Goal: Task Accomplishment & Management: Complete application form

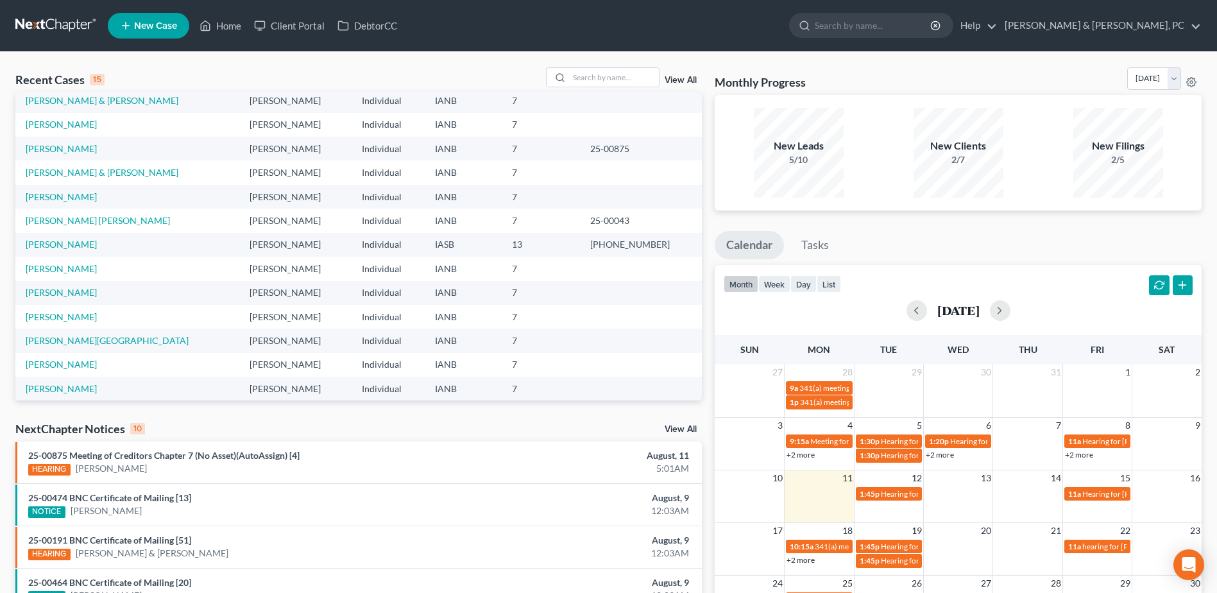
scroll to position [88, 0]
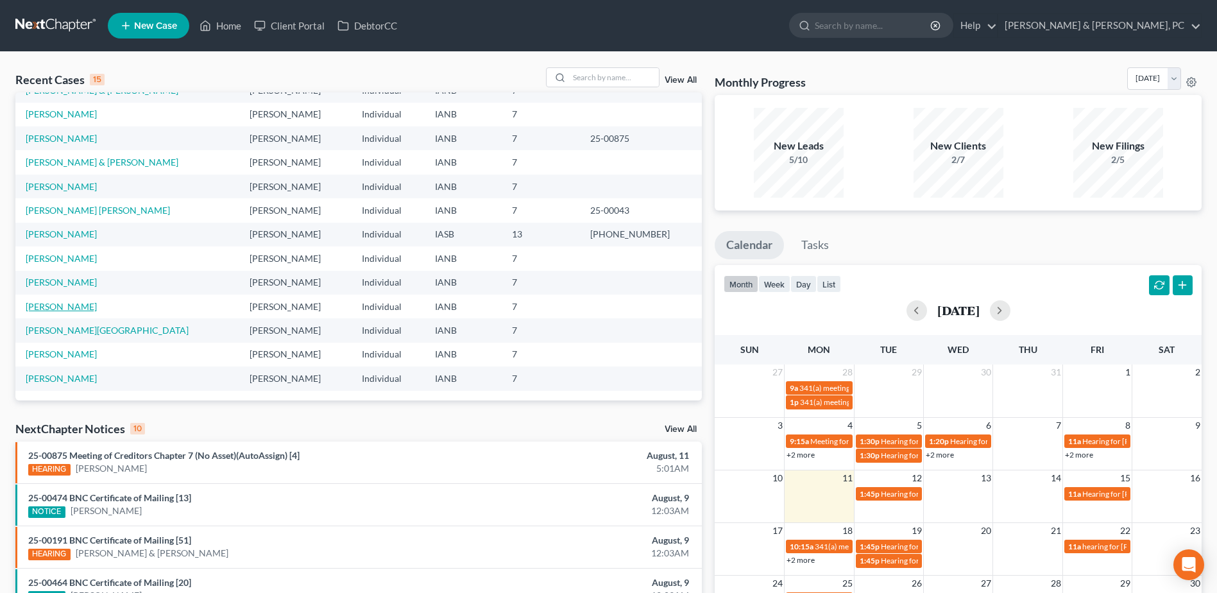
click at [74, 308] on link "[PERSON_NAME]" at bounding box center [61, 306] width 71 height 11
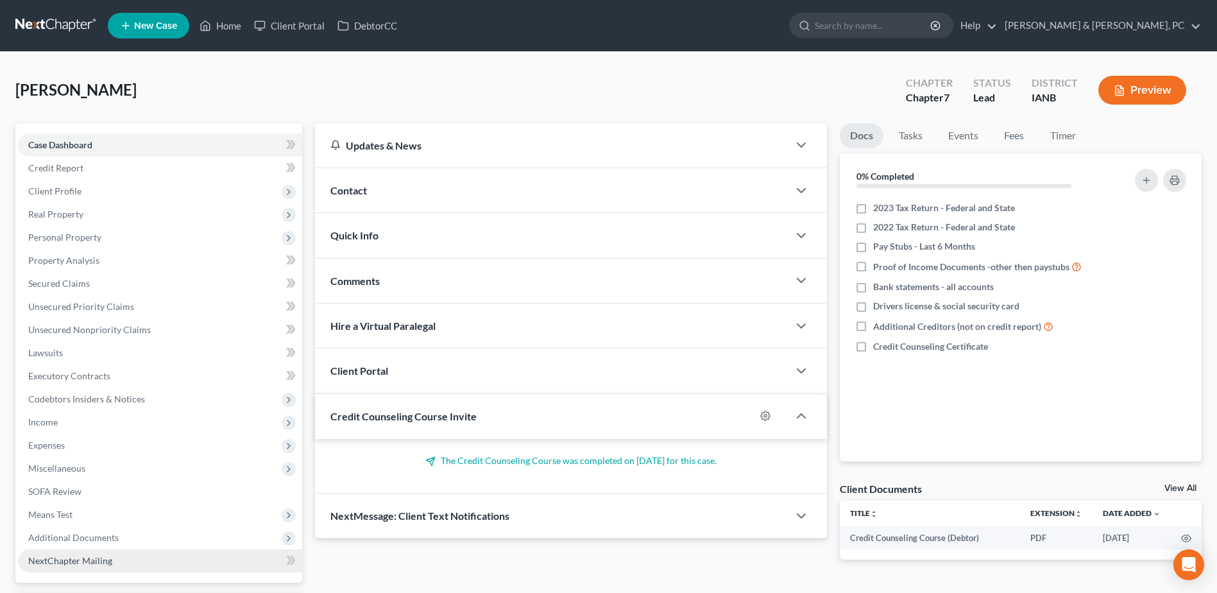
scroll to position [112, 0]
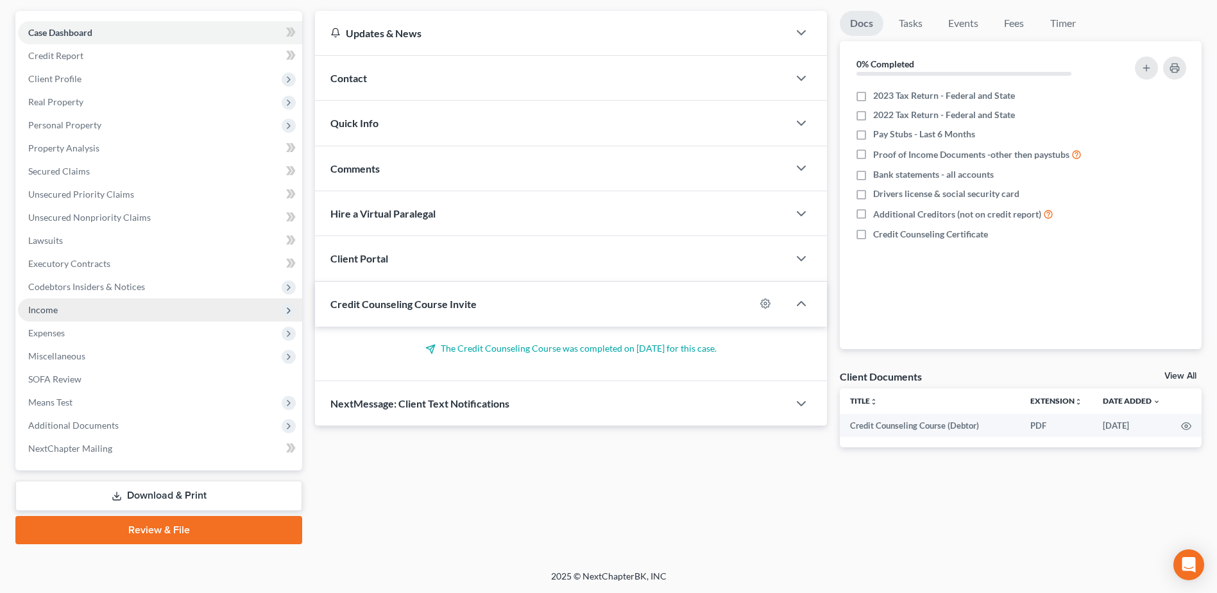
click at [57, 316] on span "Income" at bounding box center [160, 309] width 284 height 23
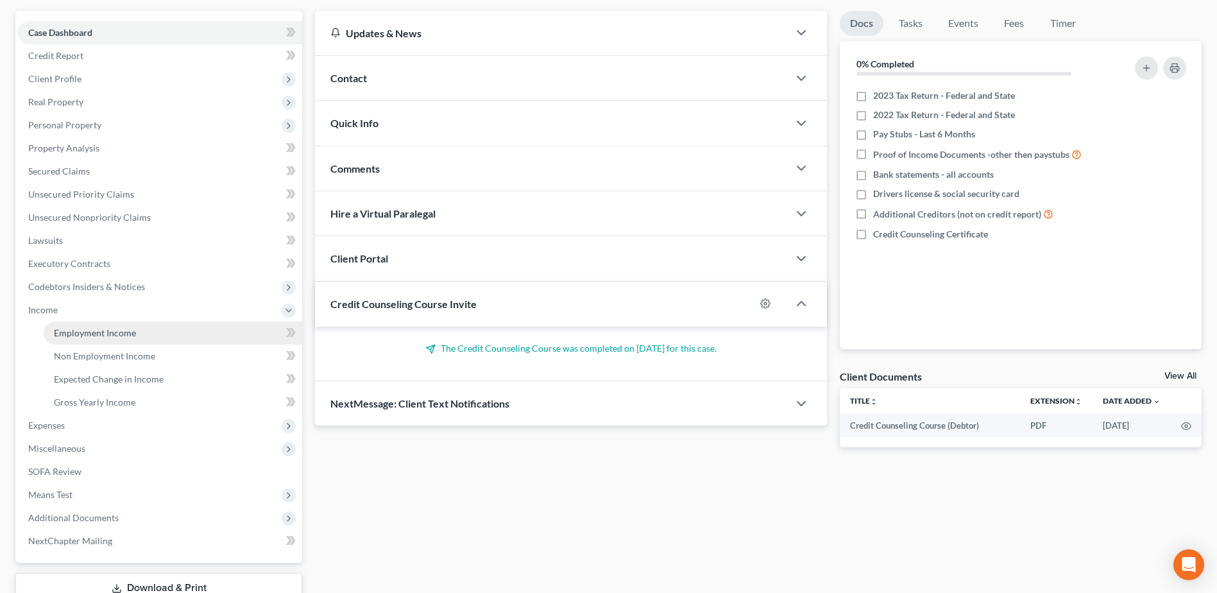
click at [71, 331] on span "Employment Income" at bounding box center [95, 332] width 82 height 11
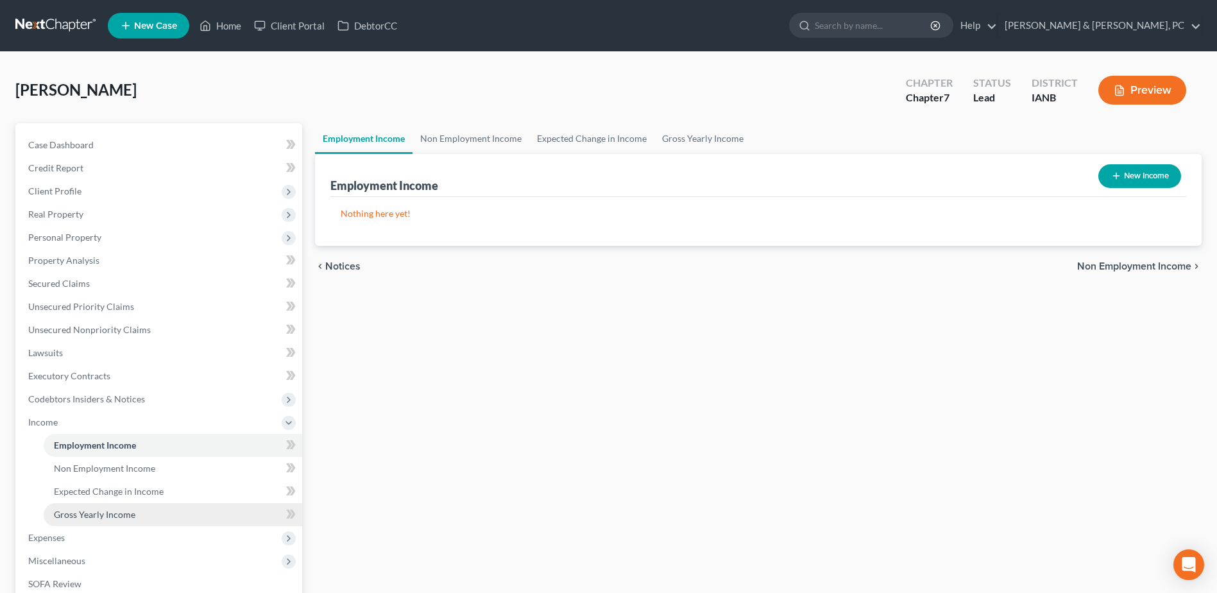
click at [96, 512] on span "Gross Yearly Income" at bounding box center [94, 514] width 81 height 11
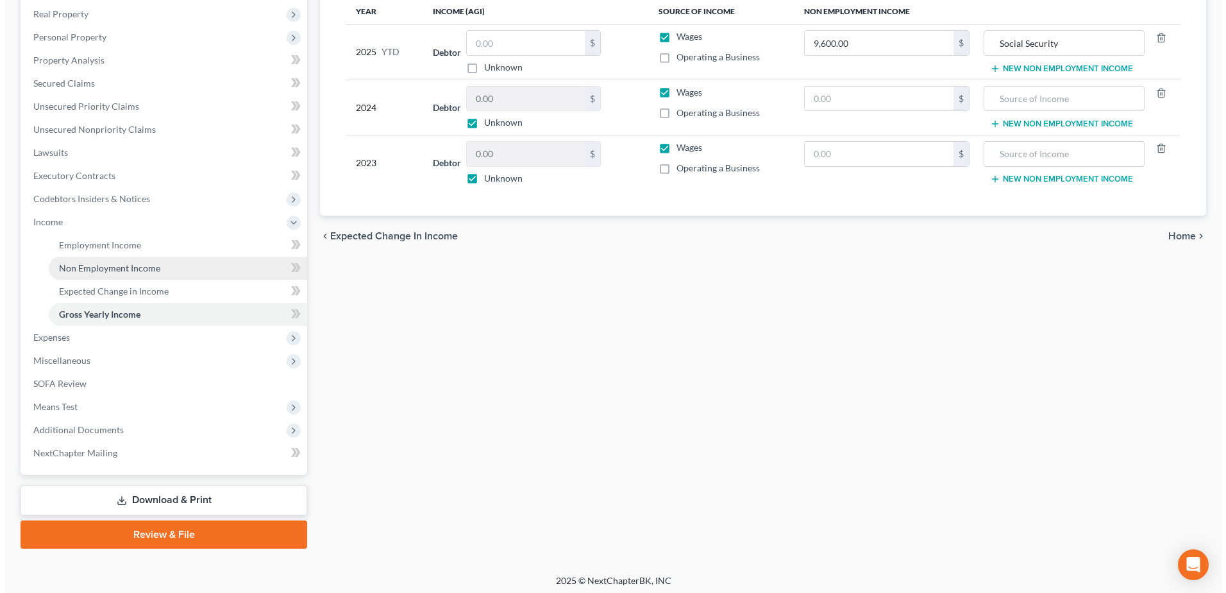
scroll to position [205, 0]
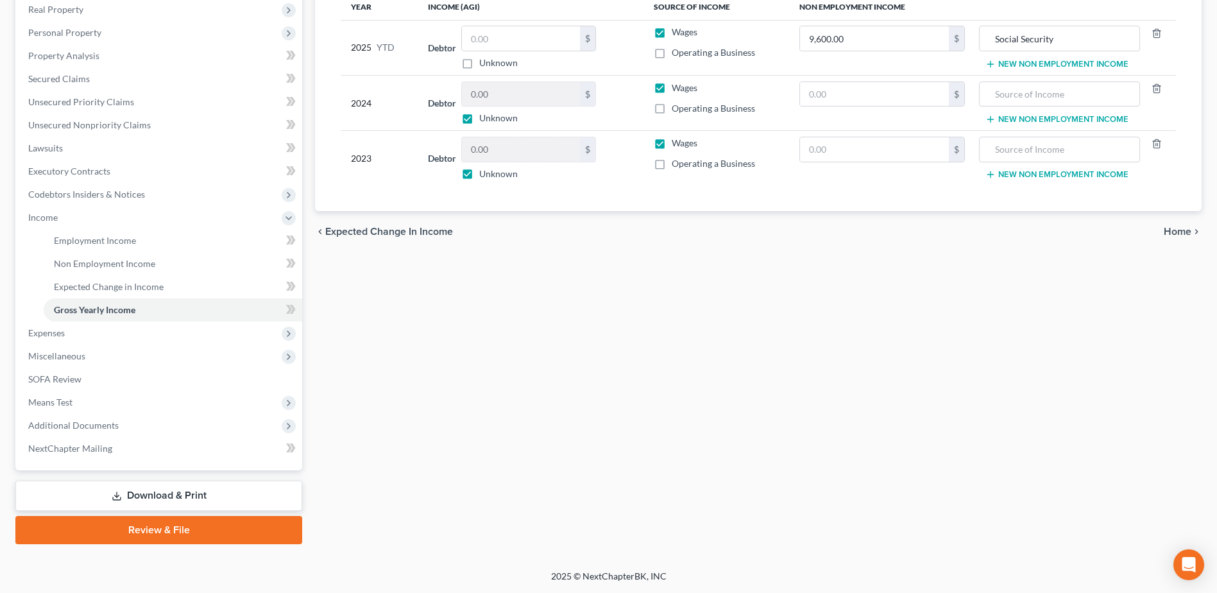
click at [128, 498] on link "Download & Print" at bounding box center [158, 495] width 287 height 30
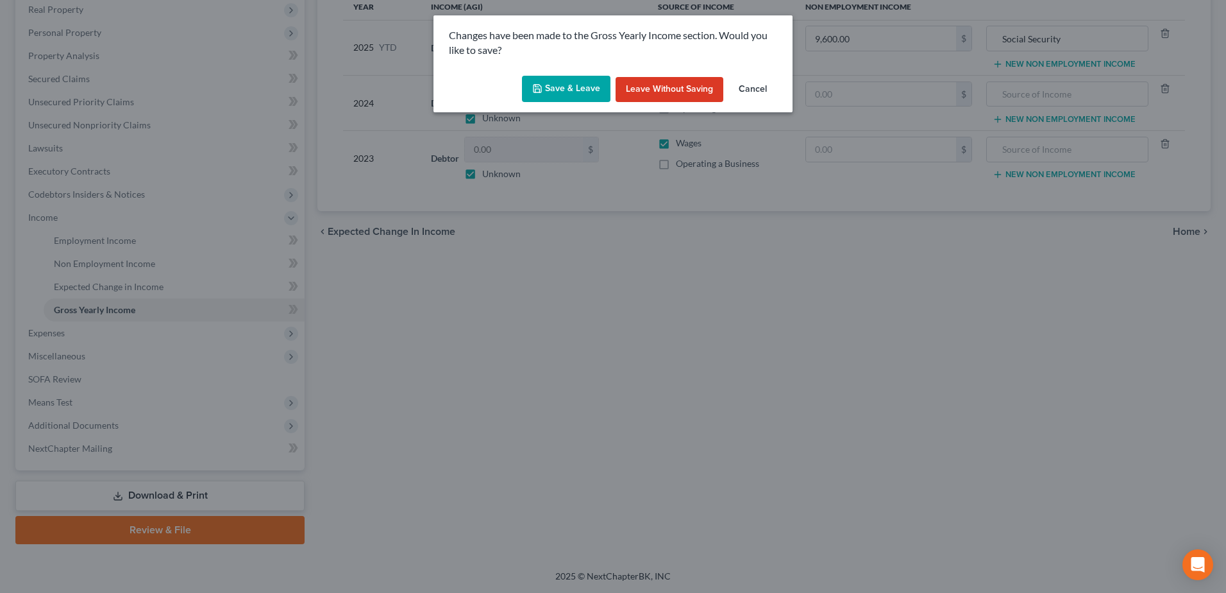
click at [576, 80] on button "Save & Leave" at bounding box center [566, 89] width 89 height 27
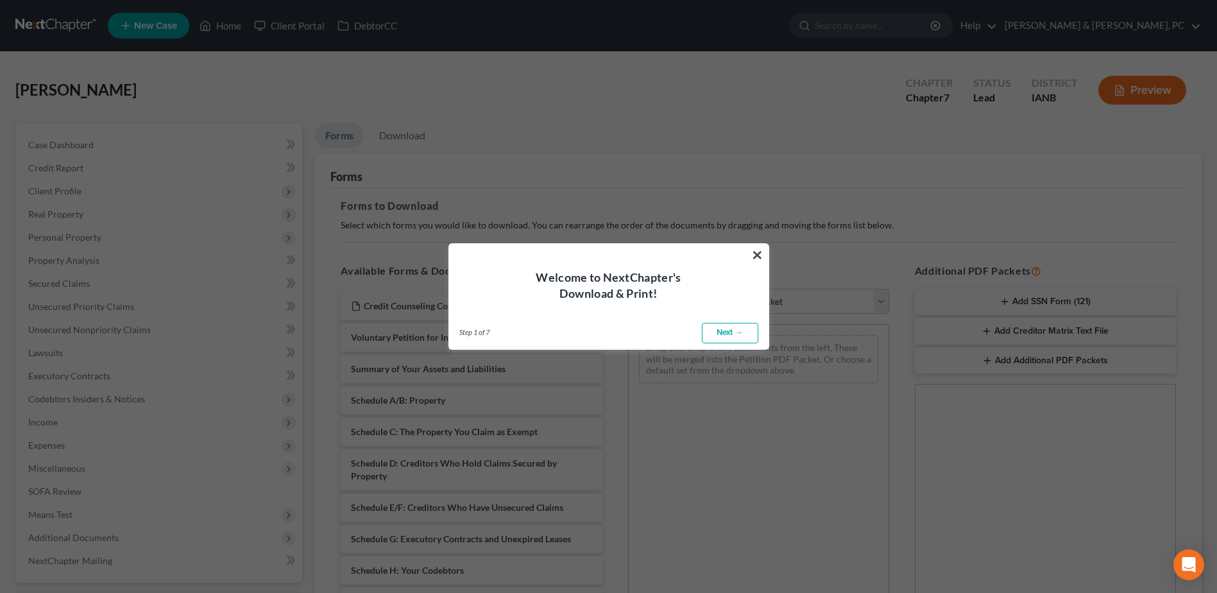
click at [732, 339] on link "Next →" at bounding box center [730, 333] width 56 height 21
select select "0"
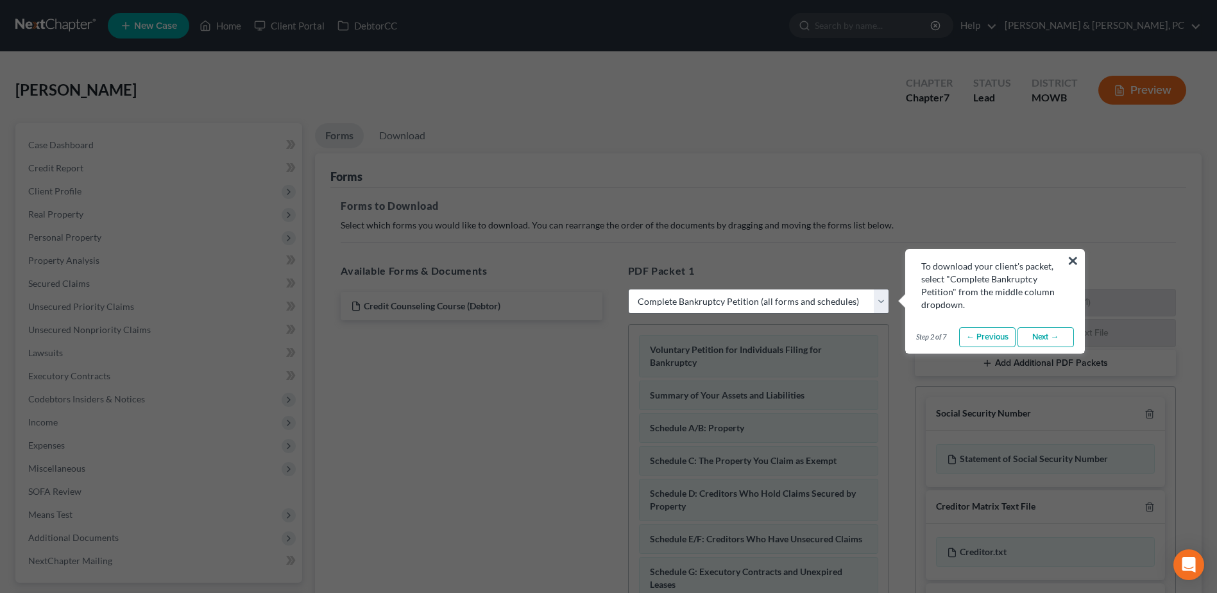
click at [1036, 334] on link "Next →" at bounding box center [1045, 337] width 56 height 21
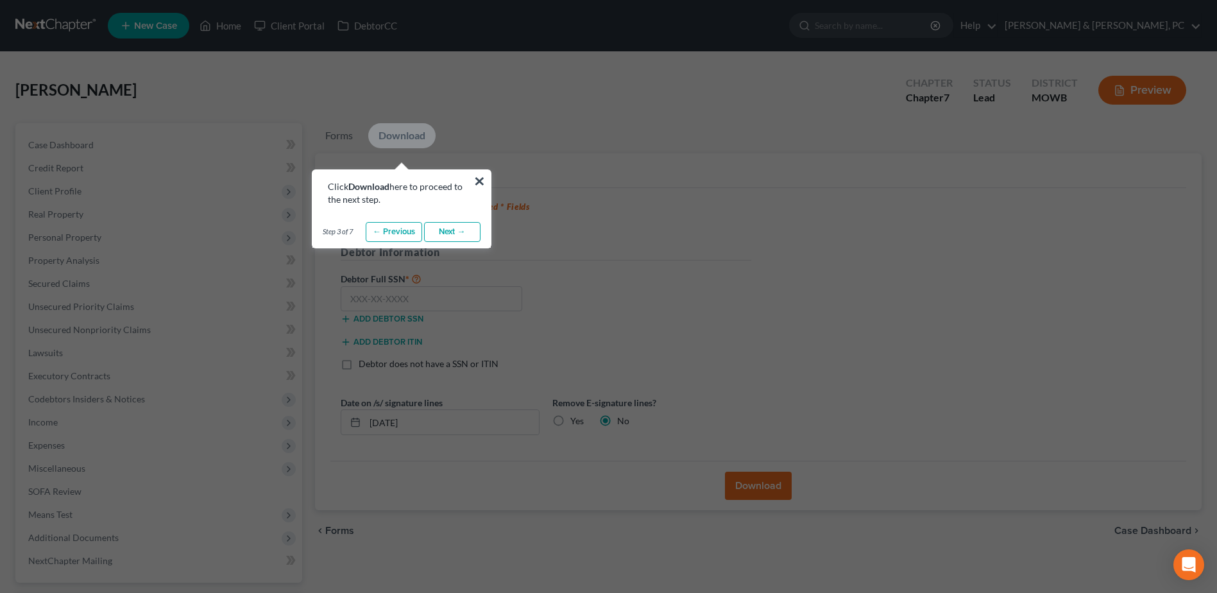
click at [443, 238] on link "Next →" at bounding box center [452, 232] width 56 height 21
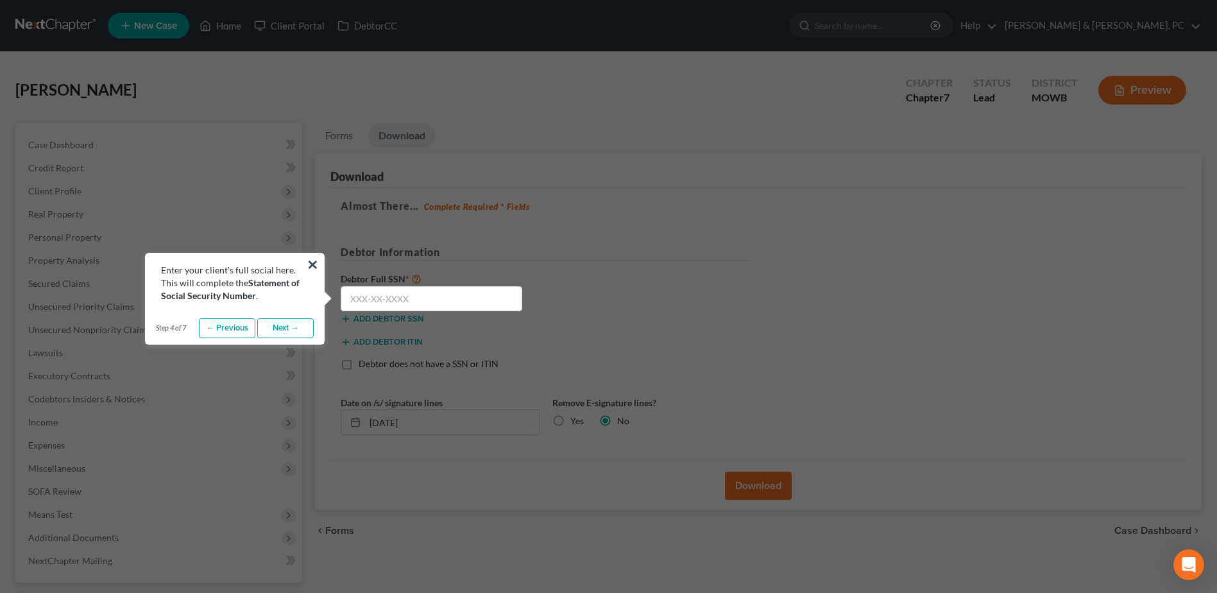
click at [273, 334] on link "Next →" at bounding box center [285, 328] width 56 height 21
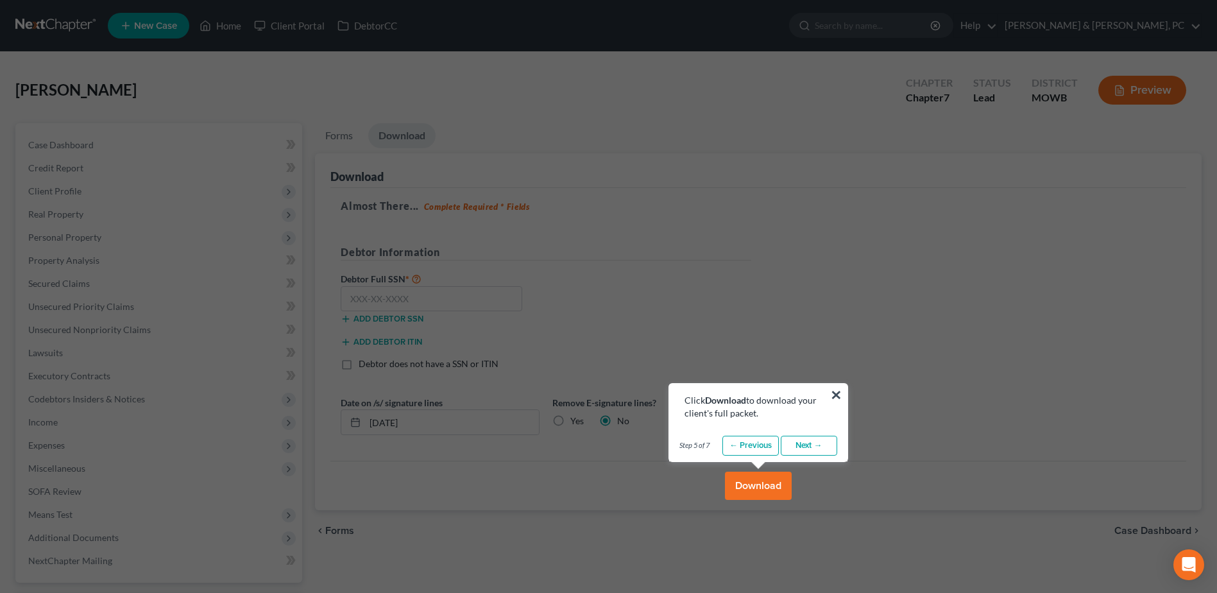
click at [795, 442] on link "Next →" at bounding box center [809, 446] width 56 height 21
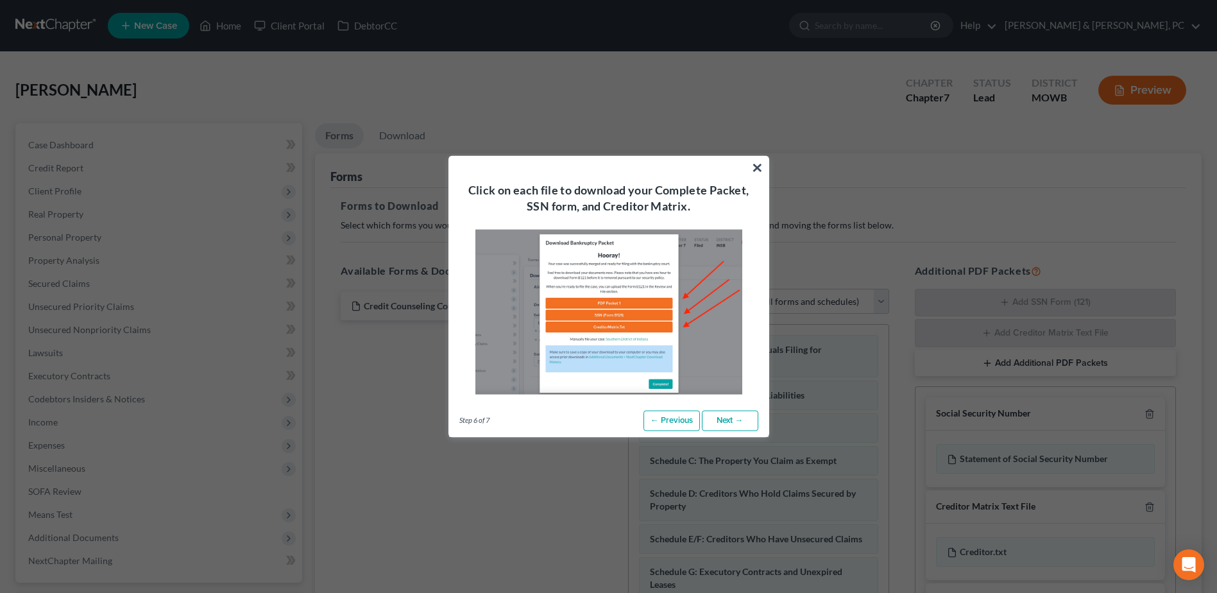
click at [736, 416] on link "Next →" at bounding box center [730, 420] width 56 height 21
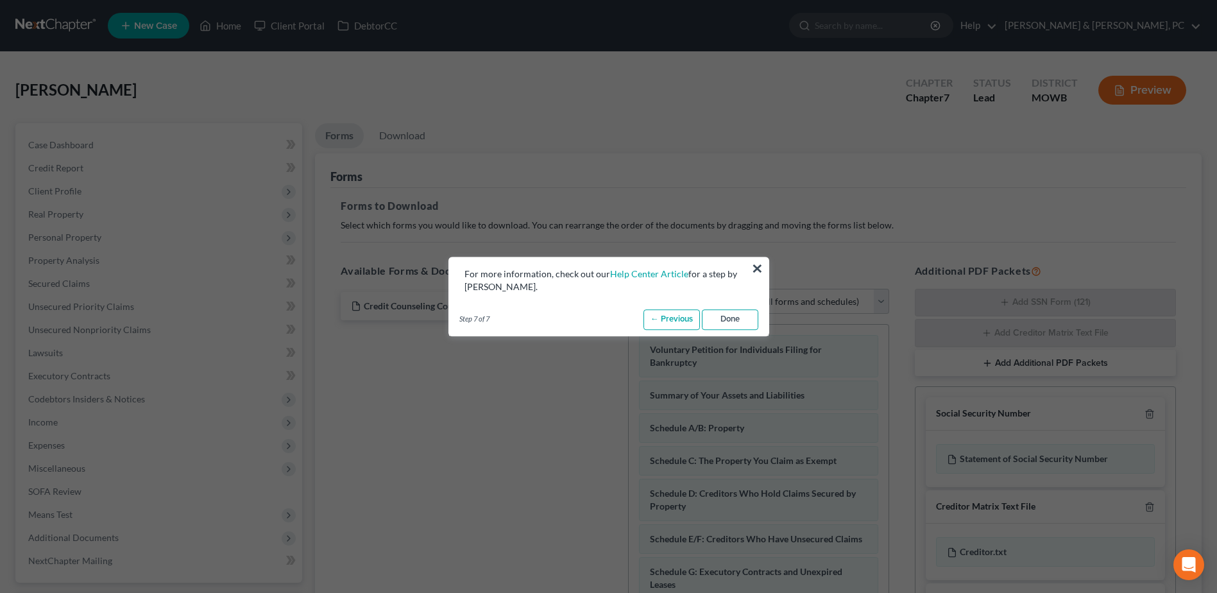
click at [740, 322] on link "Done" at bounding box center [730, 319] width 56 height 21
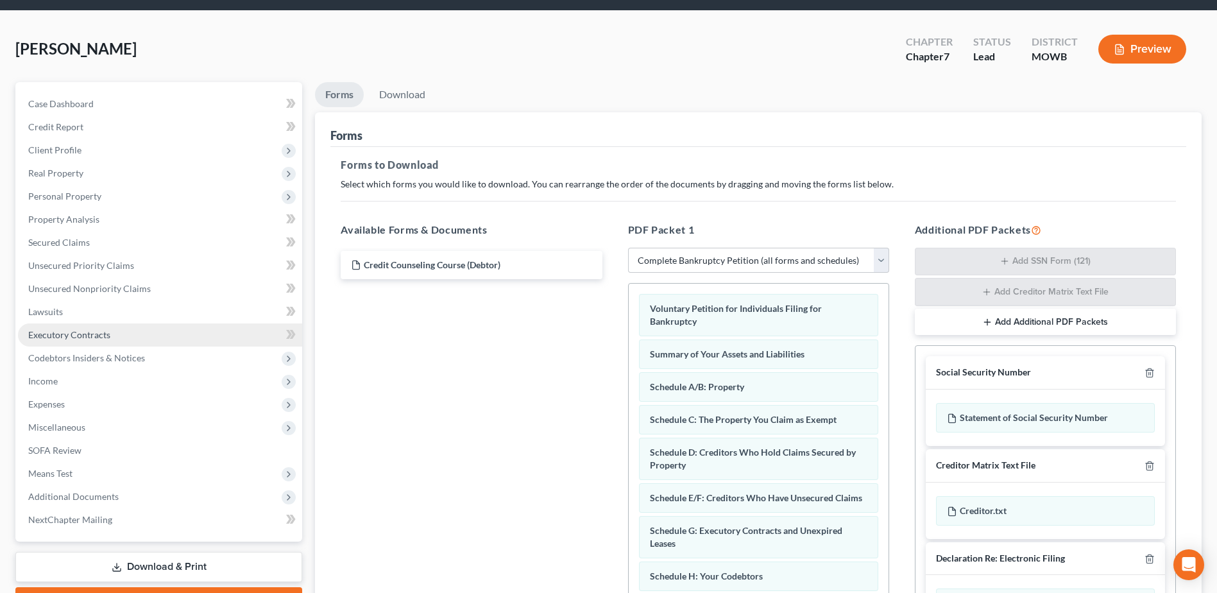
scroll to position [64, 0]
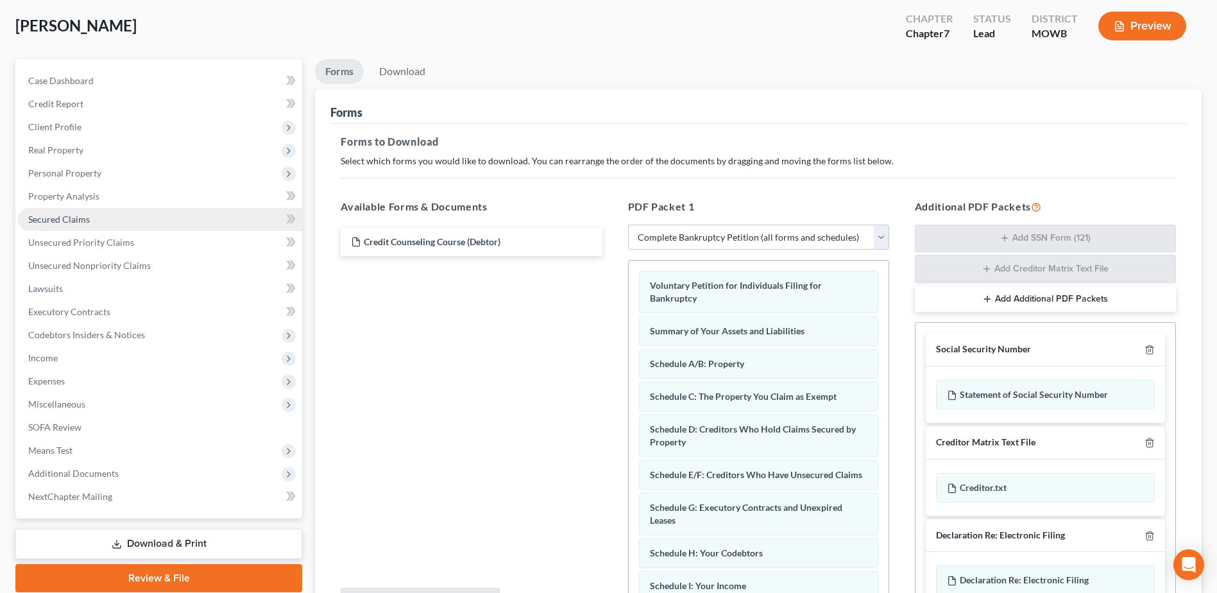
click at [87, 227] on link "Secured Claims" at bounding box center [160, 219] width 284 height 23
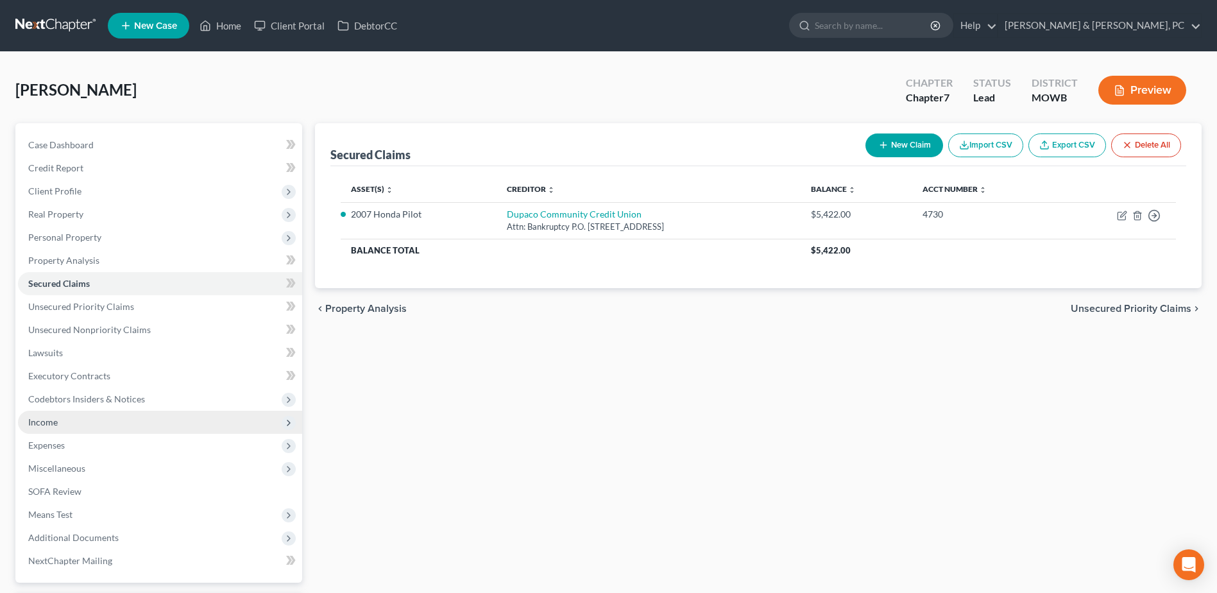
click at [67, 419] on span "Income" at bounding box center [160, 421] width 284 height 23
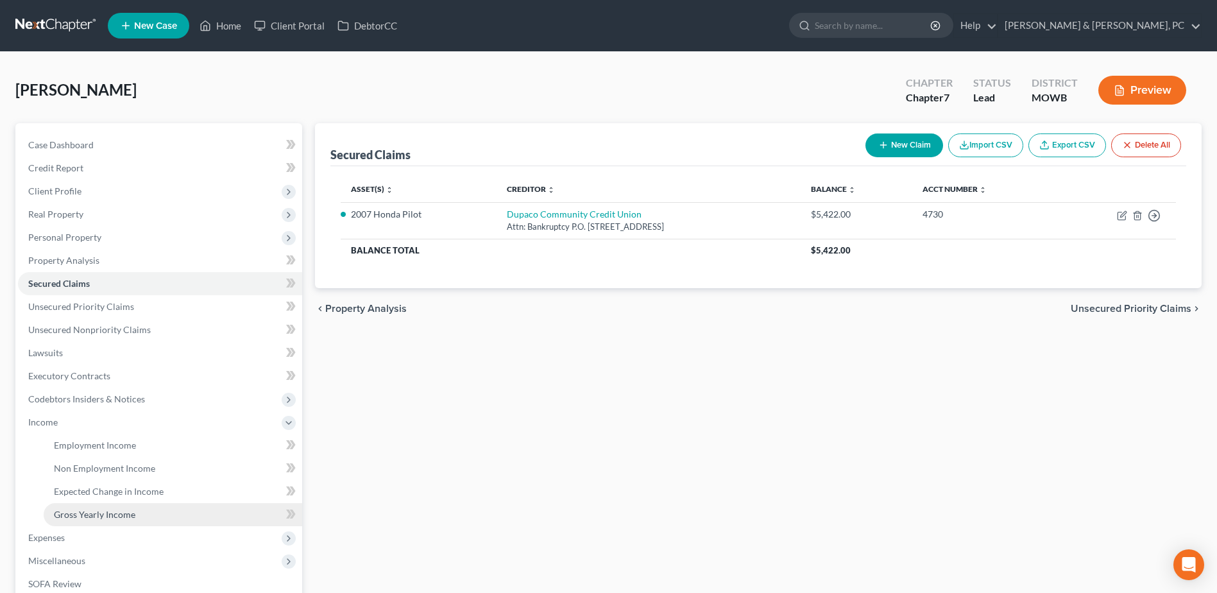
click at [72, 511] on span "Gross Yearly Income" at bounding box center [94, 514] width 81 height 11
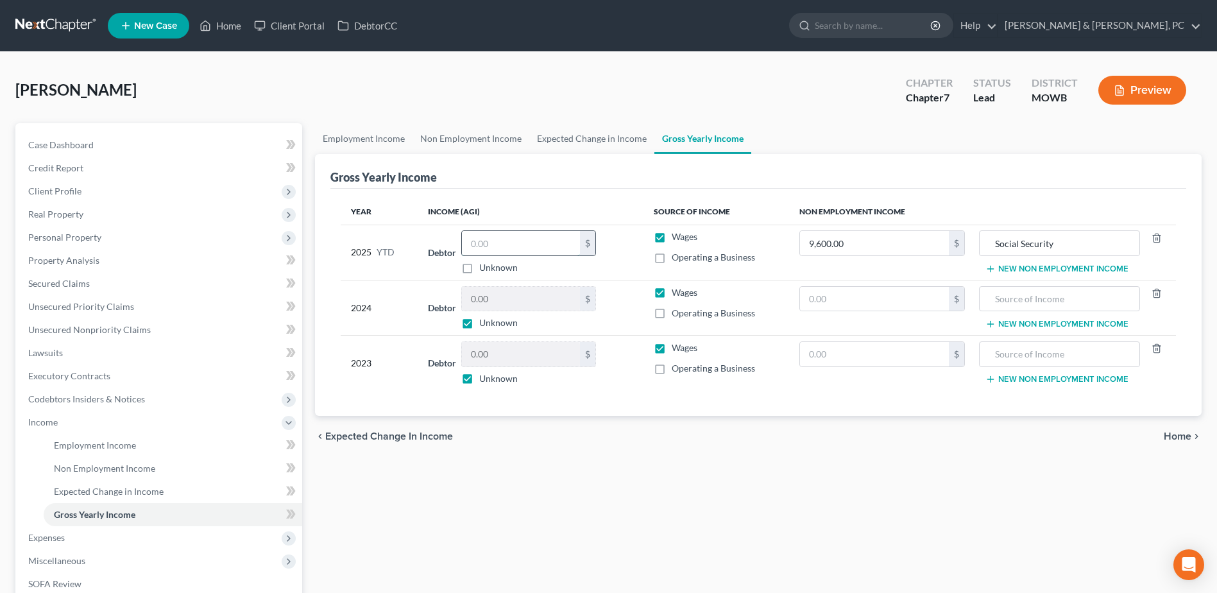
click at [498, 248] on input "text" at bounding box center [521, 243] width 118 height 24
type input "0.00"
click at [567, 404] on div "Year Income (AGI) Source of Income Non Employment Income 2025 YTD Debtor 0.00 $…" at bounding box center [758, 303] width 856 height 228
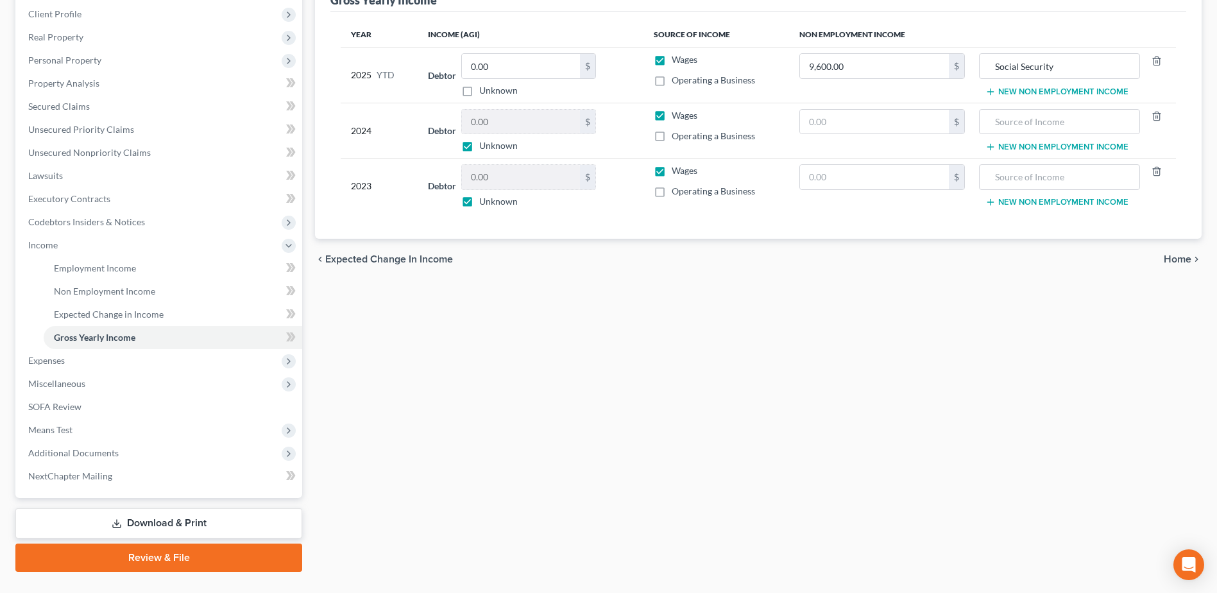
scroll to position [205, 0]
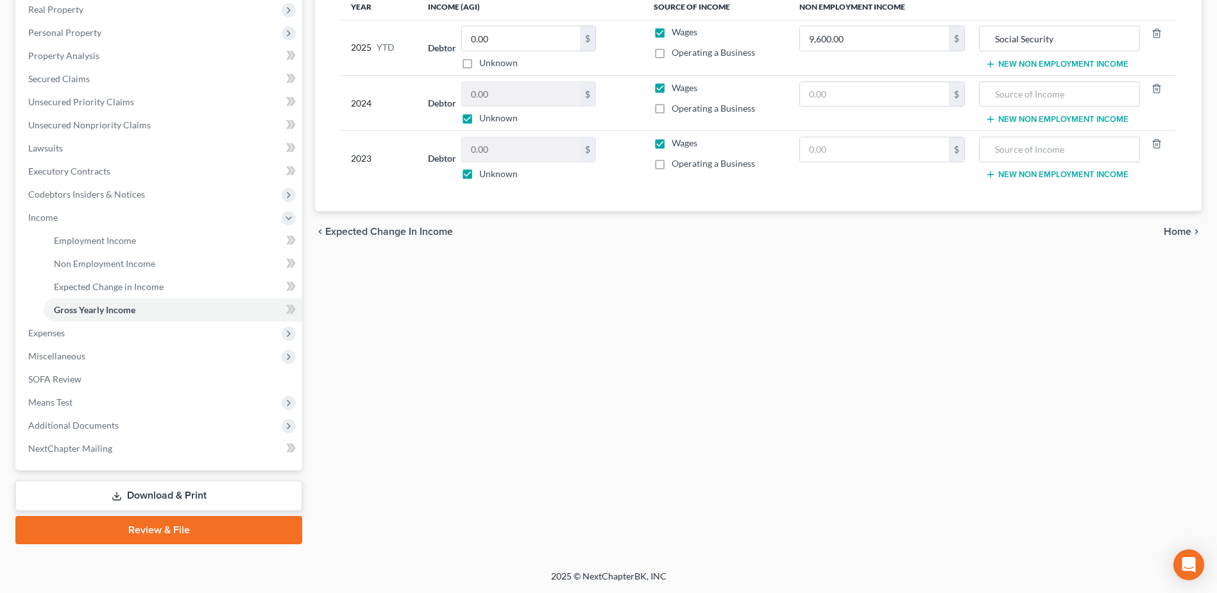
click at [133, 501] on link "Download & Print" at bounding box center [158, 495] width 287 height 30
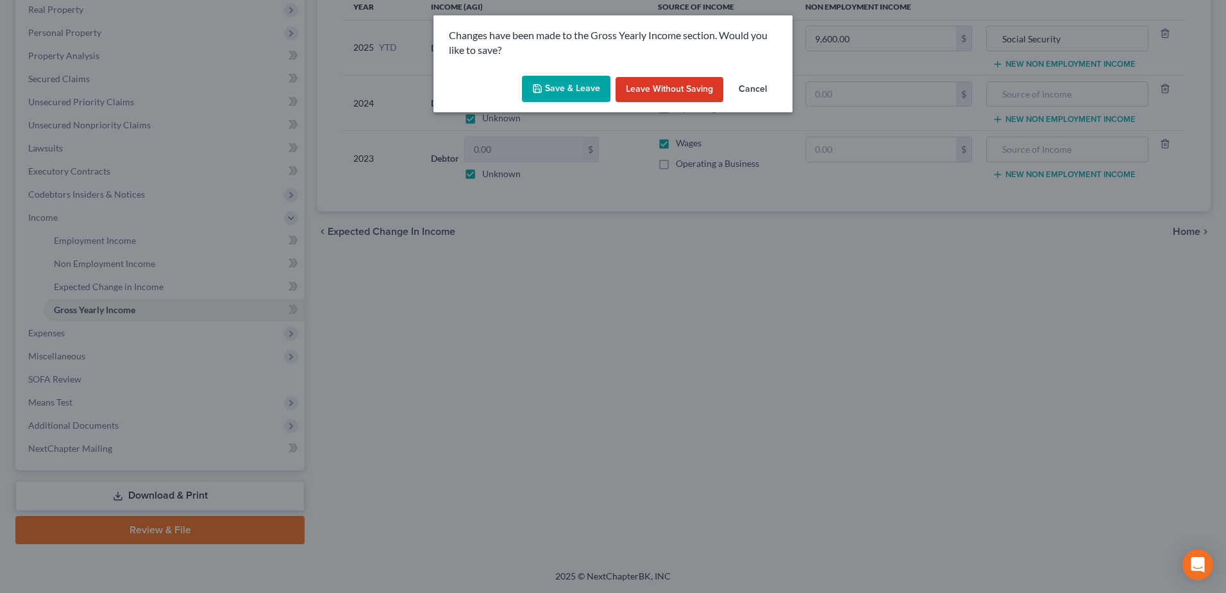
click at [586, 92] on button "Save & Leave" at bounding box center [566, 89] width 89 height 27
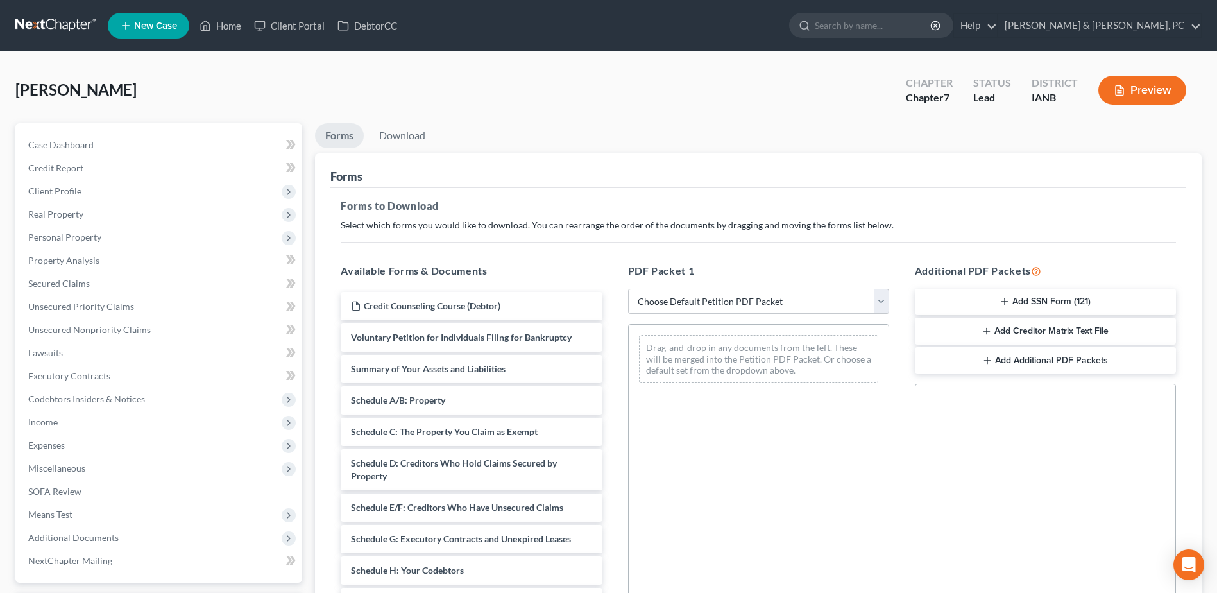
click at [738, 305] on select "Choose Default Petition PDF Packet Complete Bankruptcy Petition (all forms and …" at bounding box center [758, 302] width 261 height 26
select select "0"
click at [628, 289] on select "Choose Default Petition PDF Packet Complete Bankruptcy Petition (all forms and …" at bounding box center [758, 302] width 261 height 26
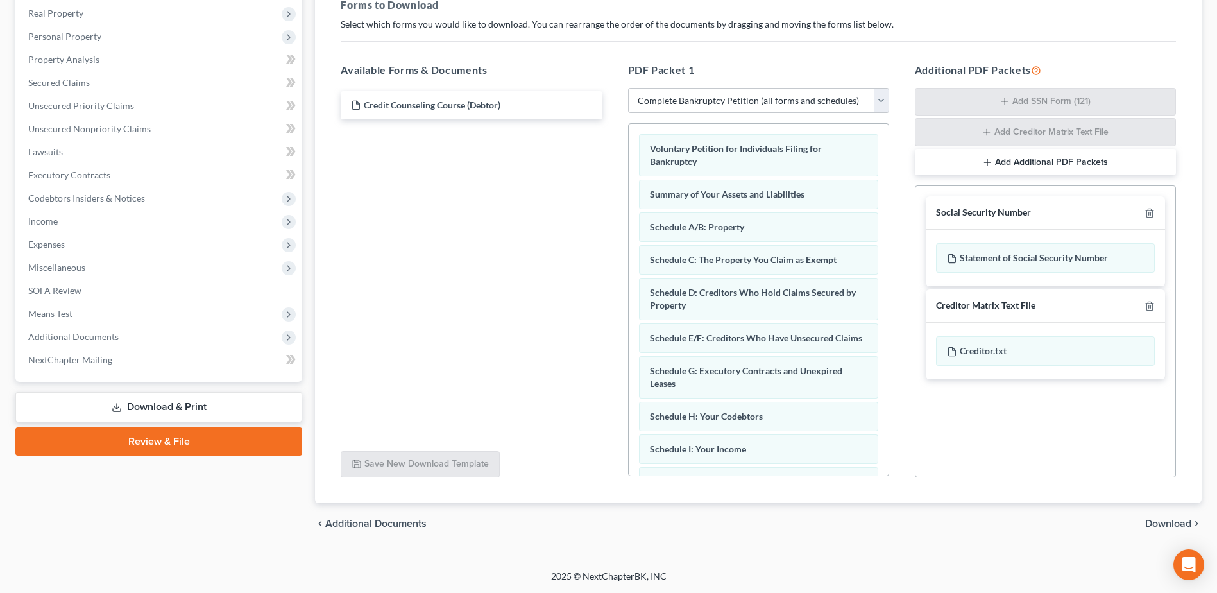
click at [1156, 520] on span "Download" at bounding box center [1168, 523] width 46 height 10
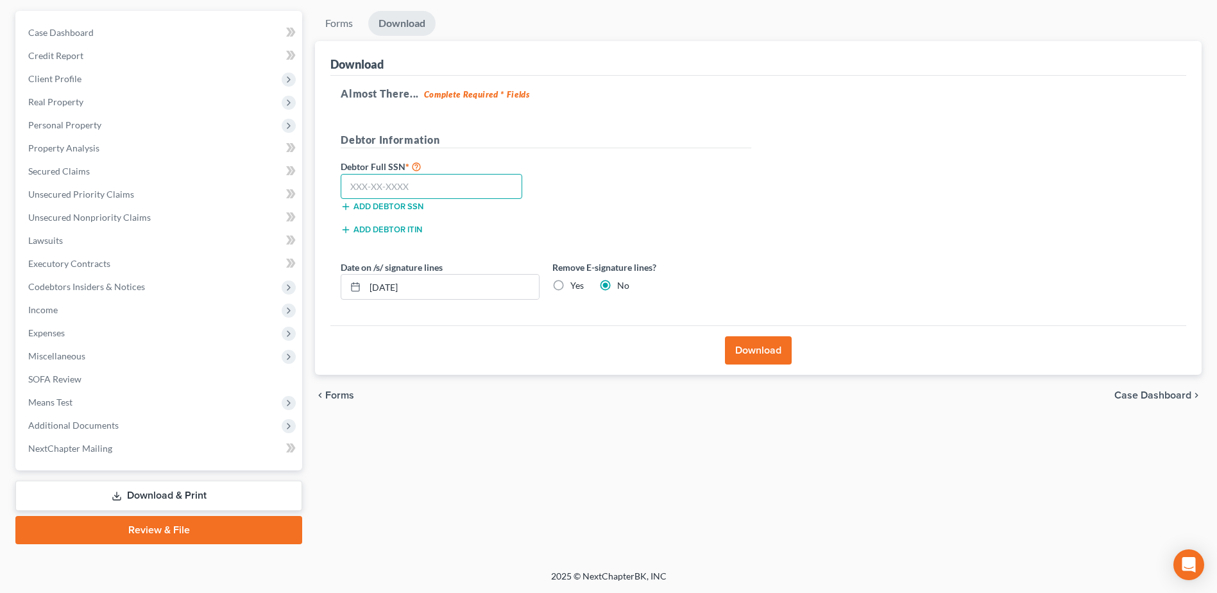
paste input "482-27-6269"
type input "482-27-6269"
click at [573, 287] on label "Yes" at bounding box center [576, 285] width 13 height 13
click at [575, 287] on input "Yes" at bounding box center [579, 283] width 8 height 8
radio input "true"
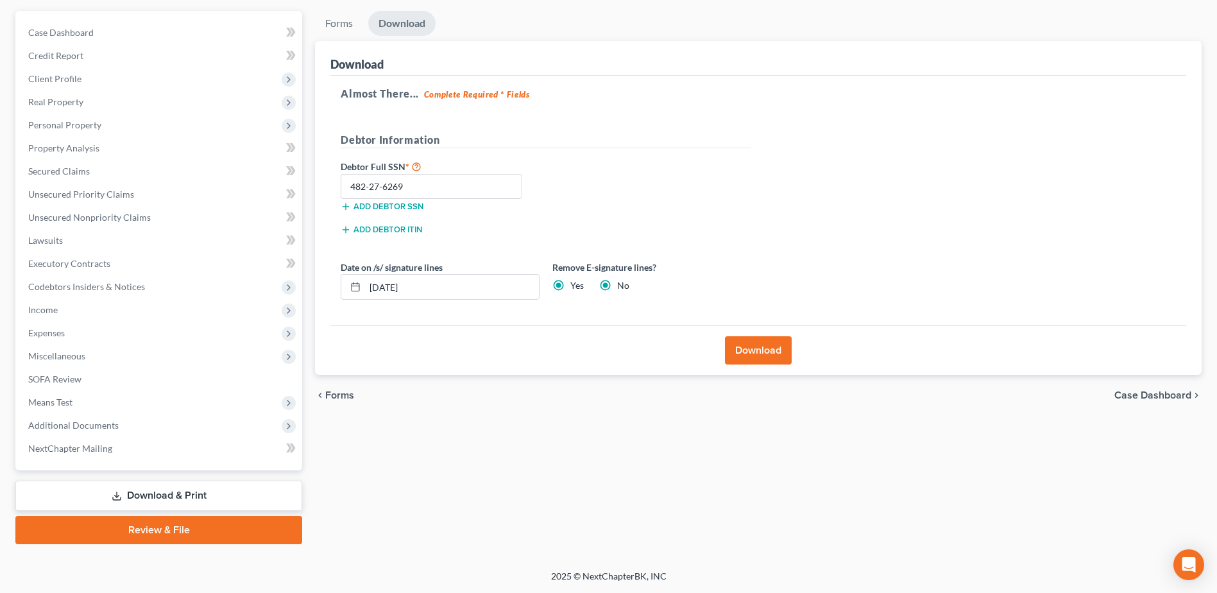
radio input "false"
click at [734, 346] on button "Download" at bounding box center [758, 350] width 67 height 28
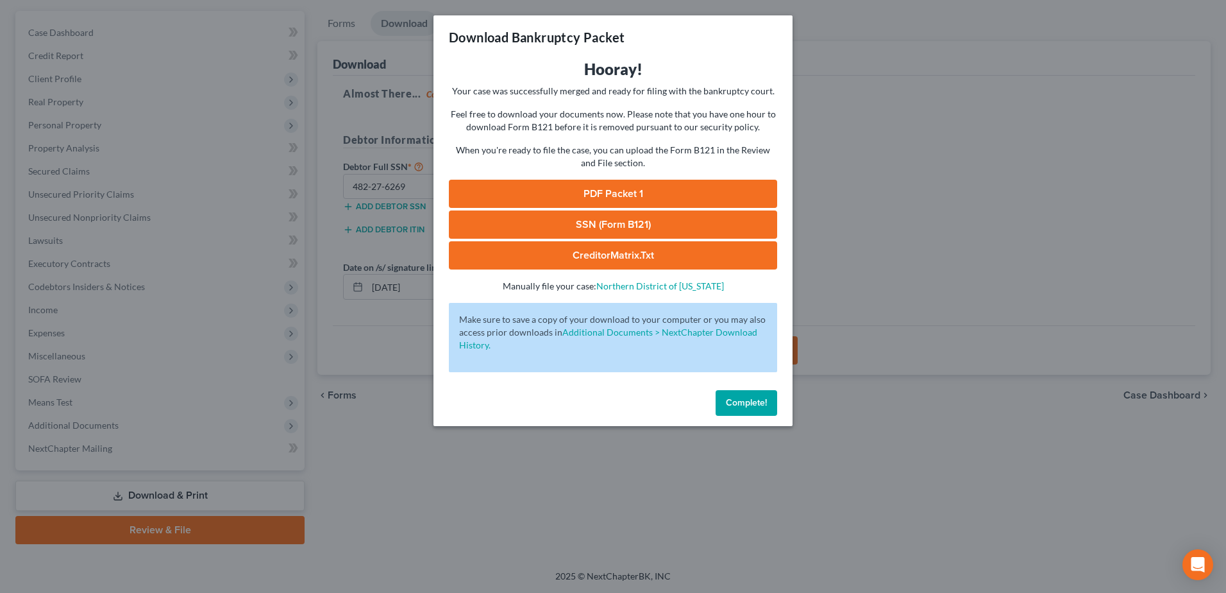
click at [645, 180] on link "PDF Packet 1" at bounding box center [613, 194] width 328 height 28
click at [625, 228] on link "SSN (Form B121)" at bounding box center [613, 224] width 328 height 28
click at [753, 405] on span "Complete!" at bounding box center [746, 402] width 41 height 11
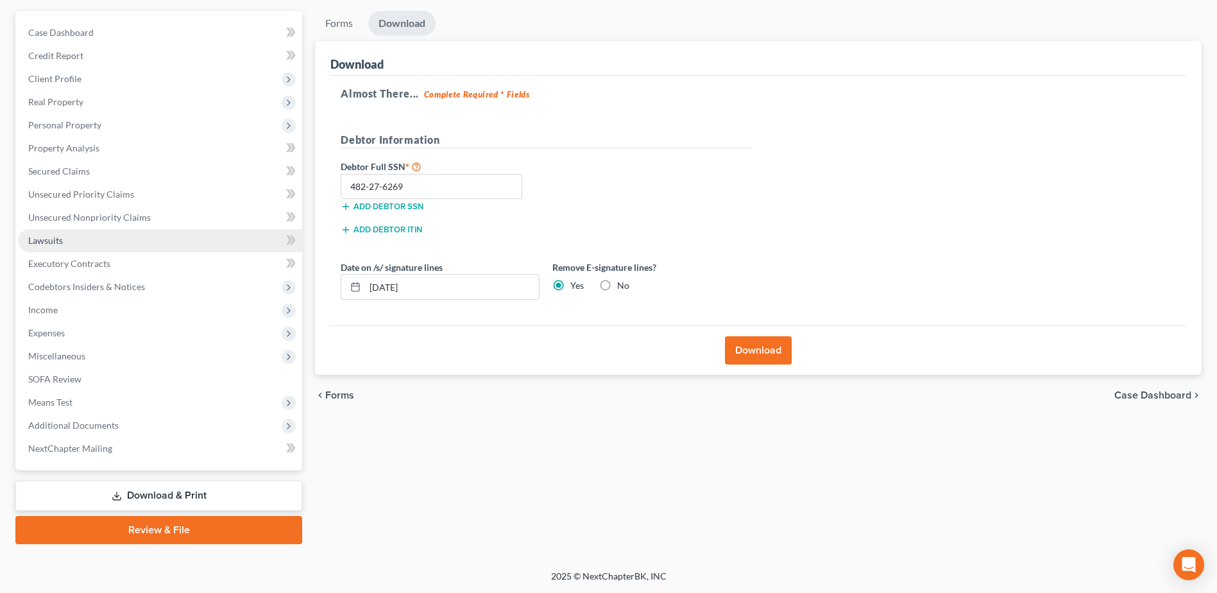
click at [76, 241] on link "Lawsuits" at bounding box center [160, 240] width 284 height 23
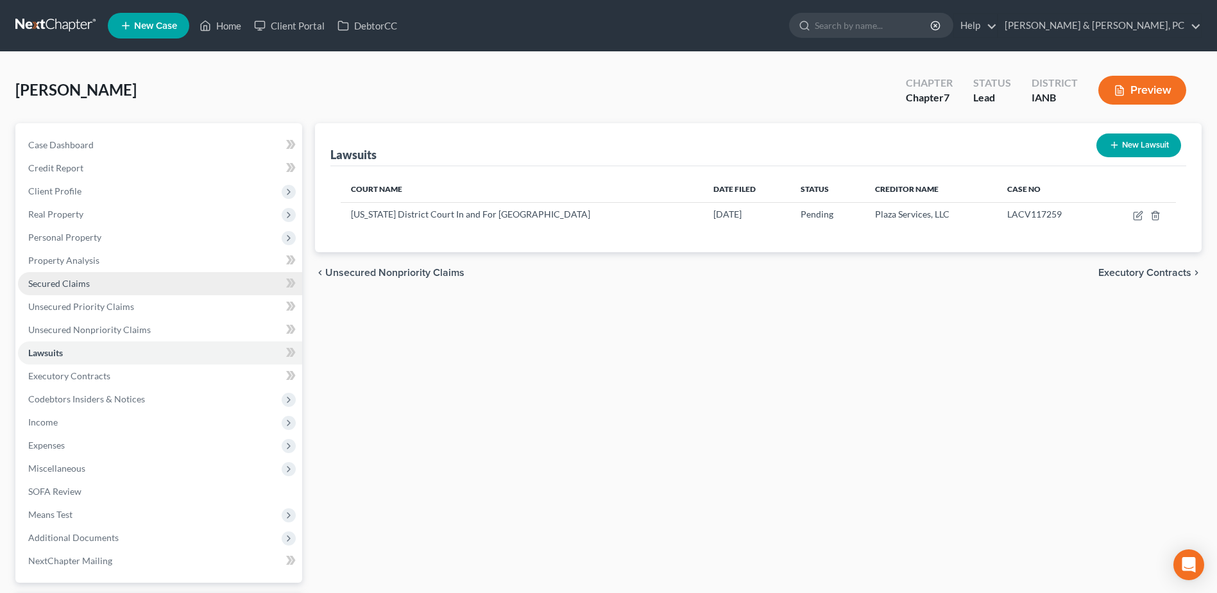
click at [80, 287] on span "Secured Claims" at bounding box center [59, 283] width 62 height 11
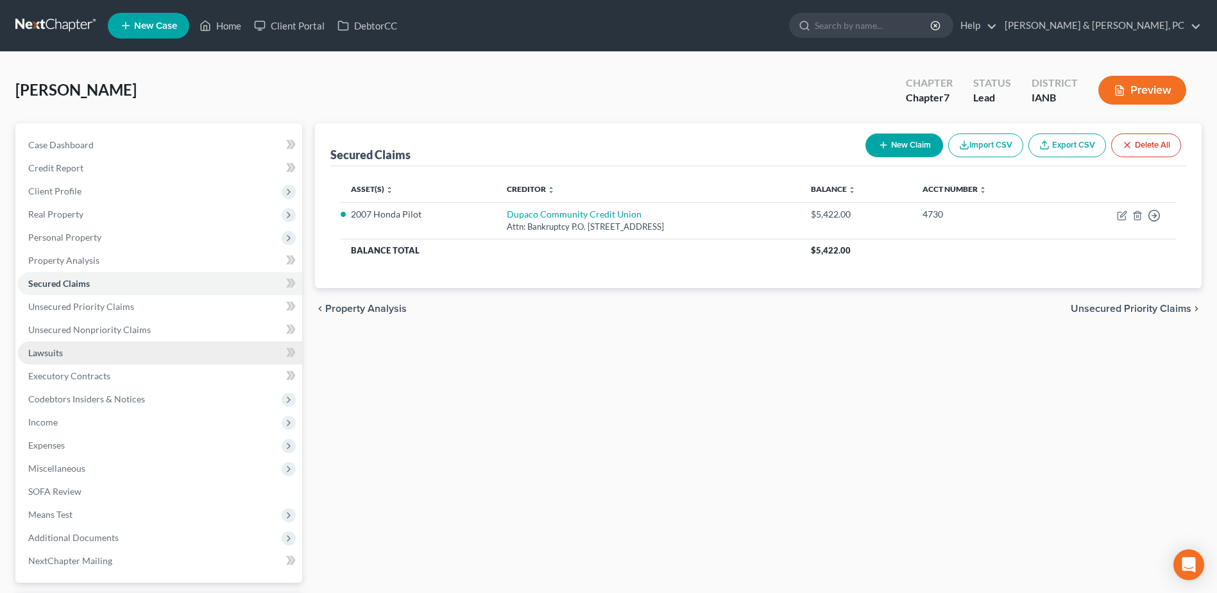
click at [101, 359] on link "Lawsuits" at bounding box center [160, 352] width 284 height 23
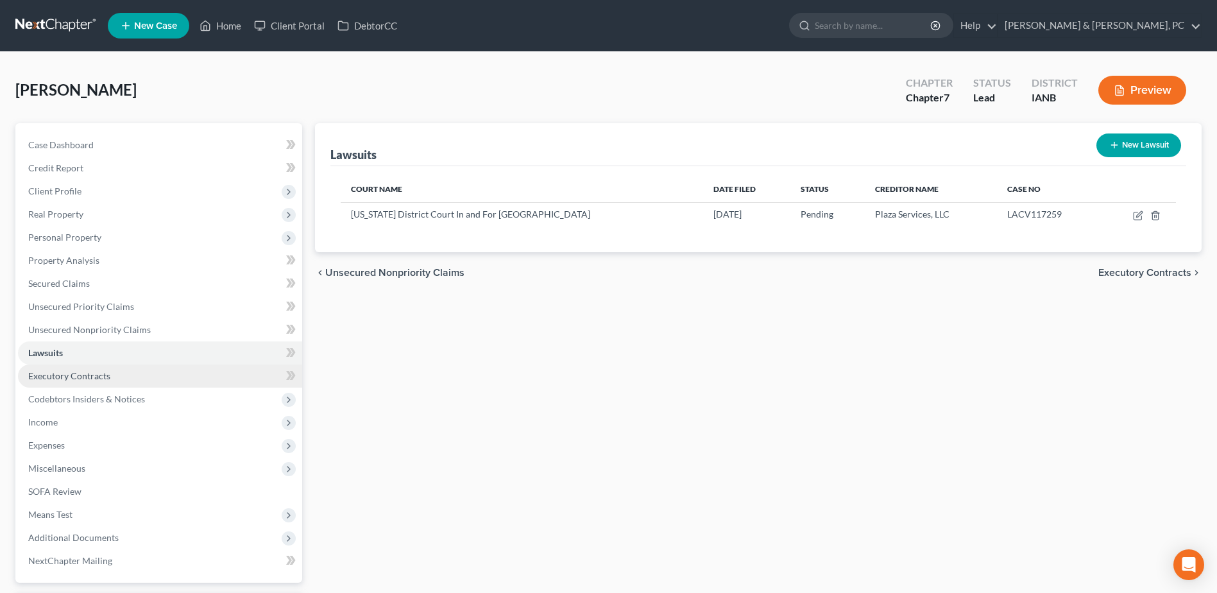
click at [83, 384] on link "Executory Contracts" at bounding box center [160, 375] width 284 height 23
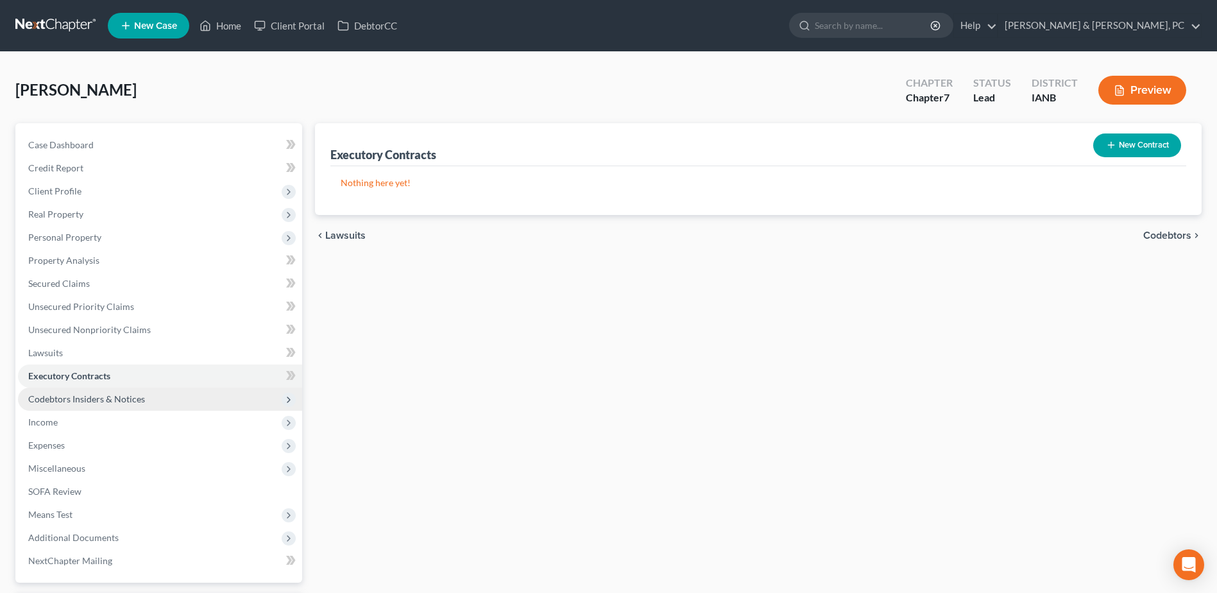
click at [92, 400] on span "Codebtors Insiders & Notices" at bounding box center [86, 398] width 117 height 11
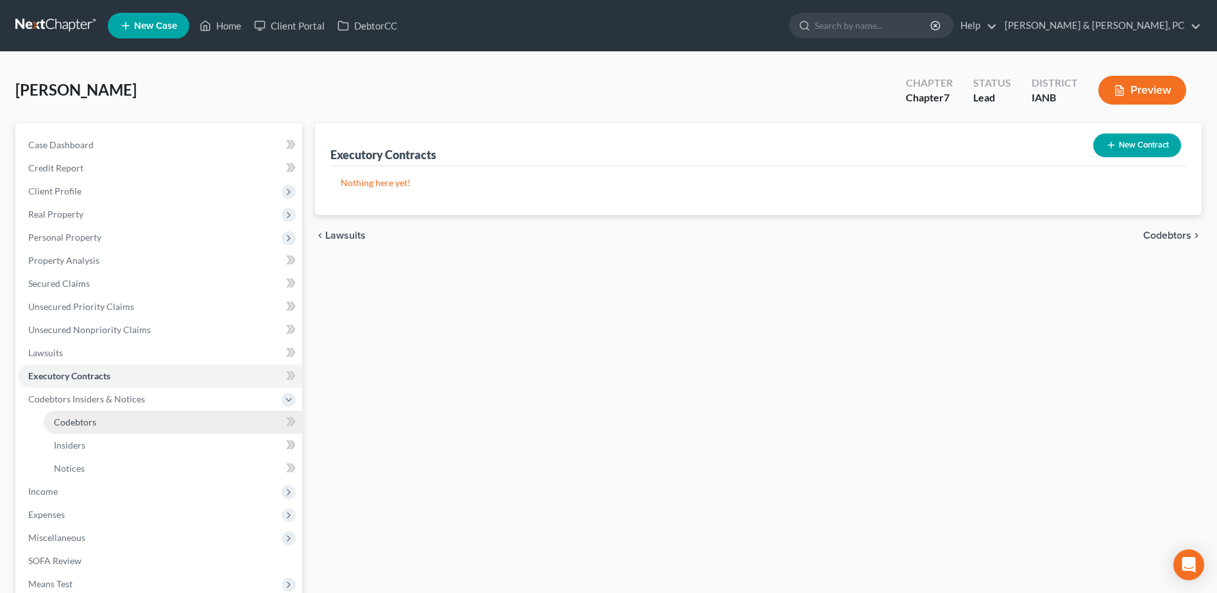
click at [81, 430] on link "Codebtors" at bounding box center [173, 421] width 258 height 23
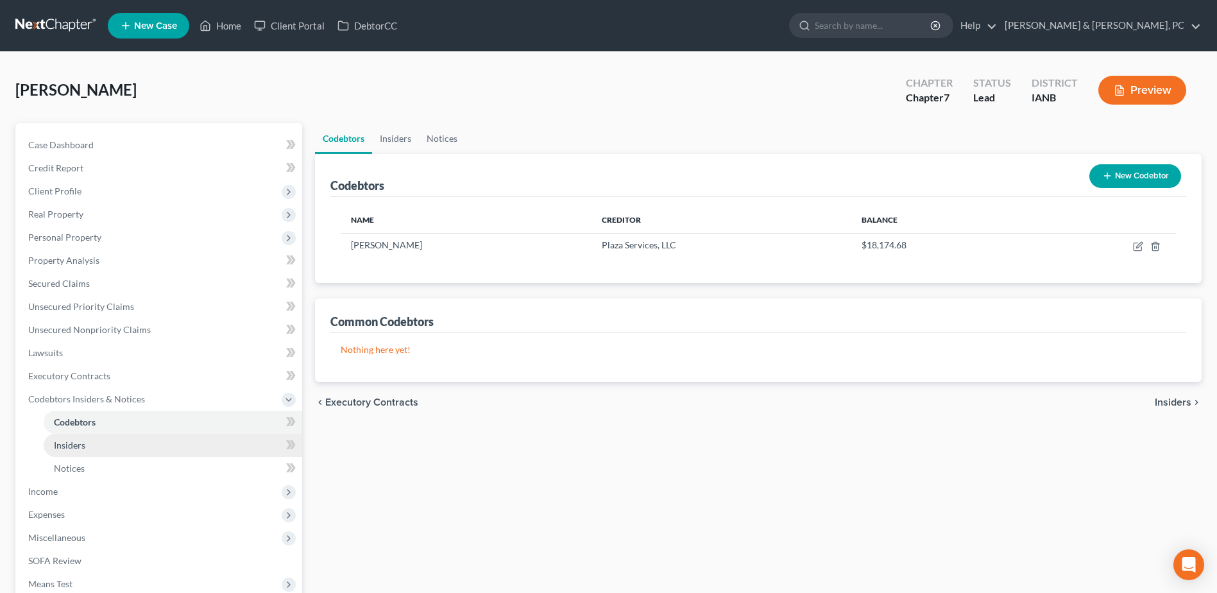
click at [81, 446] on span "Insiders" at bounding box center [69, 444] width 31 height 11
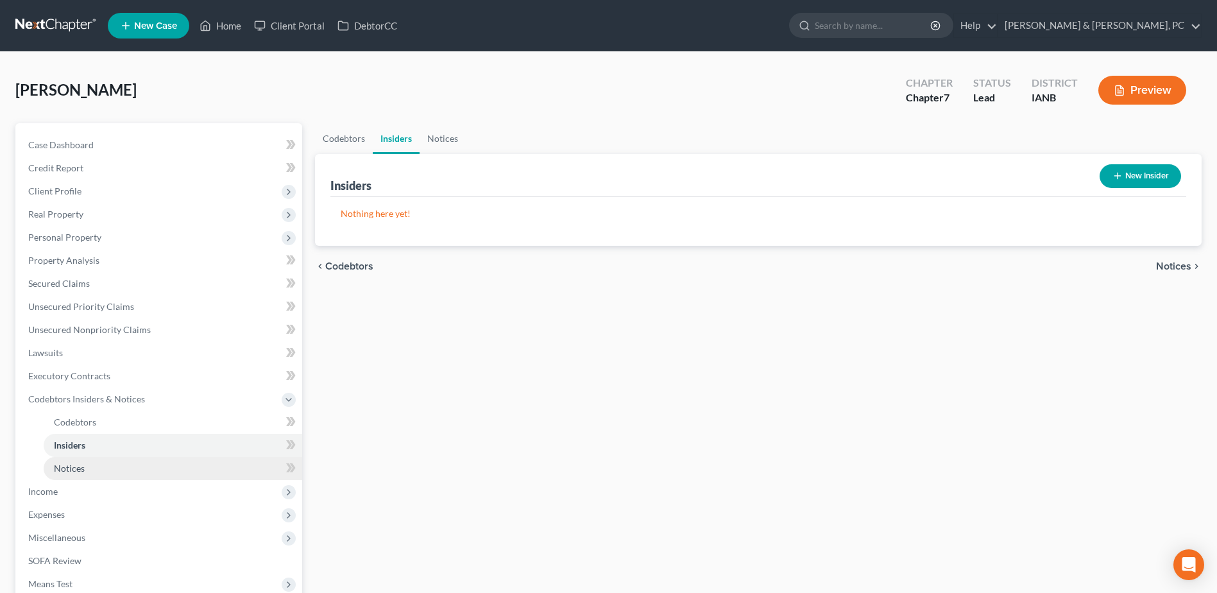
click at [81, 459] on link "Notices" at bounding box center [173, 468] width 258 height 23
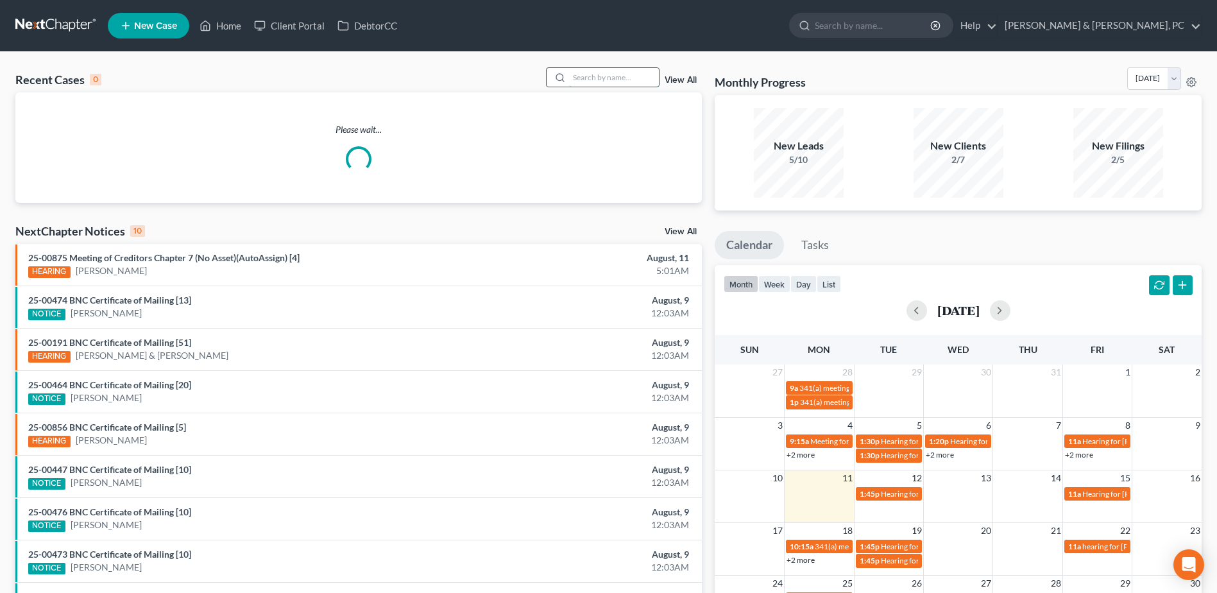
click at [638, 72] on input "search" at bounding box center [614, 77] width 90 height 19
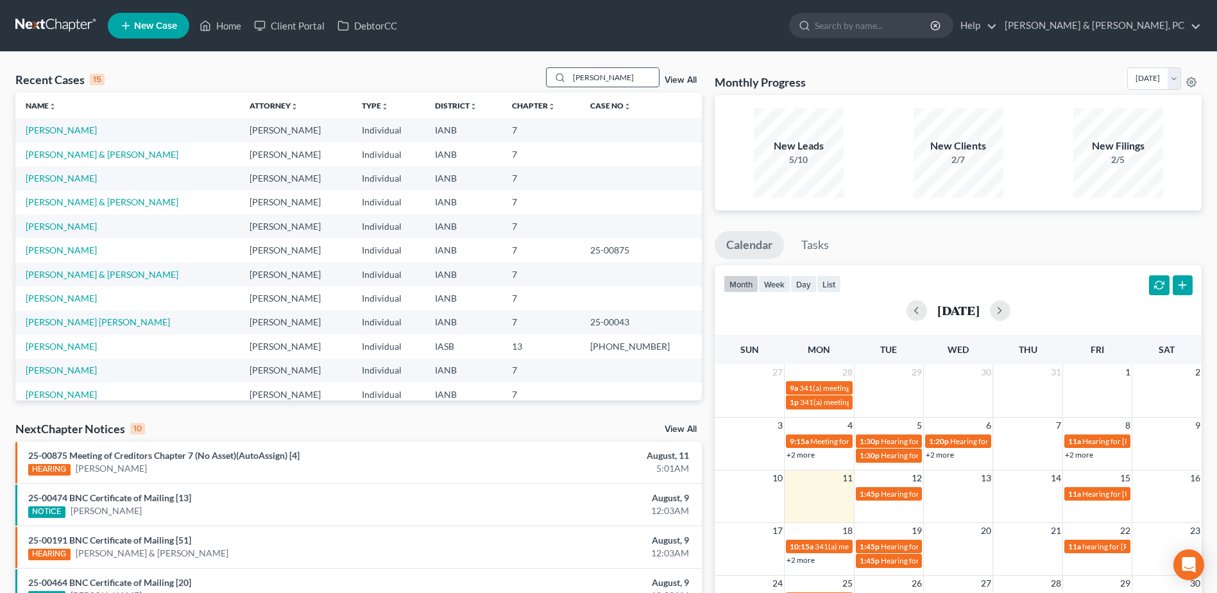
type input "[PERSON_NAME]"
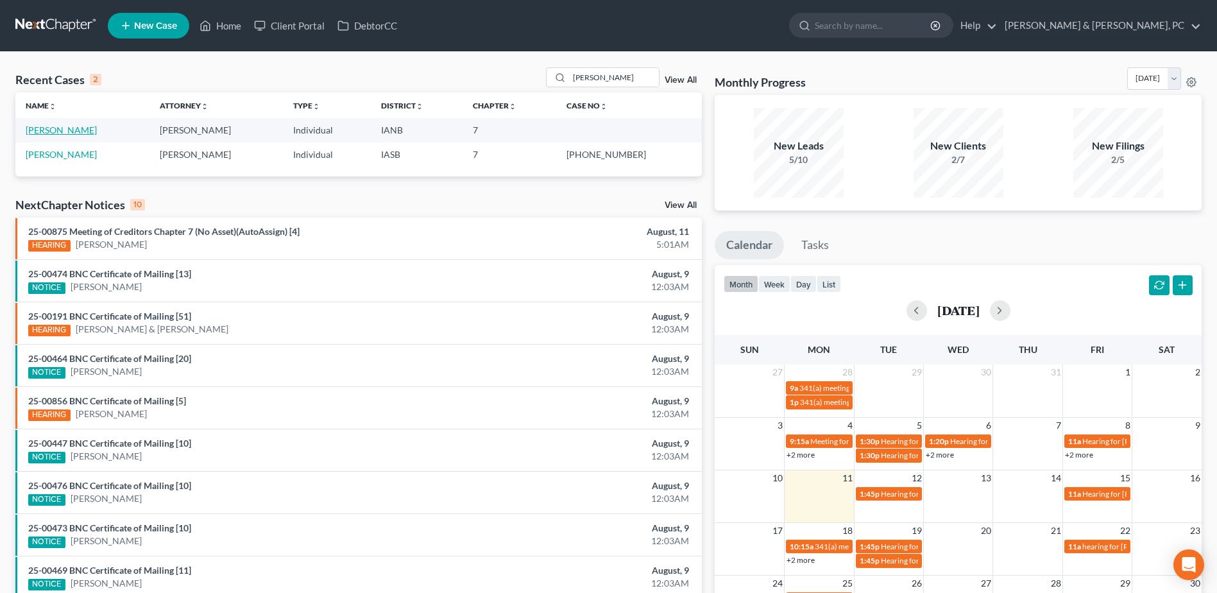
click at [68, 130] on link "[PERSON_NAME]" at bounding box center [61, 129] width 71 height 11
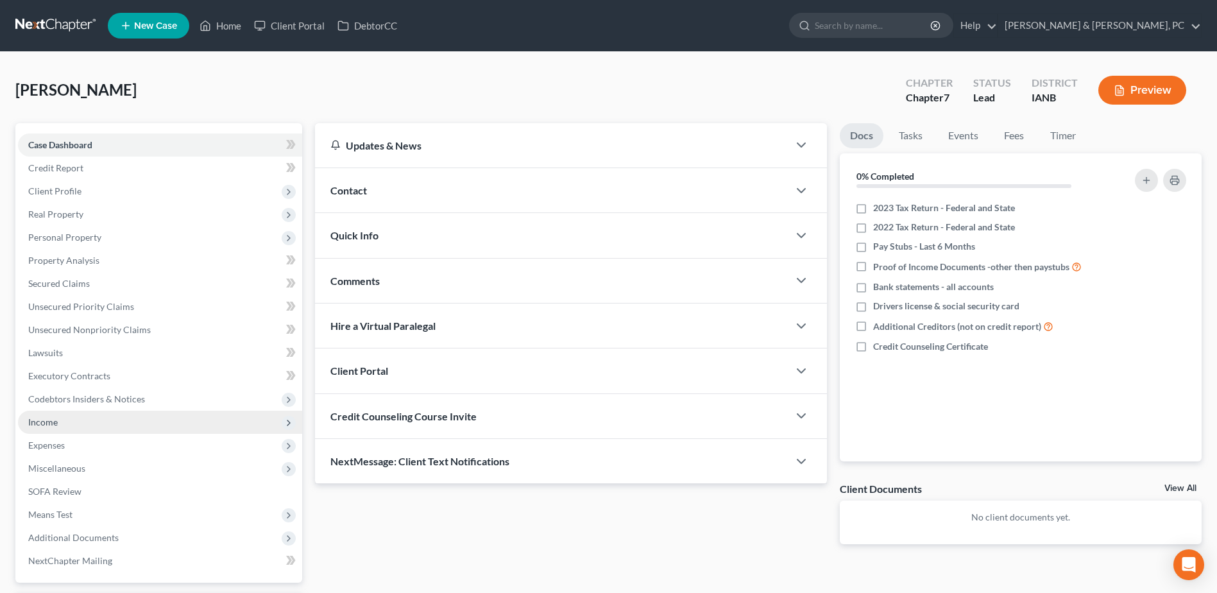
click at [58, 425] on span "Income" at bounding box center [160, 421] width 284 height 23
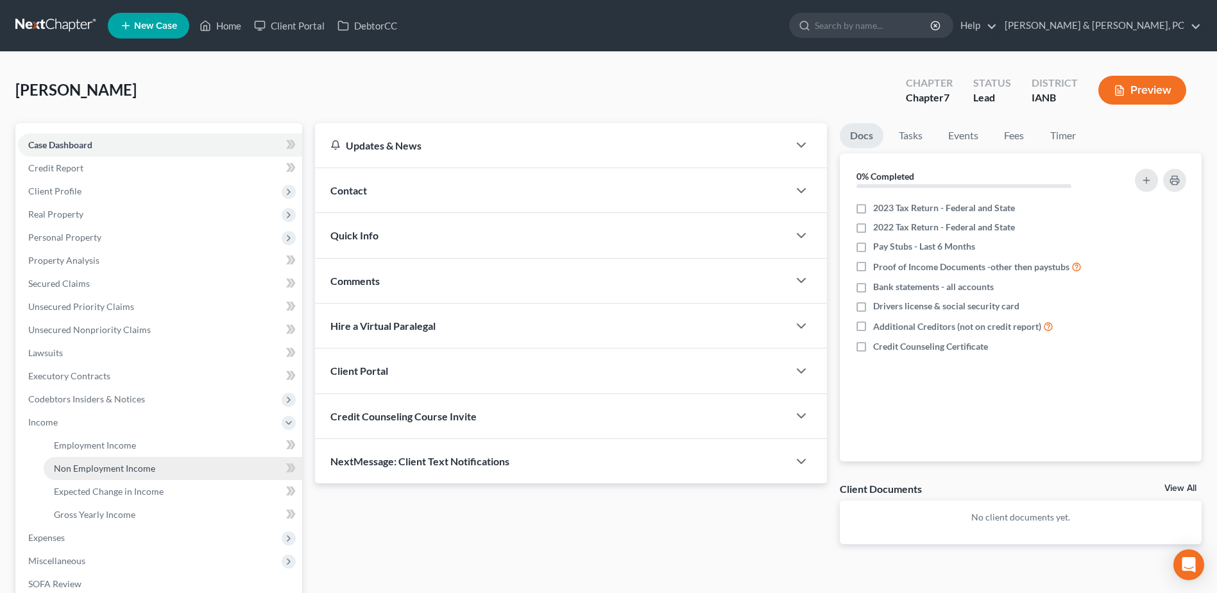
click at [55, 465] on span "Non Employment Income" at bounding box center [104, 467] width 101 height 11
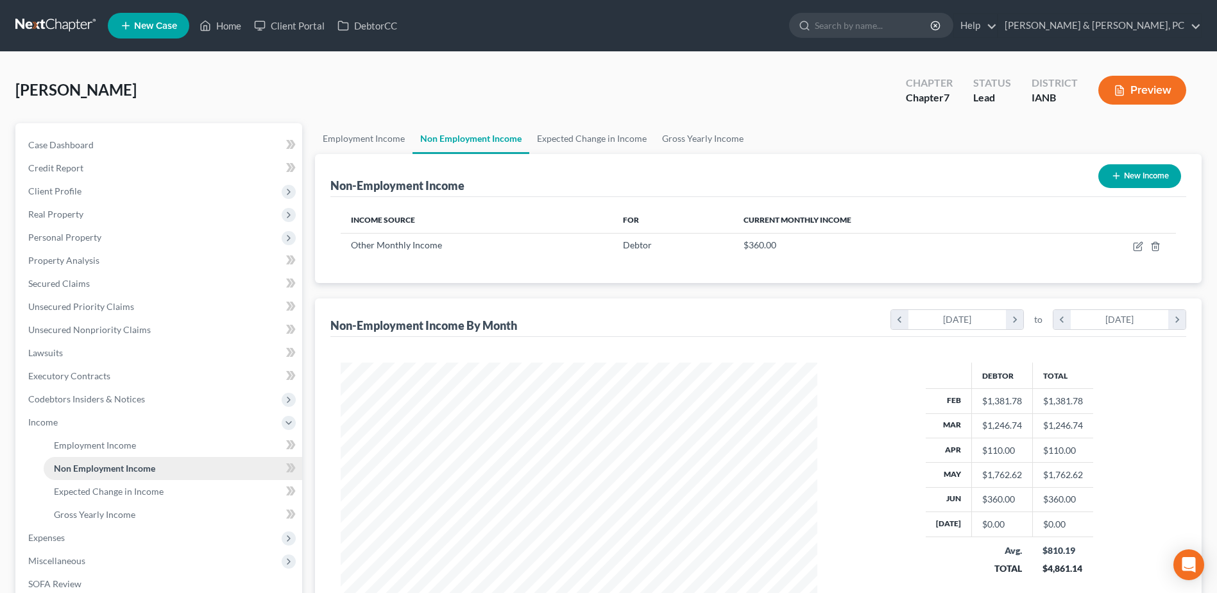
scroll to position [238, 502]
click at [1149, 177] on button "New Income" at bounding box center [1139, 176] width 83 height 24
select select "0"
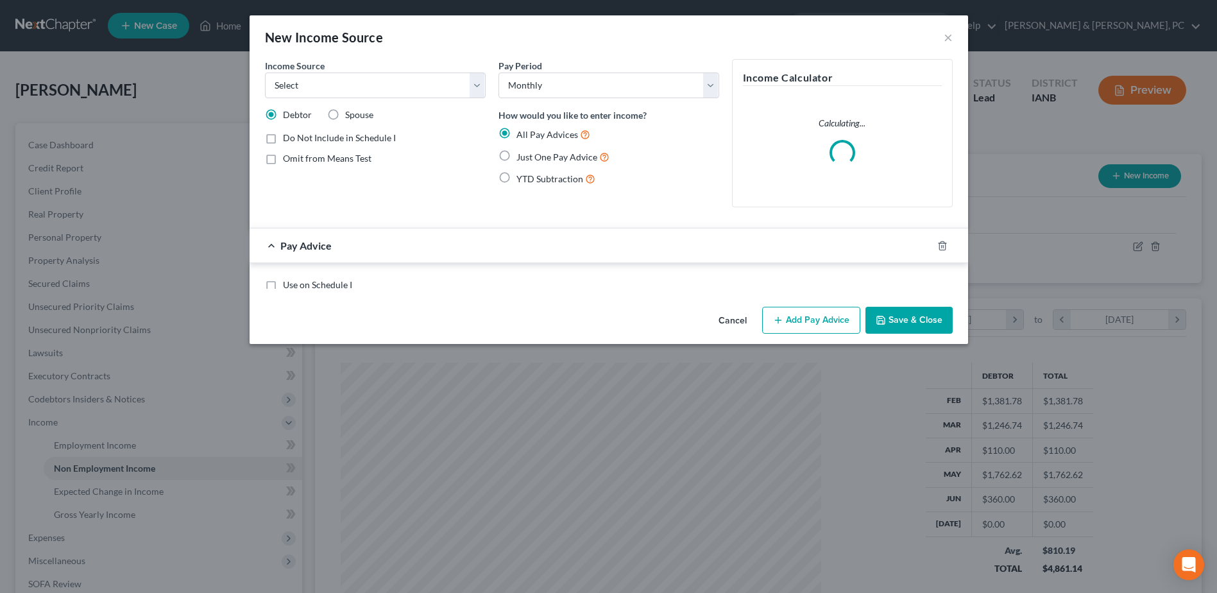
scroll to position [240, 507]
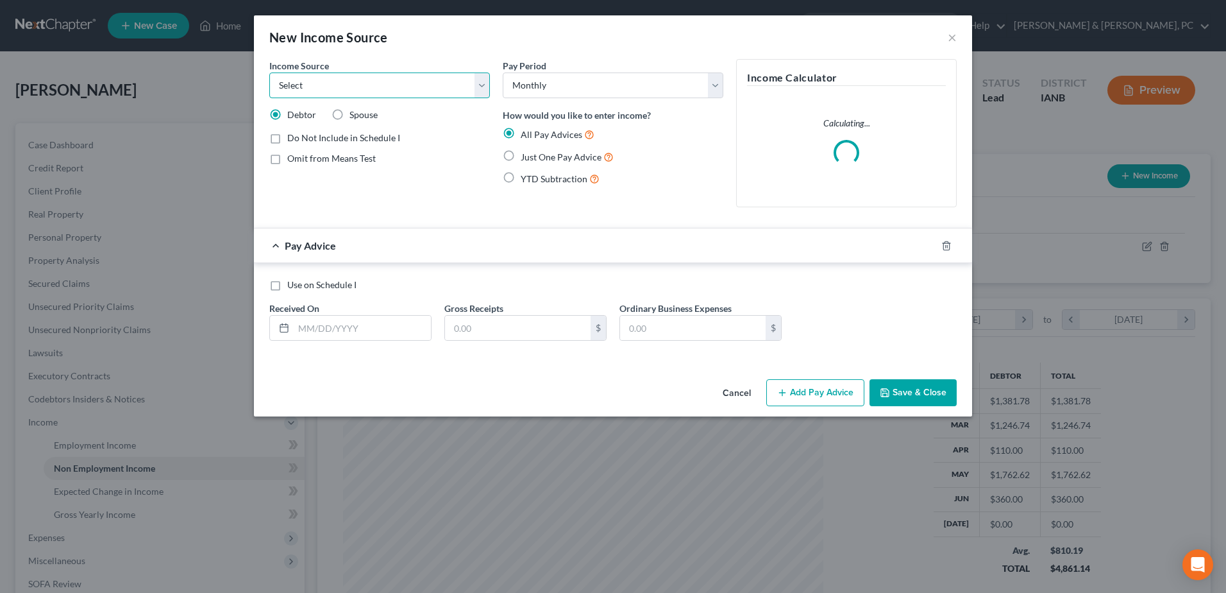
click at [351, 78] on select "Select Unemployment Disability (from employer) Pension Retirement Social Securi…" at bounding box center [379, 85] width 221 height 26
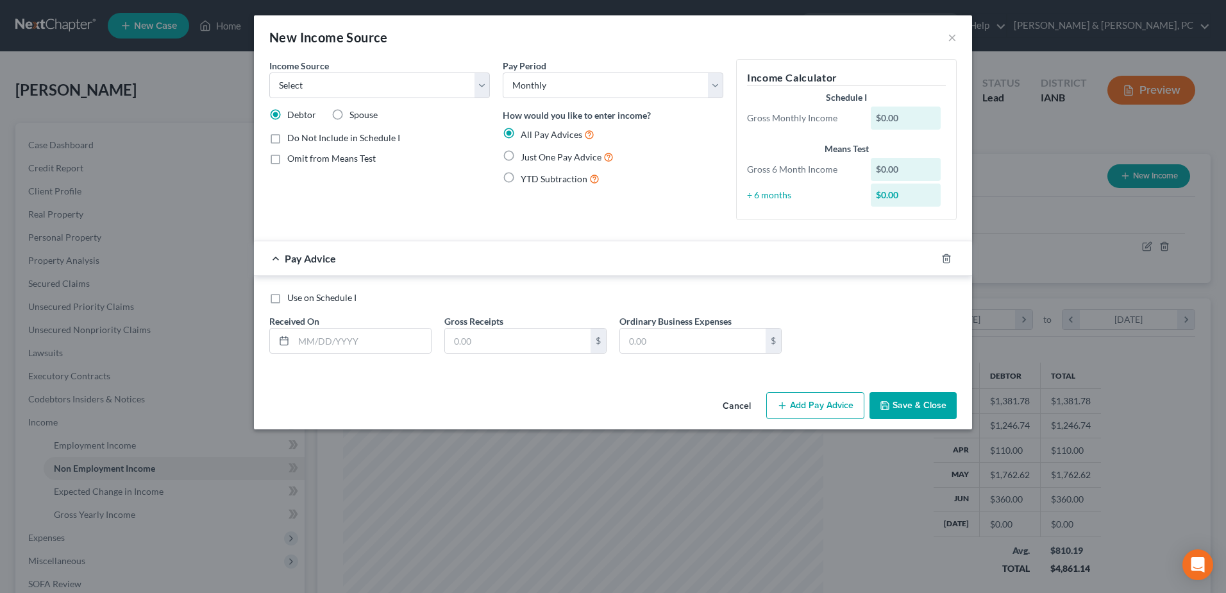
click at [673, 379] on div "New Income Source × Income Source * Select Unemployment Disability (from employ…" at bounding box center [613, 222] width 718 height 414
click at [741, 402] on button "Cancel" at bounding box center [737, 406] width 49 height 26
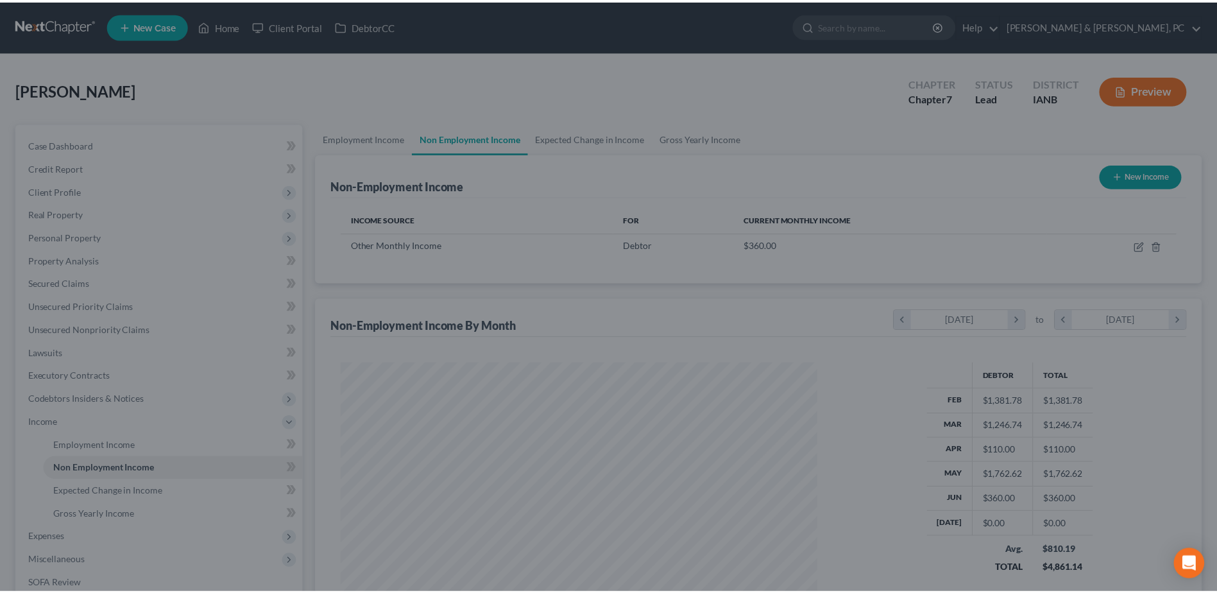
scroll to position [238, 502]
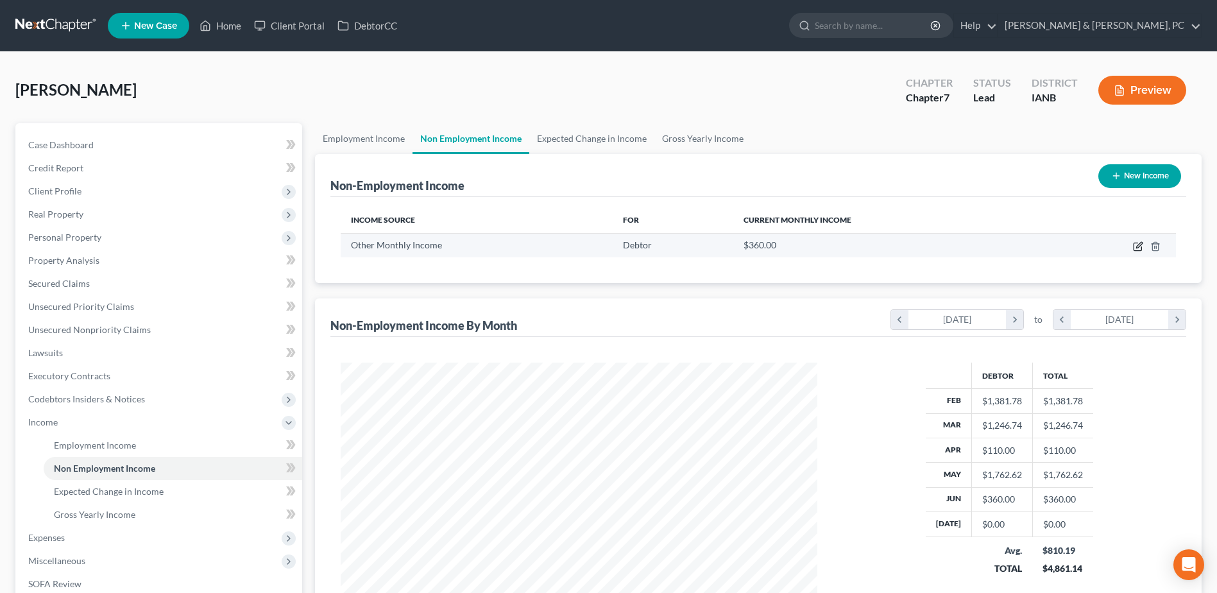
click at [1136, 245] on icon "button" at bounding box center [1138, 246] width 10 height 10
select select "13"
select select "0"
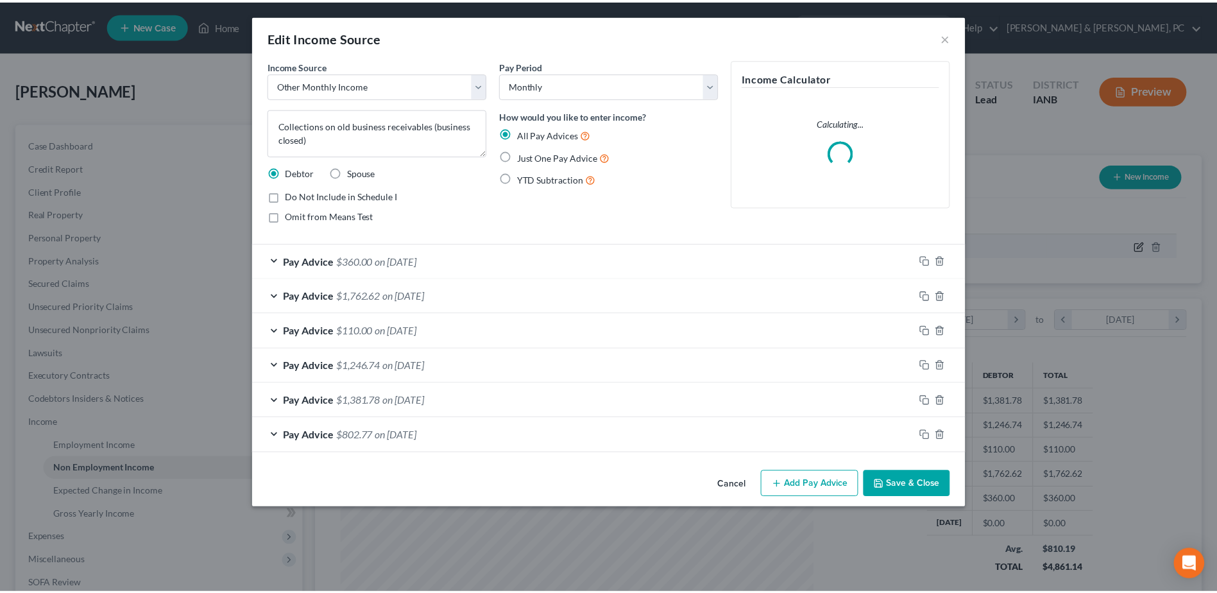
scroll to position [240, 507]
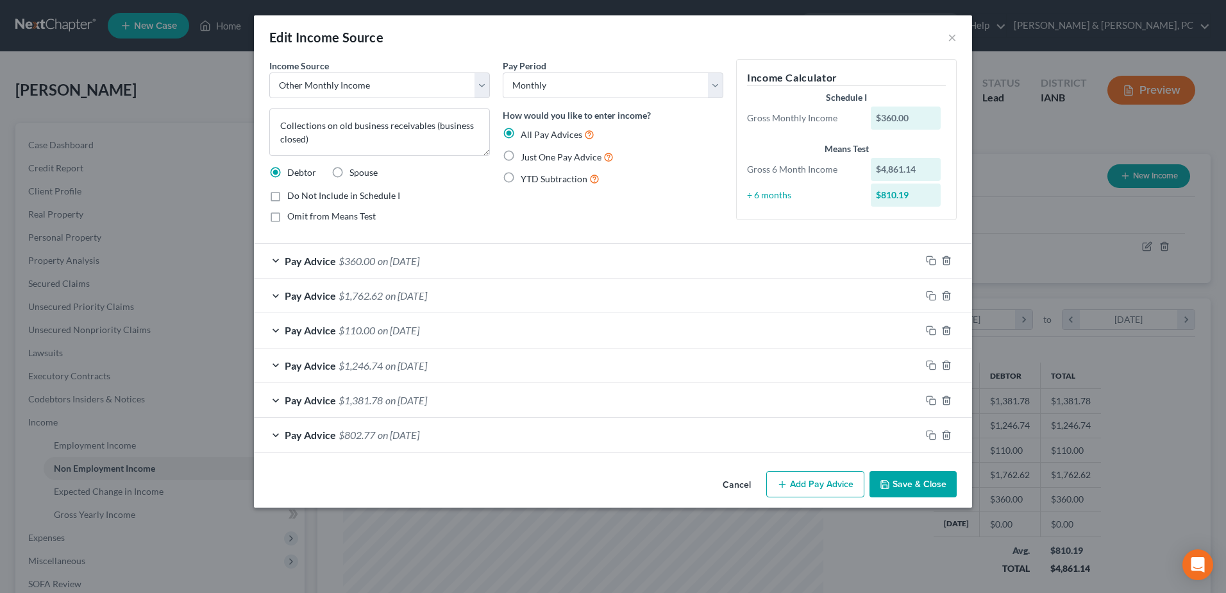
click at [722, 477] on button "Cancel" at bounding box center [737, 485] width 49 height 26
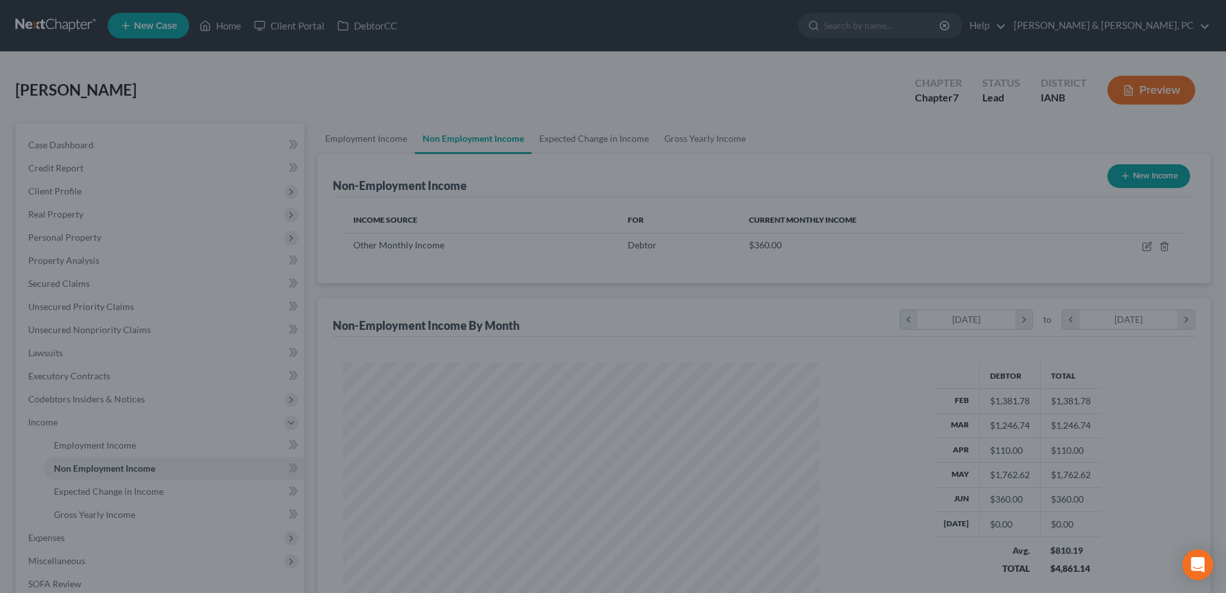
scroll to position [641149, 640885]
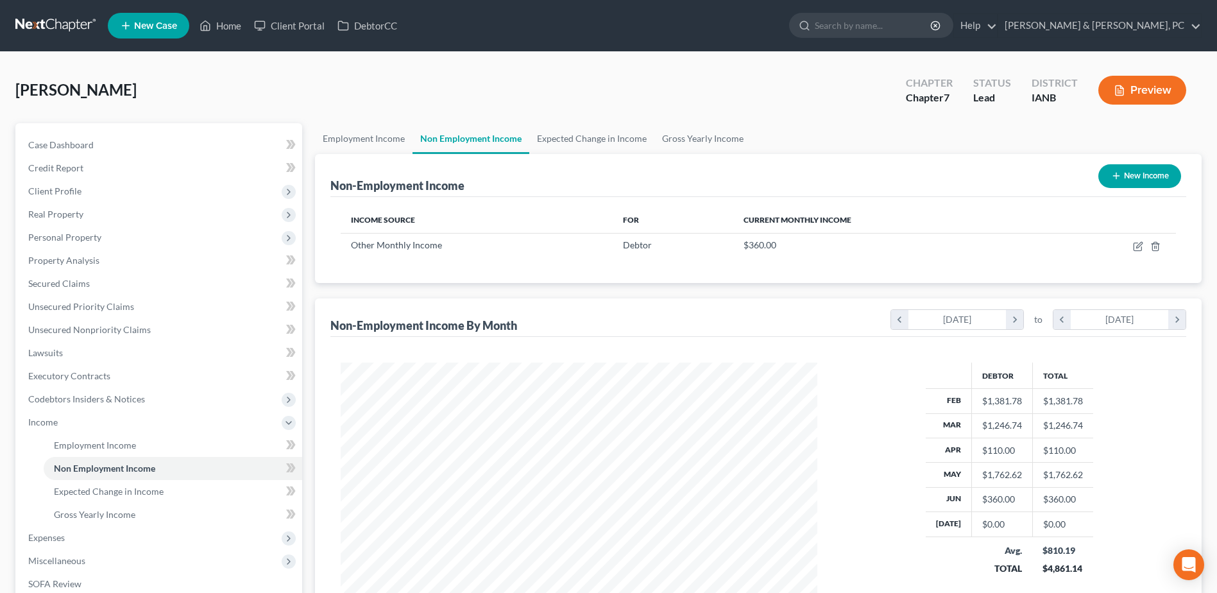
click at [1148, 184] on button "New Income" at bounding box center [1139, 176] width 83 height 24
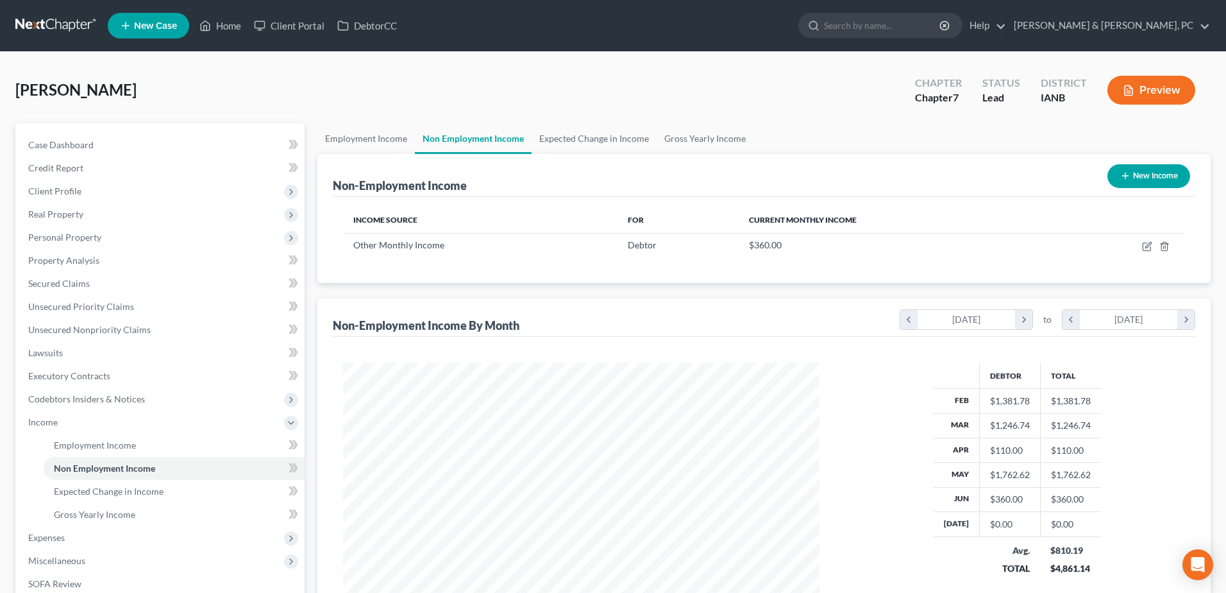
select select "0"
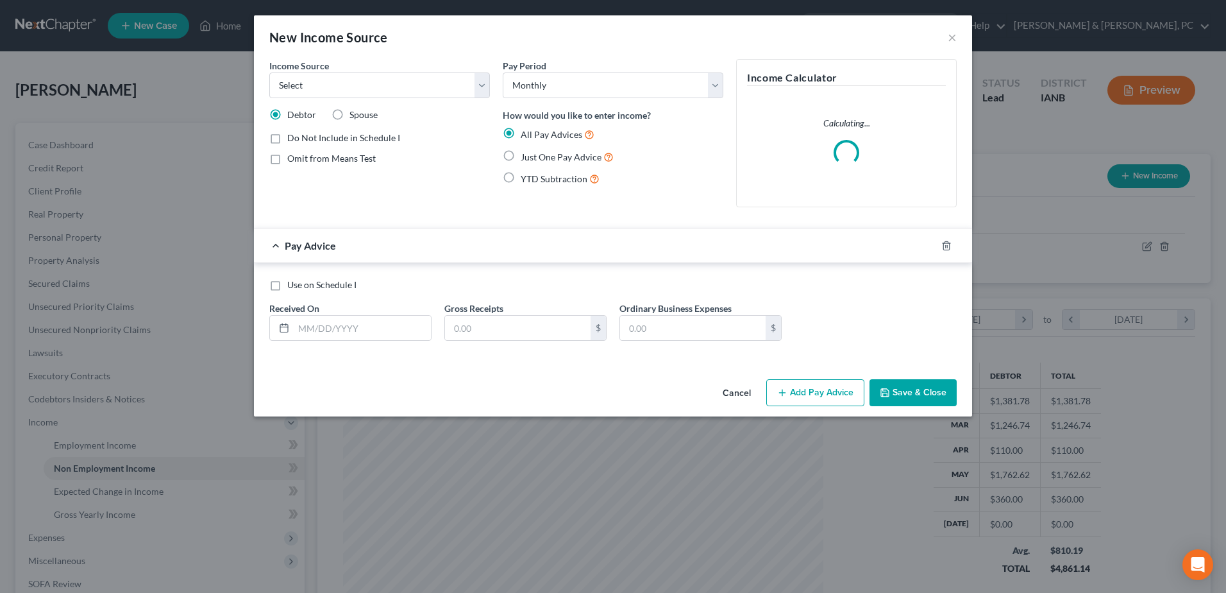
scroll to position [240, 507]
click at [377, 83] on select "Select Unemployment Disability (from employer) Pension Retirement Social Securi…" at bounding box center [379, 85] width 221 height 26
select select "13"
click at [269, 72] on select "Select Unemployment Disability (from employer) Pension Retirement Social Securi…" at bounding box center [379, 85] width 221 height 26
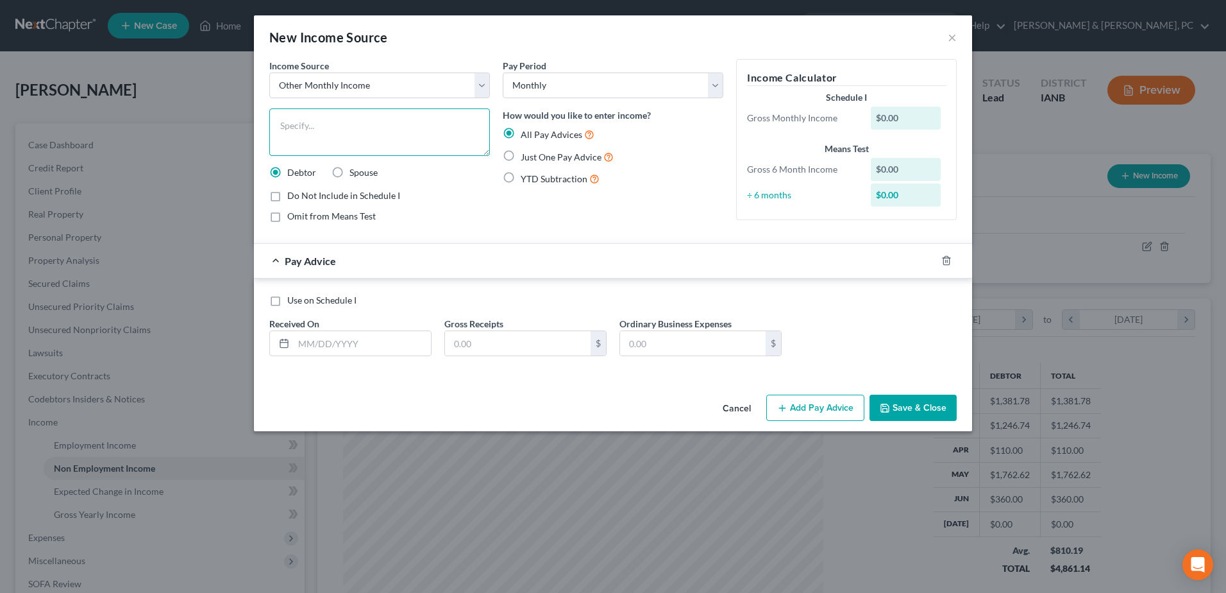
paste textarea "Received $10,000 from Leaderman Bail Bonds on 7/1/25 – funds held from the sale…"
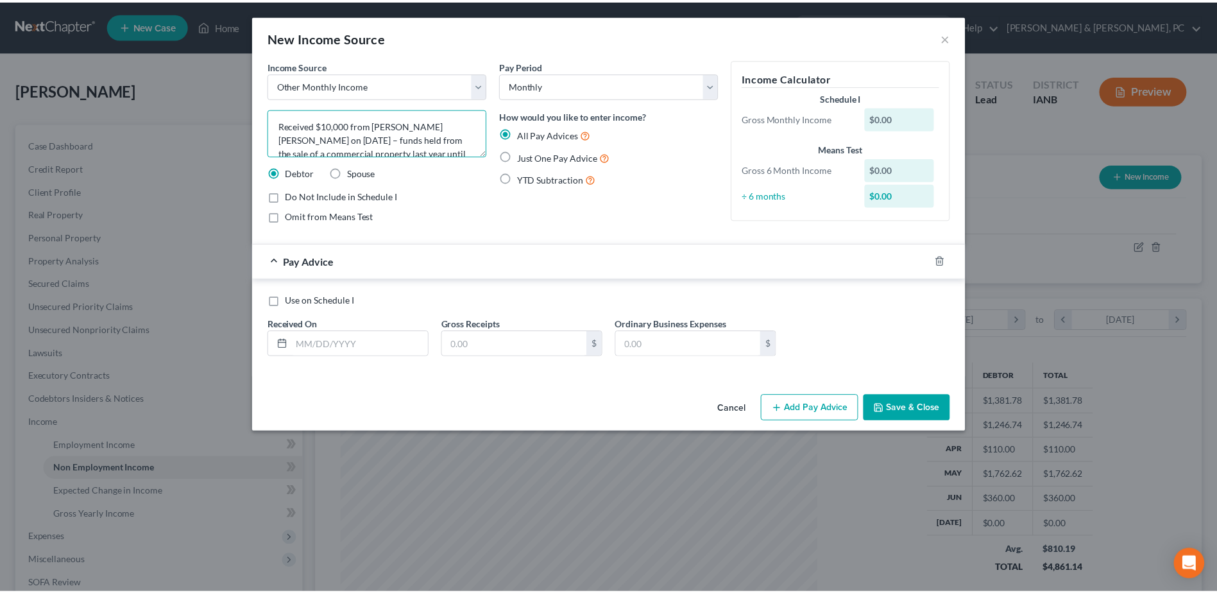
scroll to position [43, 0]
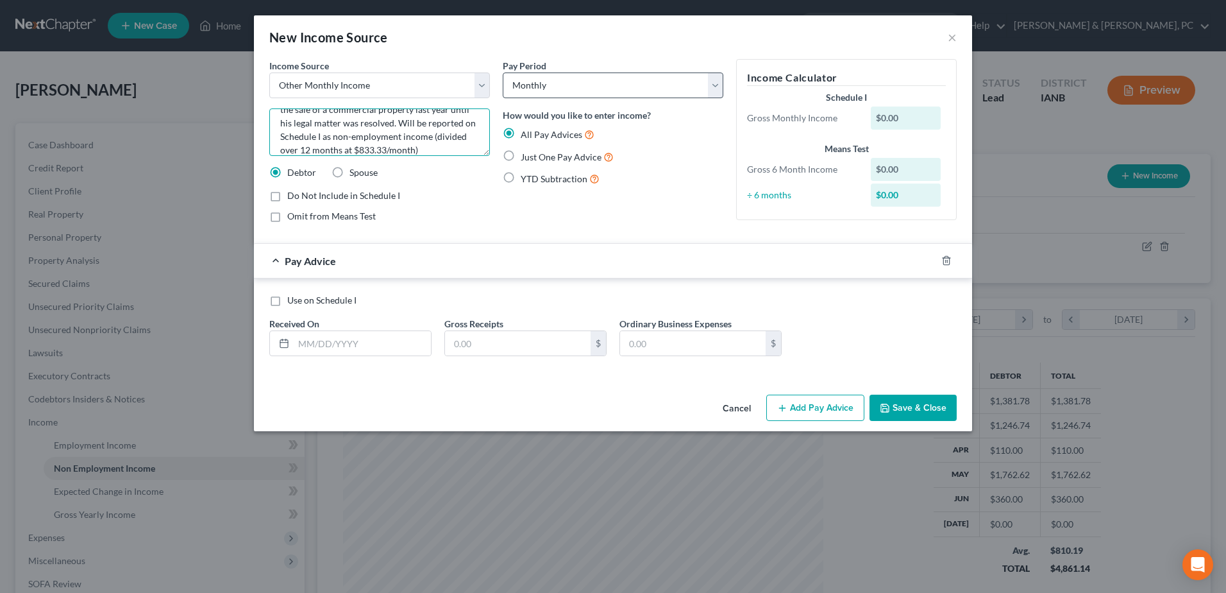
type textarea "Received $10,000 from Leaderman Bail Bonds on 7/1/25 – funds held from the sale…"
click at [576, 89] on select "Select Monthly Twice Monthly Every Other Week Weekly" at bounding box center [613, 85] width 221 height 26
click at [544, 86] on select "Select Monthly Twice Monthly Every Other Week Weekly" at bounding box center [613, 85] width 221 height 26
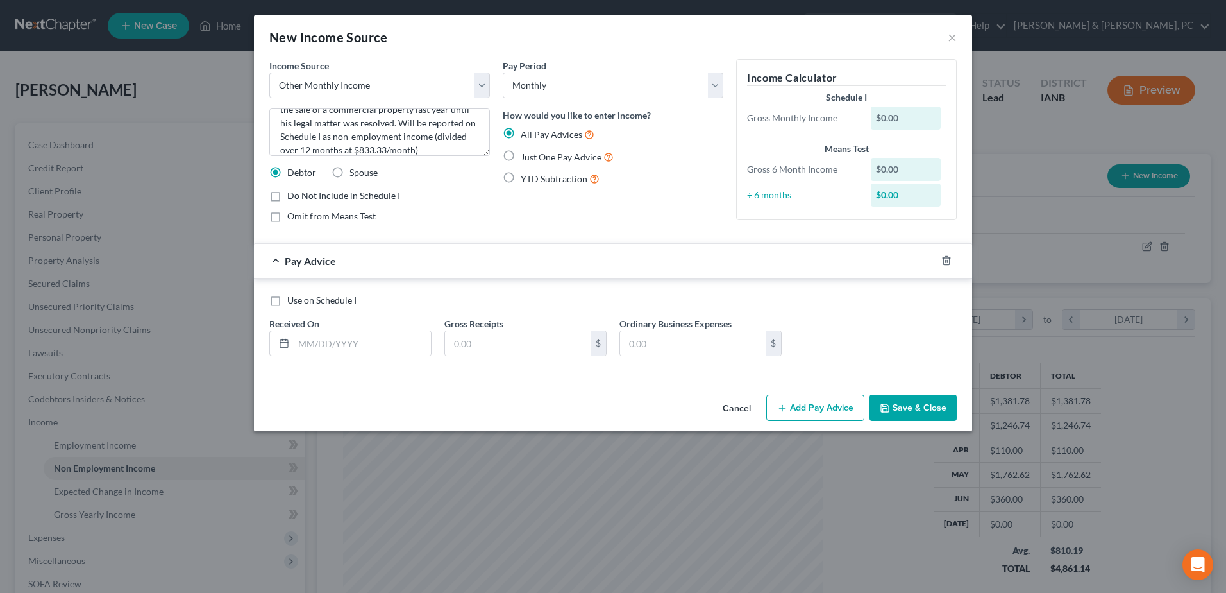
click at [521, 151] on label "Just One Pay Advice" at bounding box center [567, 156] width 93 height 15
click at [526, 151] on input "Just One Pay Advice" at bounding box center [530, 153] width 8 height 8
radio input "true"
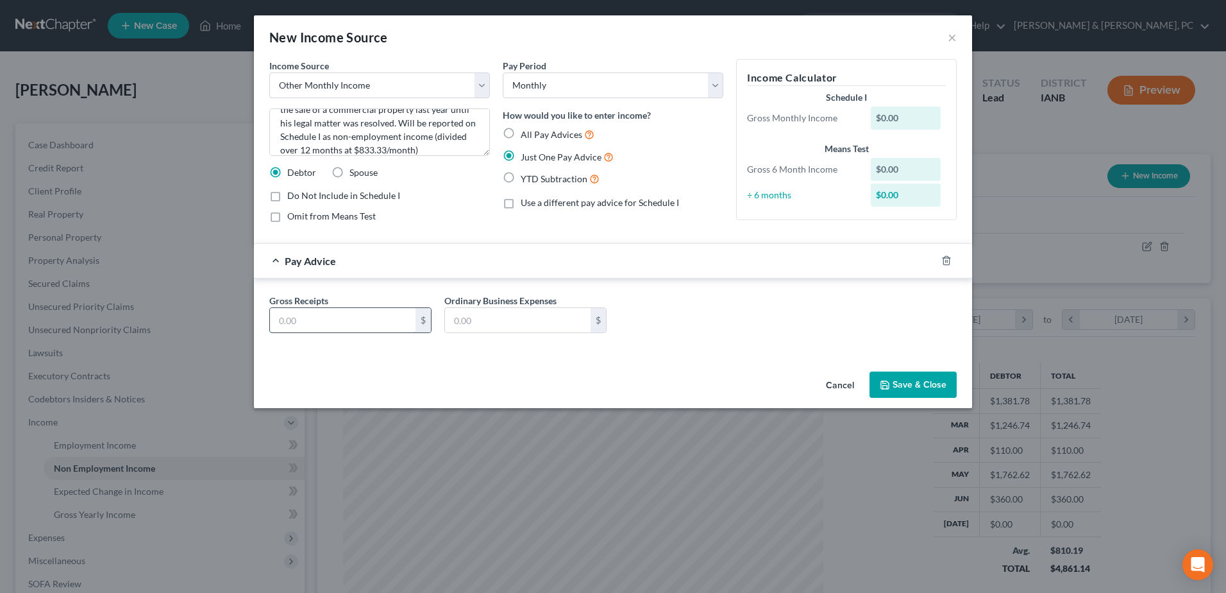
click at [366, 313] on input "text" at bounding box center [343, 320] width 146 height 24
type input "833.33"
click at [943, 382] on button "Save & Close" at bounding box center [913, 384] width 87 height 27
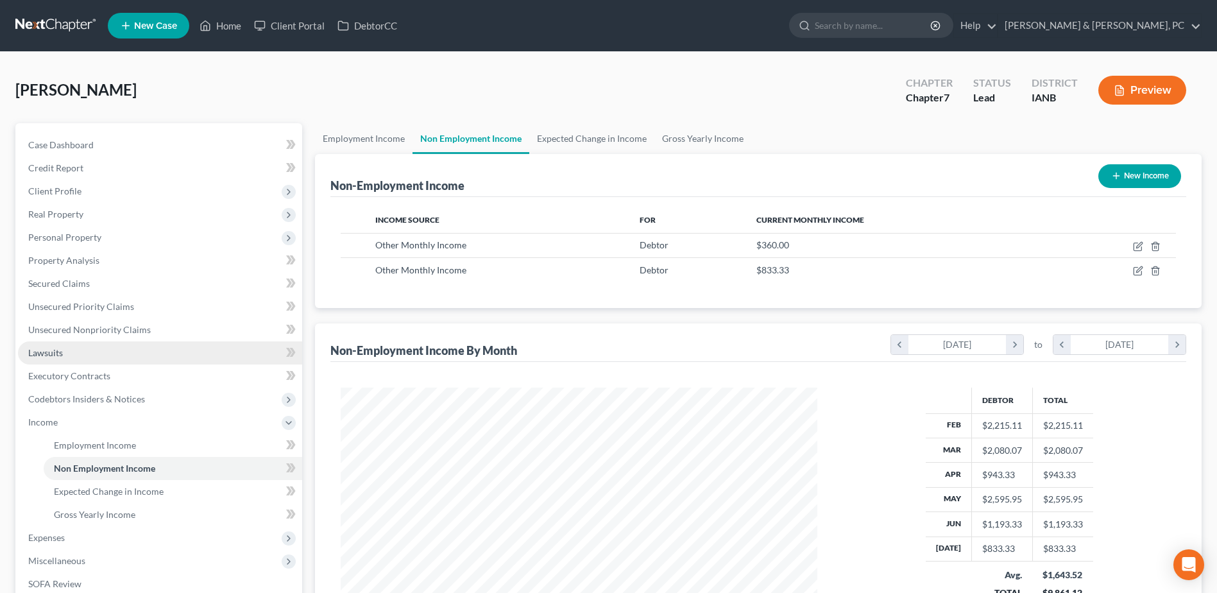
scroll to position [64, 0]
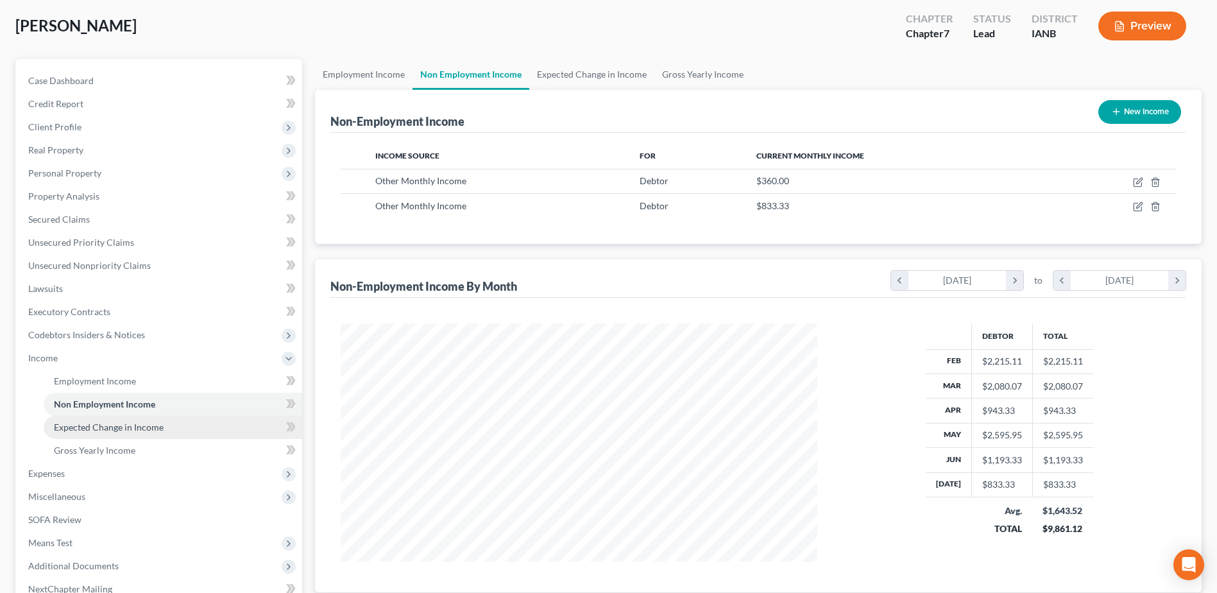
click at [78, 425] on span "Expected Change in Income" at bounding box center [109, 426] width 110 height 11
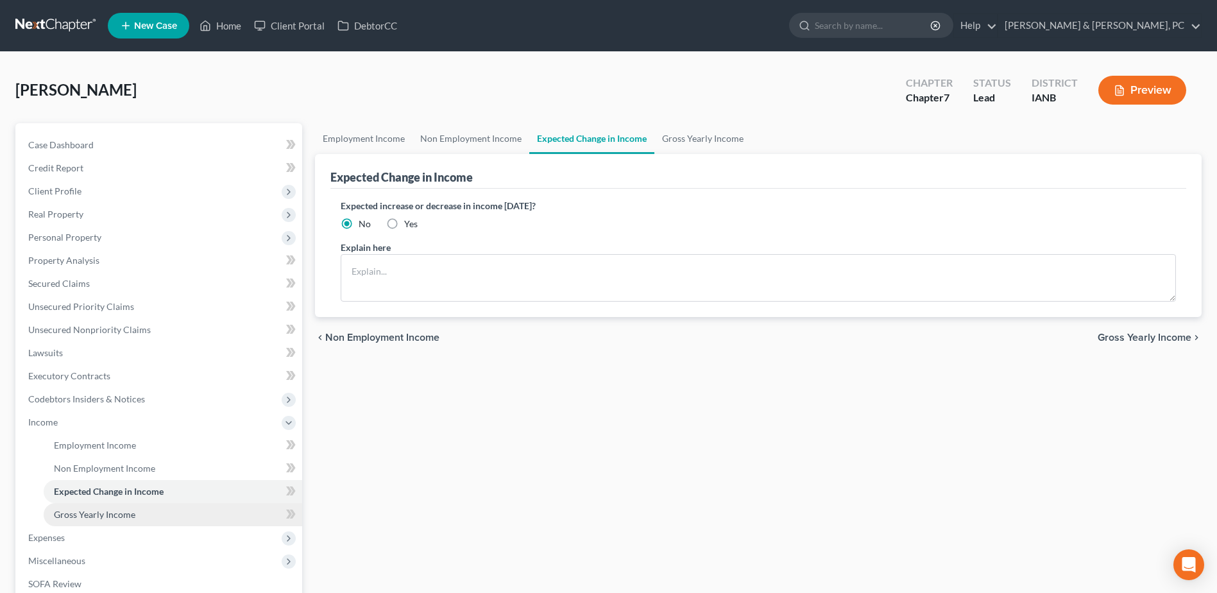
click at [73, 505] on link "Gross Yearly Income" at bounding box center [173, 514] width 258 height 23
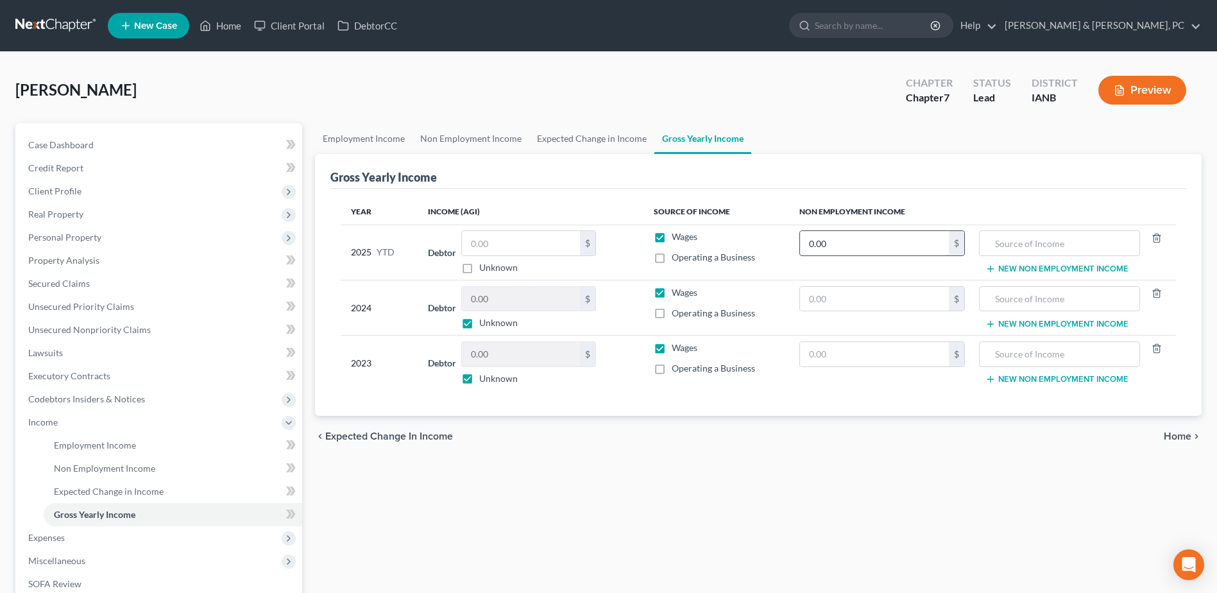
click at [889, 253] on input "0.00" at bounding box center [874, 243] width 149 height 24
type input "10,000"
click at [1061, 243] on input "text" at bounding box center [1059, 243] width 147 height 24
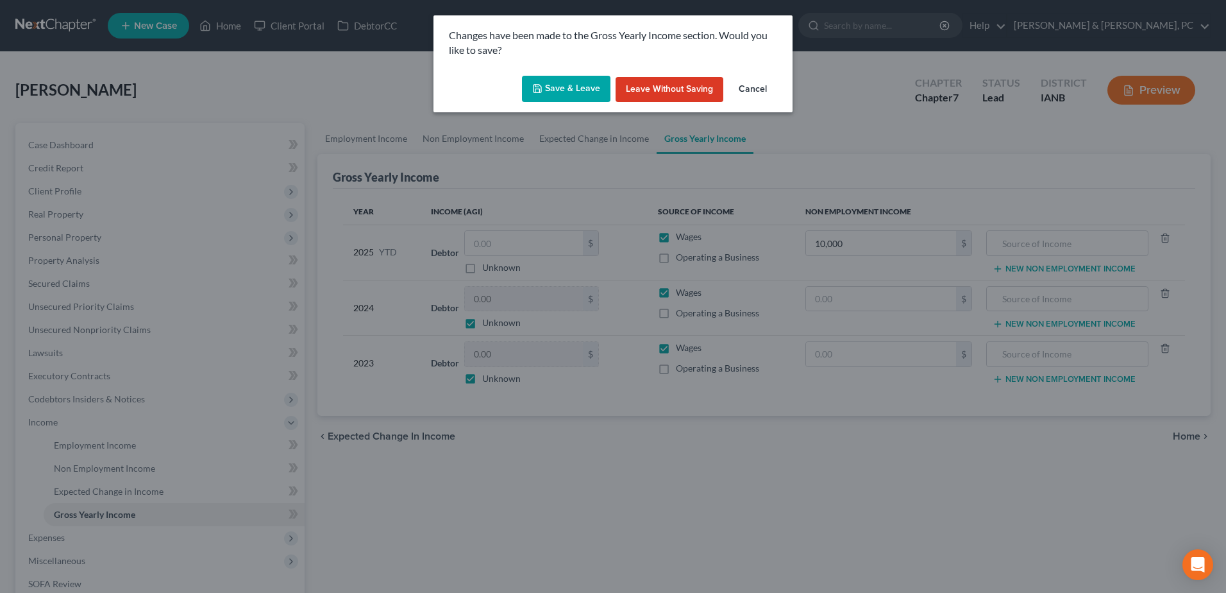
click at [761, 78] on button "Cancel" at bounding box center [753, 90] width 49 height 26
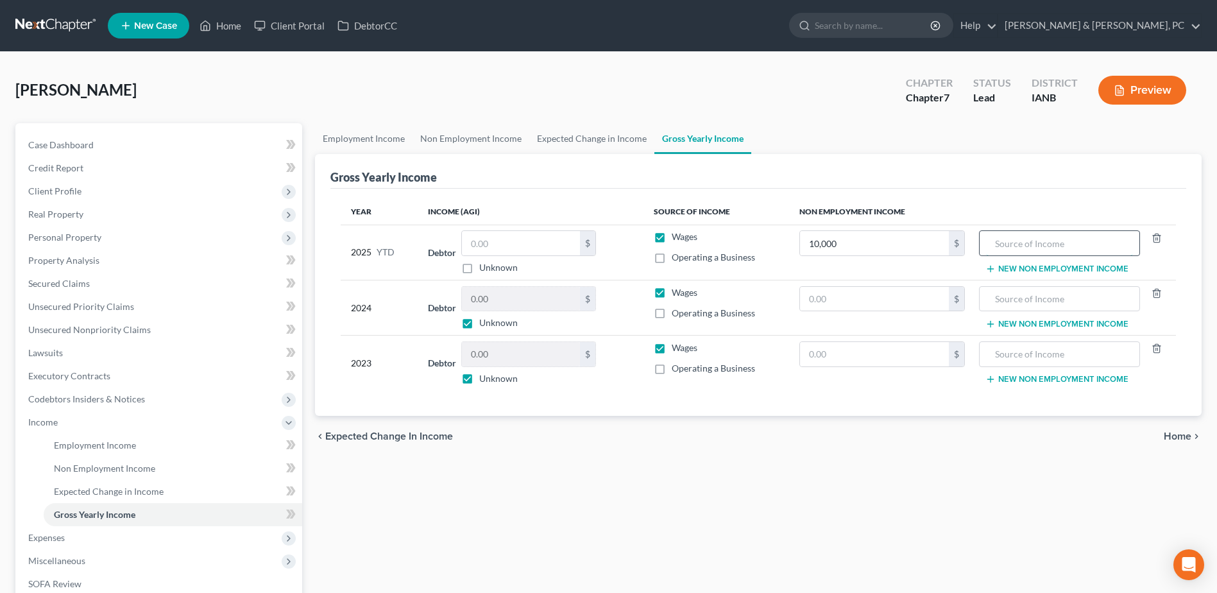
paste input "Received $10,000 from Leaderman Bail Bonds"
type input "Received $10,000 from Leaderman Bail Bonds"
click at [974, 440] on div "chevron_left Expected Change in Income Home chevron_right" at bounding box center [758, 436] width 886 height 41
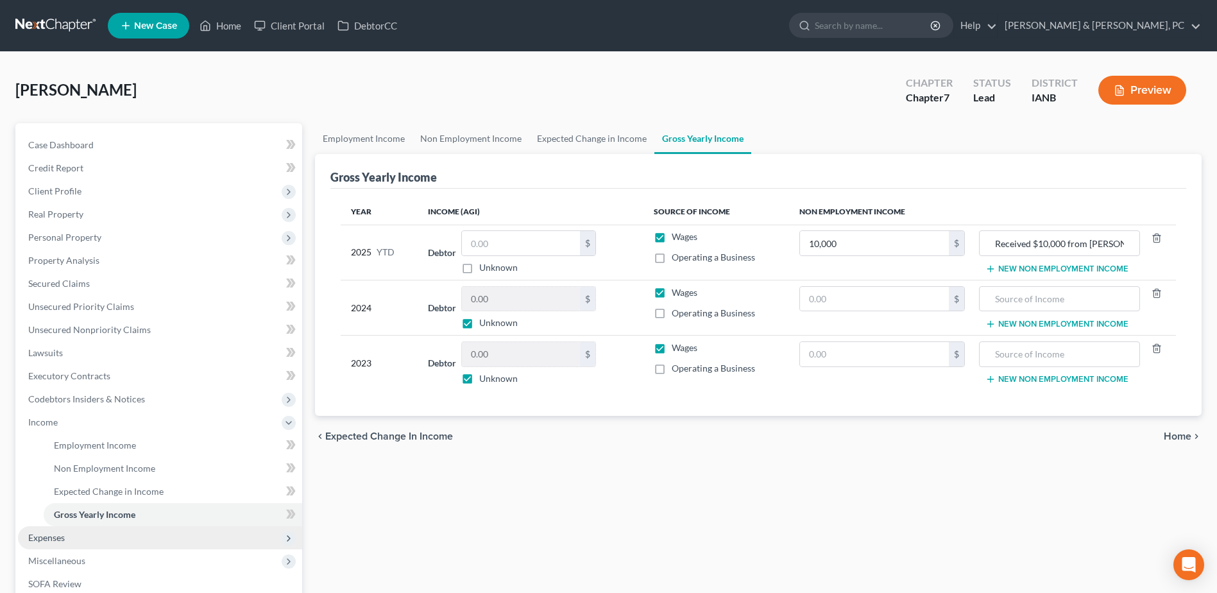
click at [144, 535] on span "Expenses" at bounding box center [160, 537] width 284 height 23
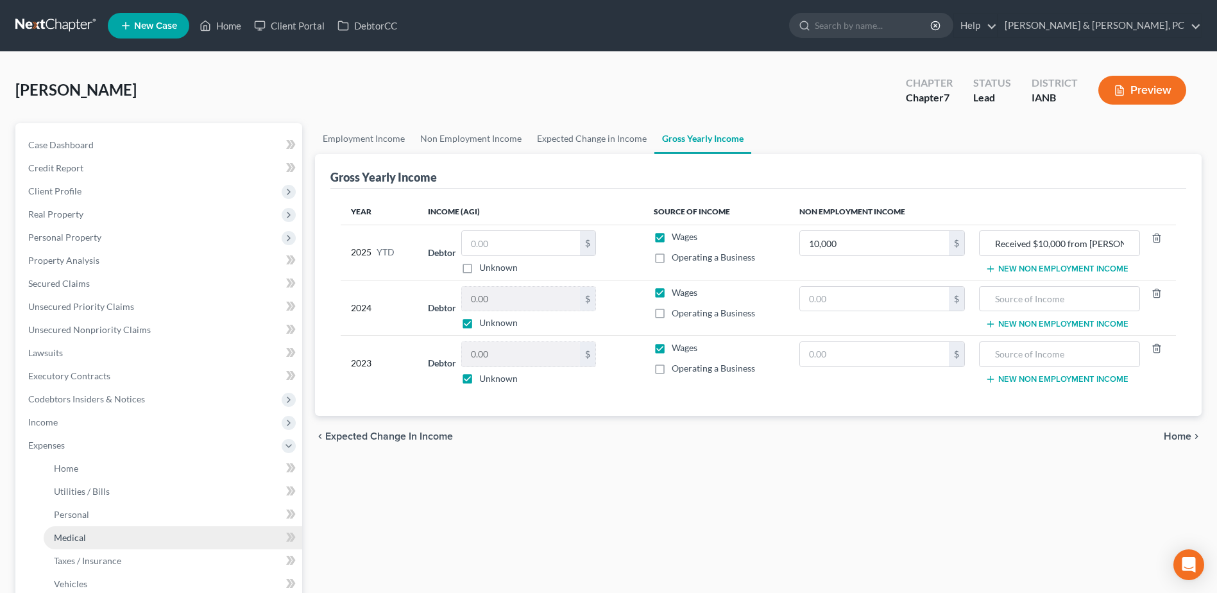
click at [135, 544] on link "Medical" at bounding box center [173, 537] width 258 height 23
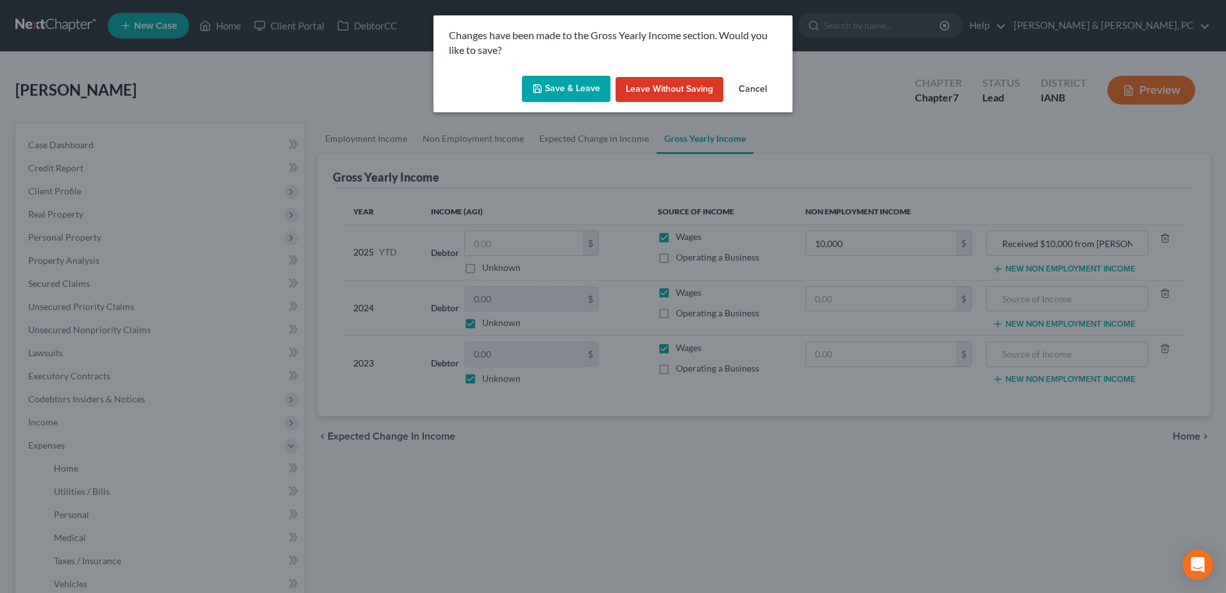
click at [567, 92] on button "Save & Leave" at bounding box center [566, 89] width 89 height 27
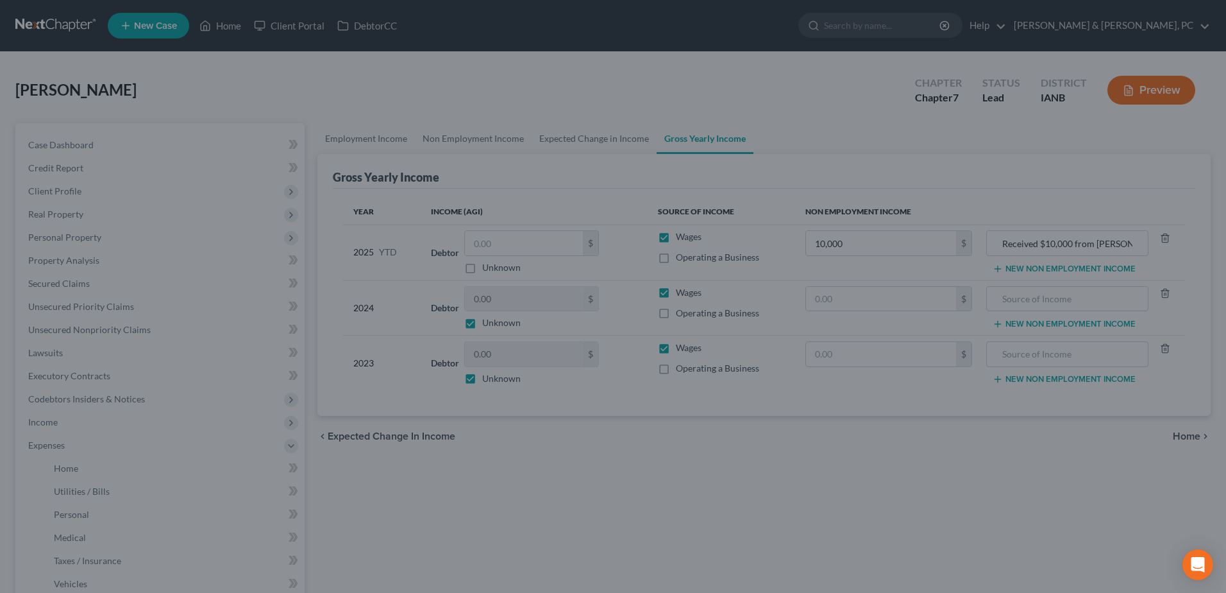
type input "10,000.00"
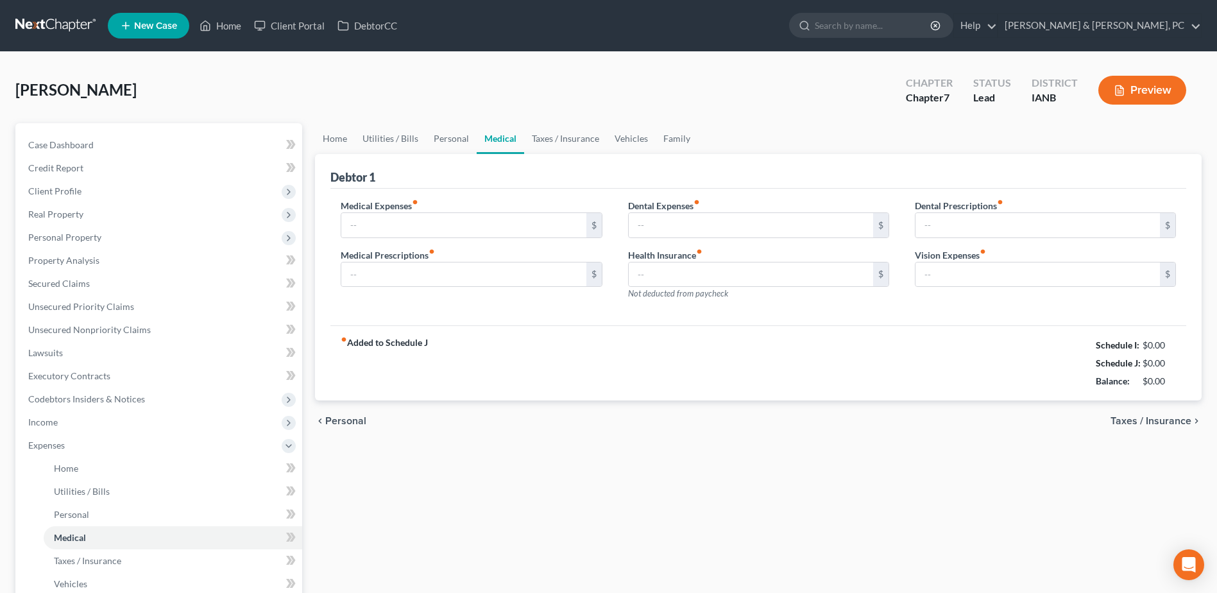
type input "0.00"
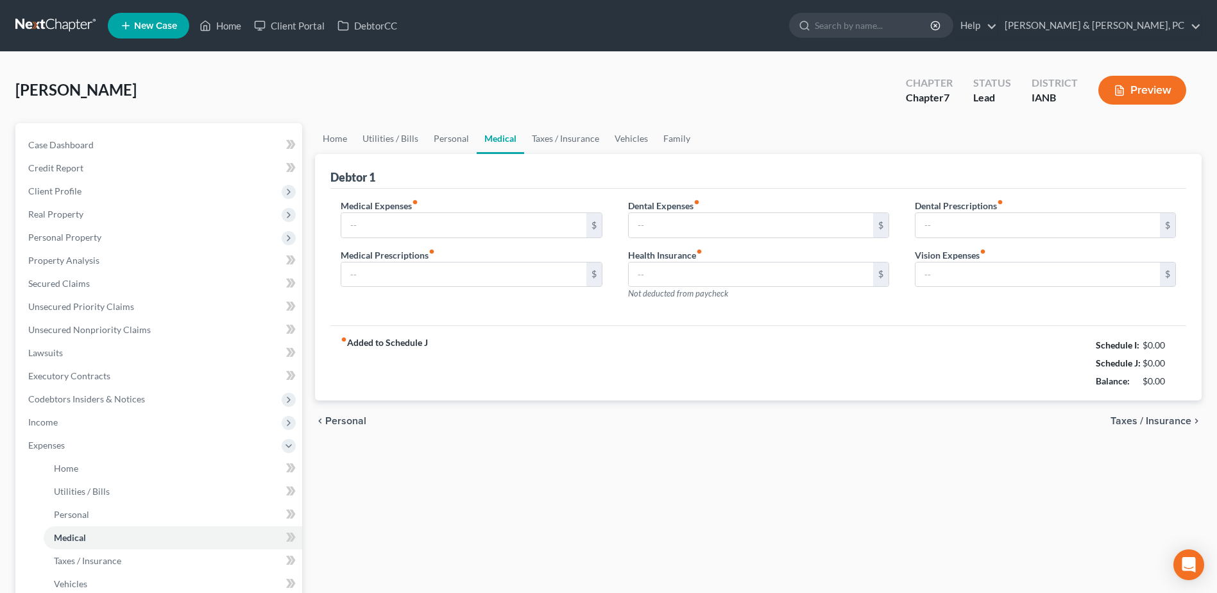
type input "0.00"
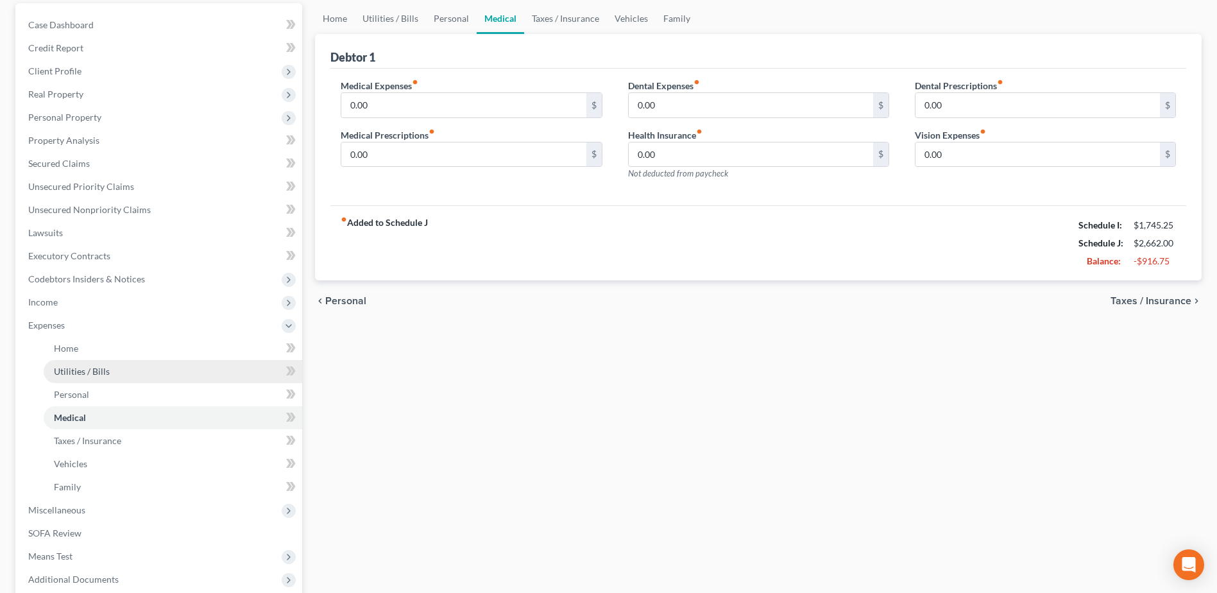
scroll to position [128, 0]
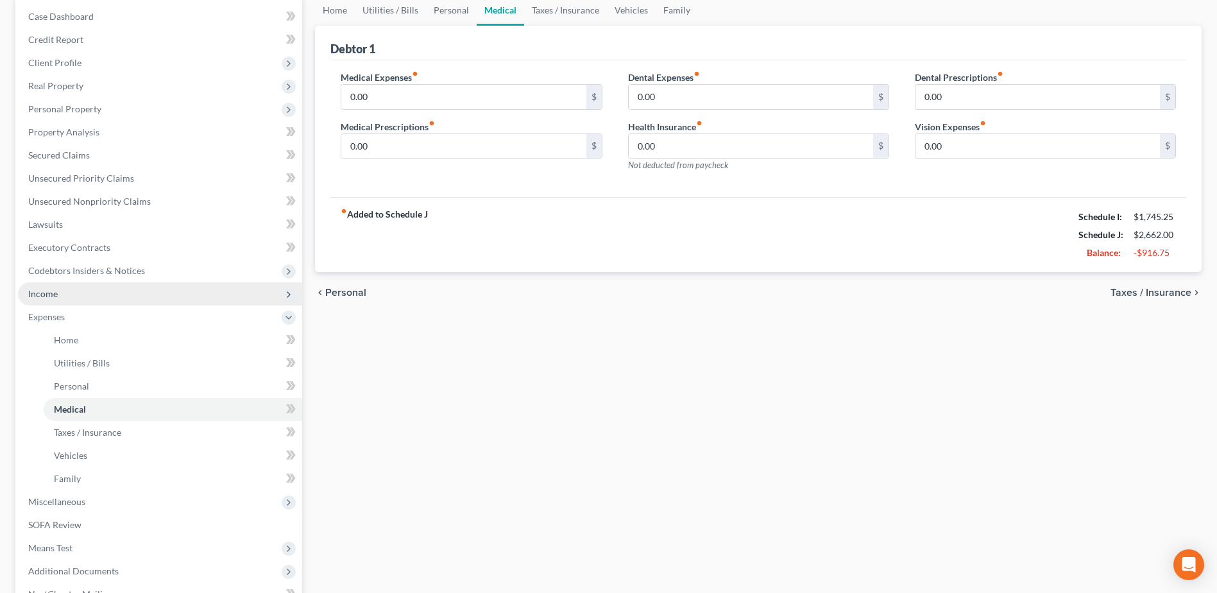
click at [61, 287] on span "Income" at bounding box center [160, 293] width 284 height 23
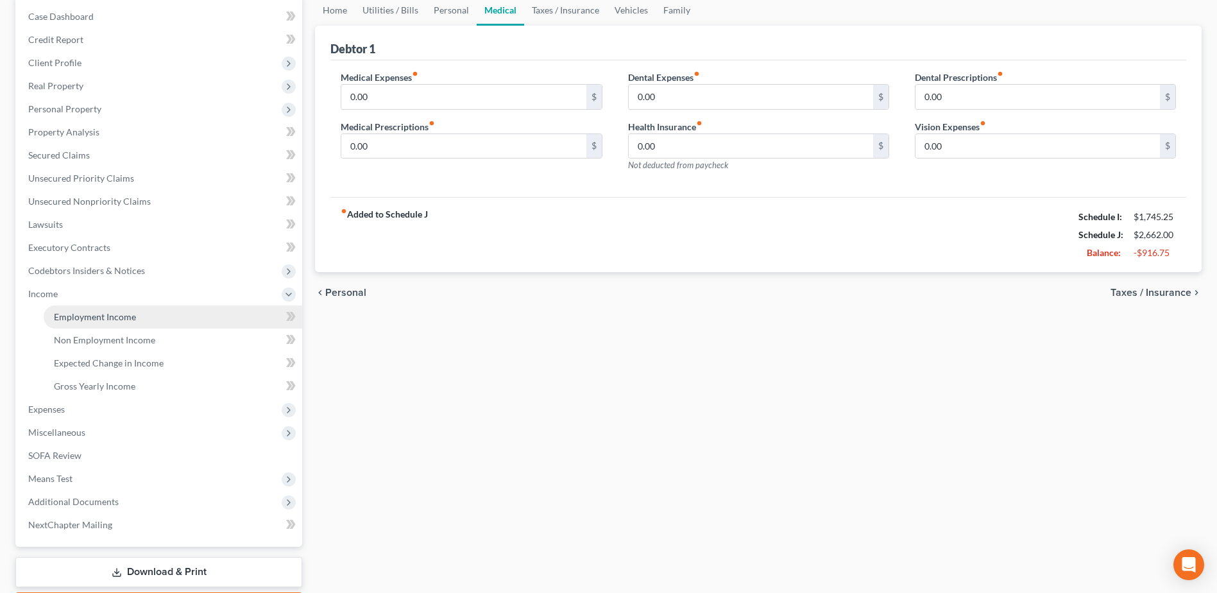
click at [204, 316] on link "Employment Income" at bounding box center [173, 316] width 258 height 23
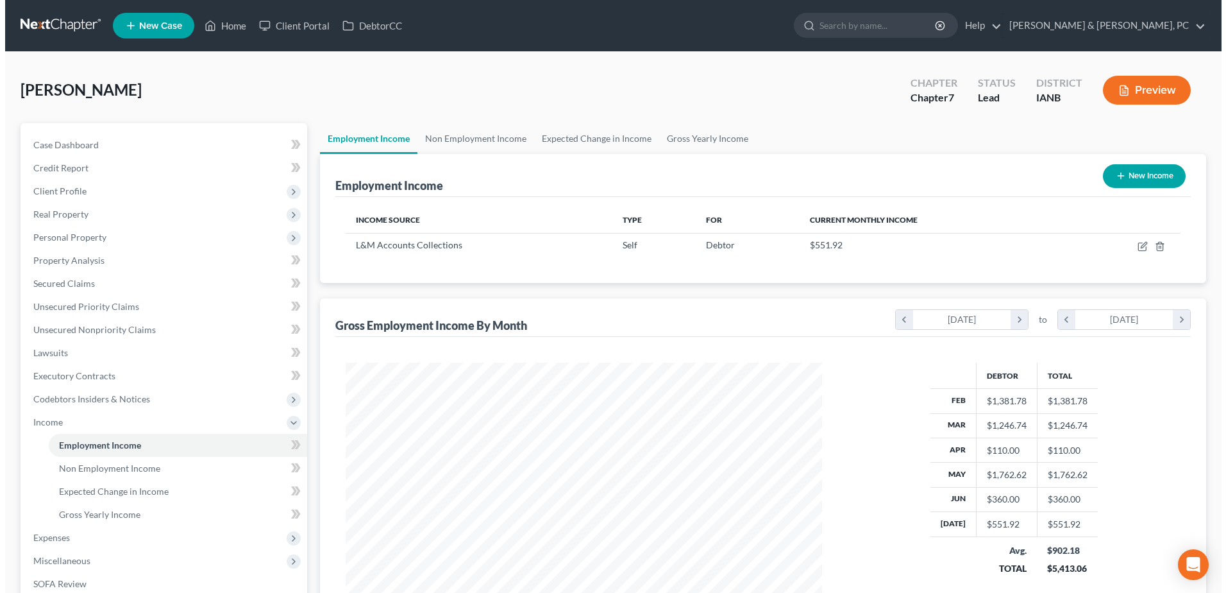
scroll to position [238, 502]
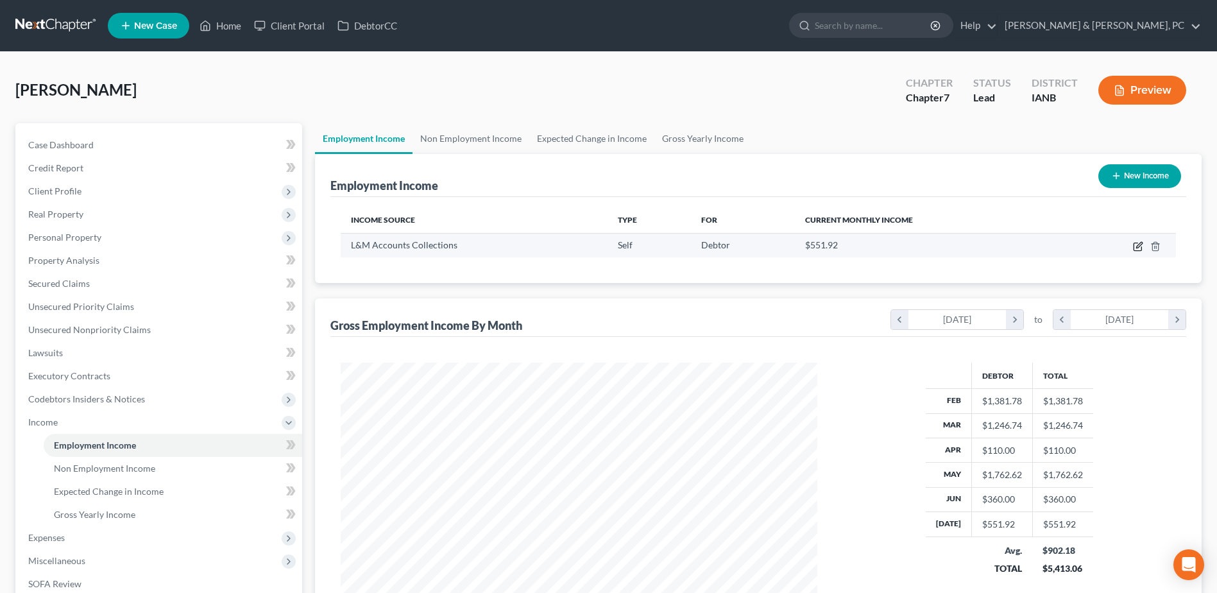
click at [1134, 243] on icon "button" at bounding box center [1137, 247] width 8 height 8
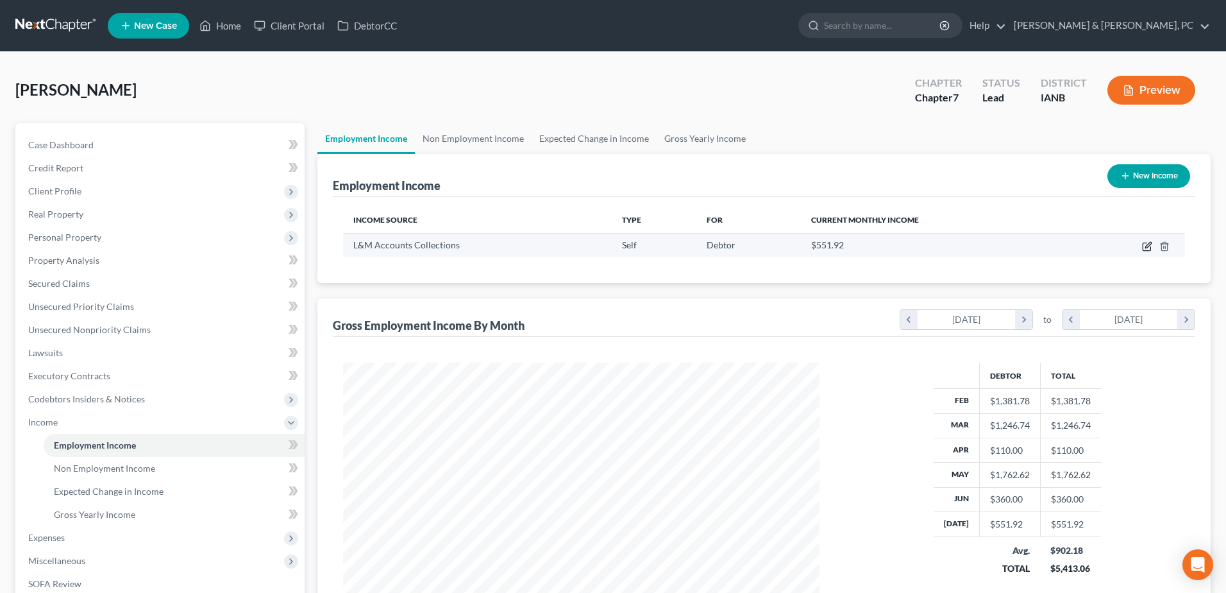
select select "1"
select select "0"
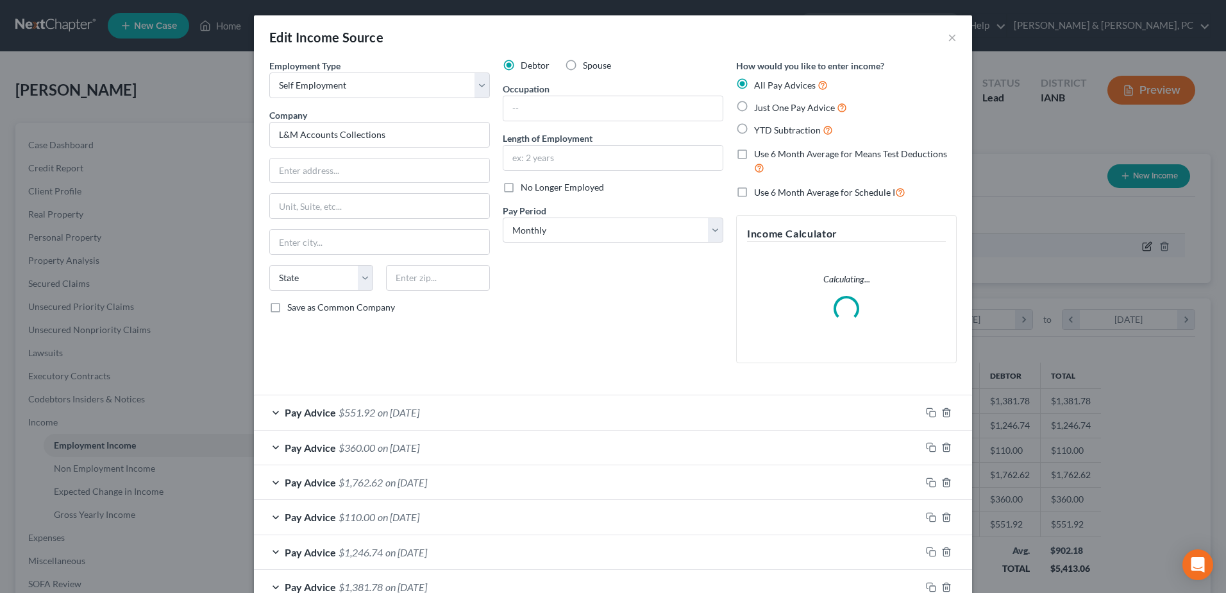
scroll to position [240, 507]
drag, startPoint x: 397, startPoint y: 133, endPoint x: 232, endPoint y: 119, distance: 166.0
click at [232, 119] on div "Edit Income Source × Employment Type * Select Full or Part Time Employment Self…" at bounding box center [613, 296] width 1226 height 593
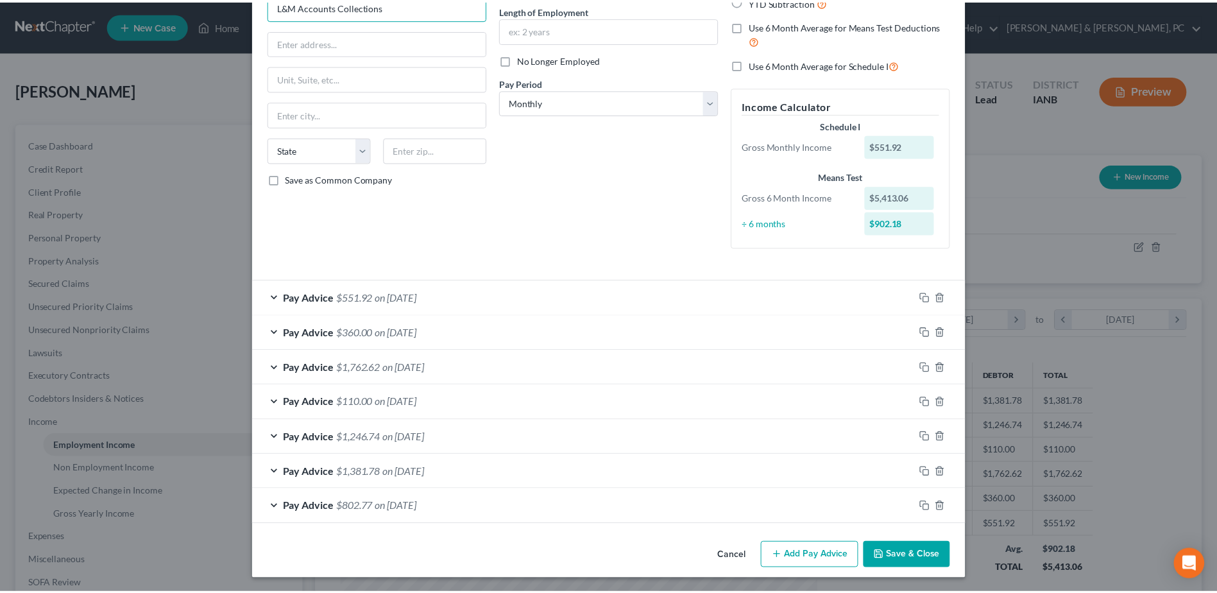
scroll to position [130, 0]
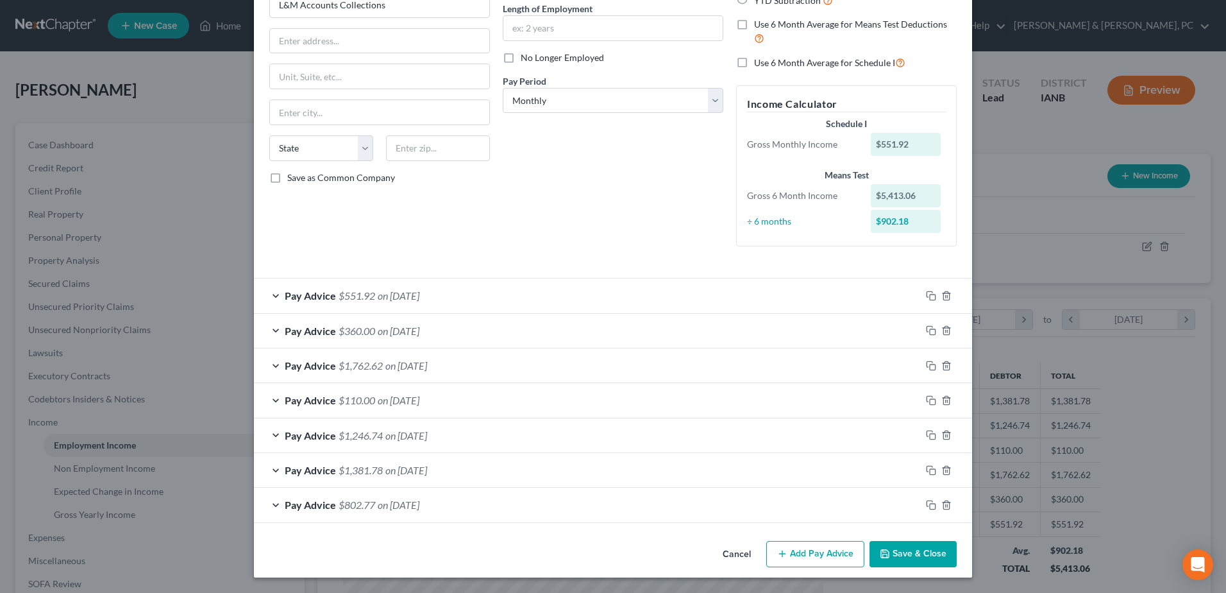
click at [905, 548] on button "Save & Close" at bounding box center [913, 554] width 87 height 27
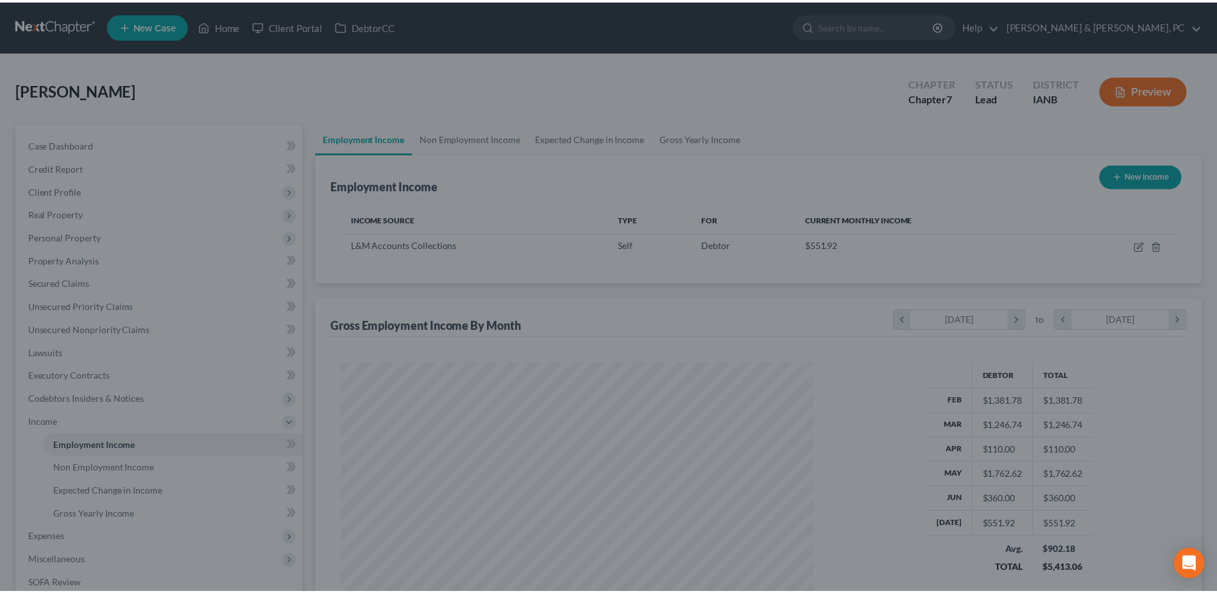
scroll to position [641149, 640885]
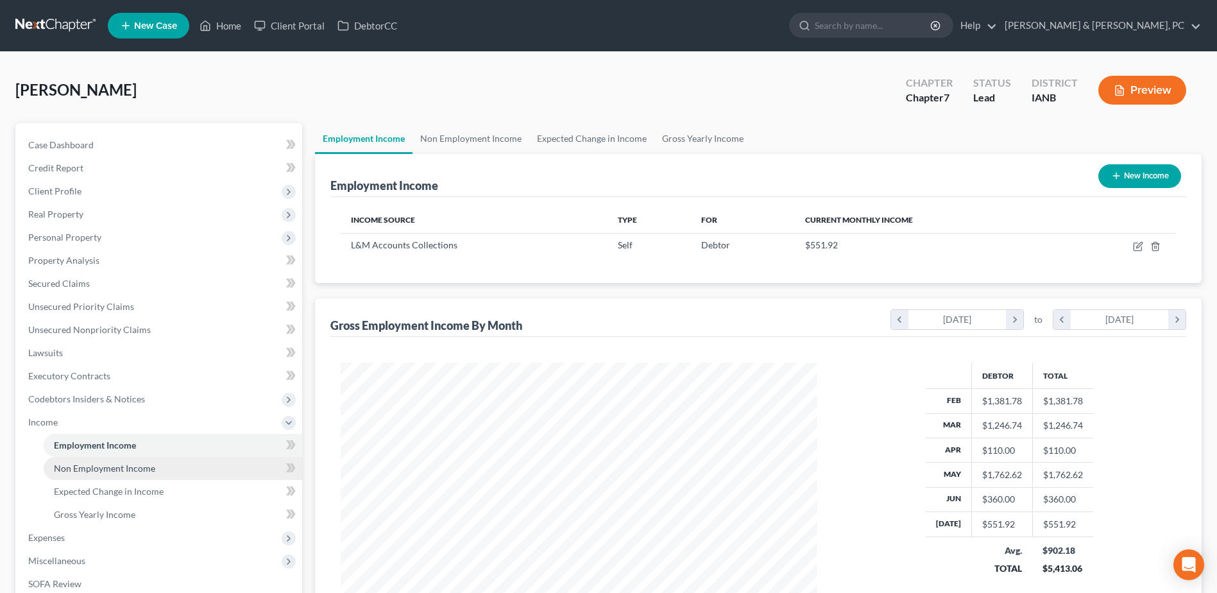
click at [84, 463] on span "Non Employment Income" at bounding box center [104, 467] width 101 height 11
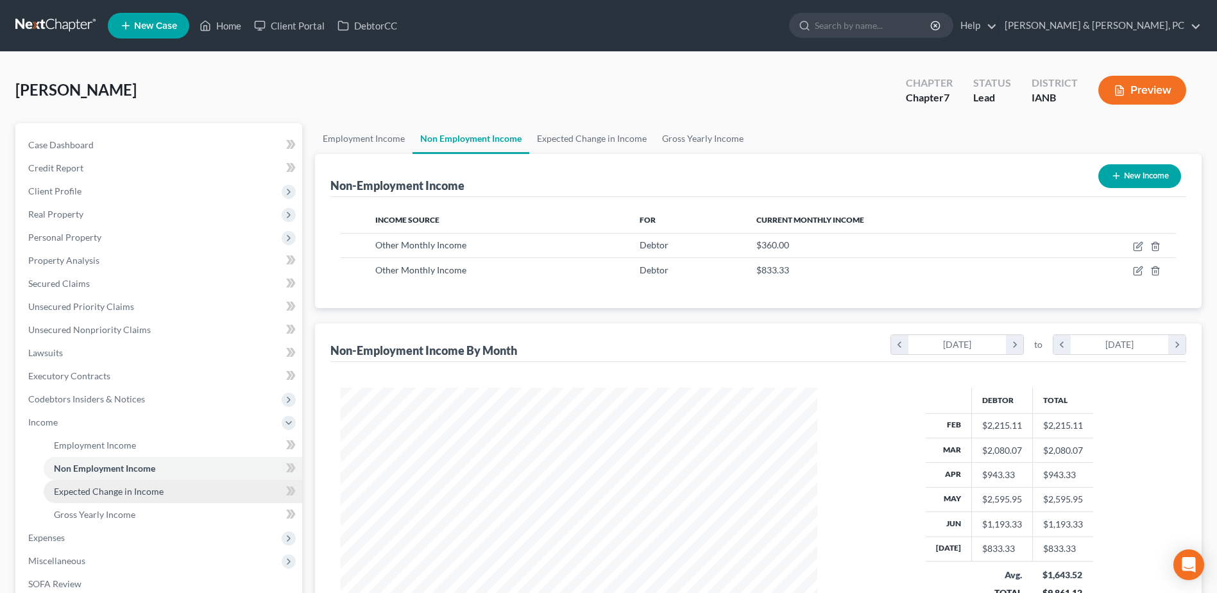
scroll to position [238, 502]
click at [95, 499] on link "Expected Change in Income" at bounding box center [173, 491] width 258 height 23
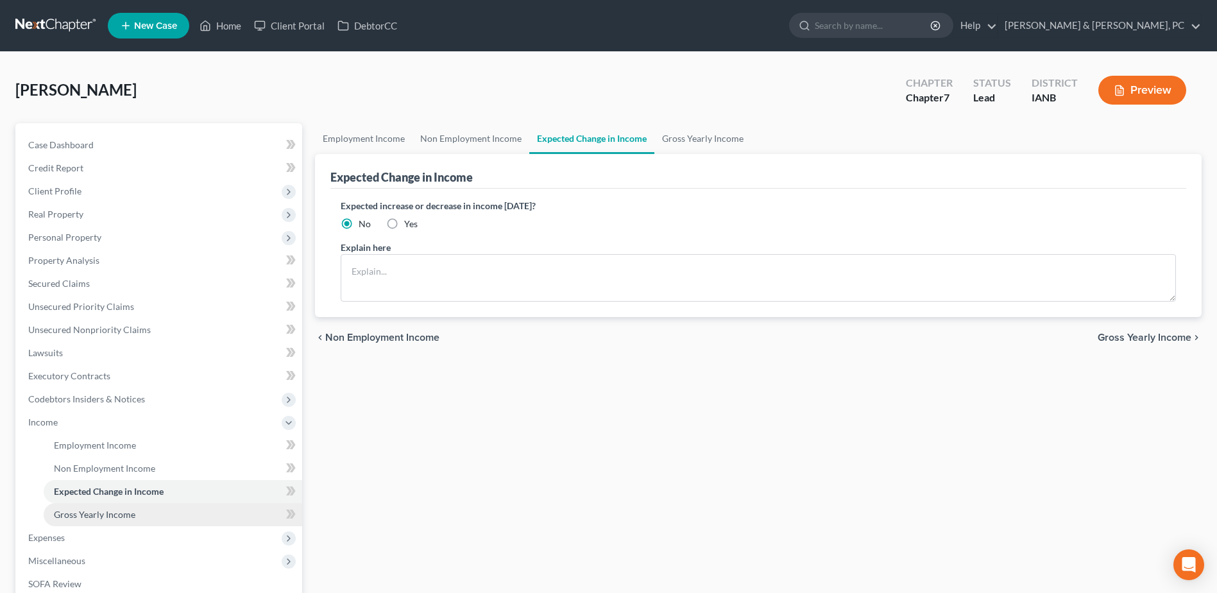
click at [97, 514] on span "Gross Yearly Income" at bounding box center [94, 514] width 81 height 11
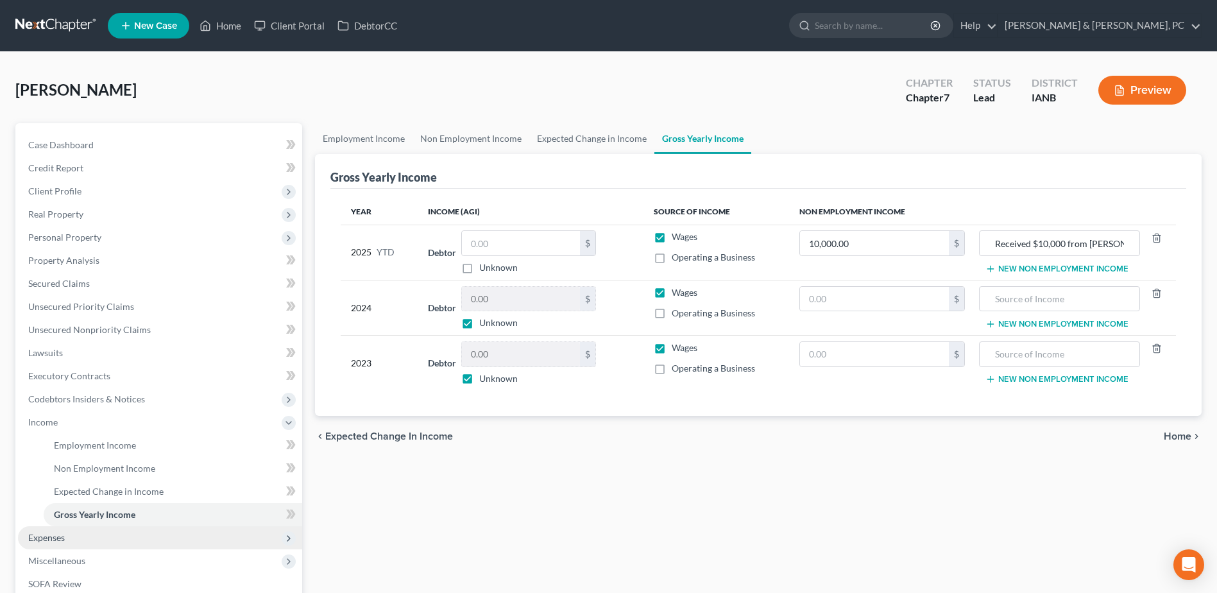
click at [87, 530] on span "Expenses" at bounding box center [160, 537] width 284 height 23
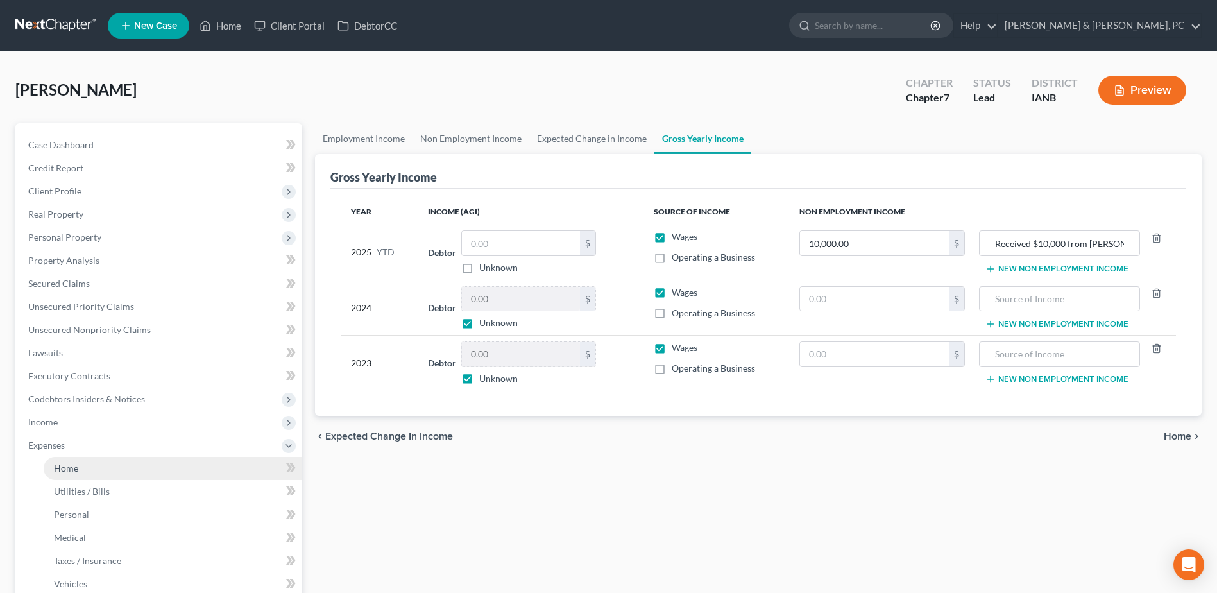
click at [80, 464] on link "Home" at bounding box center [173, 468] width 258 height 23
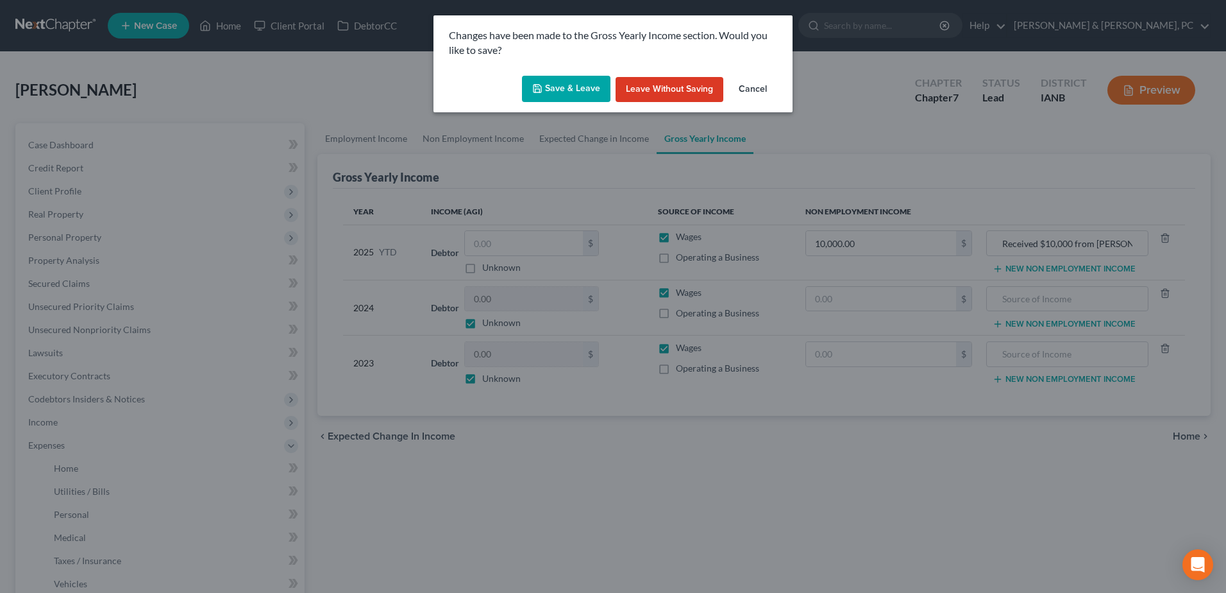
click at [571, 88] on button "Save & Leave" at bounding box center [566, 89] width 89 height 27
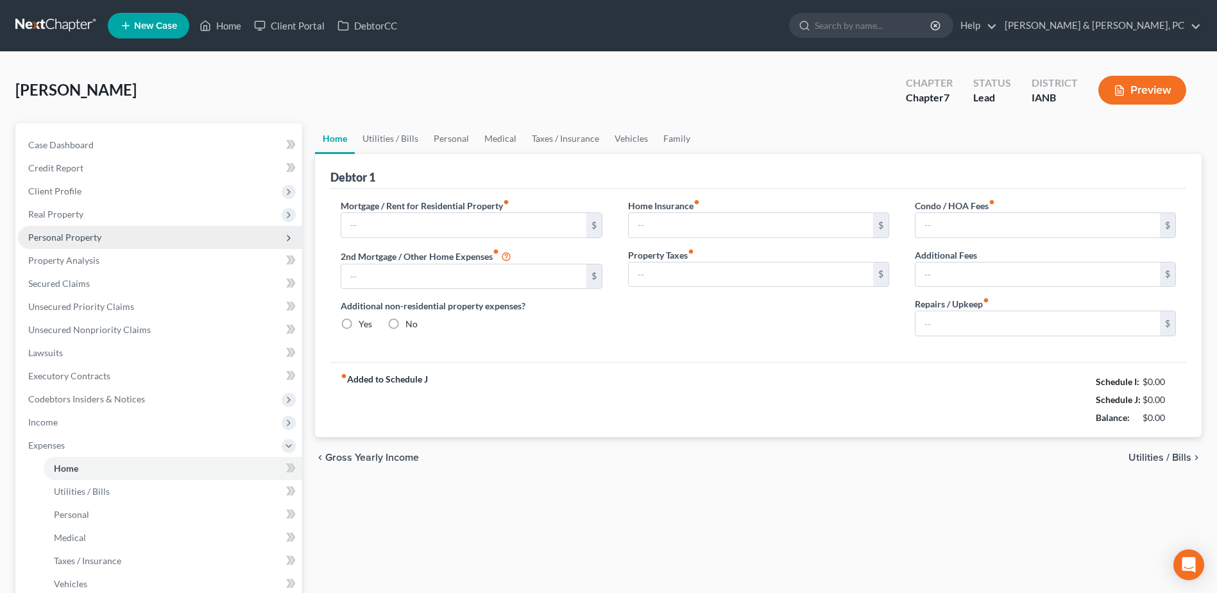
type input "0.00"
radio input "true"
type input "0.00"
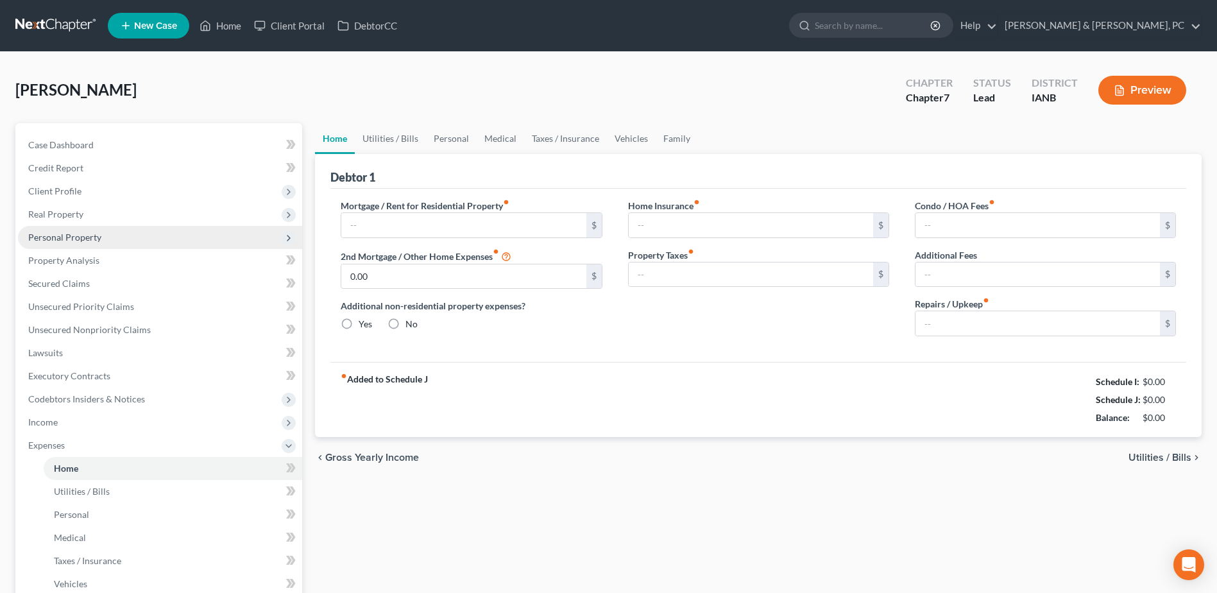
type input "0.00"
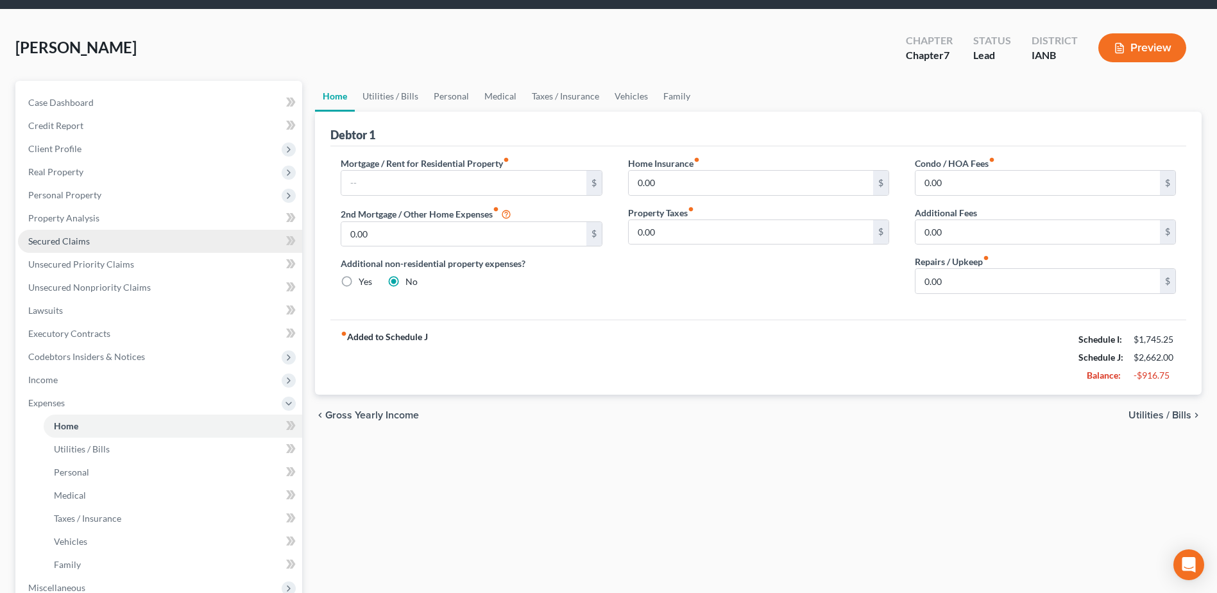
scroll to position [64, 0]
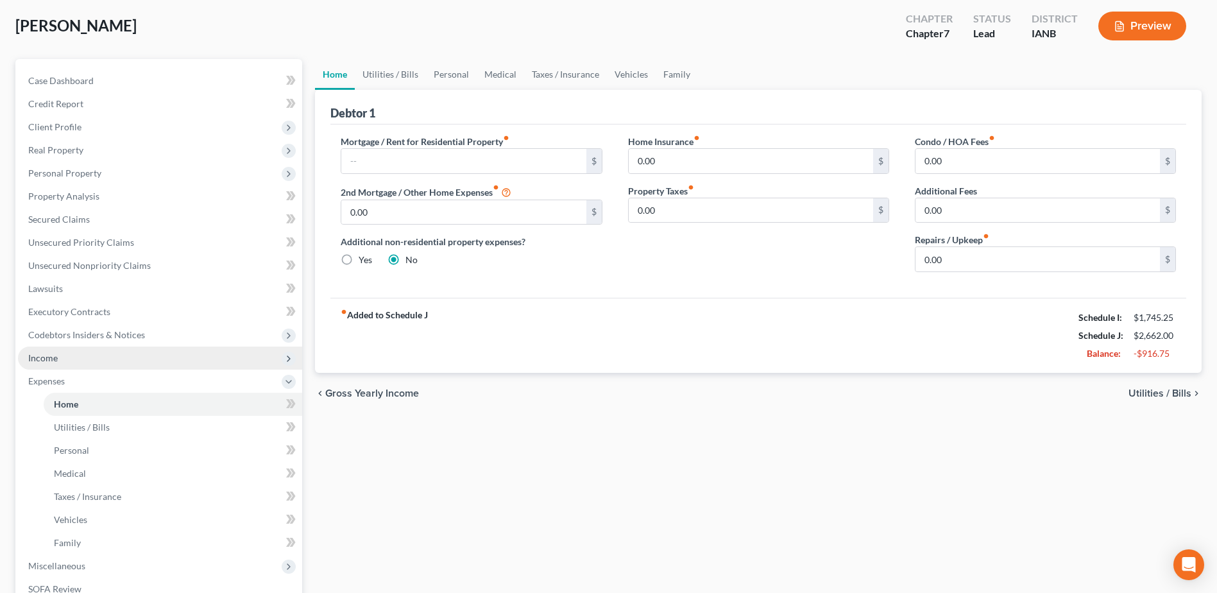
click at [74, 363] on span "Income" at bounding box center [160, 357] width 284 height 23
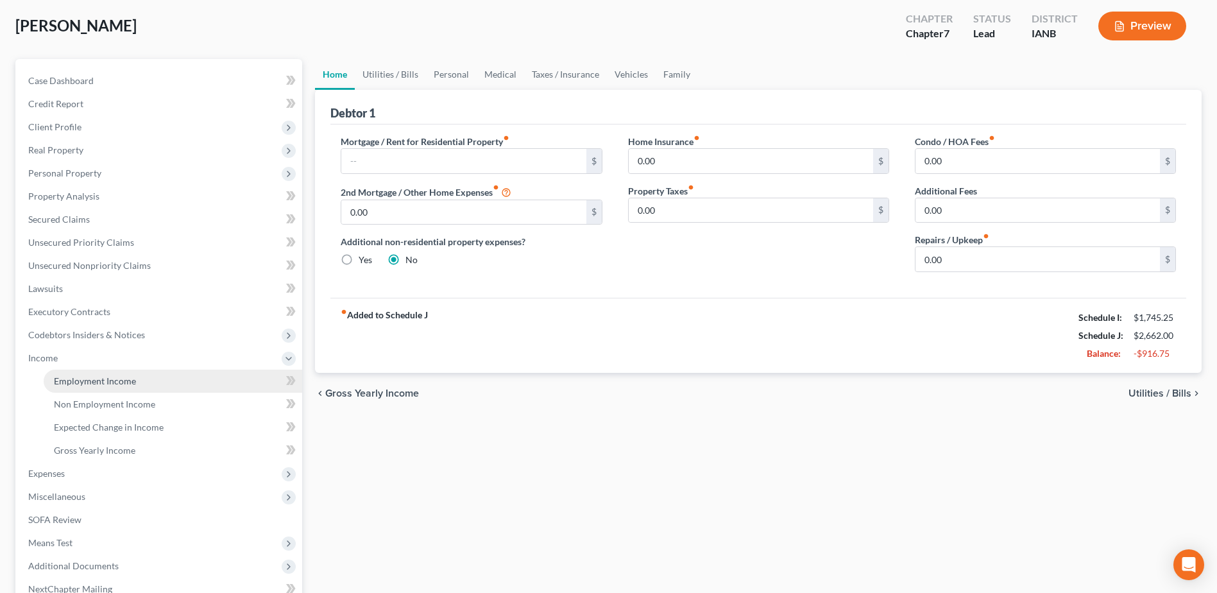
click at [74, 378] on span "Employment Income" at bounding box center [95, 380] width 82 height 11
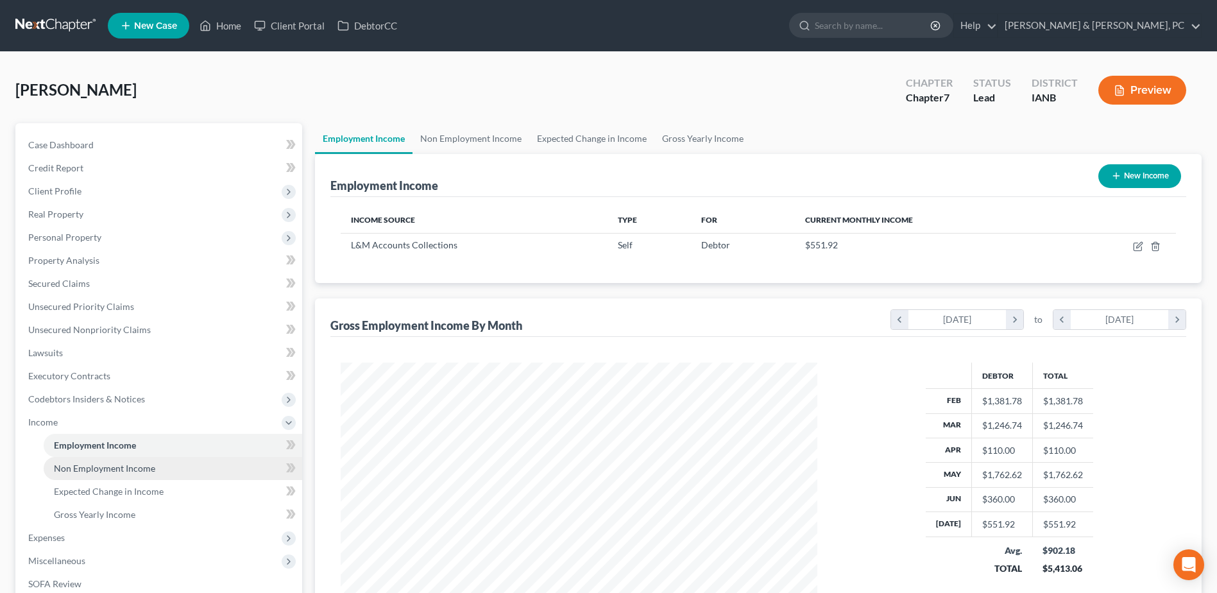
scroll to position [238, 502]
click at [69, 464] on span "Non Employment Income" at bounding box center [104, 467] width 101 height 11
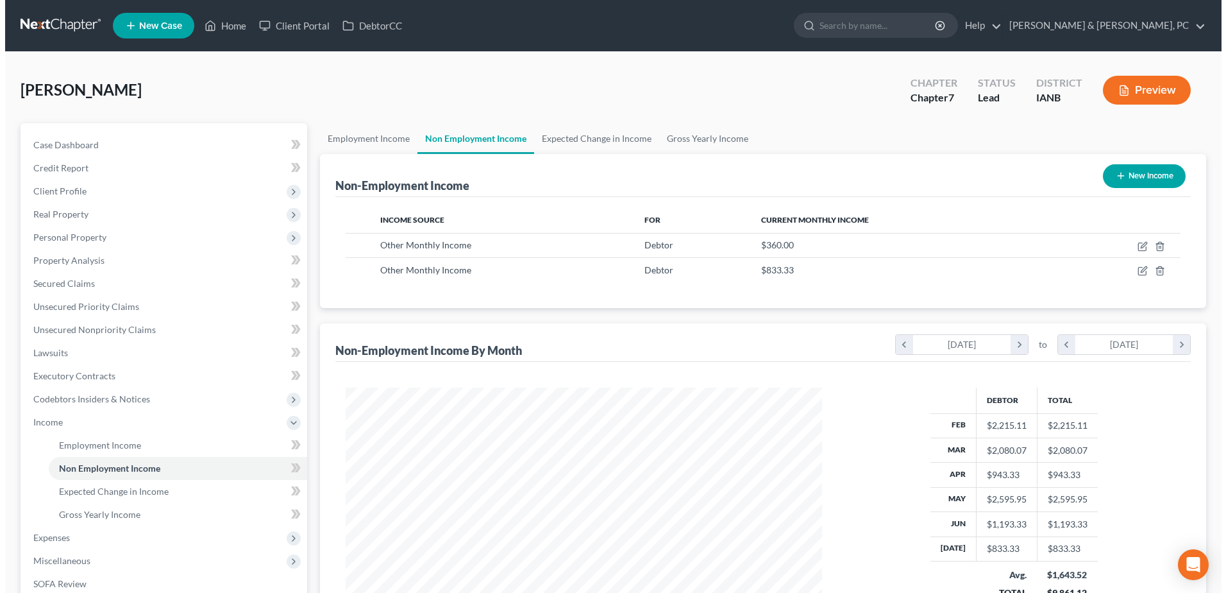
scroll to position [238, 502]
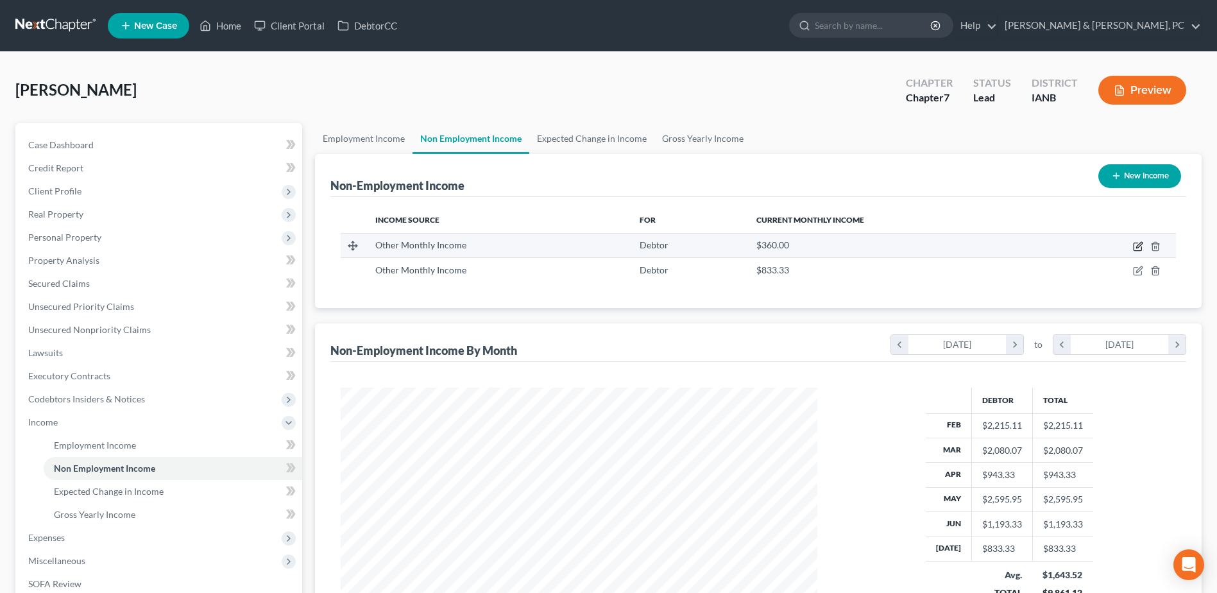
click at [1141, 249] on icon "button" at bounding box center [1137, 247] width 8 height 8
select select "13"
select select "0"
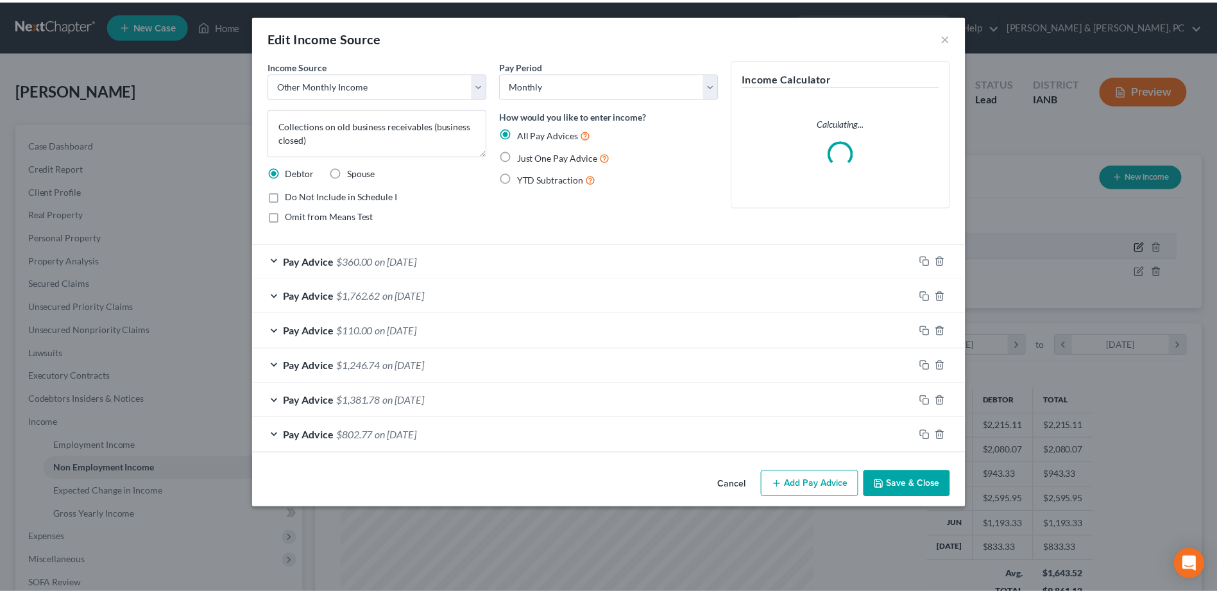
scroll to position [240, 507]
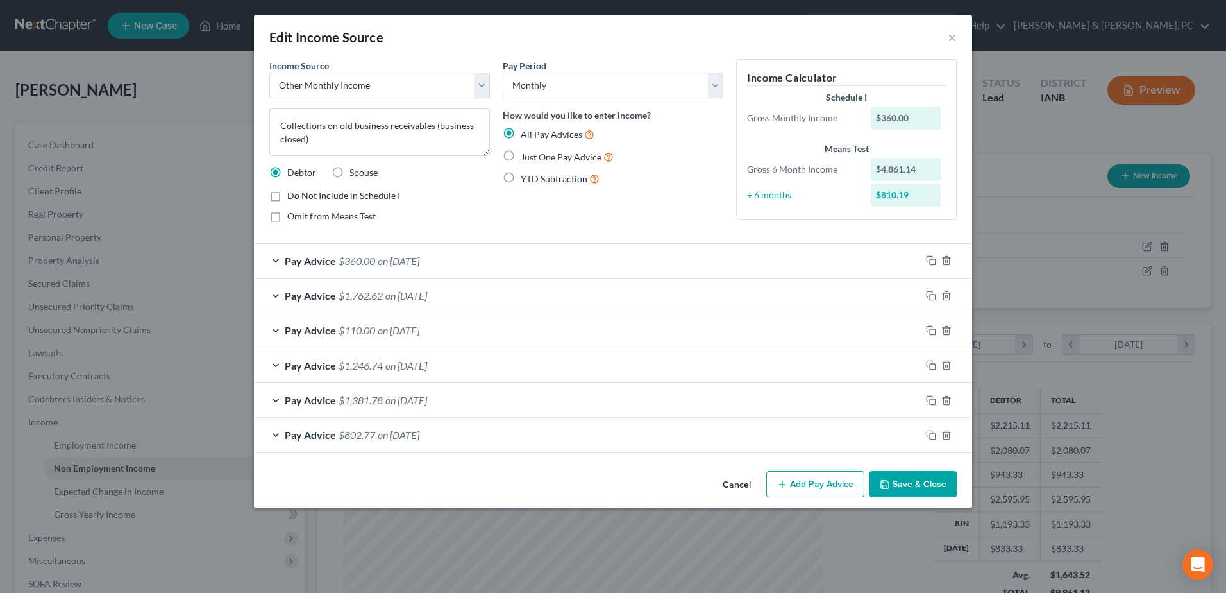
click at [888, 477] on button "Save & Close" at bounding box center [913, 484] width 87 height 27
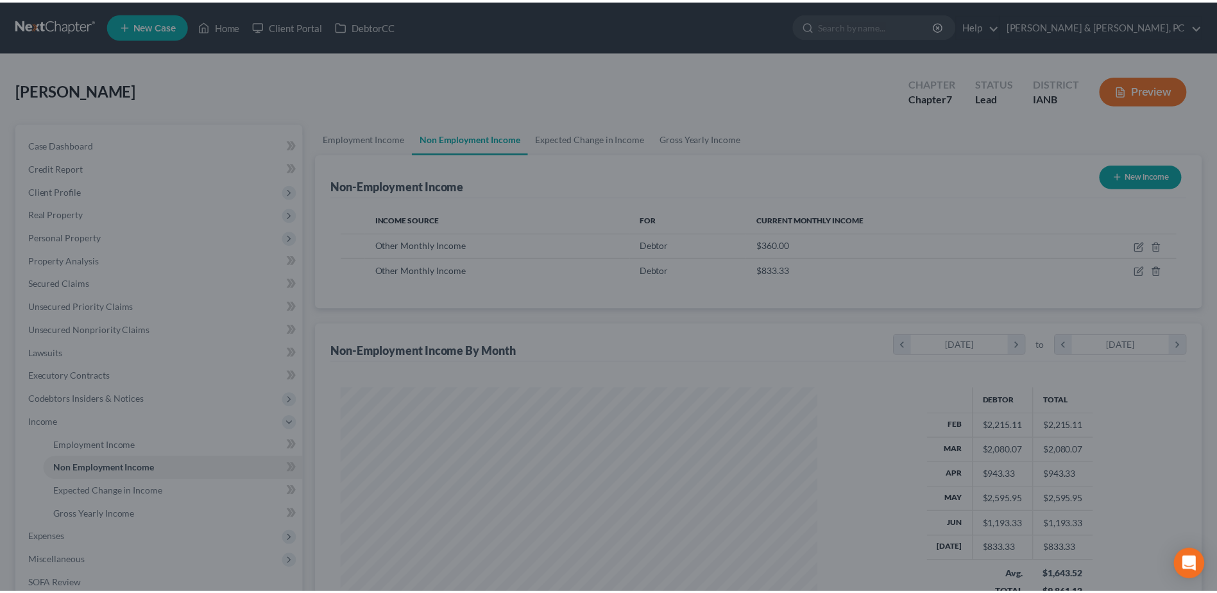
scroll to position [641149, 640885]
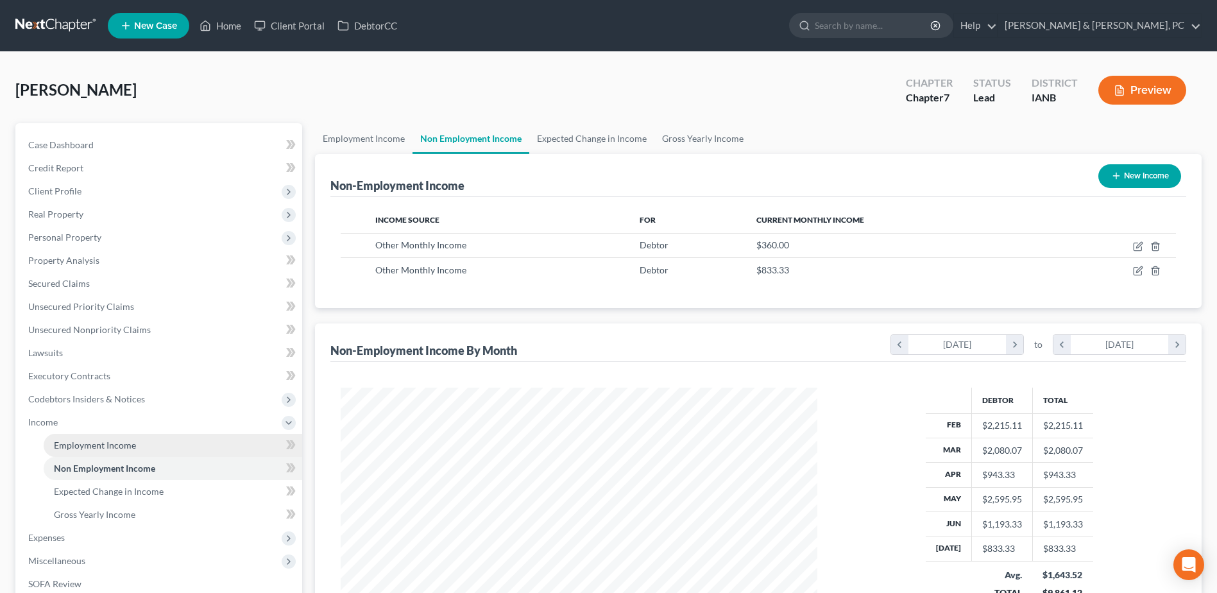
click at [132, 444] on span "Employment Income" at bounding box center [95, 444] width 82 height 11
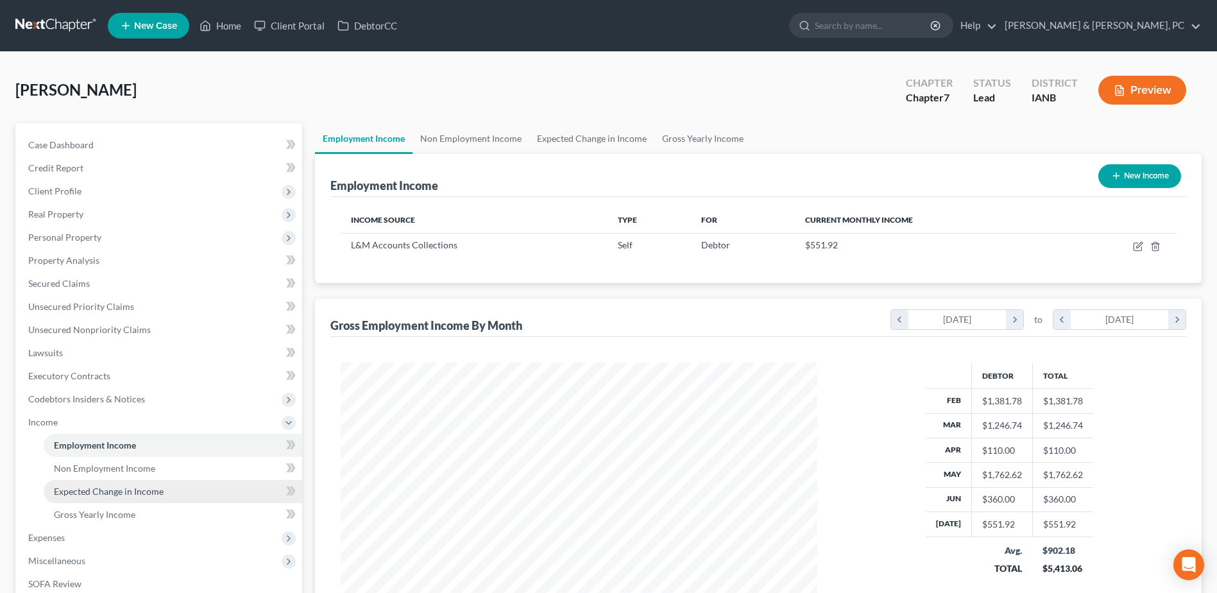
scroll to position [238, 502]
click at [159, 495] on span "Expected Change in Income" at bounding box center [109, 491] width 110 height 11
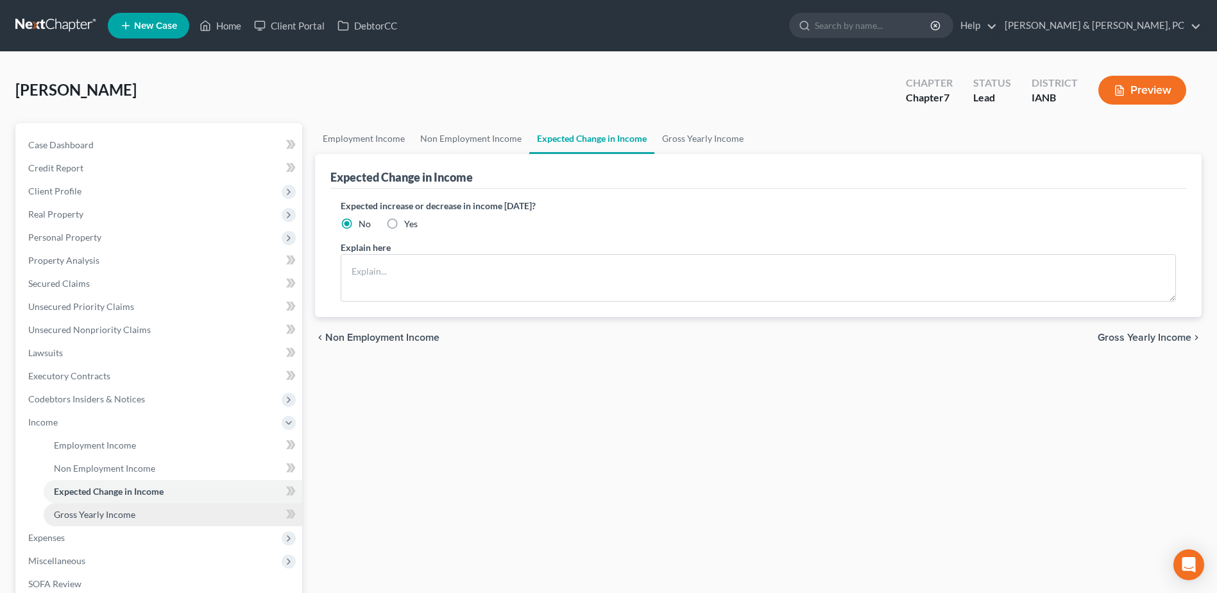
click at [146, 505] on link "Gross Yearly Income" at bounding box center [173, 514] width 258 height 23
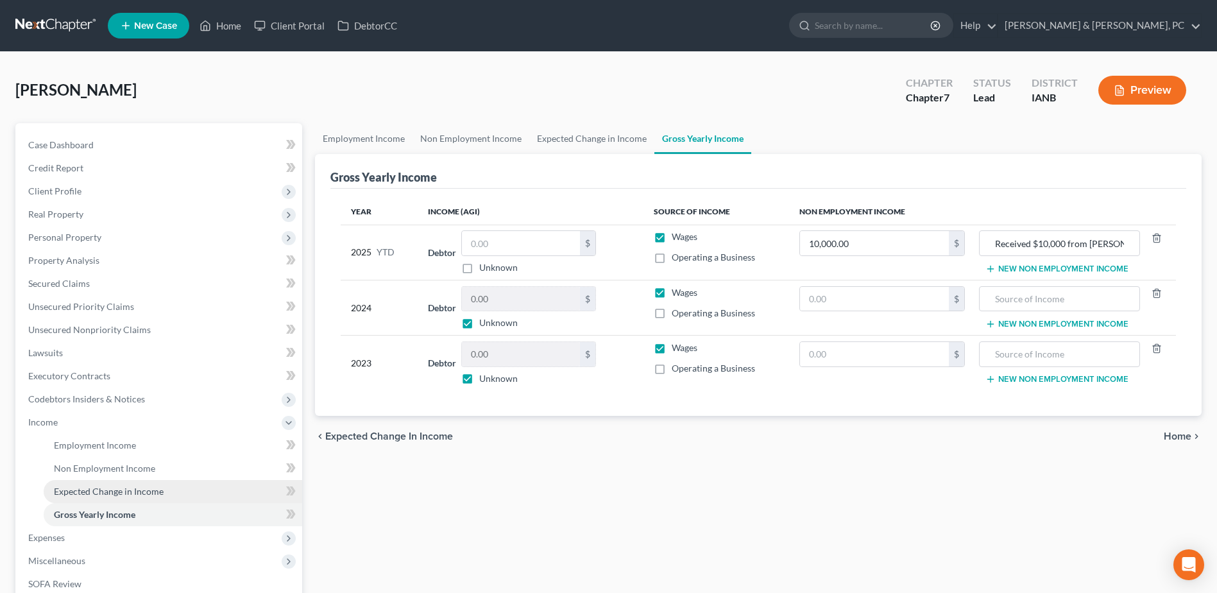
click at [148, 480] on link "Expected Change in Income" at bounding box center [173, 491] width 258 height 23
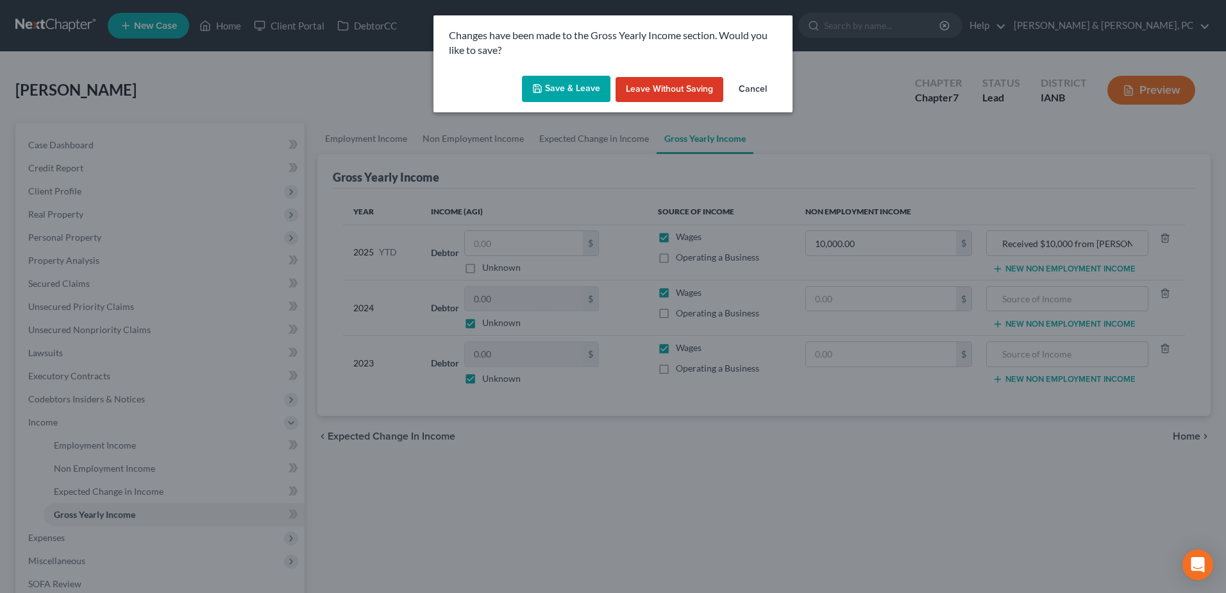
click at [561, 96] on button "Save & Leave" at bounding box center [566, 89] width 89 height 27
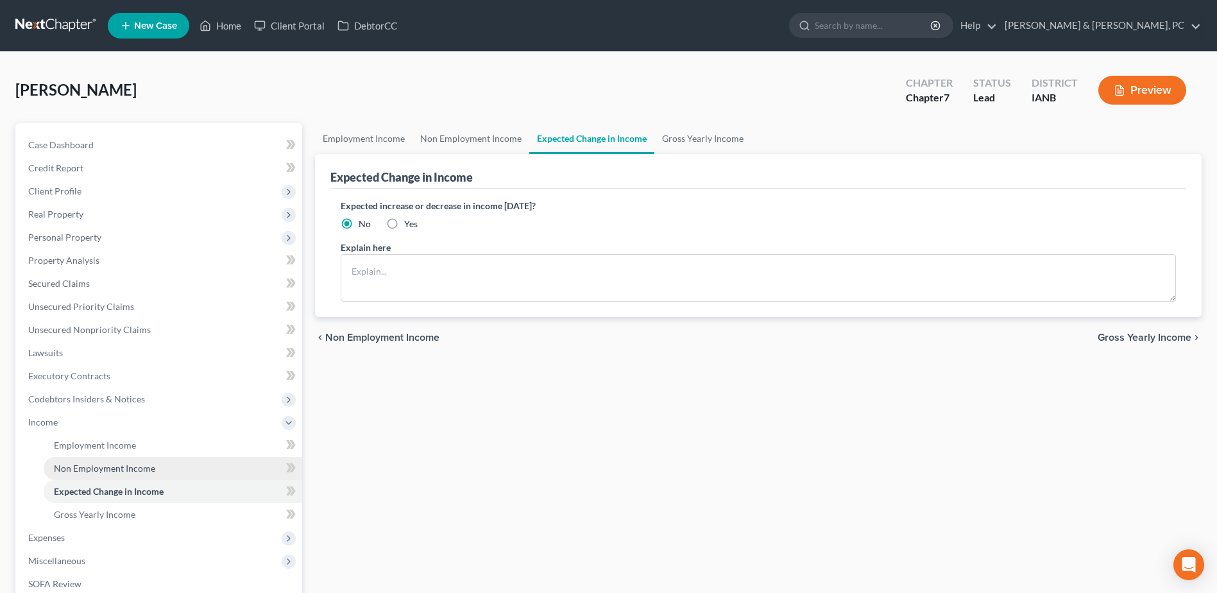
click at [120, 468] on span "Non Employment Income" at bounding box center [104, 467] width 101 height 11
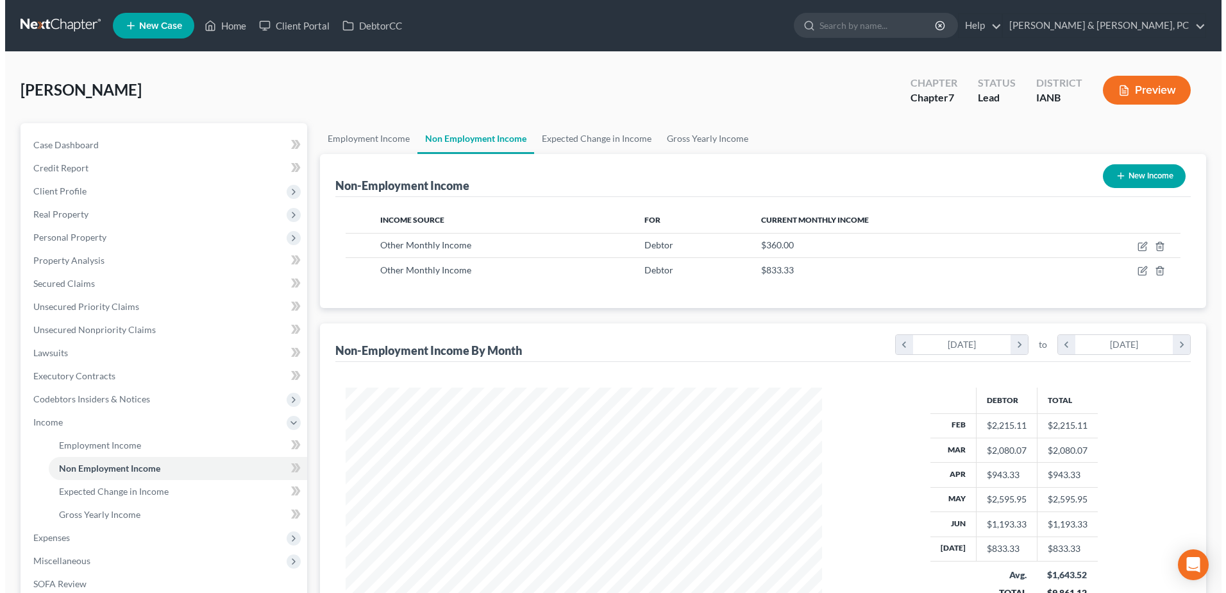
scroll to position [238, 502]
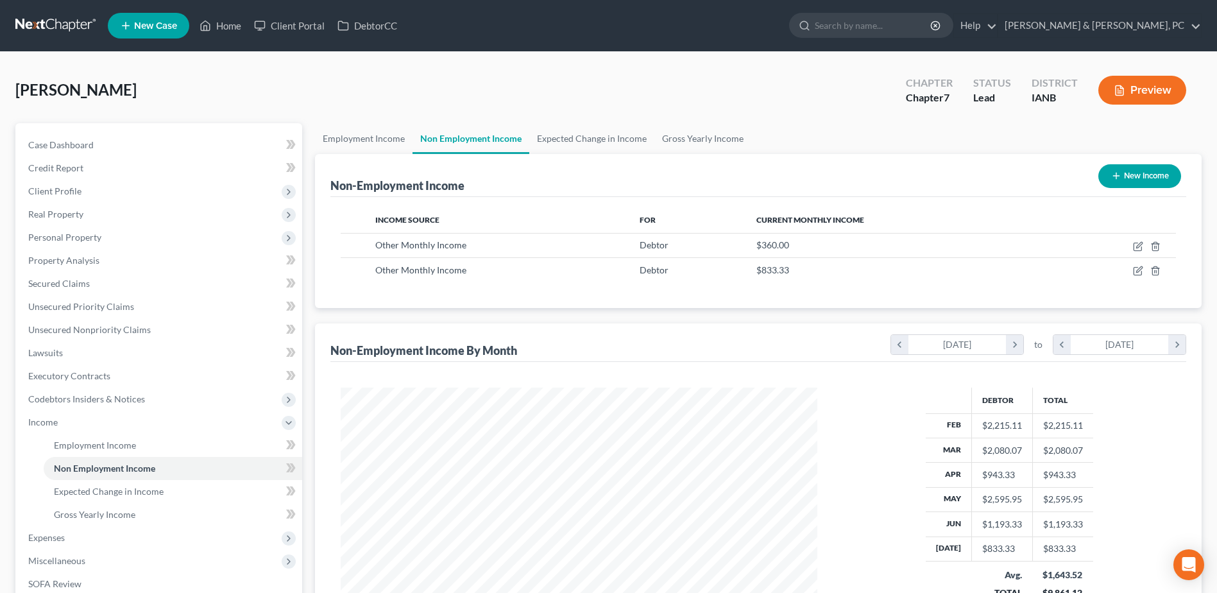
click at [1154, 177] on button "New Income" at bounding box center [1139, 176] width 83 height 24
select select "0"
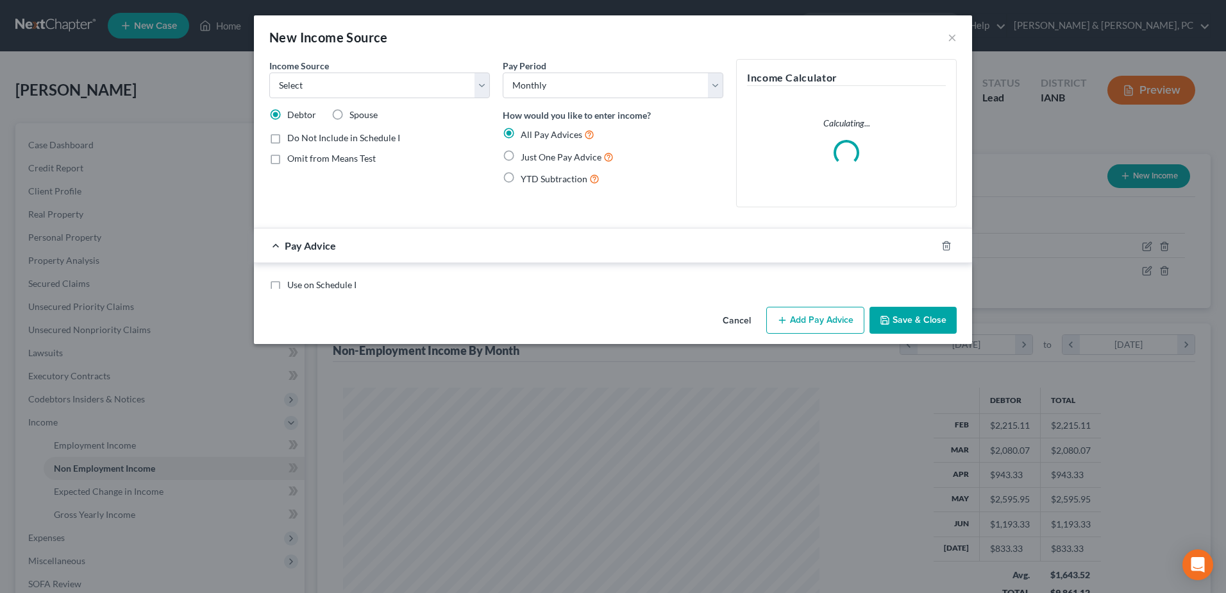
scroll to position [240, 507]
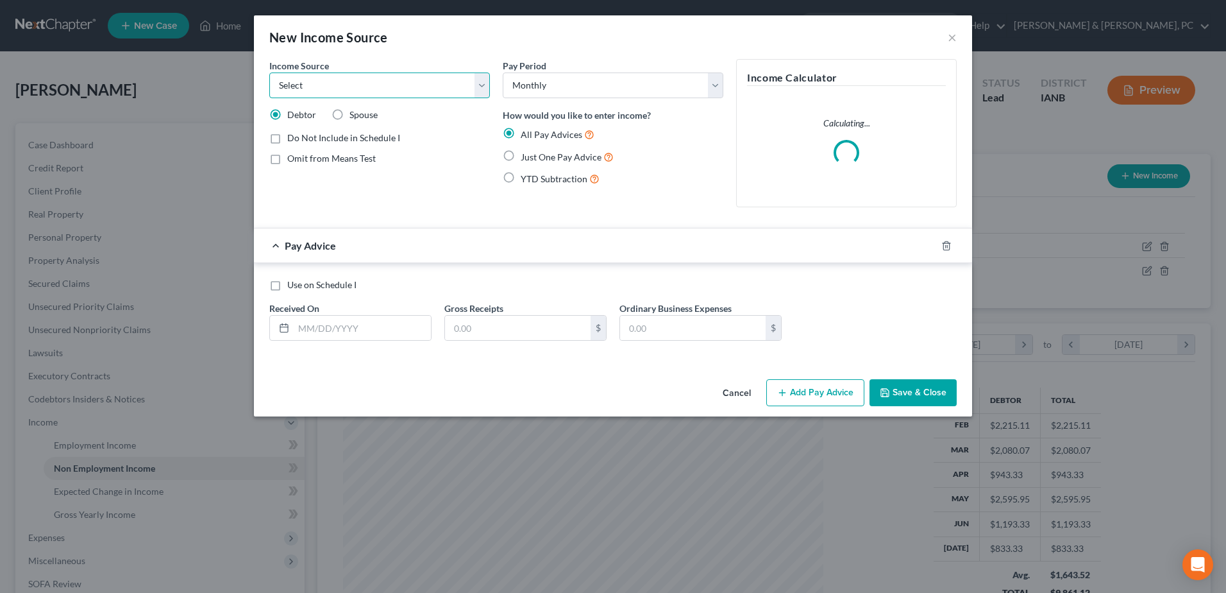
click at [316, 92] on select "Select Unemployment Disability (from employer) Pension Retirement Social Securi…" at bounding box center [379, 85] width 221 height 26
select select "13"
click at [269, 72] on select "Select Unemployment Disability (from employer) Pension Retirement Social Securi…" at bounding box center [379, 85] width 221 height 26
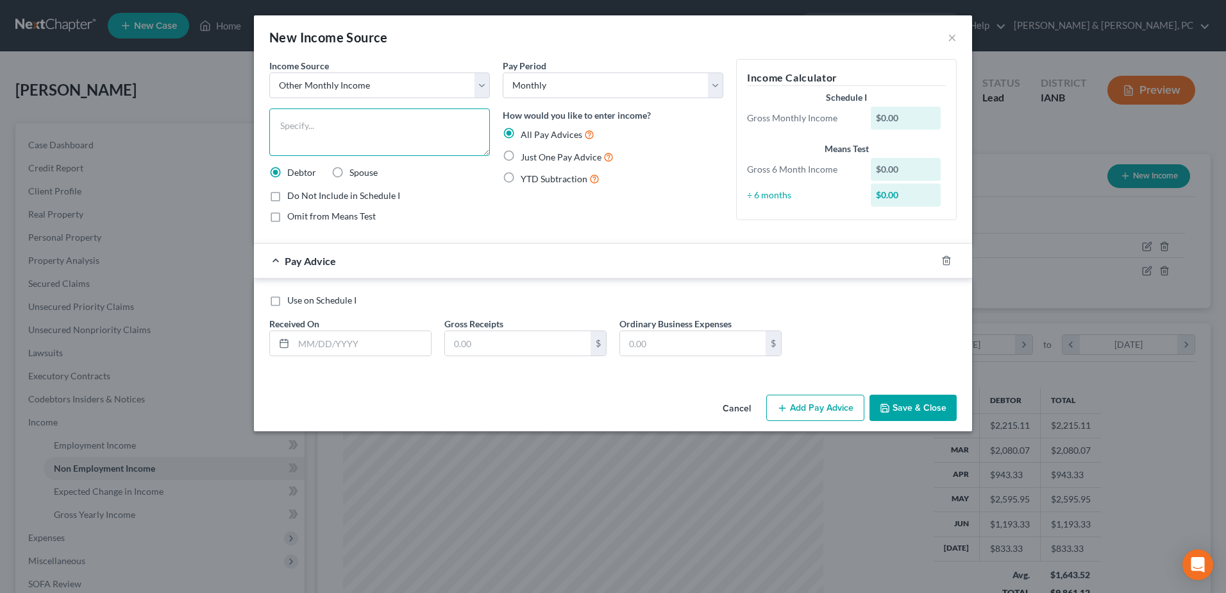
click at [350, 122] on textarea at bounding box center [379, 131] width 221 height 47
click at [337, 138] on textarea at bounding box center [379, 131] width 221 height 47
paste textarea "L&M Accounts Collections"
type textarea "L&M Accounts Collections"
click at [337, 344] on input "text" at bounding box center [362, 343] width 137 height 24
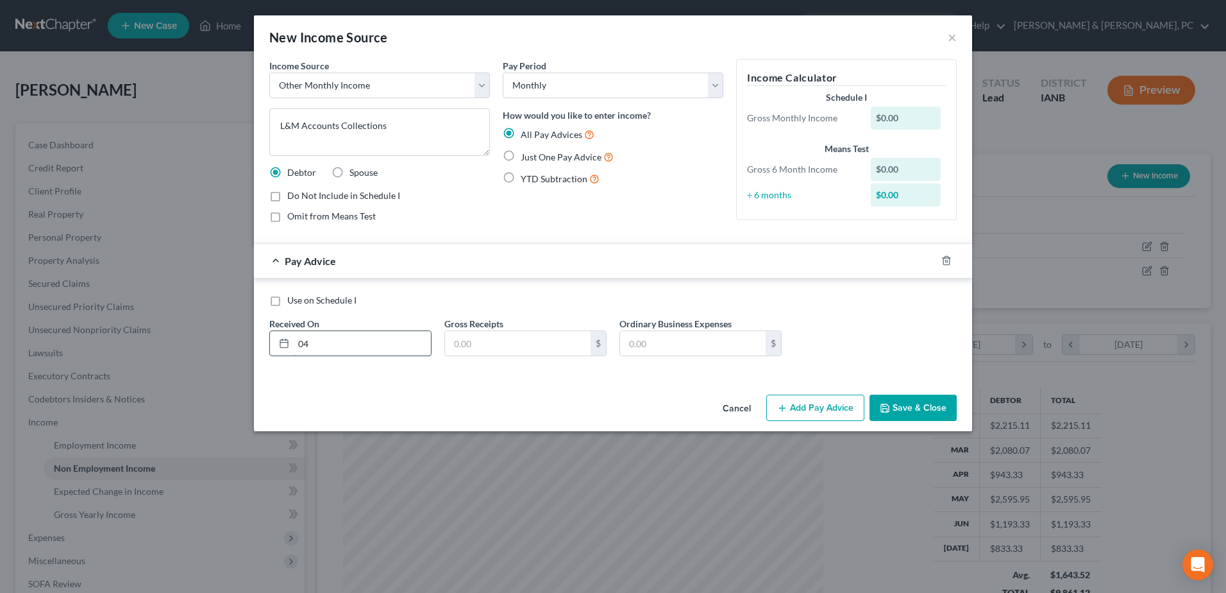
type input "0"
type input "[DATE]"
type input "807.77"
click at [813, 409] on button "Add Pay Advice" at bounding box center [815, 407] width 98 height 27
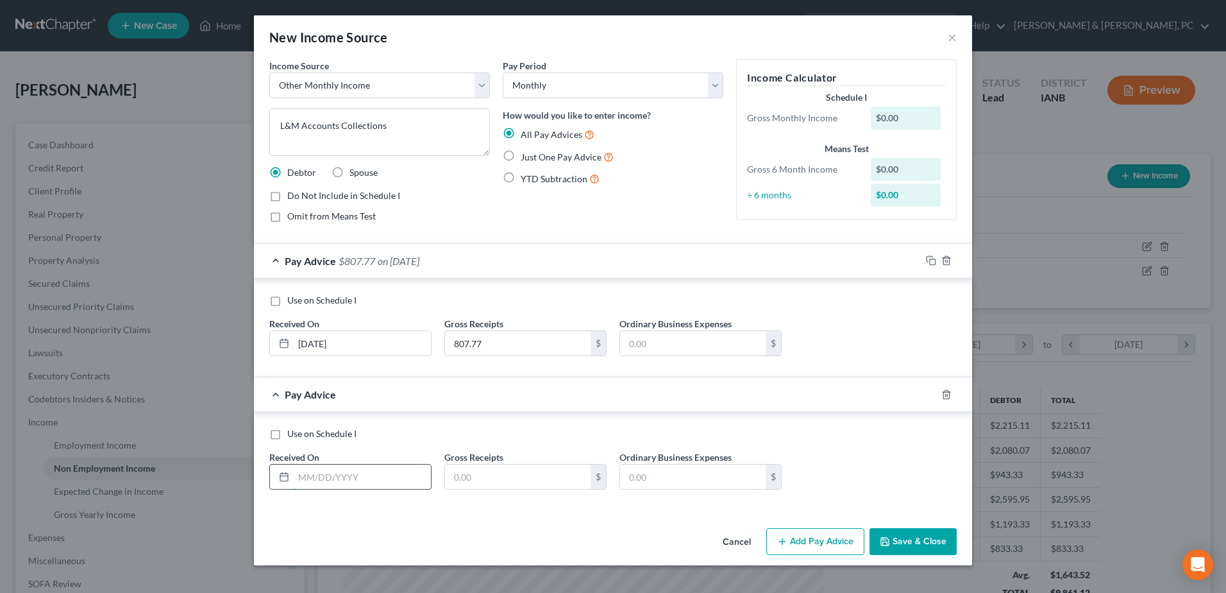
click at [394, 473] on input "text" at bounding box center [362, 476] width 137 height 24
type input "[DATE]"
type input "1,381.78"
click at [799, 532] on button "Add Pay Advice" at bounding box center [815, 541] width 98 height 27
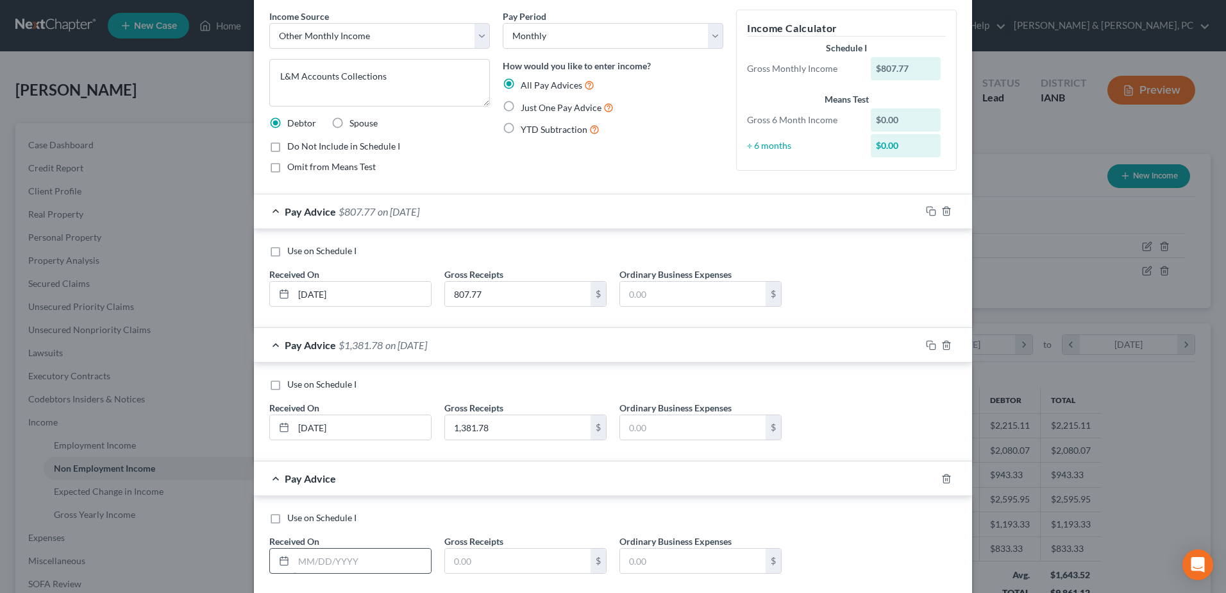
scroll to position [121, 0]
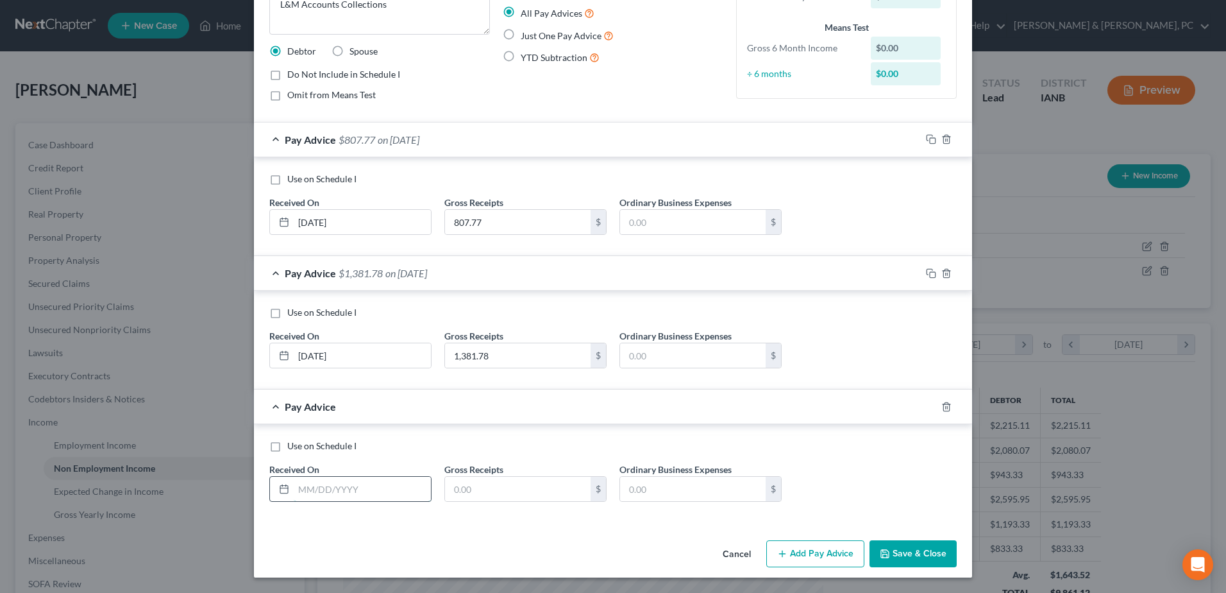
click at [363, 487] on input "text" at bounding box center [362, 489] width 137 height 24
type input "[DATE]"
type input "1,246.74"
click at [776, 530] on div "Income Source * Select Unemployment Disability (from employer) Pension Retireme…" at bounding box center [613, 236] width 718 height 597
click at [793, 549] on button "Add Pay Advice" at bounding box center [815, 553] width 98 height 27
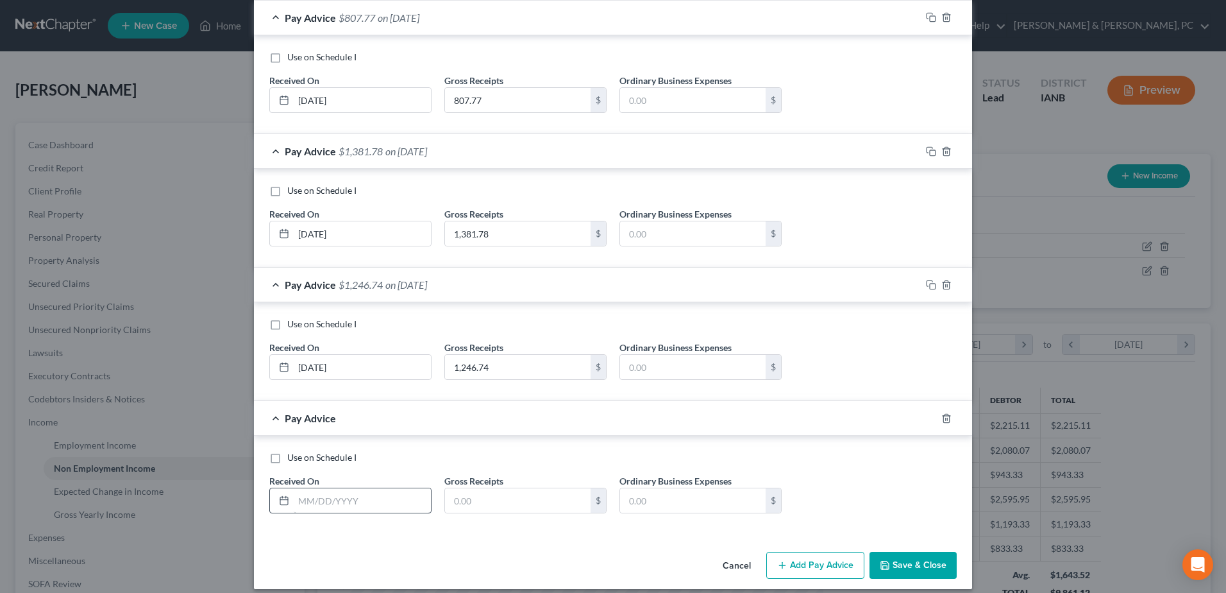
scroll to position [255, 0]
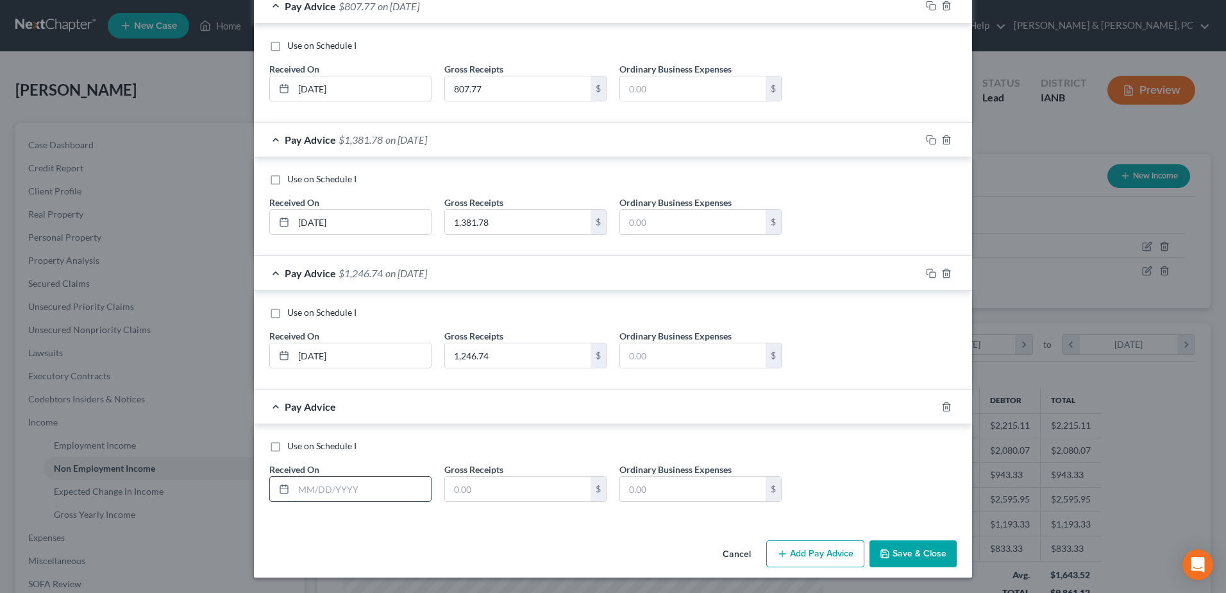
click at [369, 493] on input "text" at bounding box center [362, 489] width 137 height 24
type input "[DATE]"
type input "110"
click at [850, 562] on button "Add Pay Advice" at bounding box center [815, 553] width 98 height 27
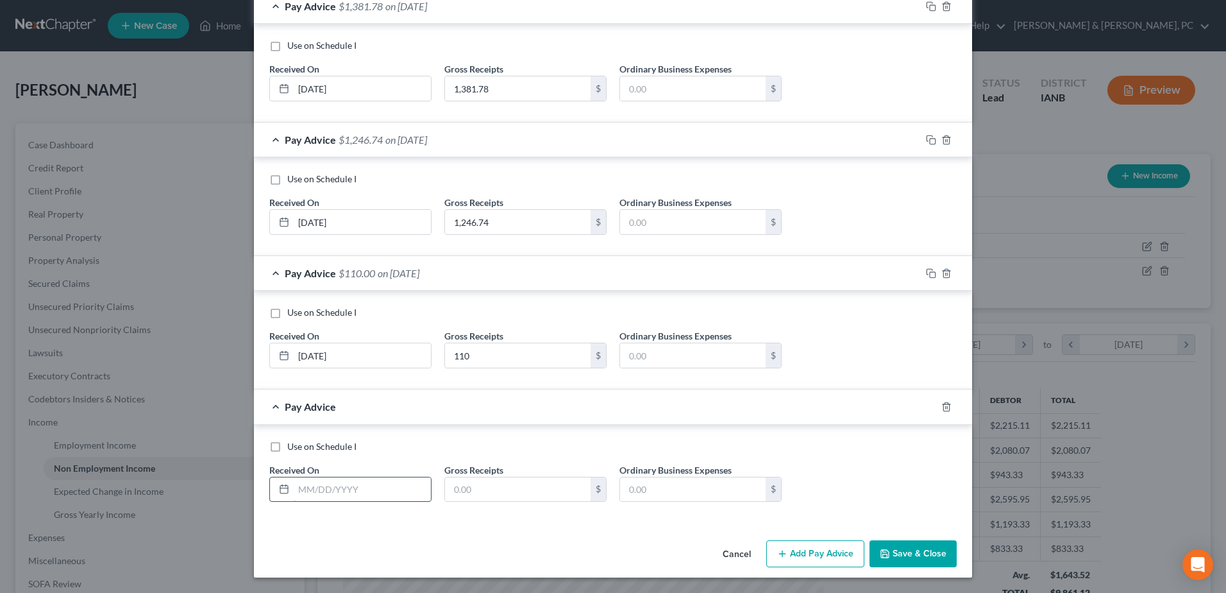
click at [387, 483] on input "text" at bounding box center [362, 489] width 137 height 24
type input "[DATE]"
type input "1,762.62"
click at [770, 547] on button "Add Pay Advice" at bounding box center [815, 553] width 98 height 27
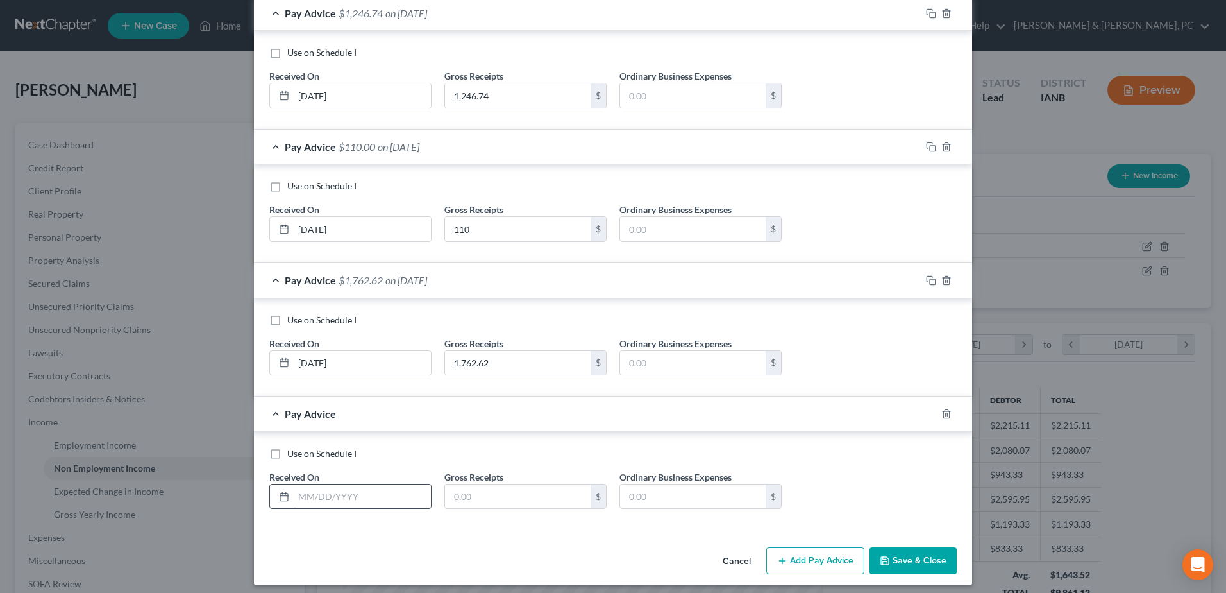
scroll to position [521, 0]
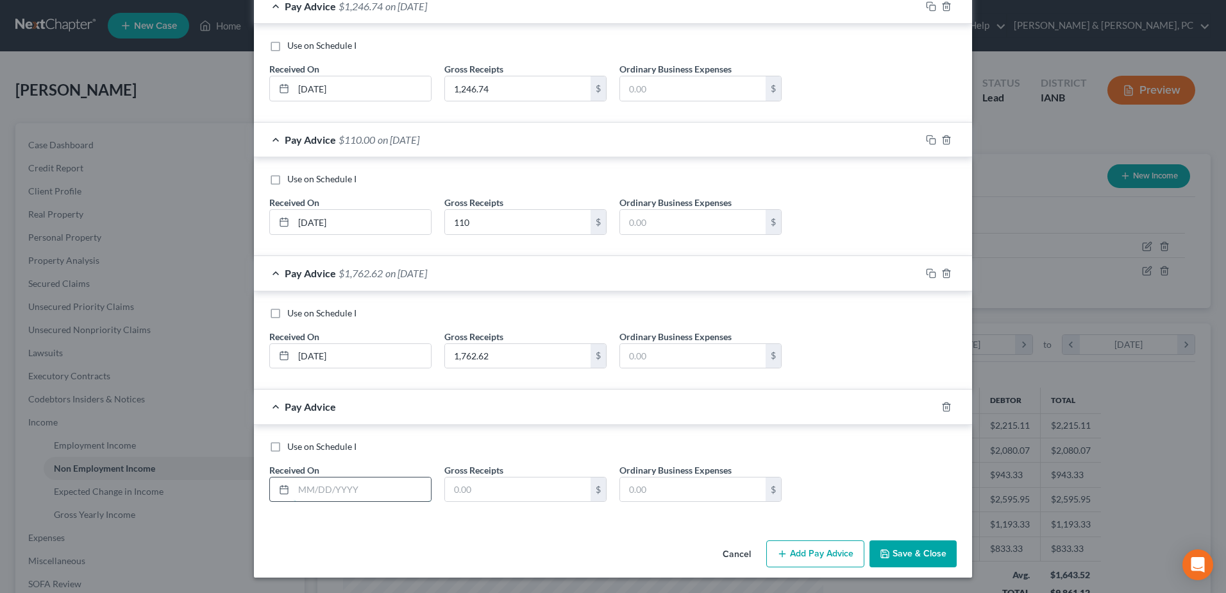
click at [363, 482] on input "text" at bounding box center [362, 489] width 137 height 24
type input "[DATE]"
type input "360"
click at [838, 546] on button "Add Pay Advice" at bounding box center [815, 553] width 98 height 27
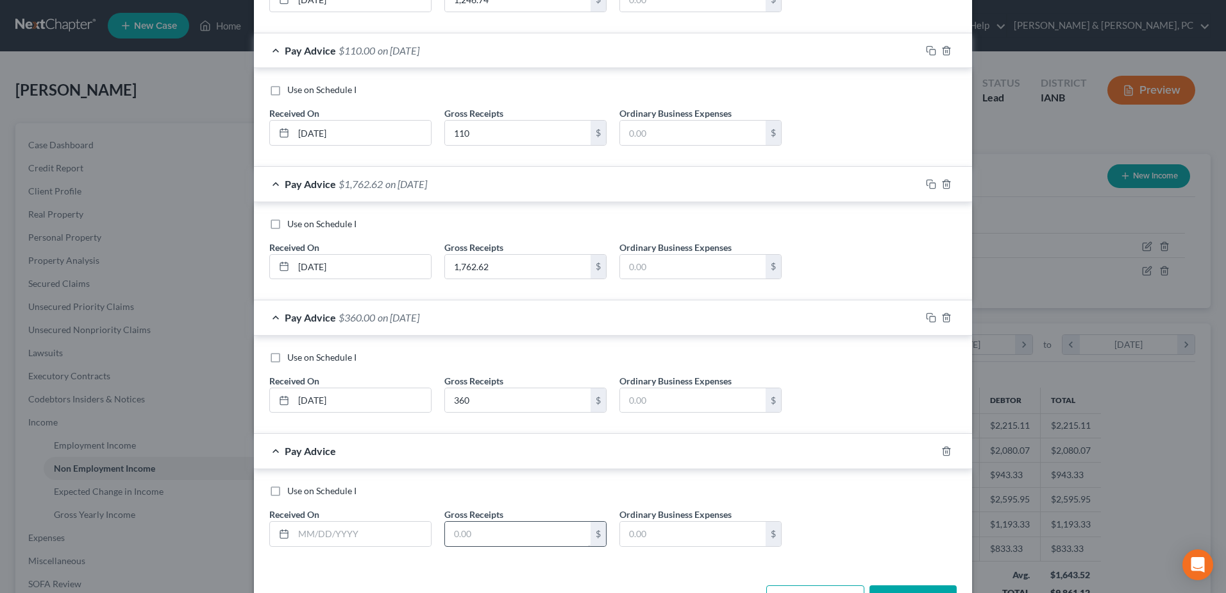
scroll to position [655, 0]
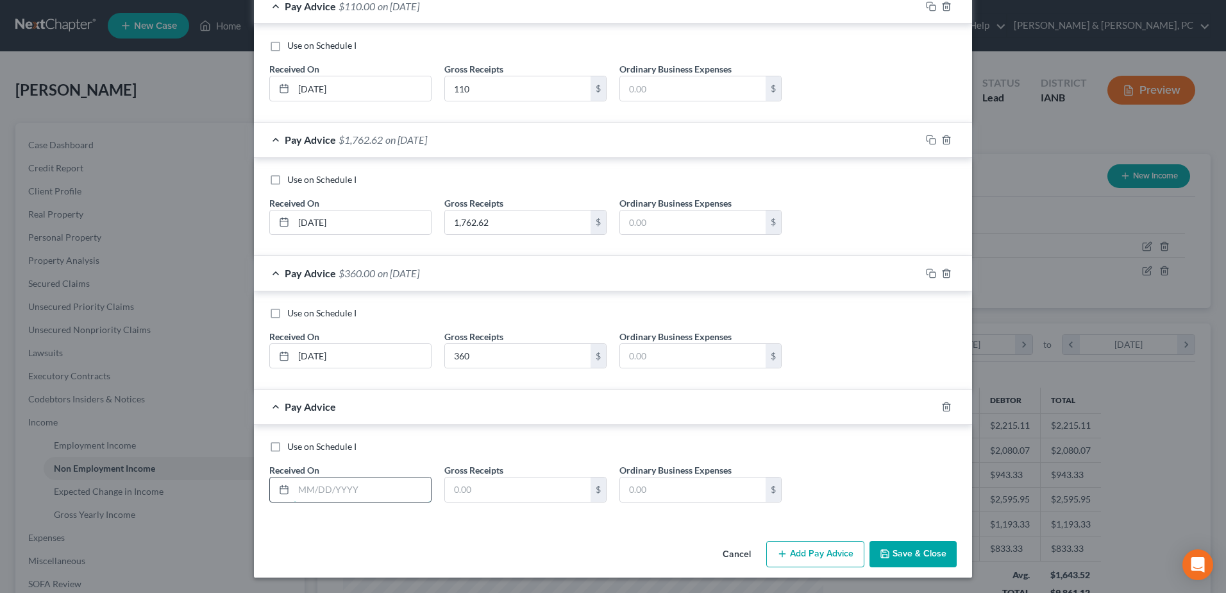
click at [414, 489] on input "text" at bounding box center [362, 489] width 137 height 24
type input "[DATE]"
type input "551.92"
click at [890, 548] on button "Save & Close" at bounding box center [913, 554] width 87 height 27
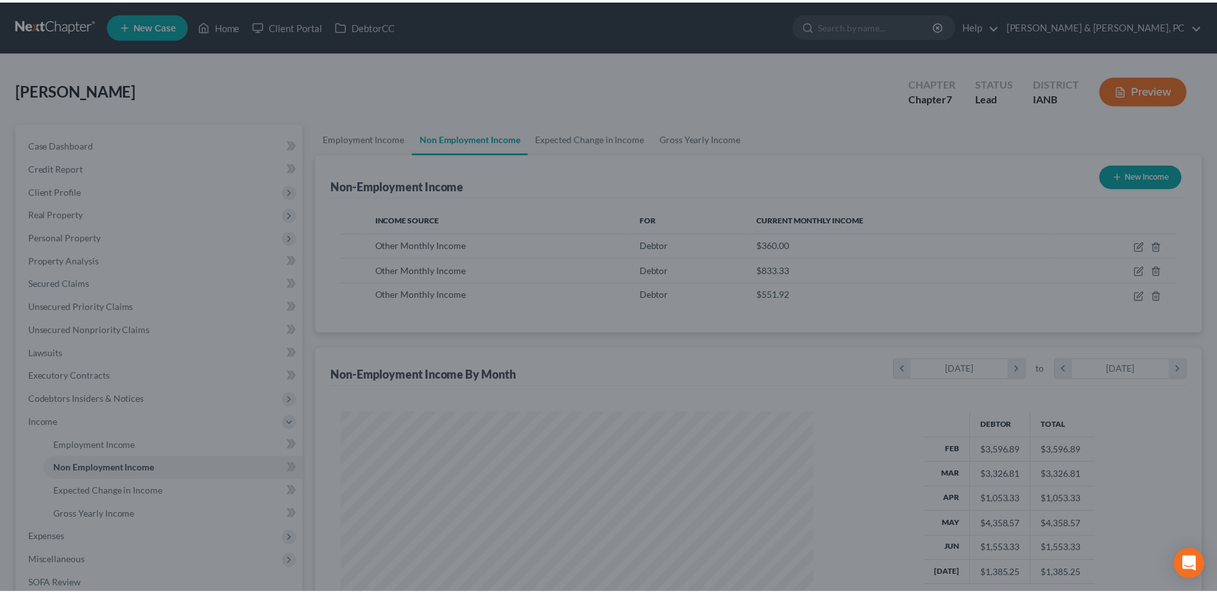
scroll to position [641149, 640885]
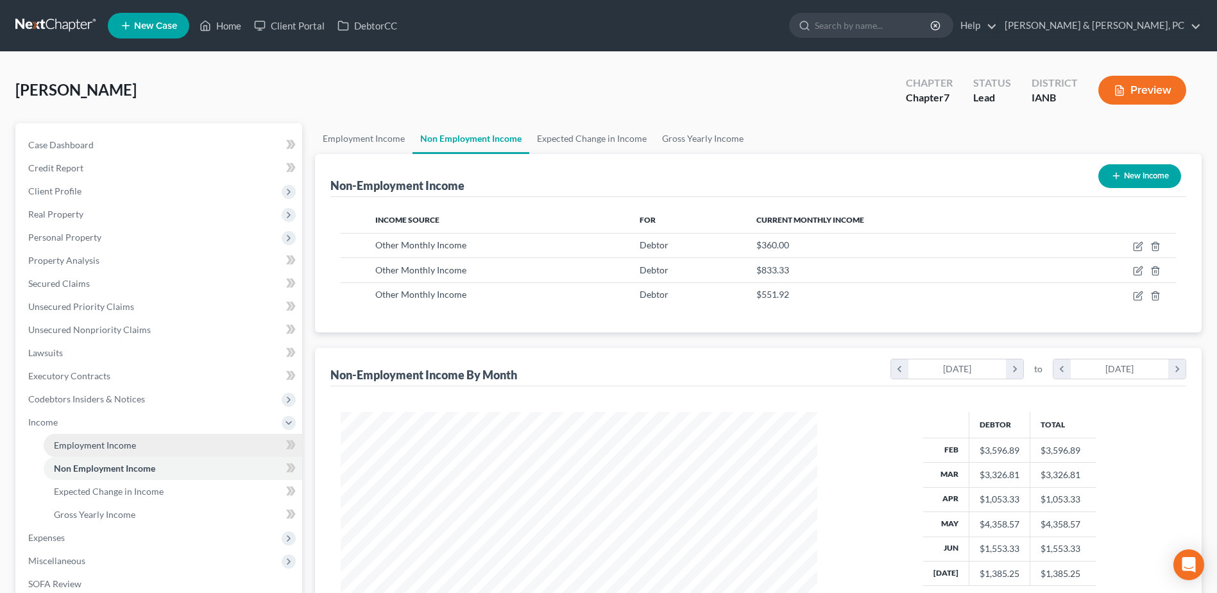
click at [114, 448] on span "Employment Income" at bounding box center [95, 444] width 82 height 11
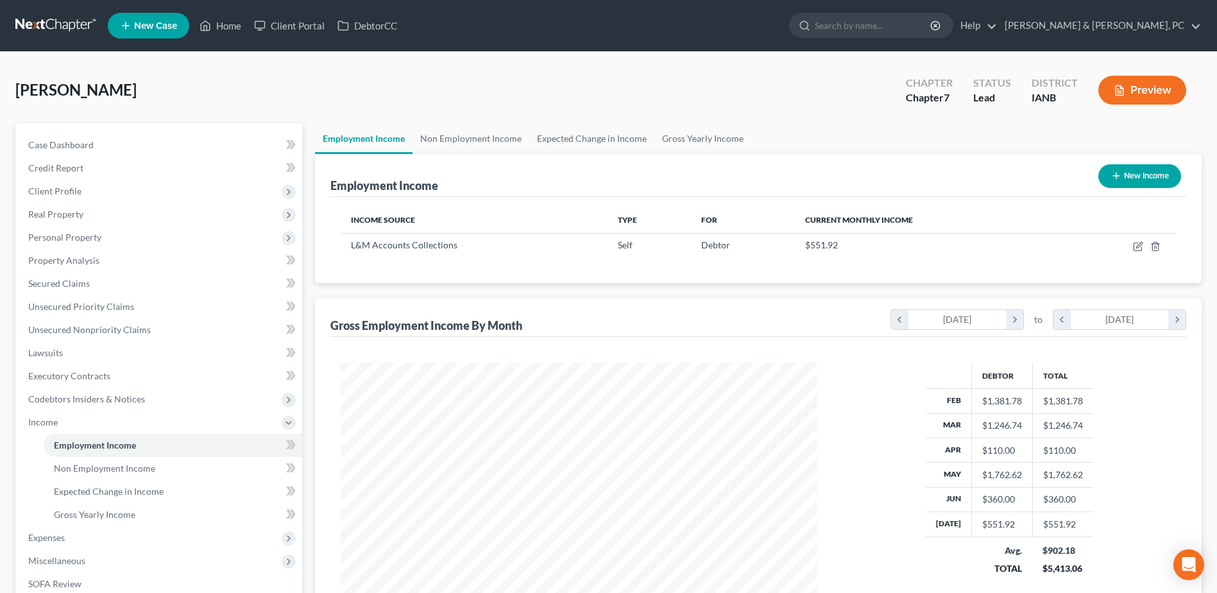
scroll to position [238, 502]
click at [1153, 248] on icon "button" at bounding box center [1155, 246] width 6 height 8
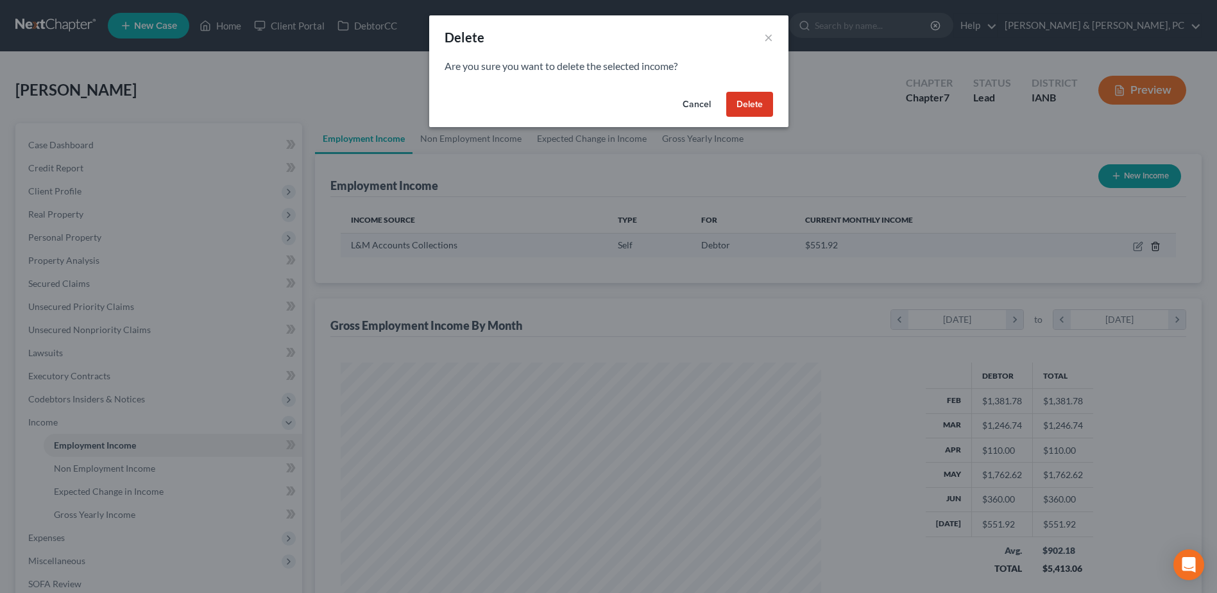
scroll to position [240, 507]
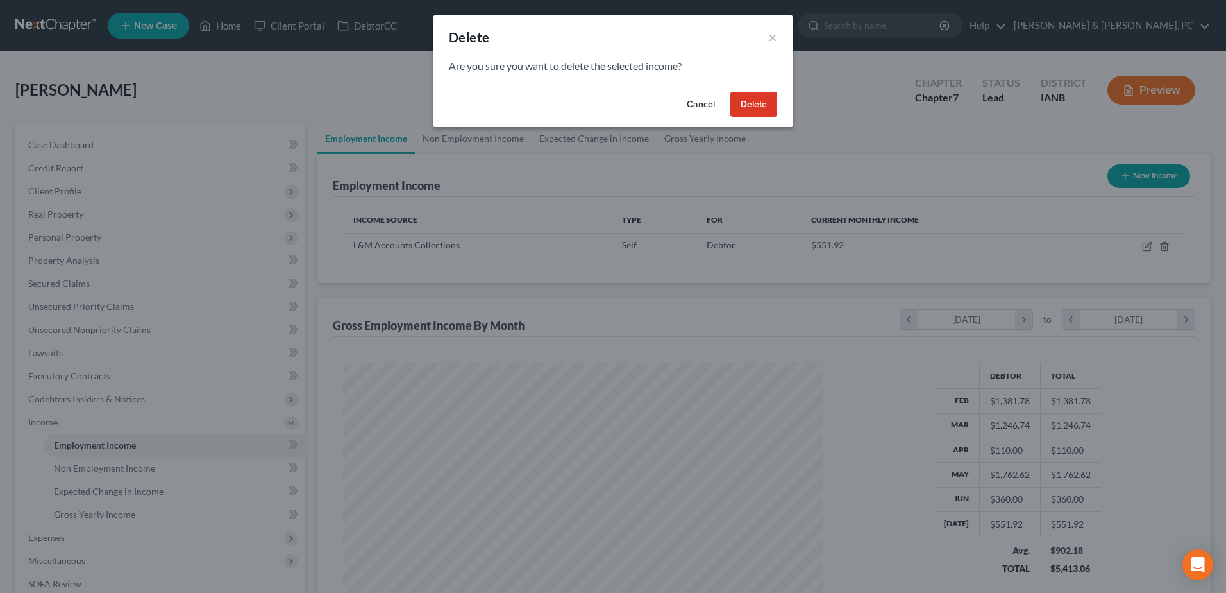
click at [764, 110] on button "Delete" at bounding box center [754, 105] width 47 height 26
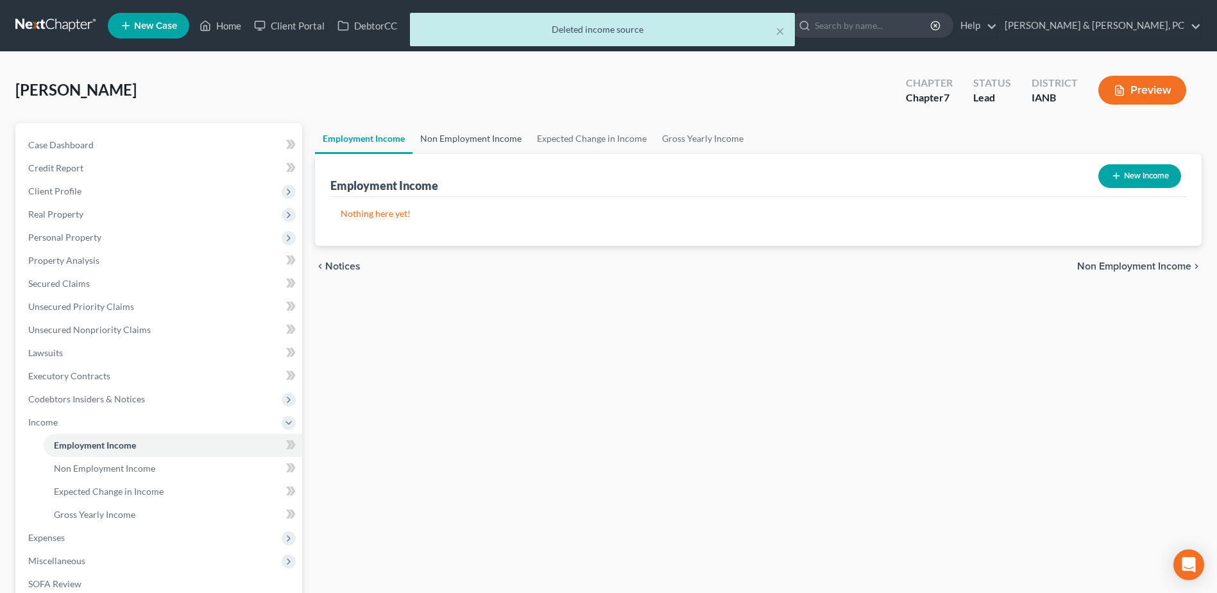
click at [436, 134] on link "Non Employment Income" at bounding box center [470, 138] width 117 height 31
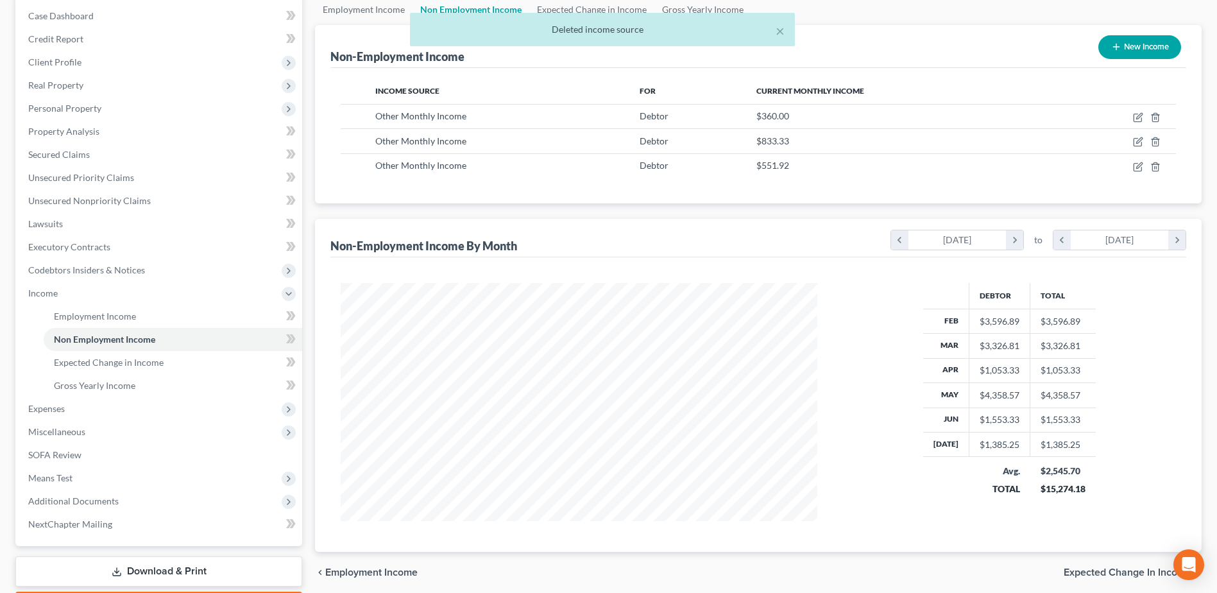
scroll to position [205, 0]
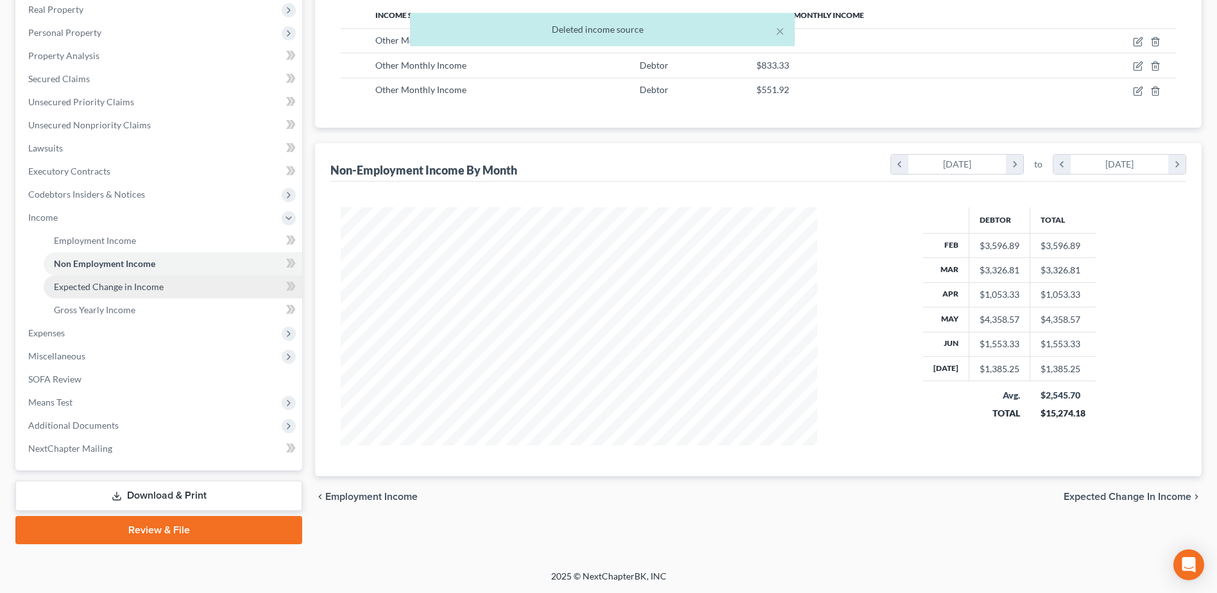
click at [131, 292] on link "Expected Change in Income" at bounding box center [173, 286] width 258 height 23
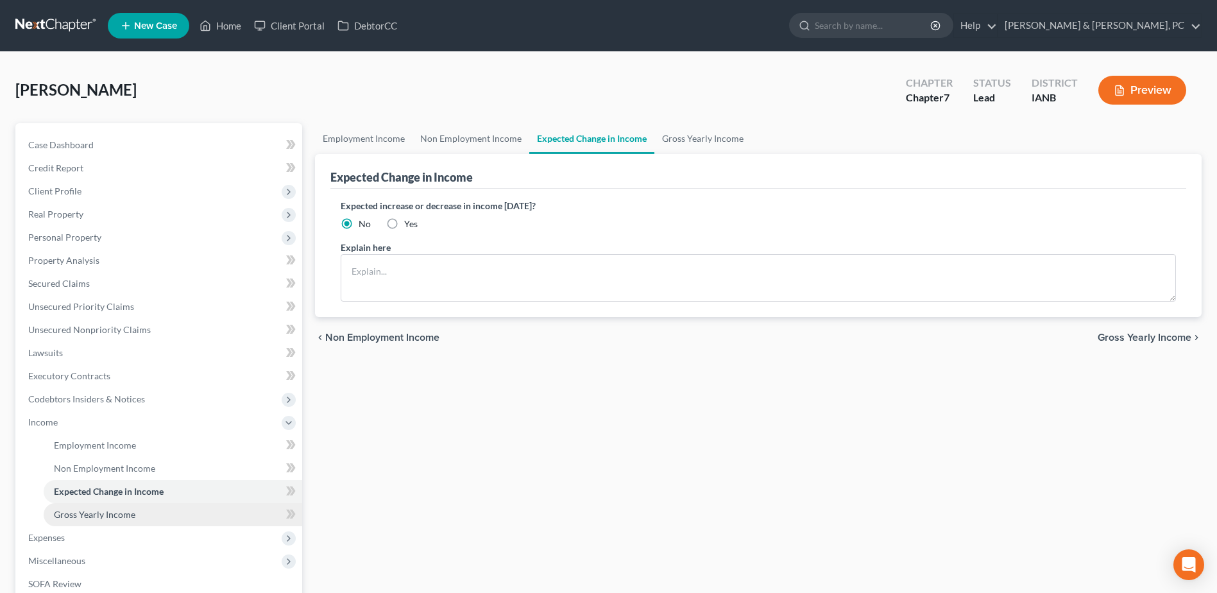
click at [146, 503] on link "Gross Yearly Income" at bounding box center [173, 514] width 258 height 23
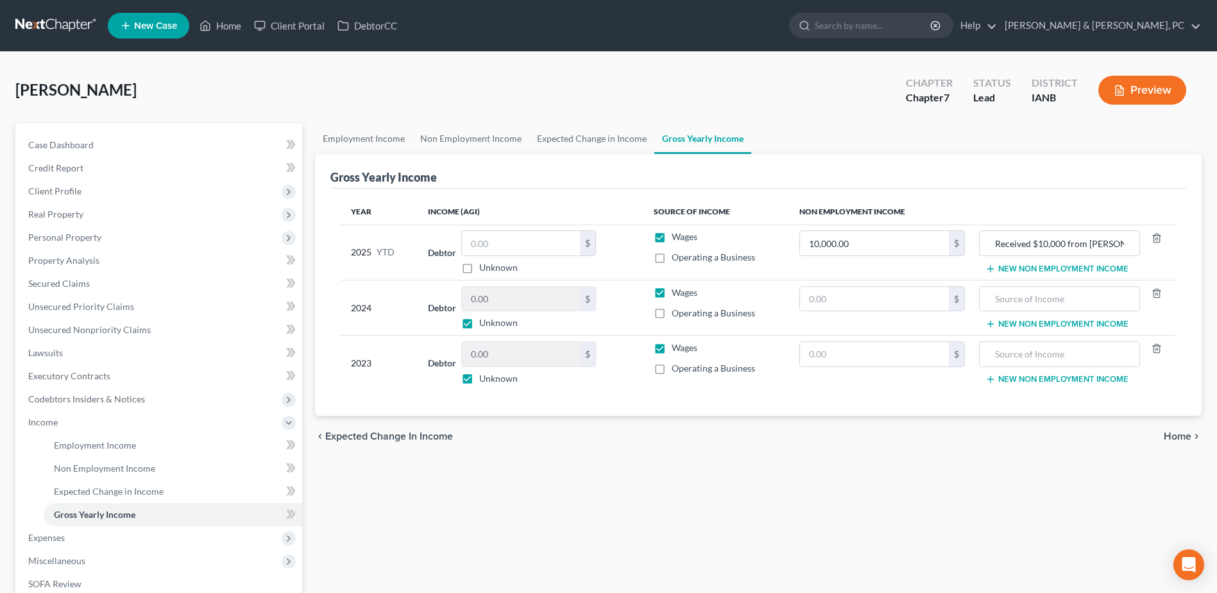
click at [1054, 264] on button "New Non Employment Income" at bounding box center [1056, 269] width 143 height 10
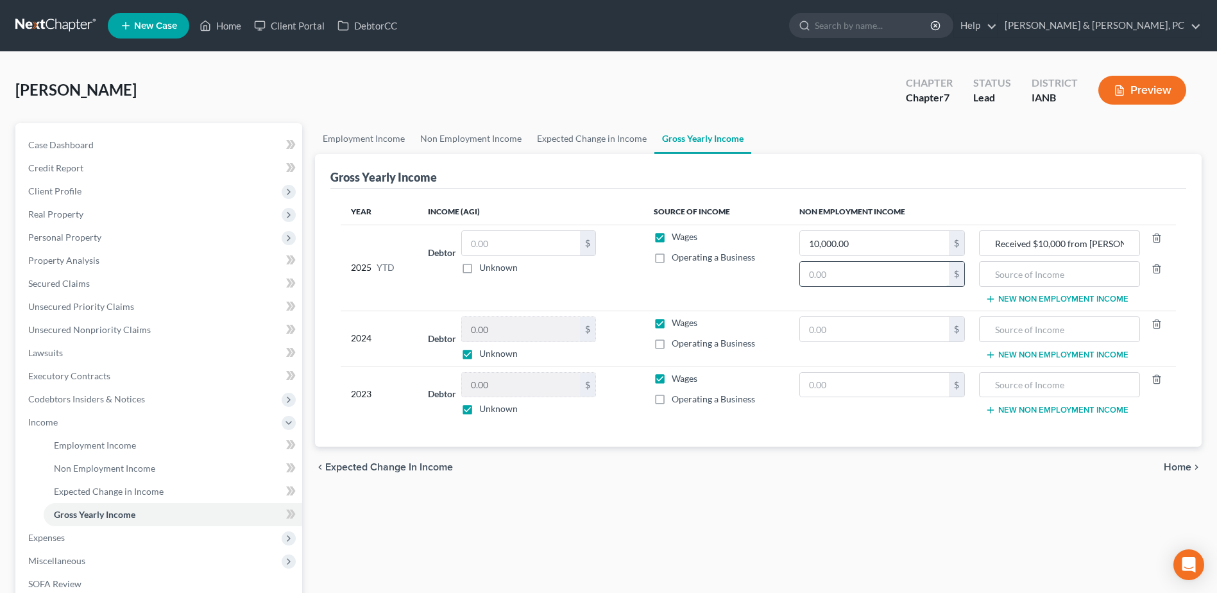
click at [881, 271] on input "text" at bounding box center [874, 274] width 149 height 24
paste input "6,215.83"
type input "6,215.83"
click at [1049, 279] on input "text" at bounding box center [1059, 274] width 147 height 24
type input "Collections"
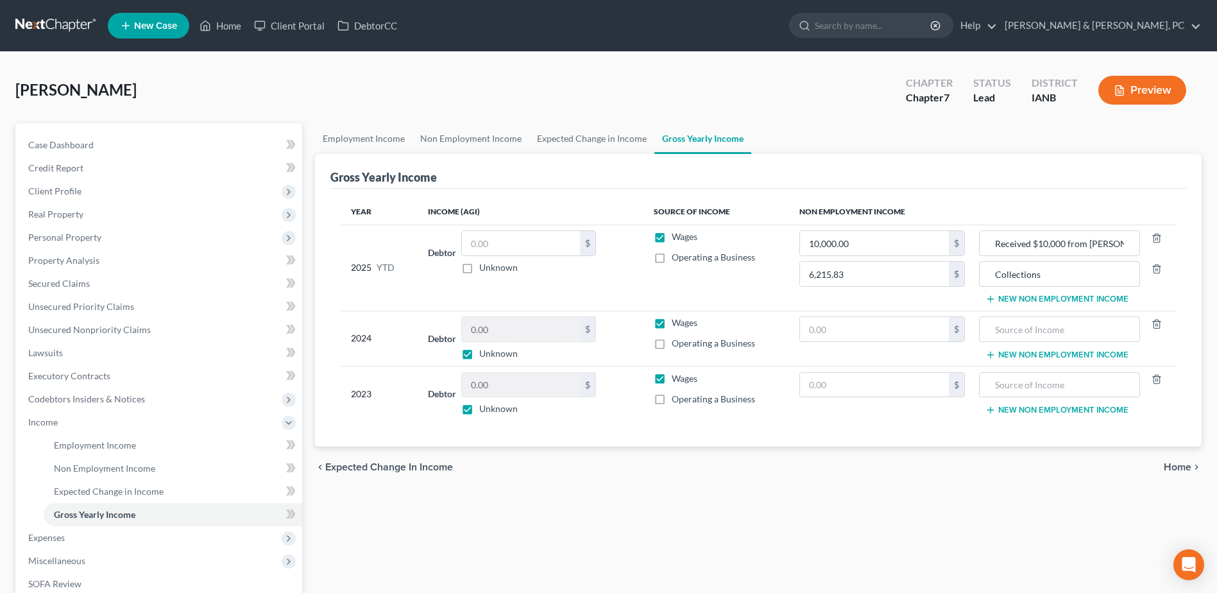
click at [636, 294] on td "Debtor $ Unknown Balance Undetermined $ Unknown" at bounding box center [531, 267] width 226 height 86
click at [80, 488] on span "Expected Change in Income" at bounding box center [109, 491] width 110 height 11
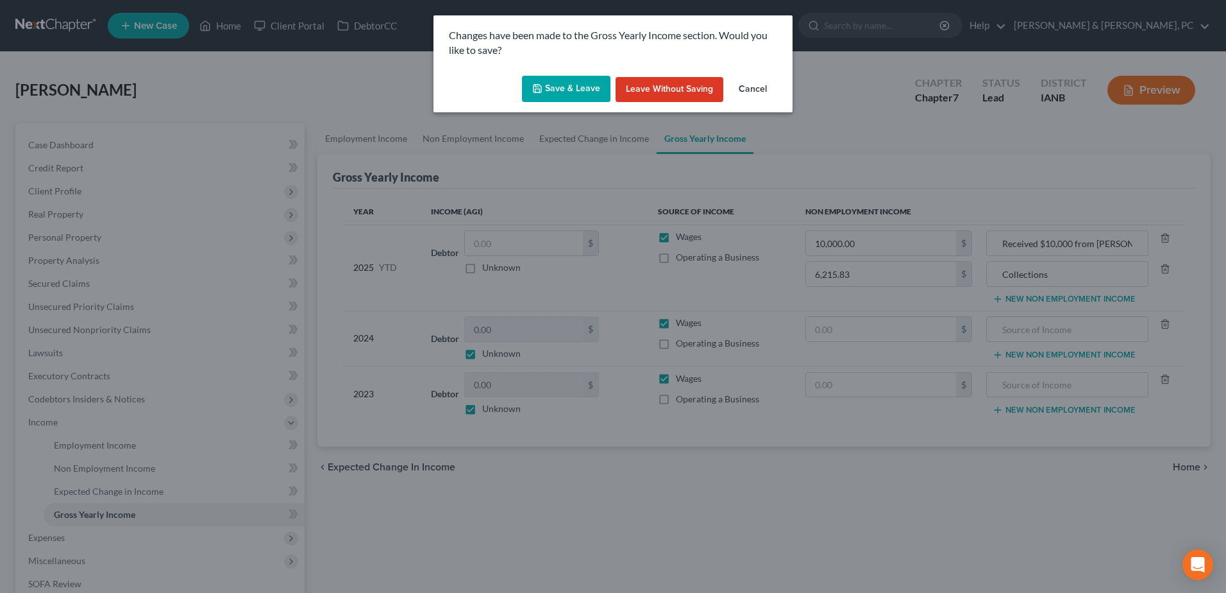
click at [543, 88] on icon "button" at bounding box center [537, 88] width 10 height 10
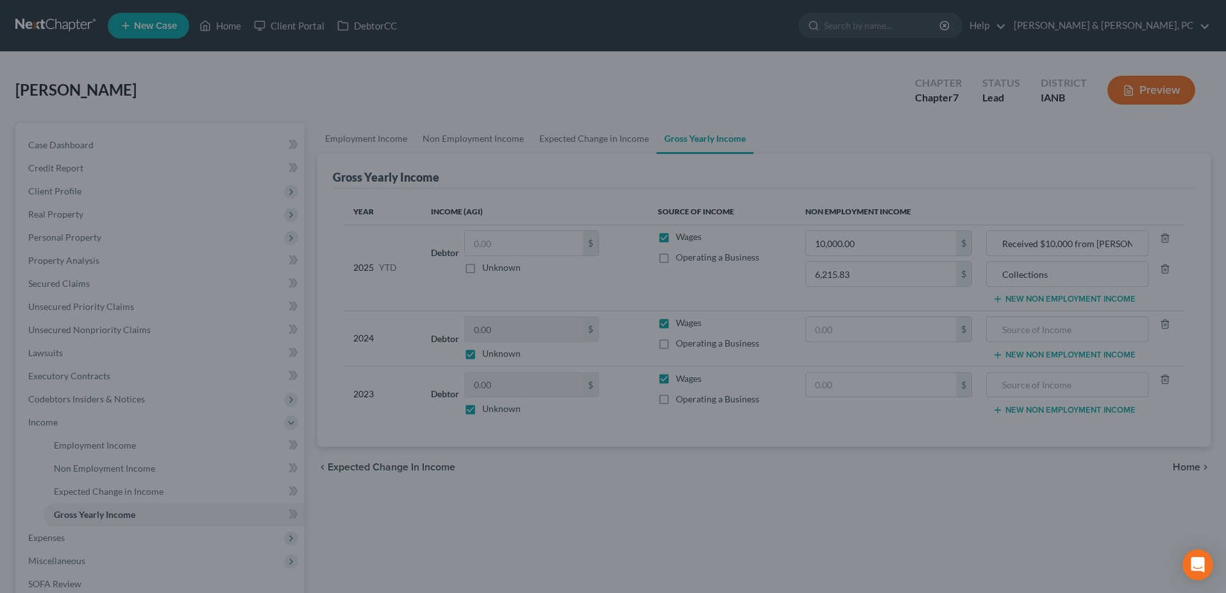
type input "6,215.83"
type input "Collections"
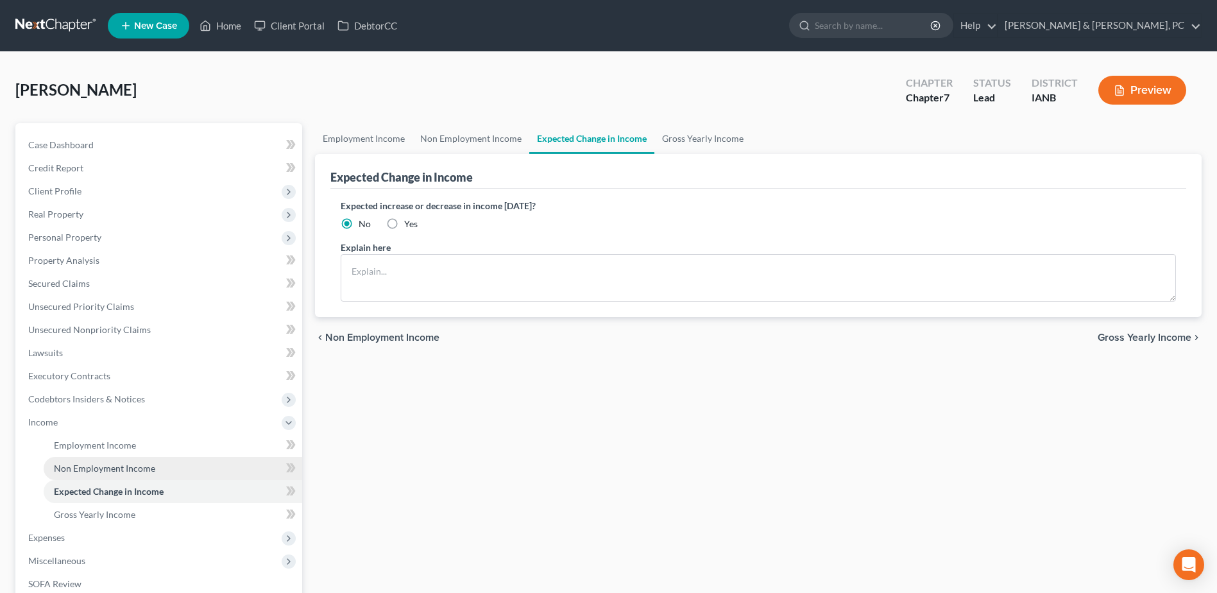
click at [146, 469] on span "Non Employment Income" at bounding box center [104, 467] width 101 height 11
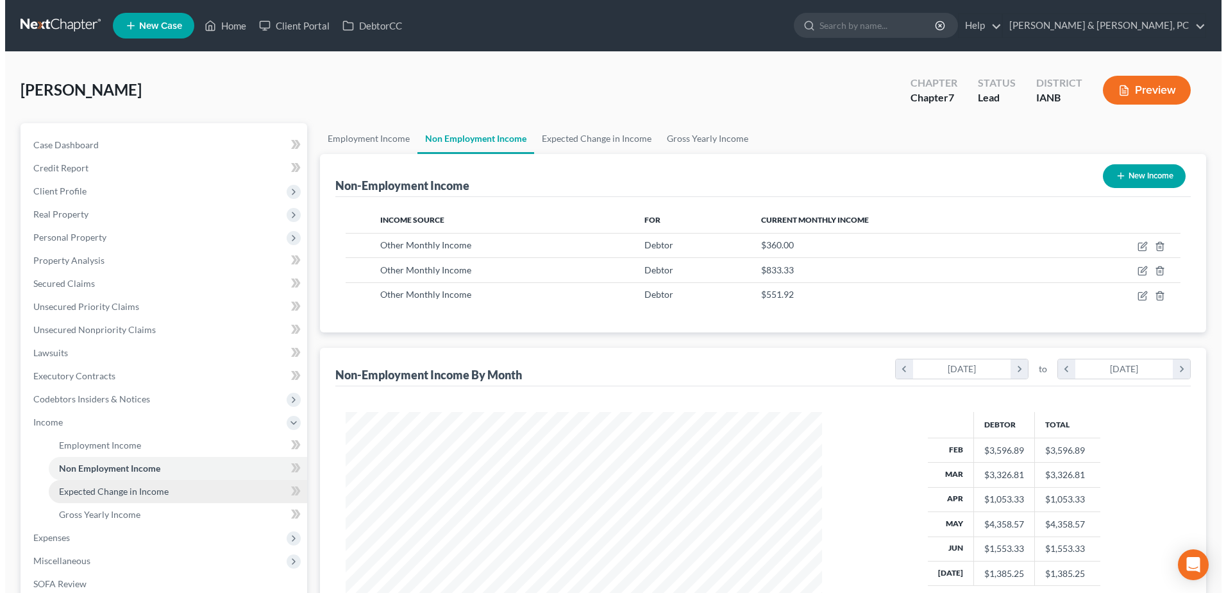
scroll to position [238, 502]
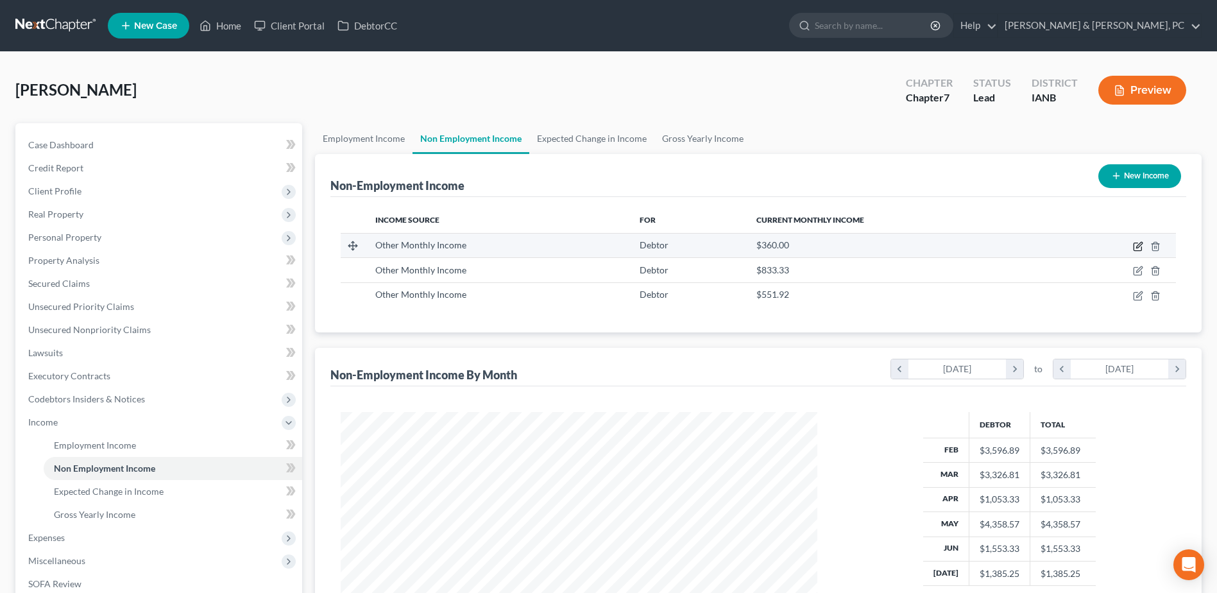
click at [1137, 243] on icon "button" at bounding box center [1137, 247] width 8 height 8
select select "13"
select select "0"
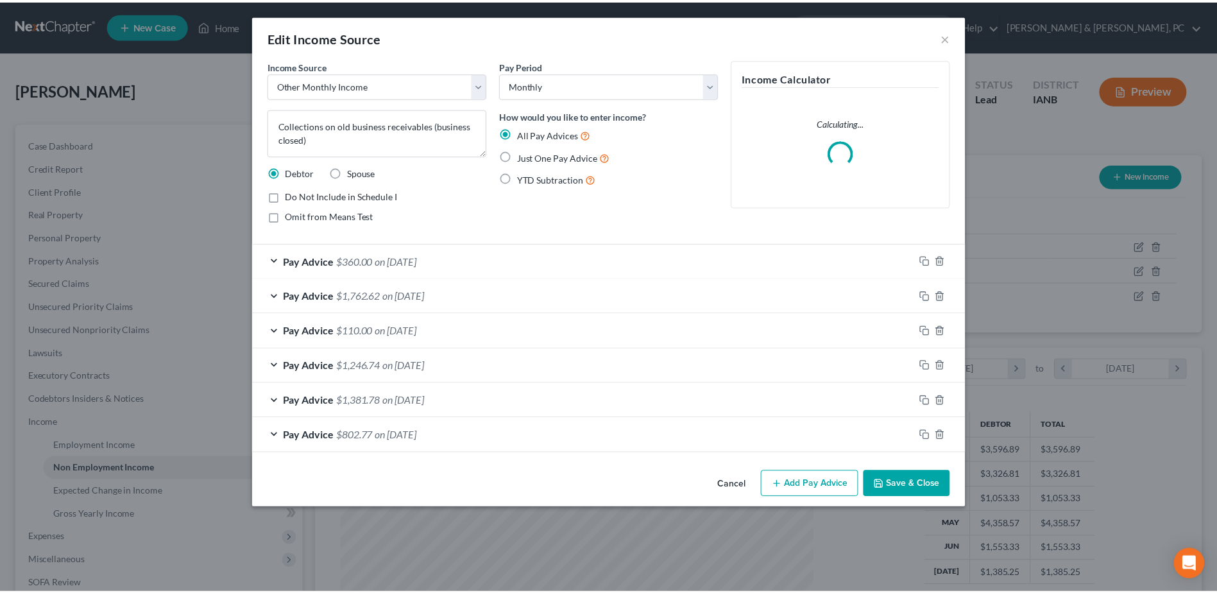
scroll to position [240, 507]
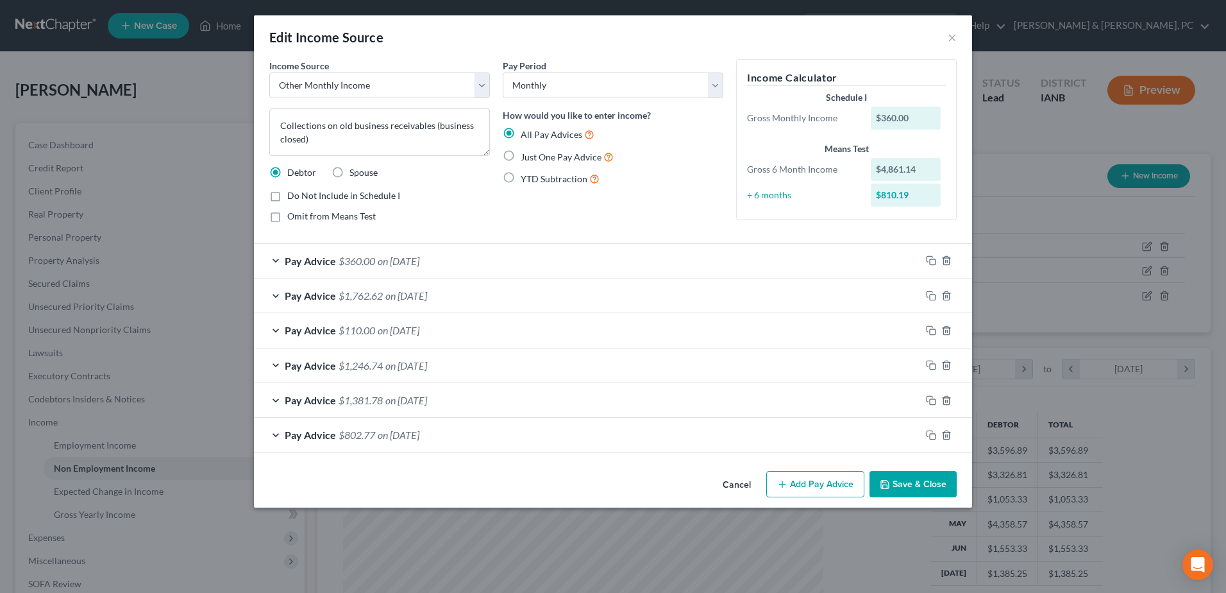
click at [748, 488] on button "Cancel" at bounding box center [737, 485] width 49 height 26
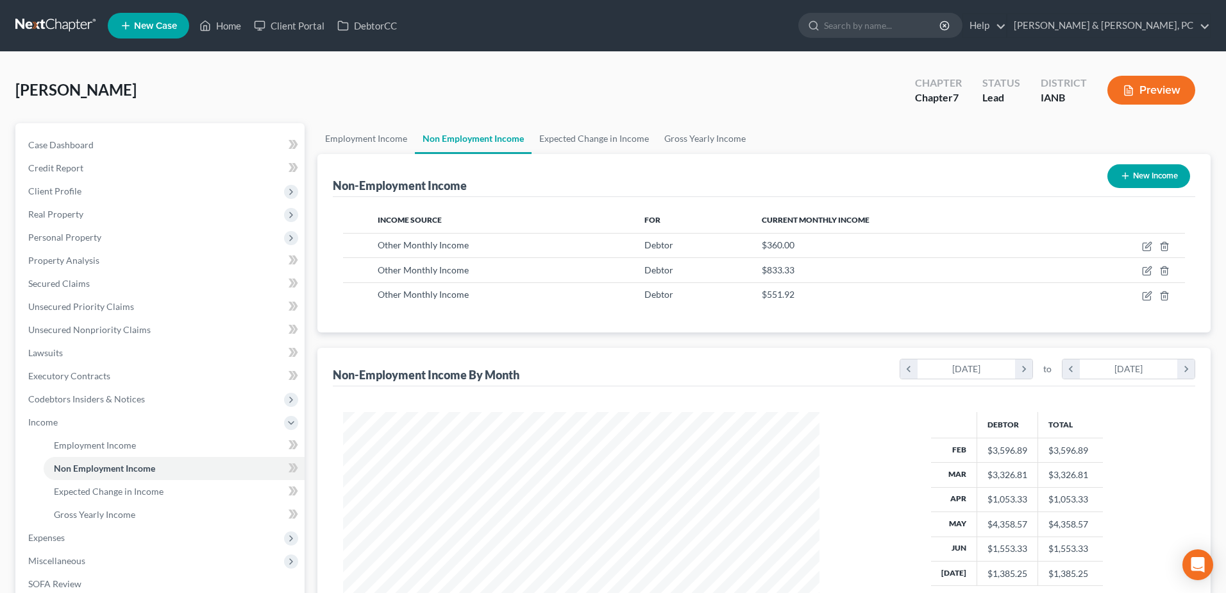
scroll to position [641149, 640885]
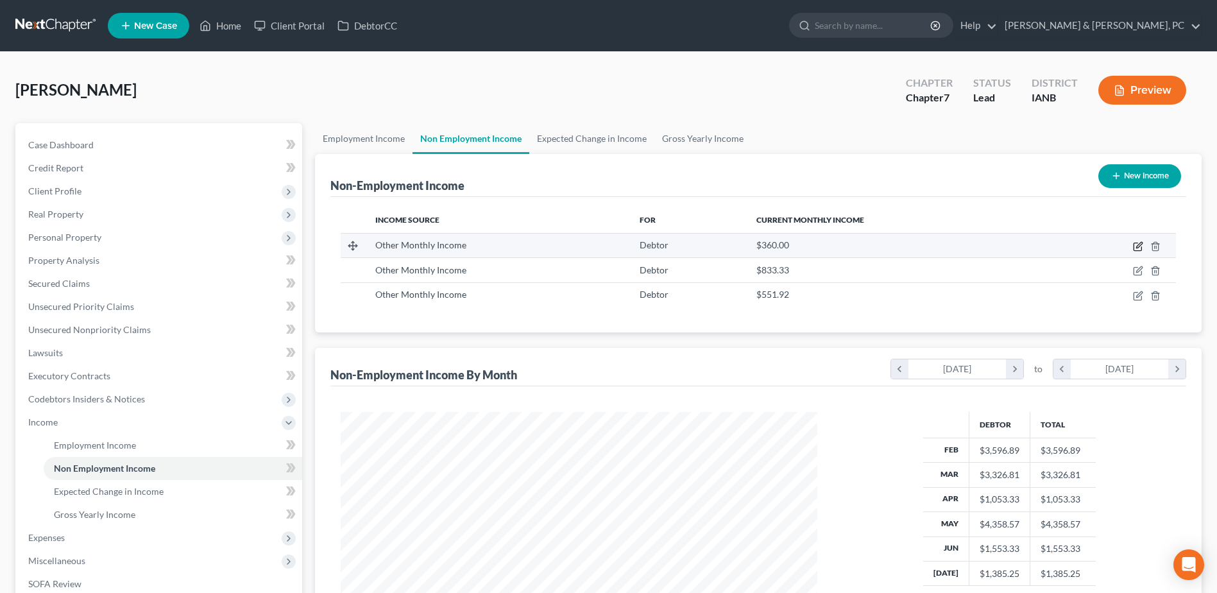
click at [1139, 248] on icon "button" at bounding box center [1138, 246] width 10 height 10
select select "13"
select select "0"
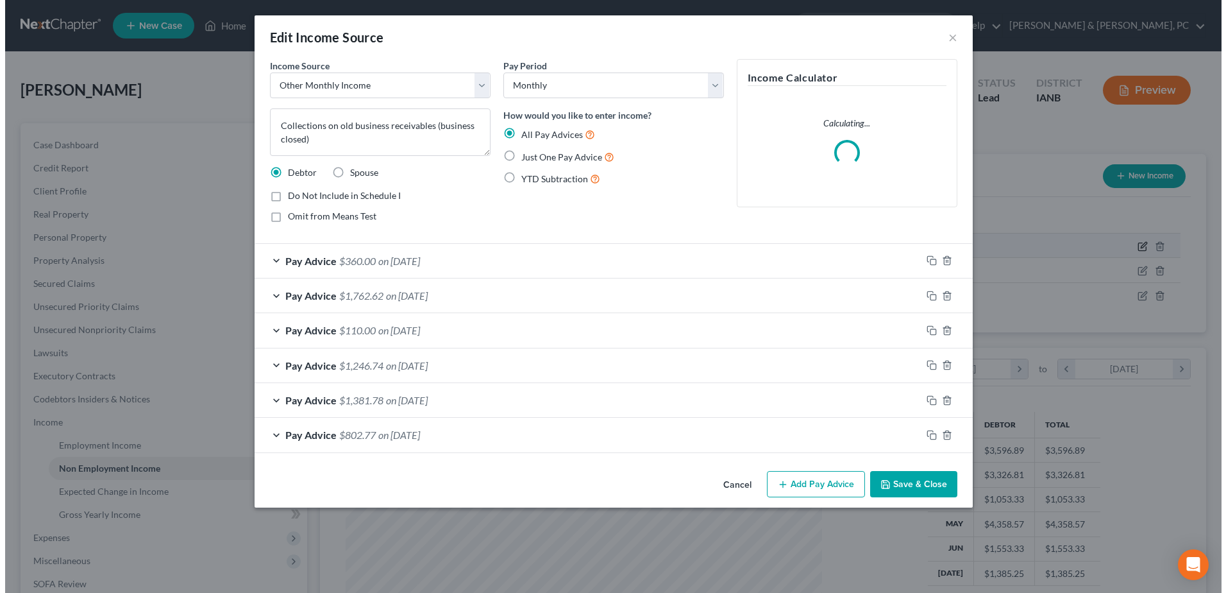
scroll to position [240, 507]
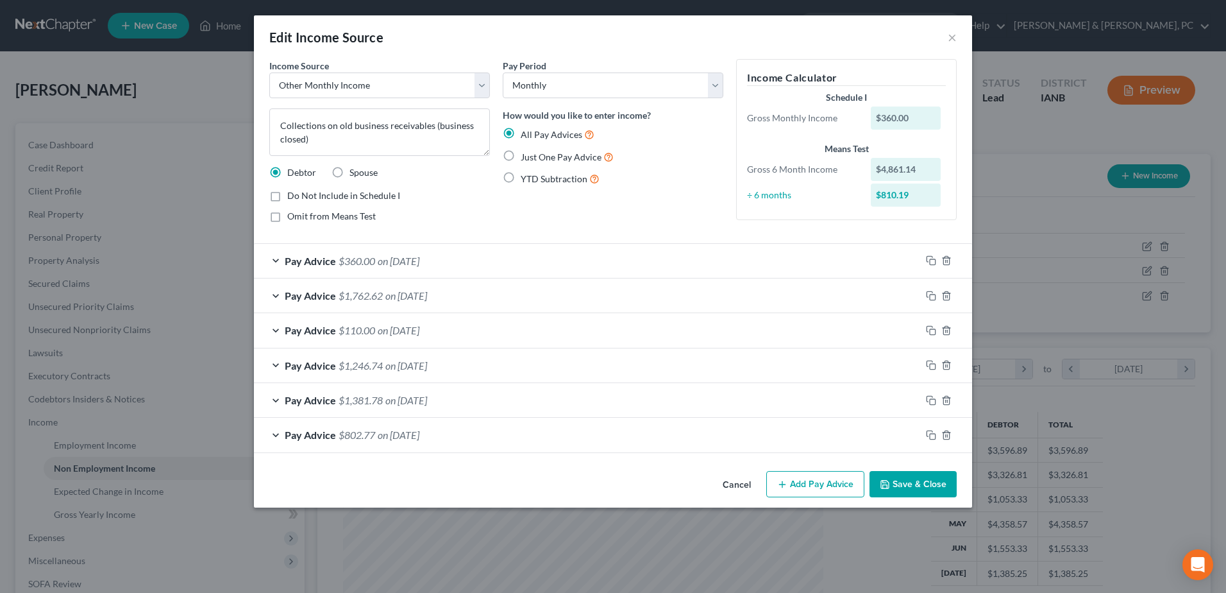
click at [810, 492] on button "Add Pay Advice" at bounding box center [815, 484] width 98 height 27
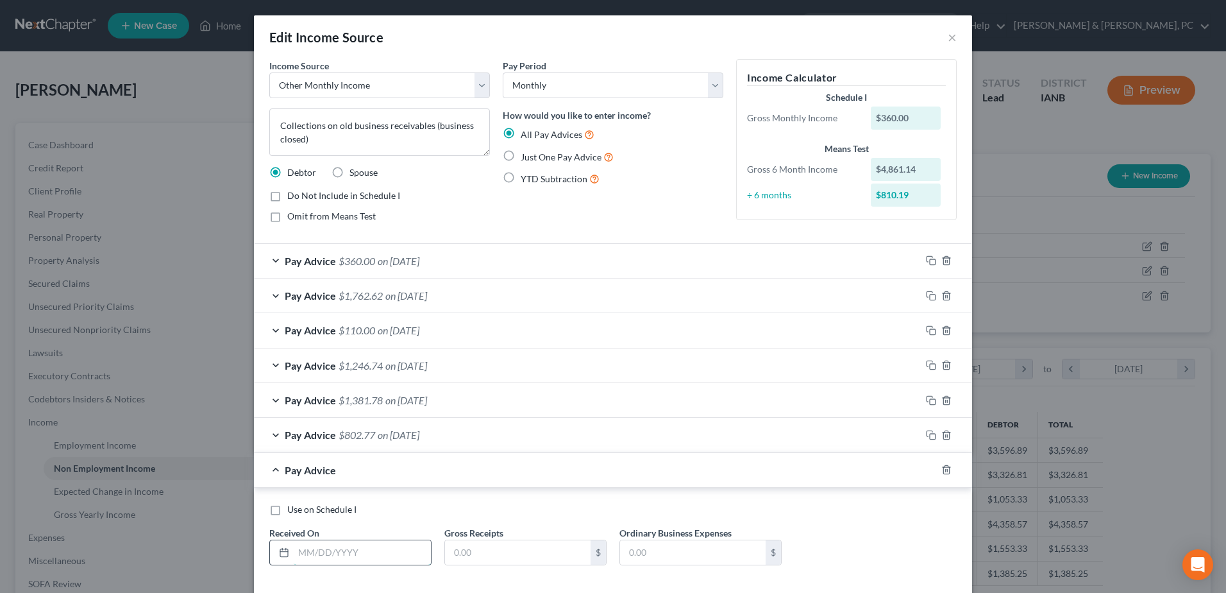
click at [305, 552] on input "text" at bounding box center [362, 552] width 137 height 24
type input "[DATE]"
click at [459, 555] on input "text" at bounding box center [518, 552] width 146 height 24
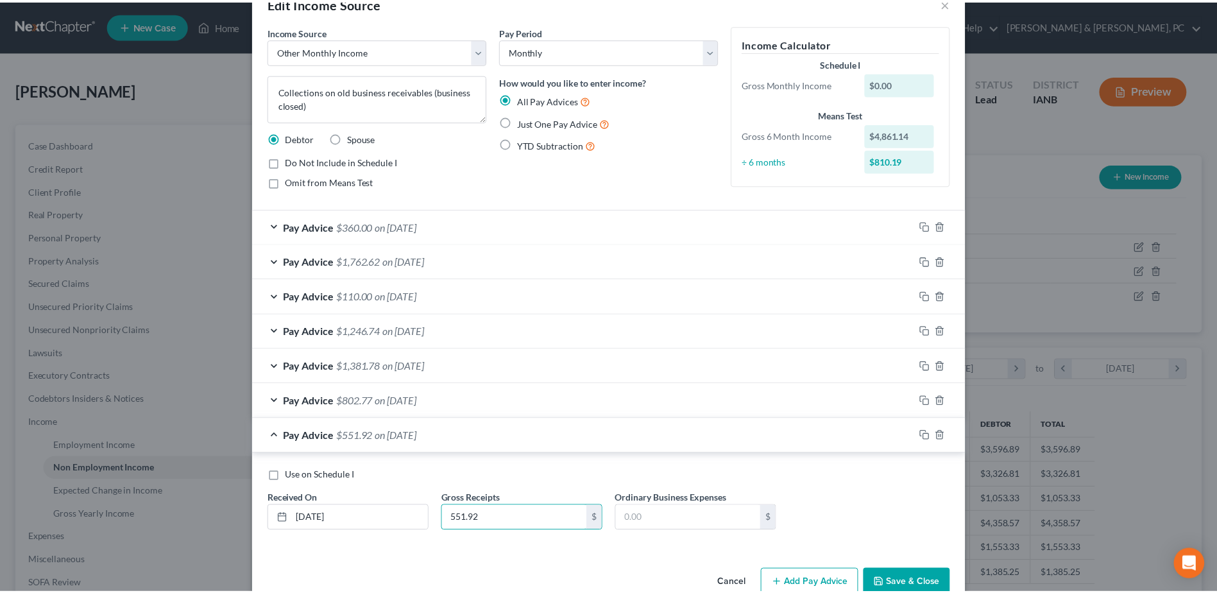
scroll to position [63, 0]
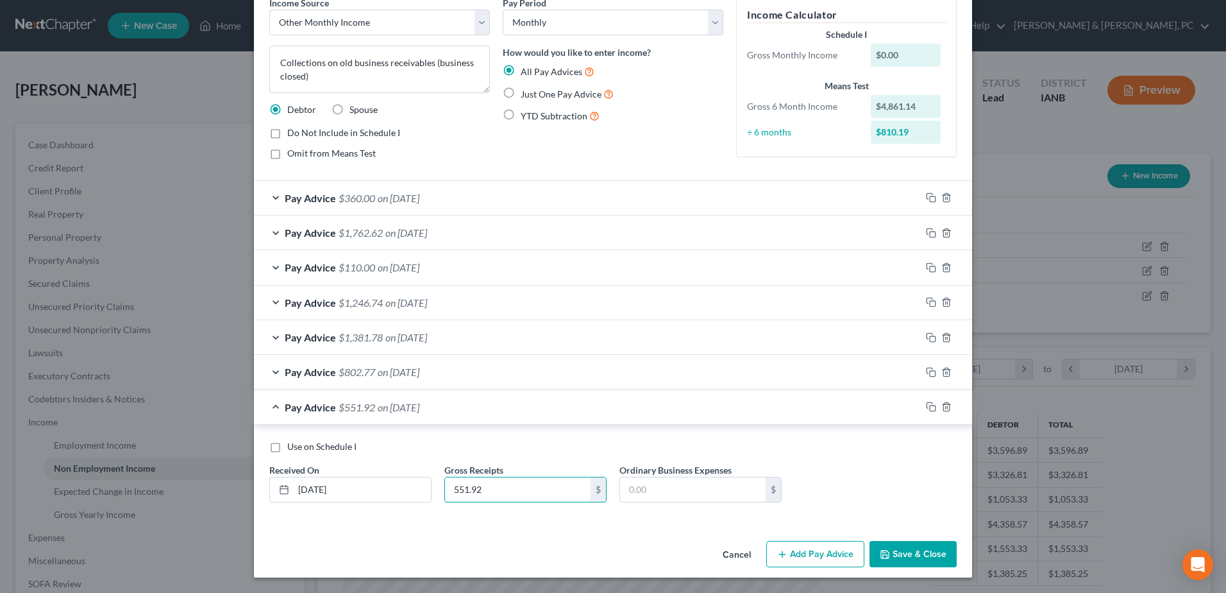
type input "551.92"
click at [908, 550] on button "Save & Close" at bounding box center [913, 554] width 87 height 27
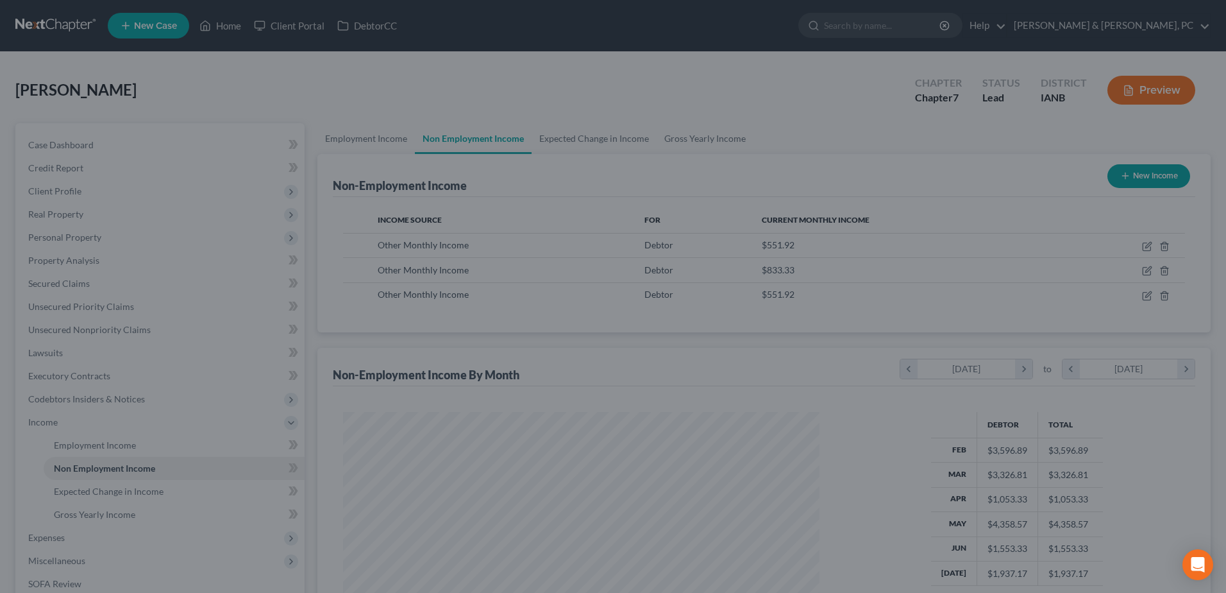
scroll to position [641149, 640885]
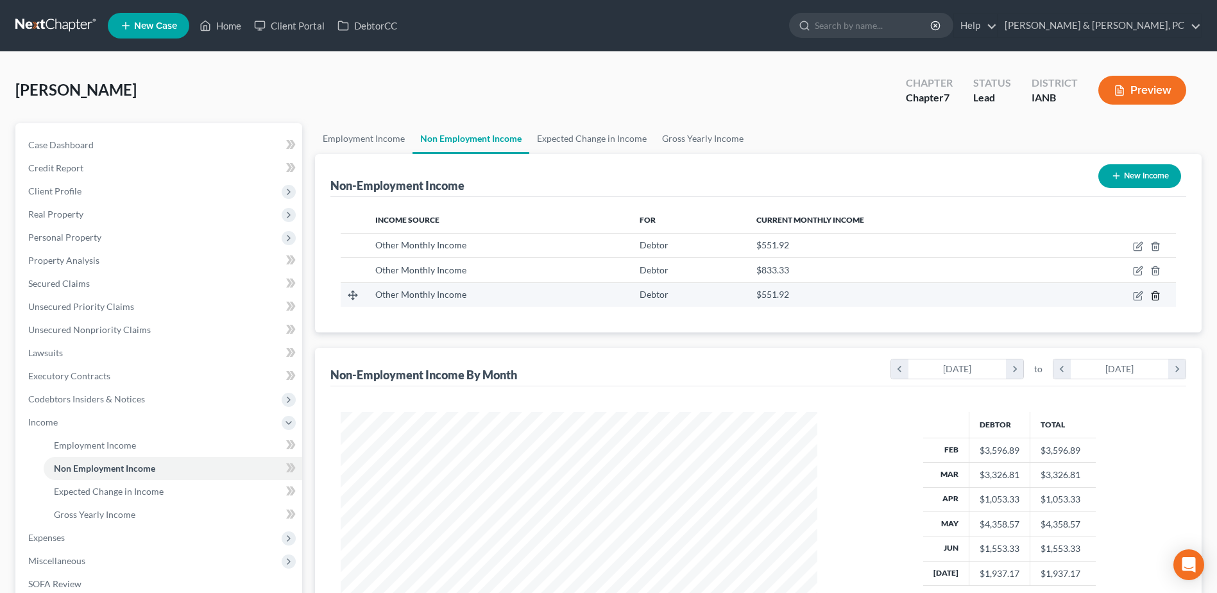
click at [1152, 296] on icon "button" at bounding box center [1155, 295] width 6 height 8
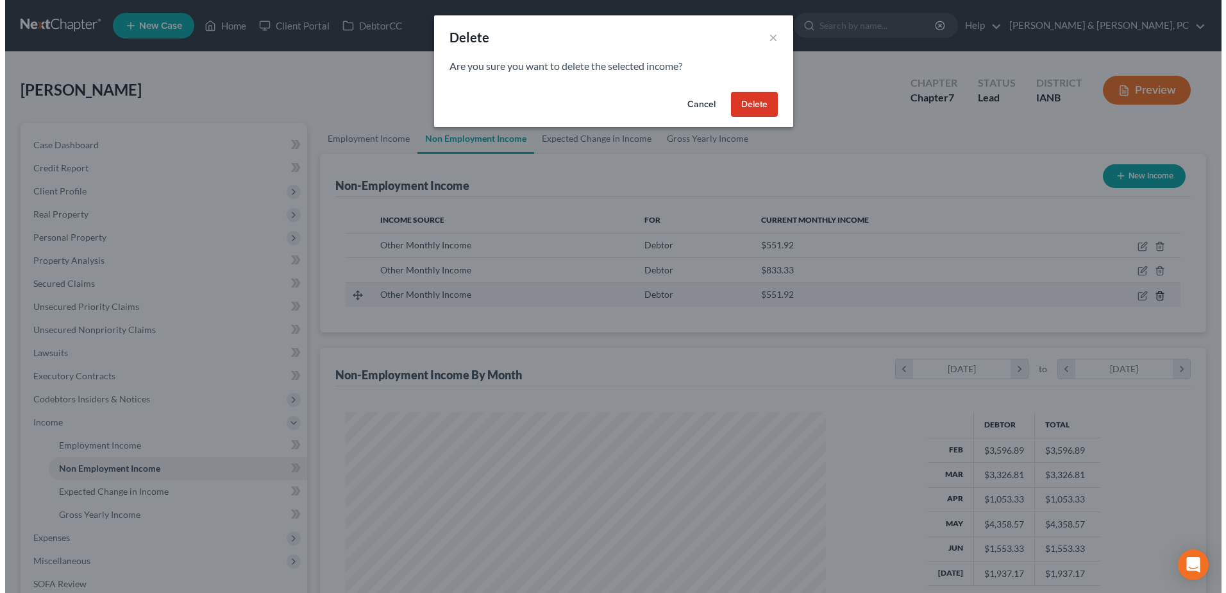
scroll to position [641147, 640881]
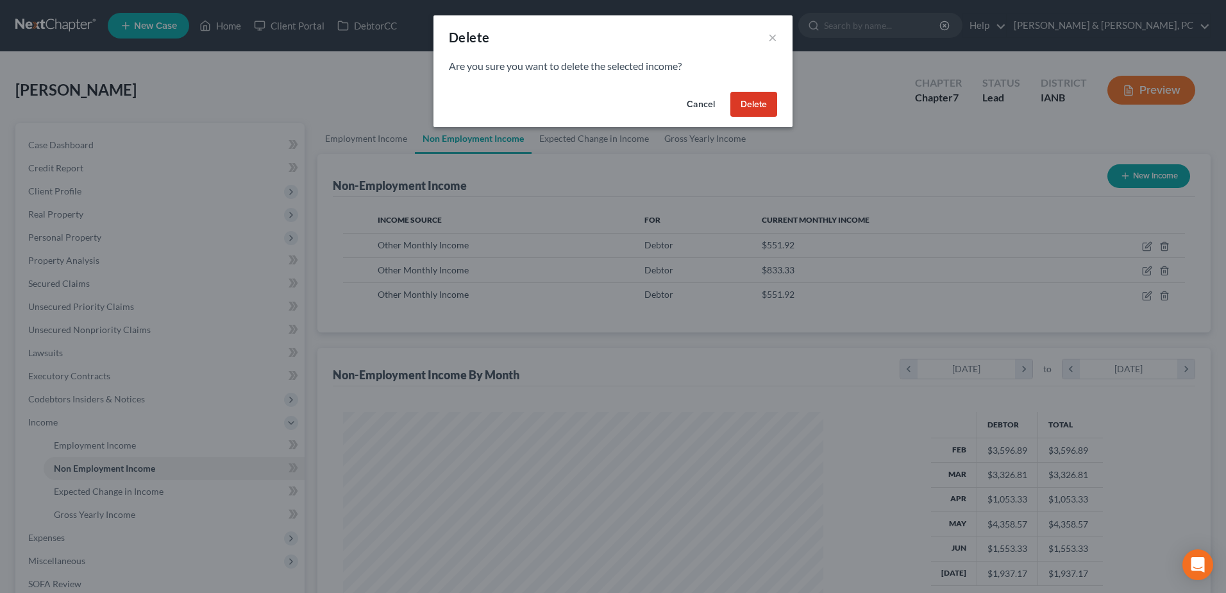
click at [763, 105] on button "Delete" at bounding box center [754, 105] width 47 height 26
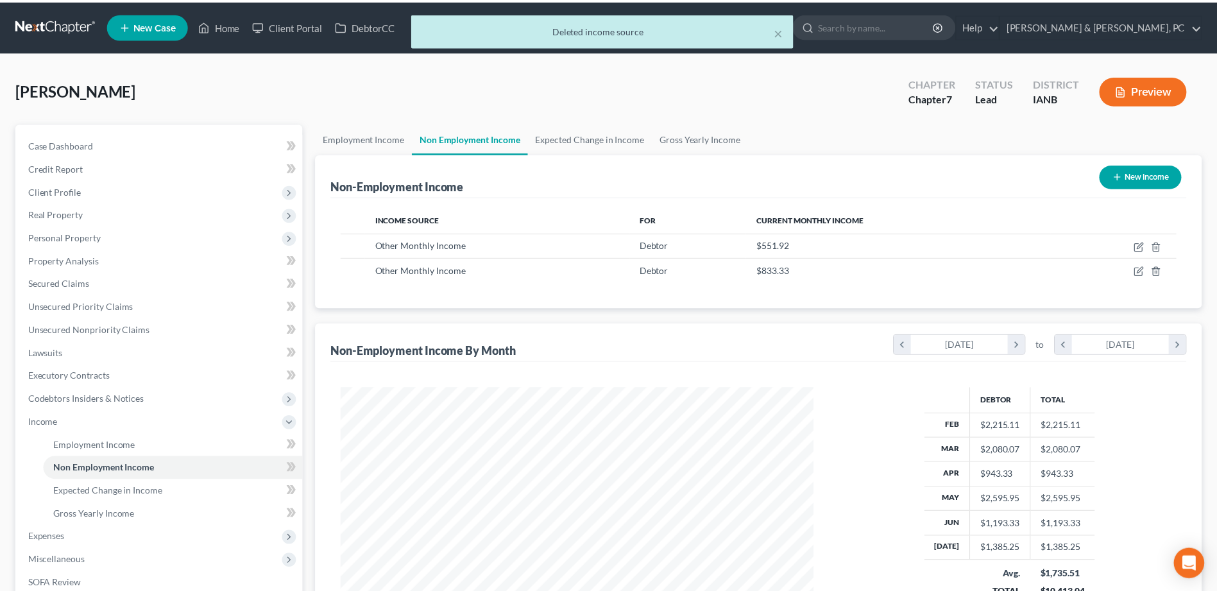
scroll to position [641149, 640885]
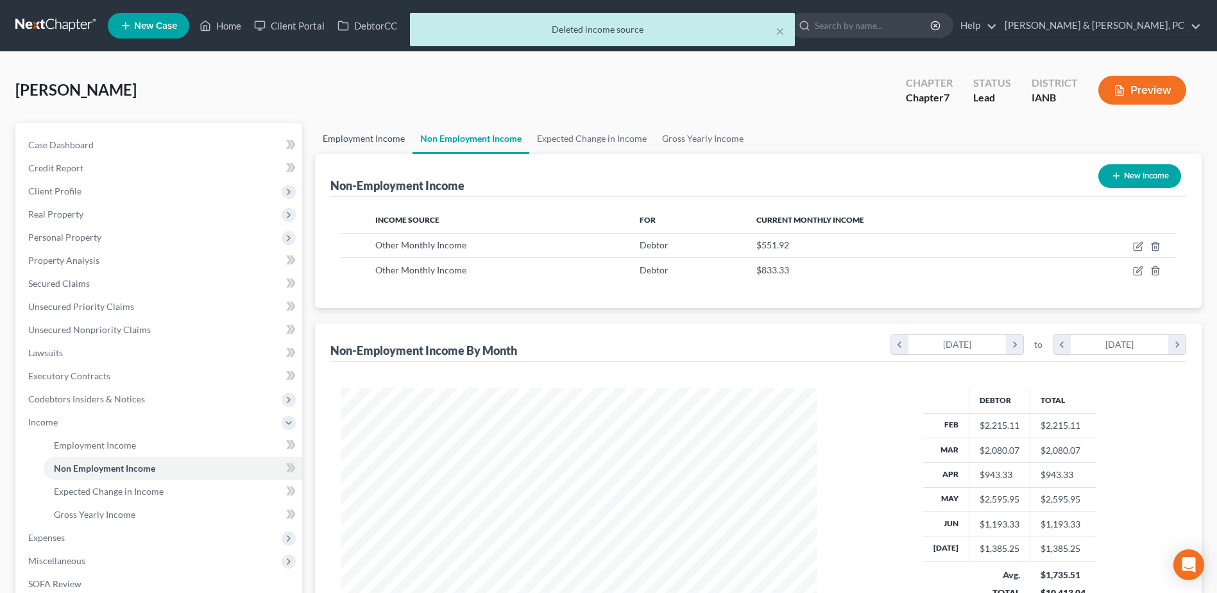
click at [375, 142] on link "Employment Income" at bounding box center [363, 138] width 97 height 31
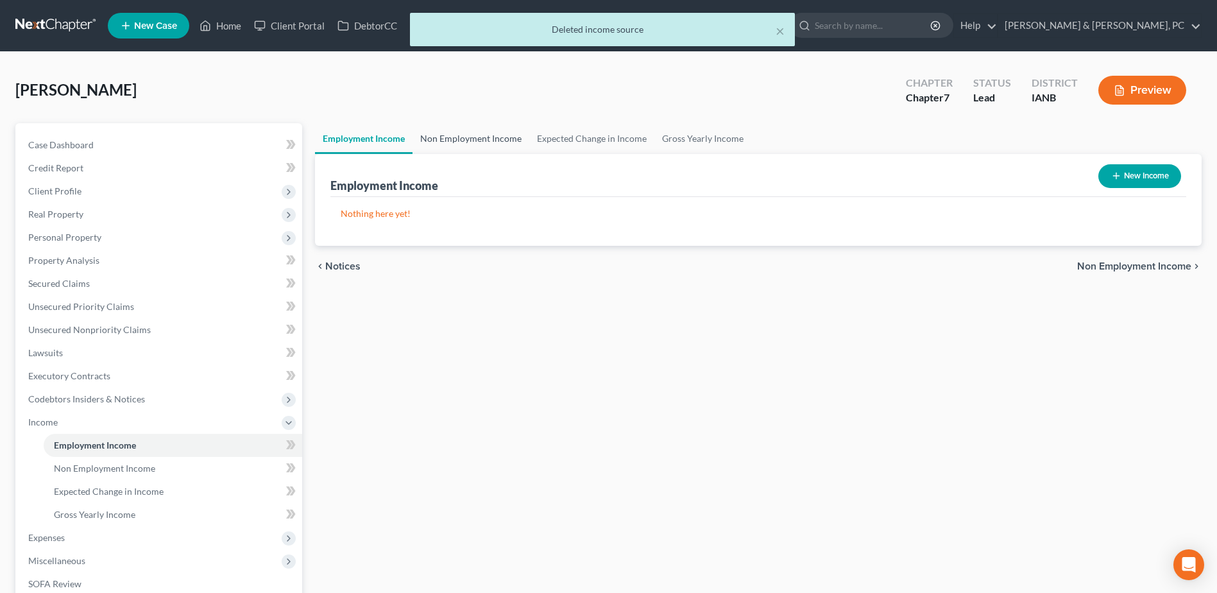
click at [469, 142] on link "Non Employment Income" at bounding box center [470, 138] width 117 height 31
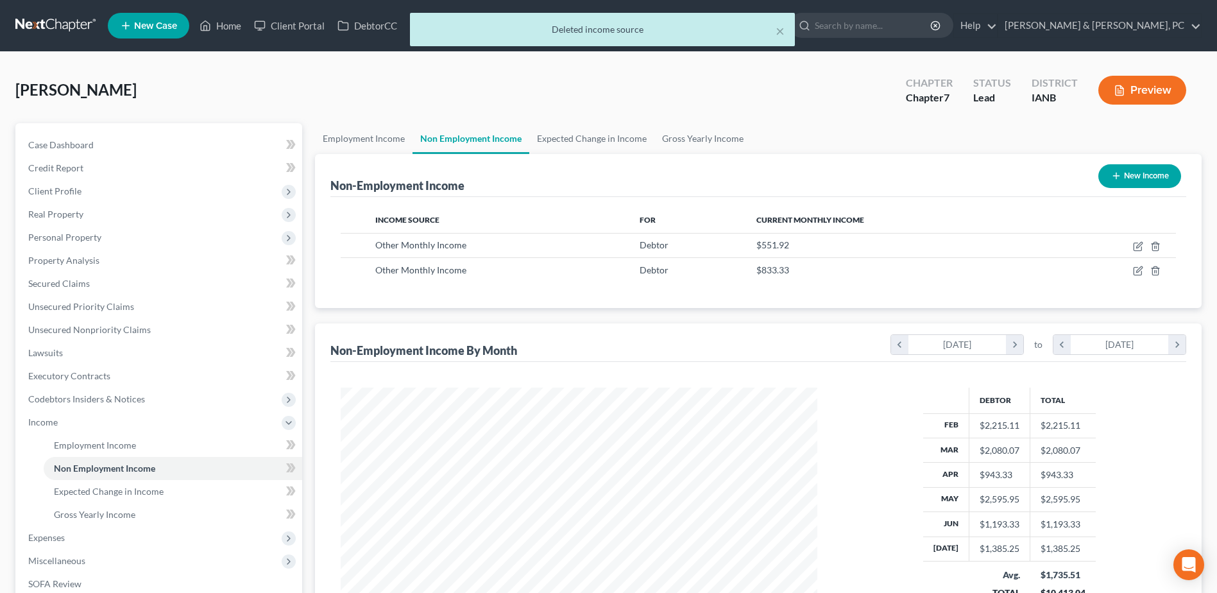
scroll to position [238, 502]
click at [140, 496] on span "Expected Change in Income" at bounding box center [109, 491] width 110 height 11
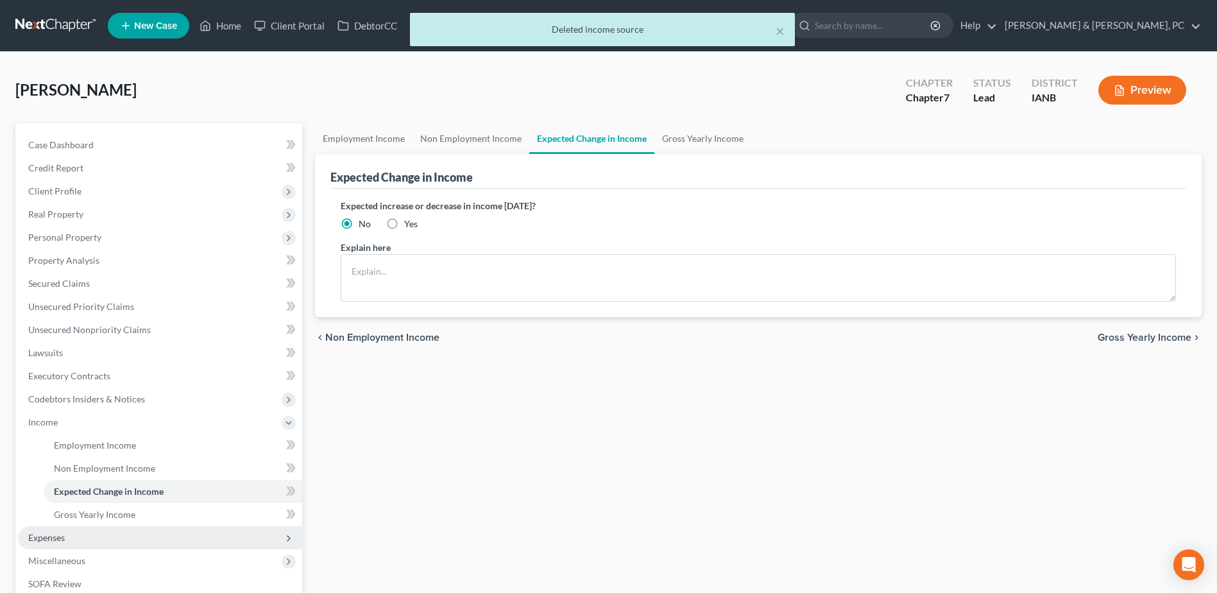
click at [128, 528] on span "Expenses" at bounding box center [160, 537] width 284 height 23
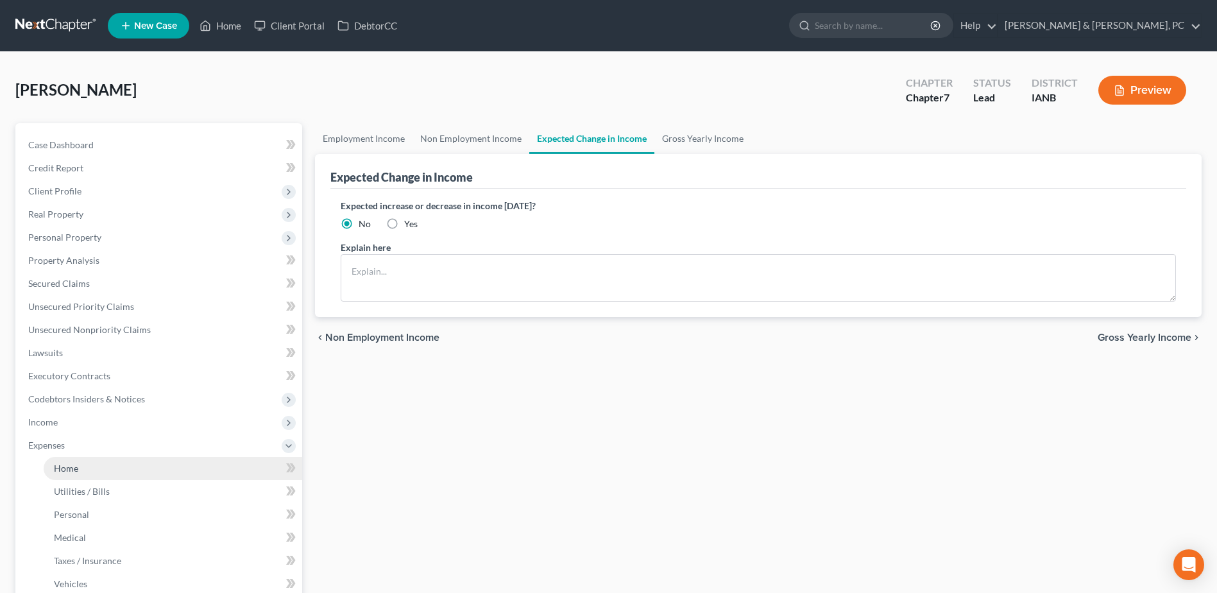
click at [126, 467] on link "Home" at bounding box center [173, 468] width 258 height 23
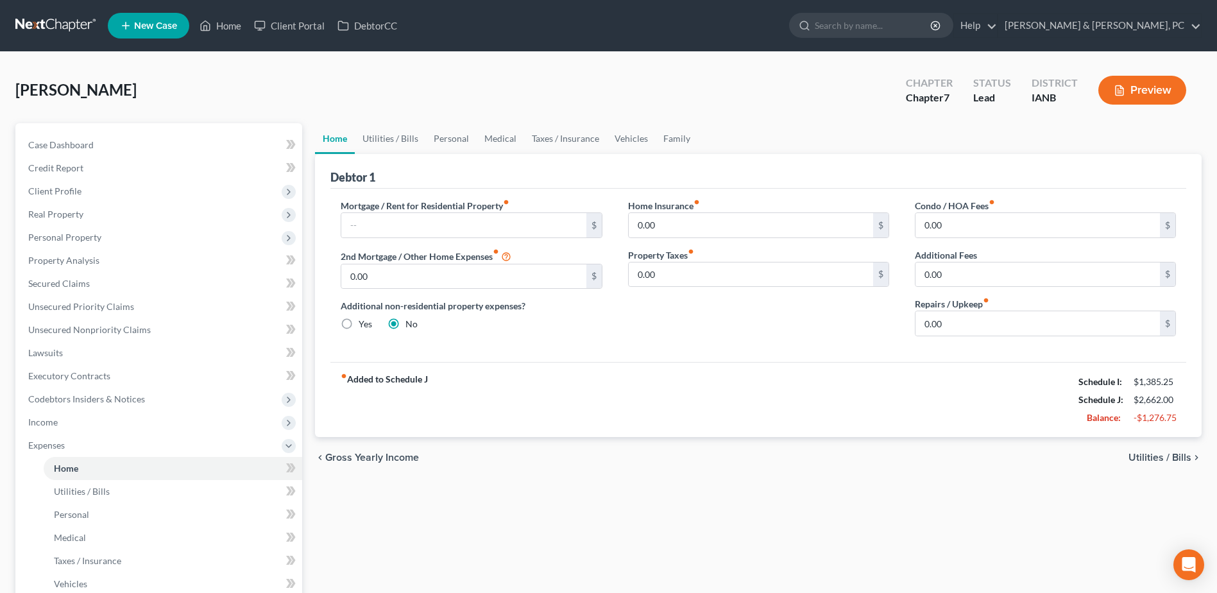
scroll to position [192, 0]
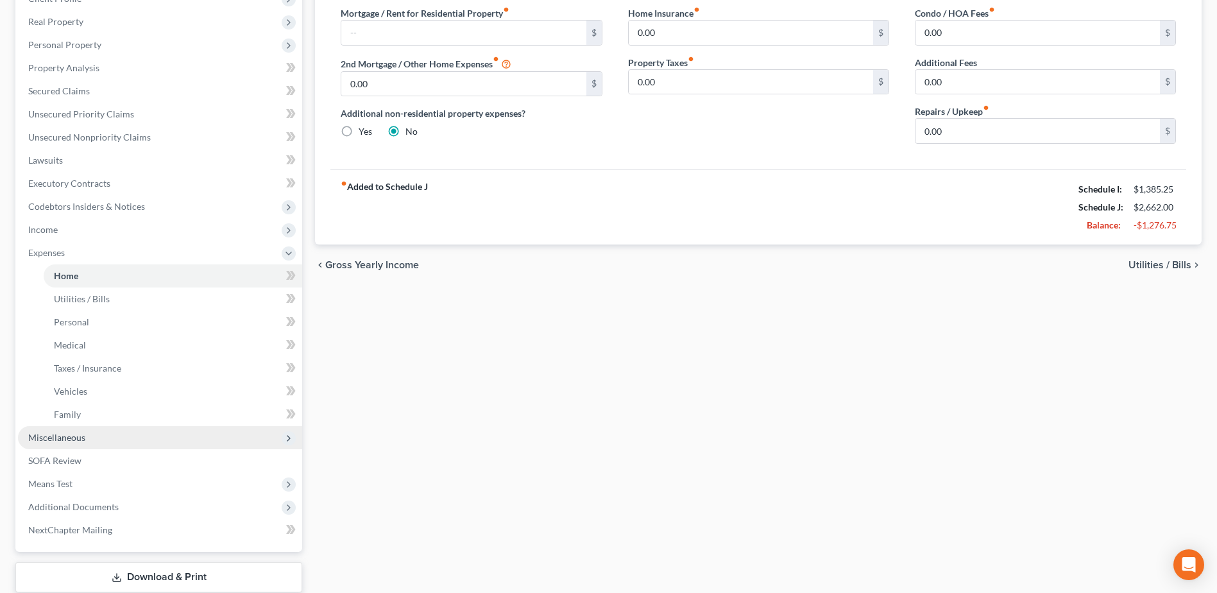
click at [81, 434] on span "Miscellaneous" at bounding box center [56, 437] width 57 height 11
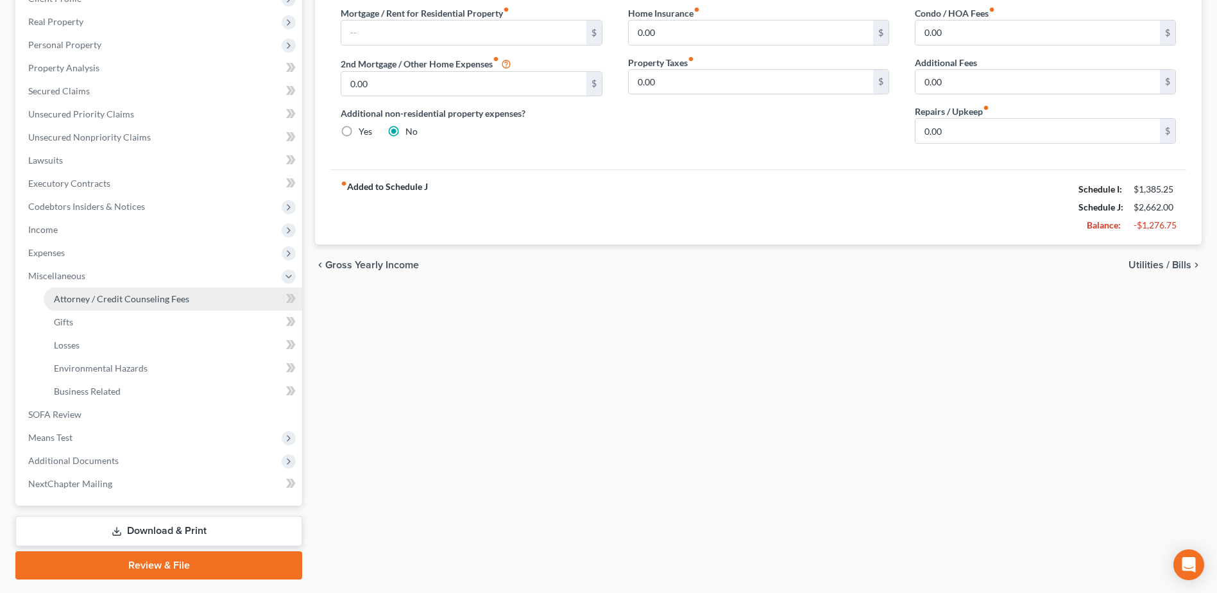
click at [114, 298] on span "Attorney / Credit Counseling Fees" at bounding box center [121, 298] width 135 height 11
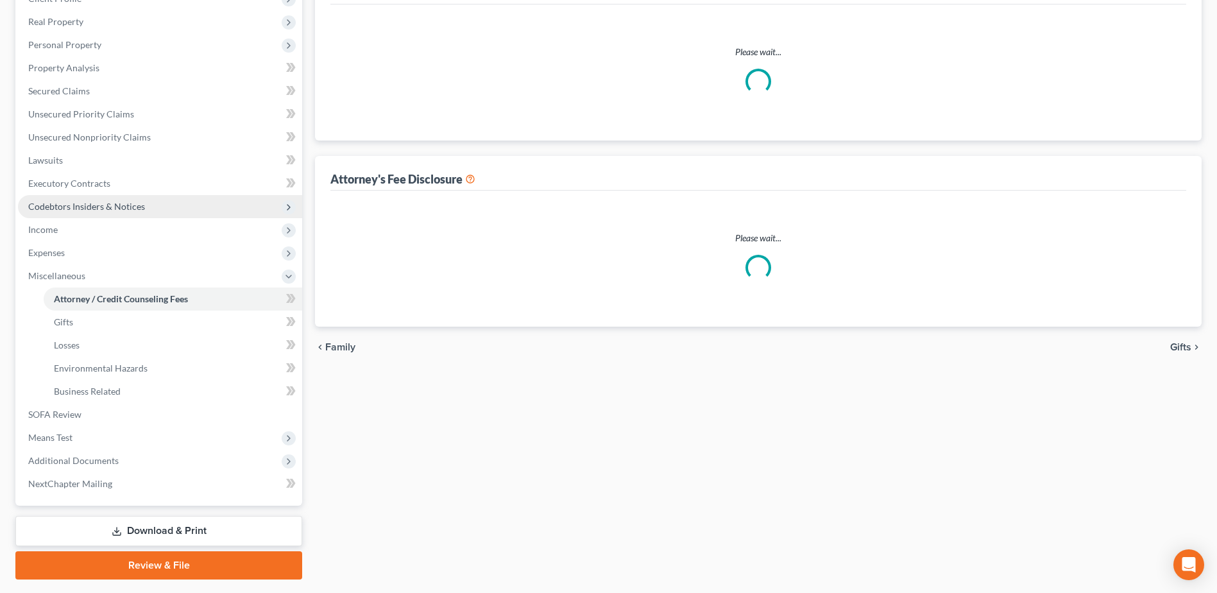
select select "0"
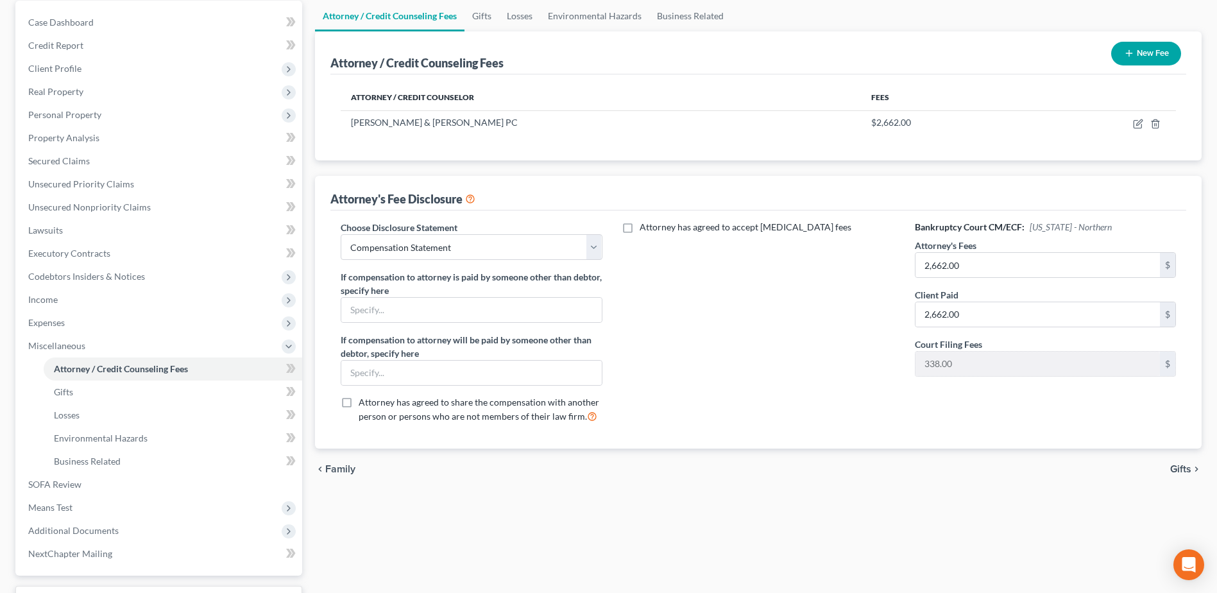
scroll to position [128, 0]
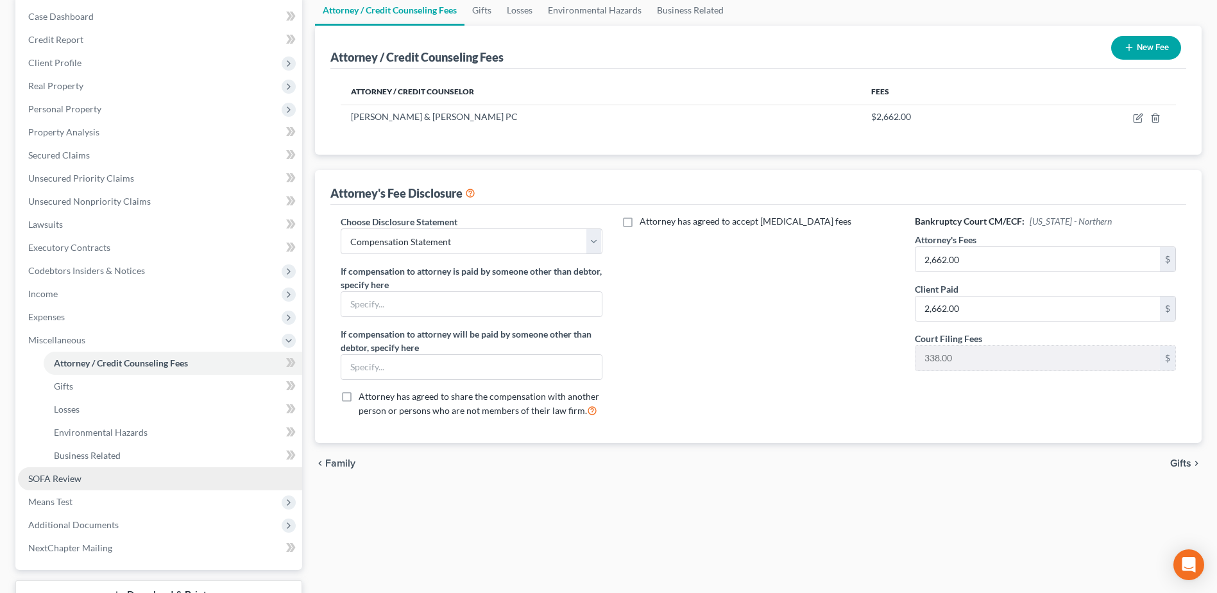
click at [76, 473] on span "SOFA Review" at bounding box center [54, 478] width 53 height 11
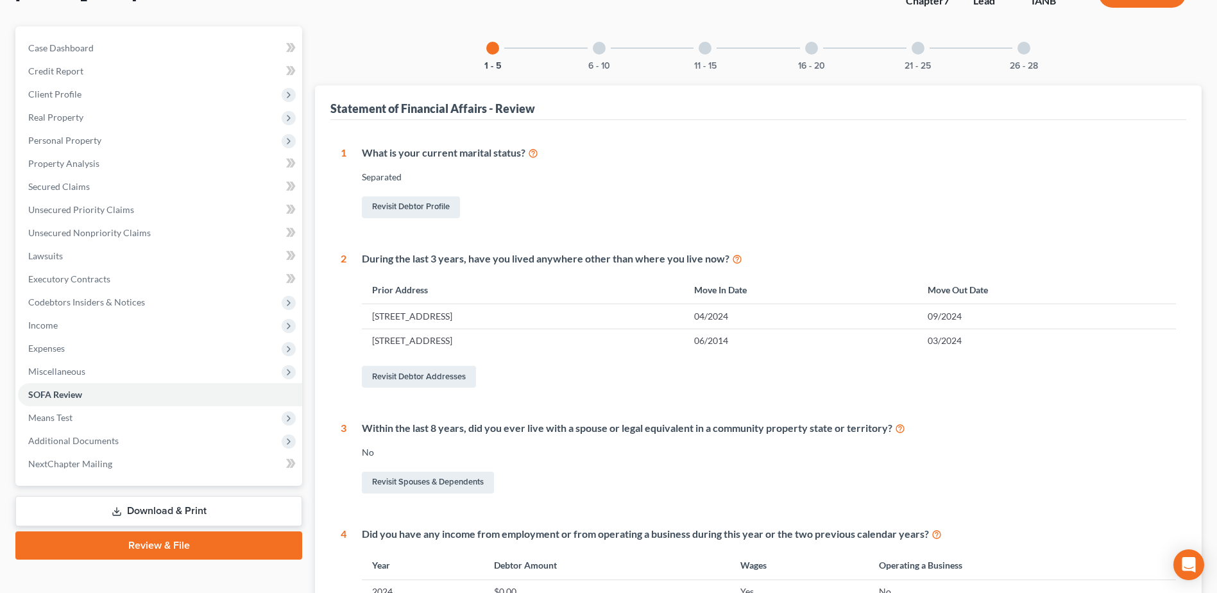
scroll to position [26, 0]
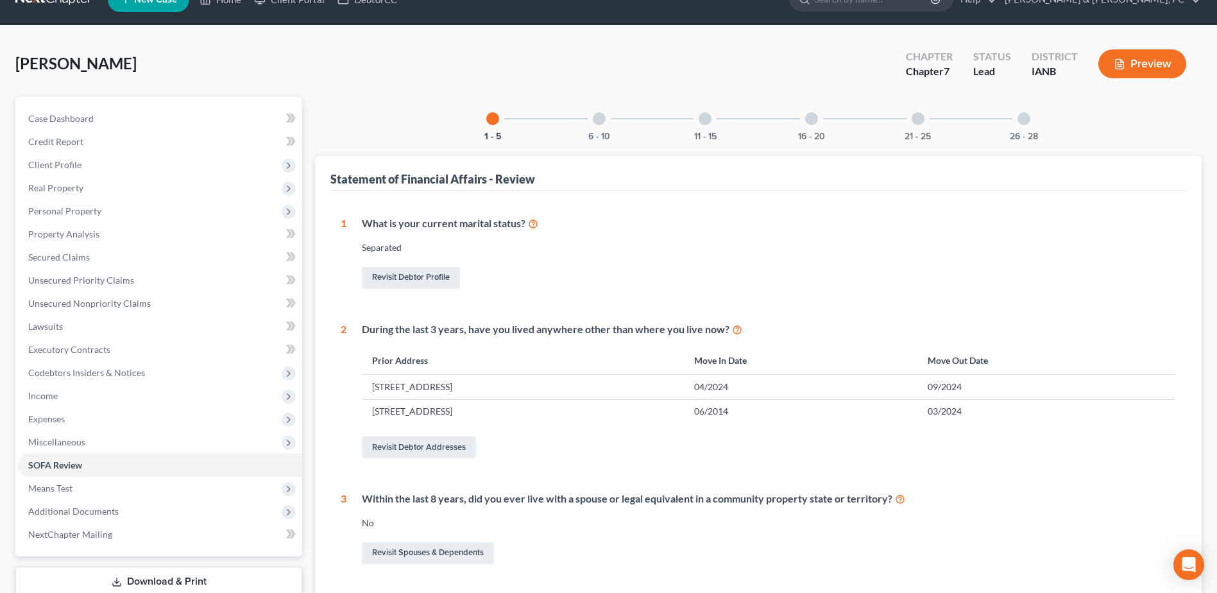
click at [604, 123] on div at bounding box center [599, 118] width 13 height 13
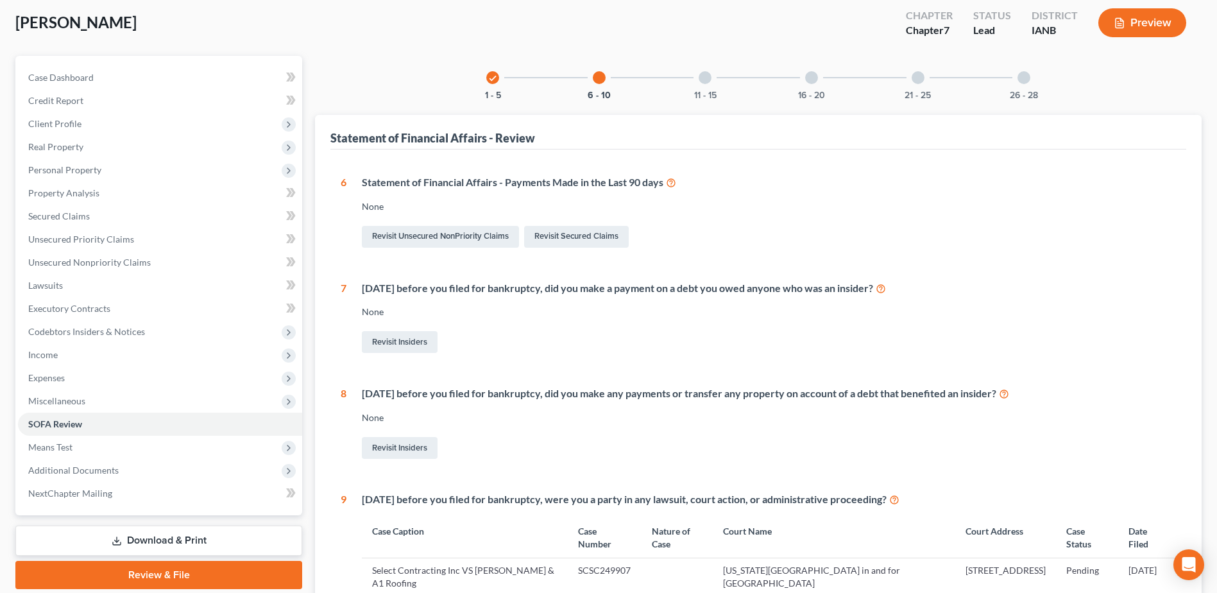
scroll to position [0, 0]
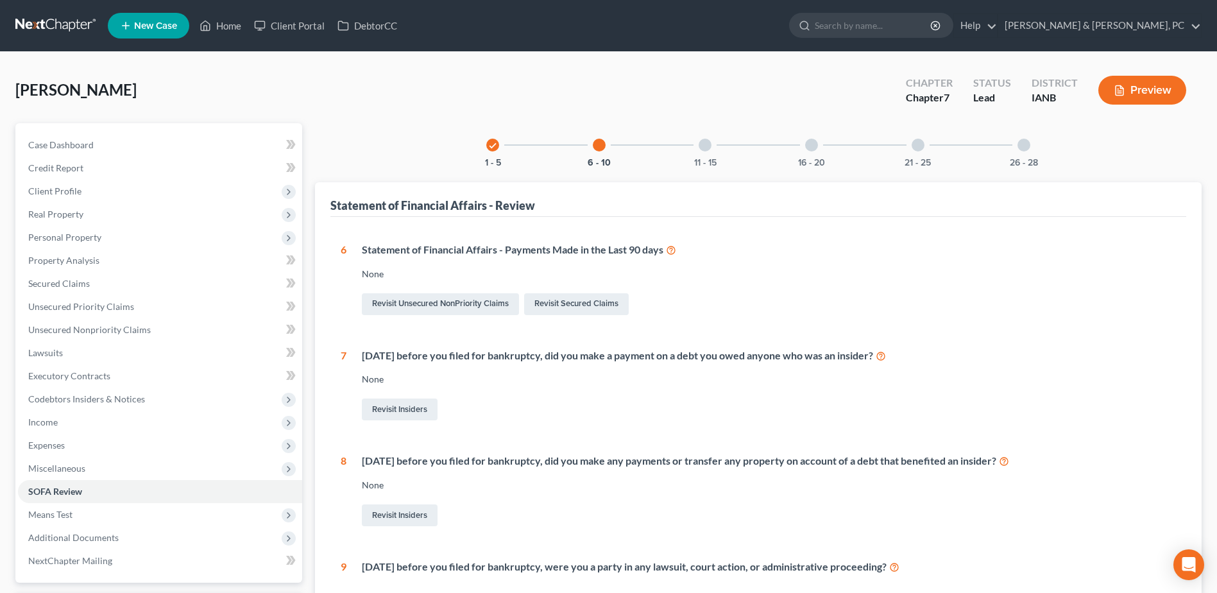
click at [697, 140] on div "11 - 15" at bounding box center [705, 145] width 44 height 44
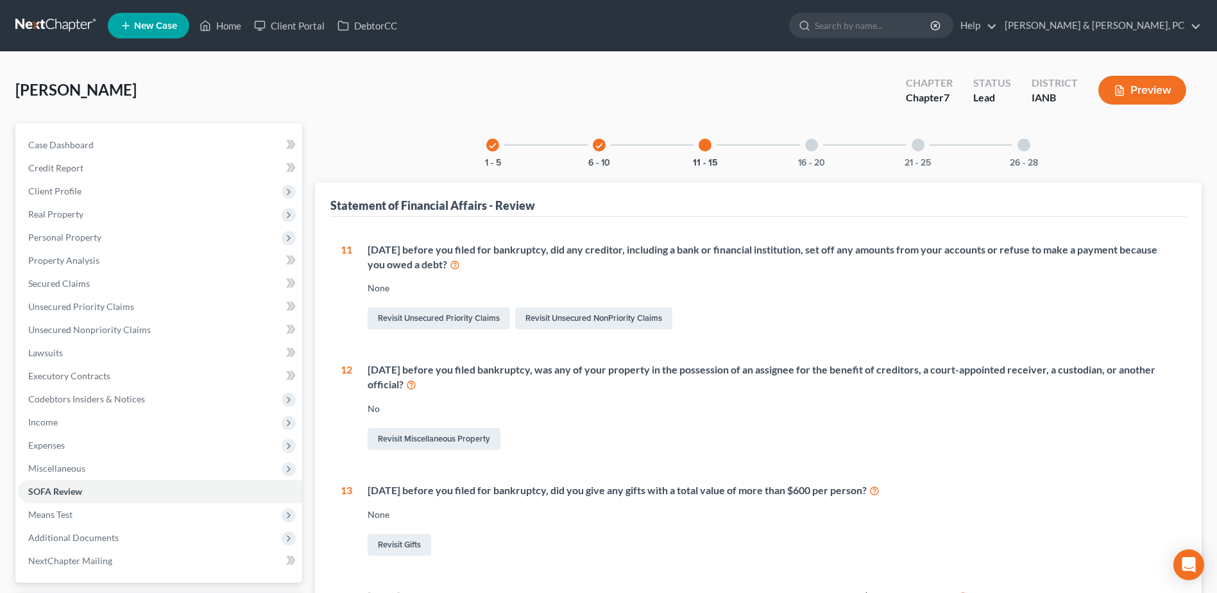
click at [804, 155] on div "16 - 20" at bounding box center [812, 145] width 44 height 44
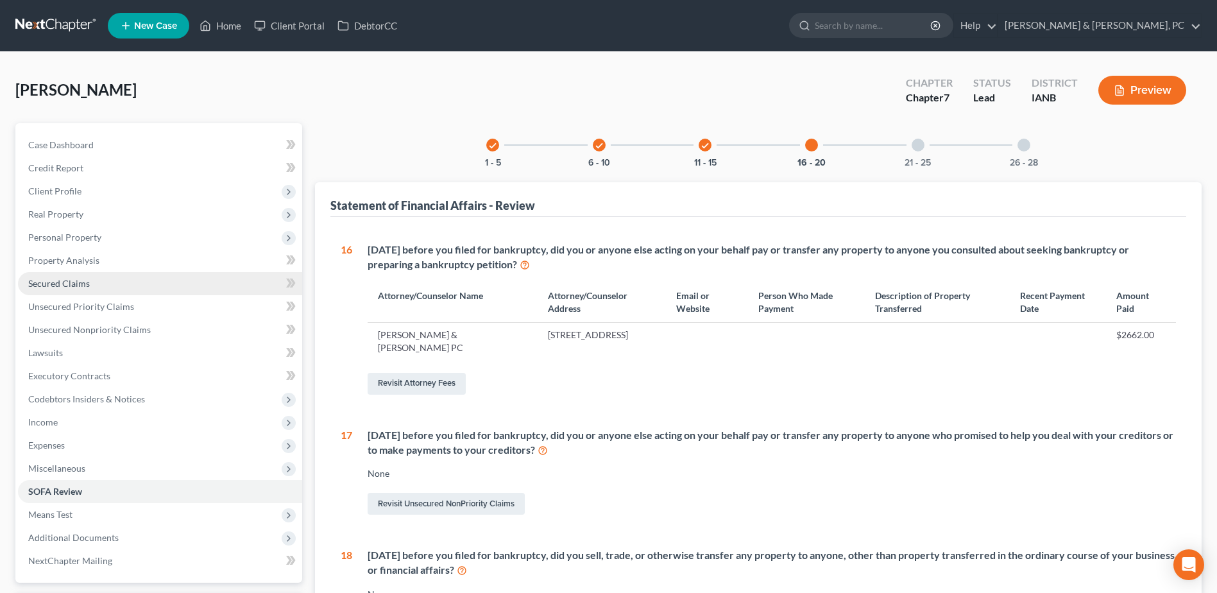
click at [83, 276] on link "Secured Claims" at bounding box center [160, 283] width 284 height 23
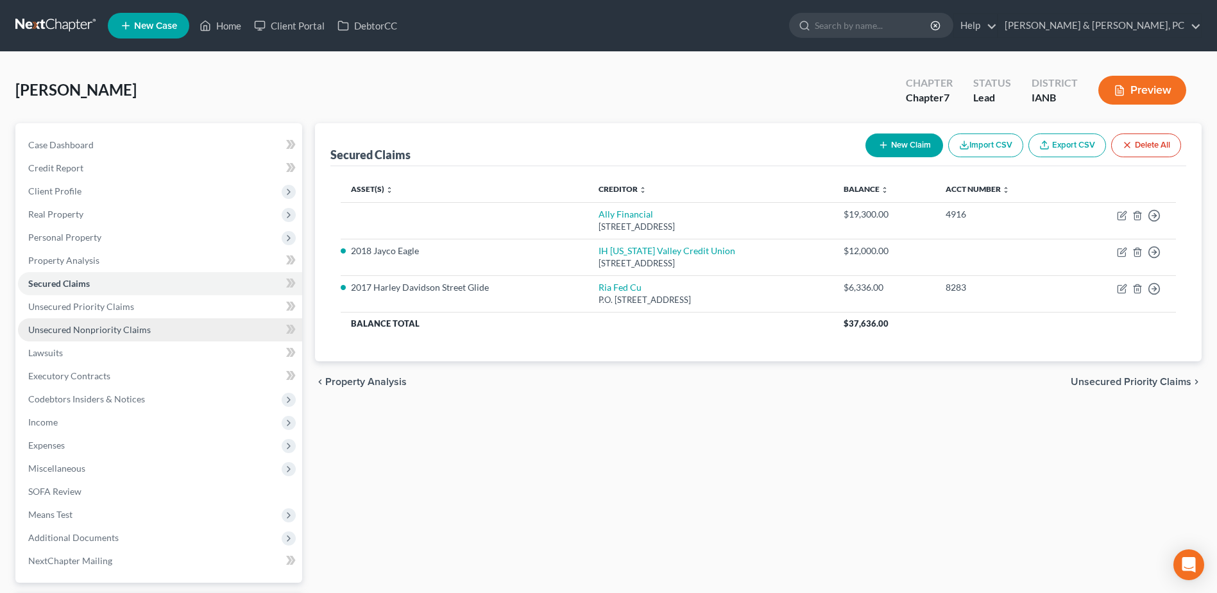
click at [88, 326] on span "Unsecured Nonpriority Claims" at bounding box center [89, 329] width 123 height 11
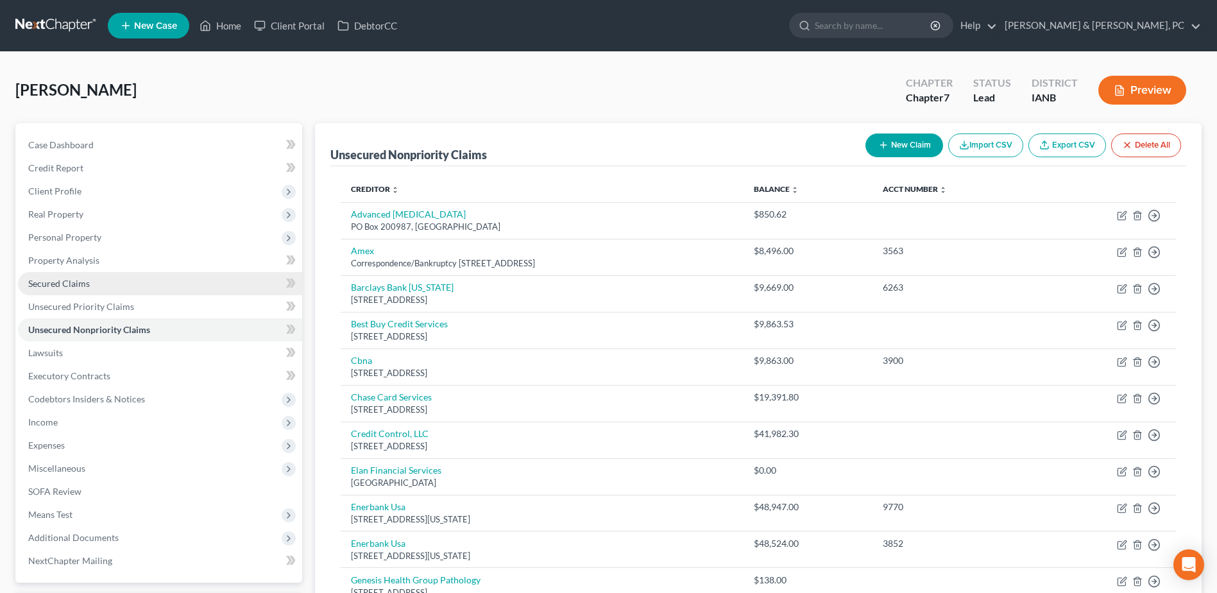
click at [85, 280] on span "Secured Claims" at bounding box center [59, 283] width 62 height 11
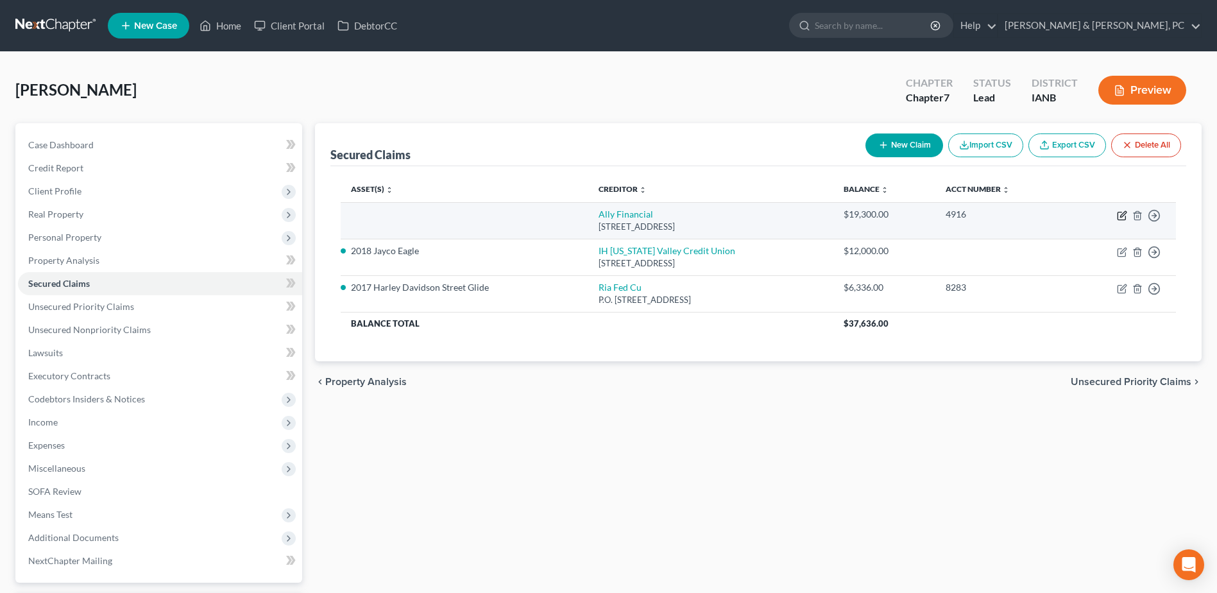
click at [1119, 216] on icon "button" at bounding box center [1122, 215] width 10 height 10
select select "23"
select select "0"
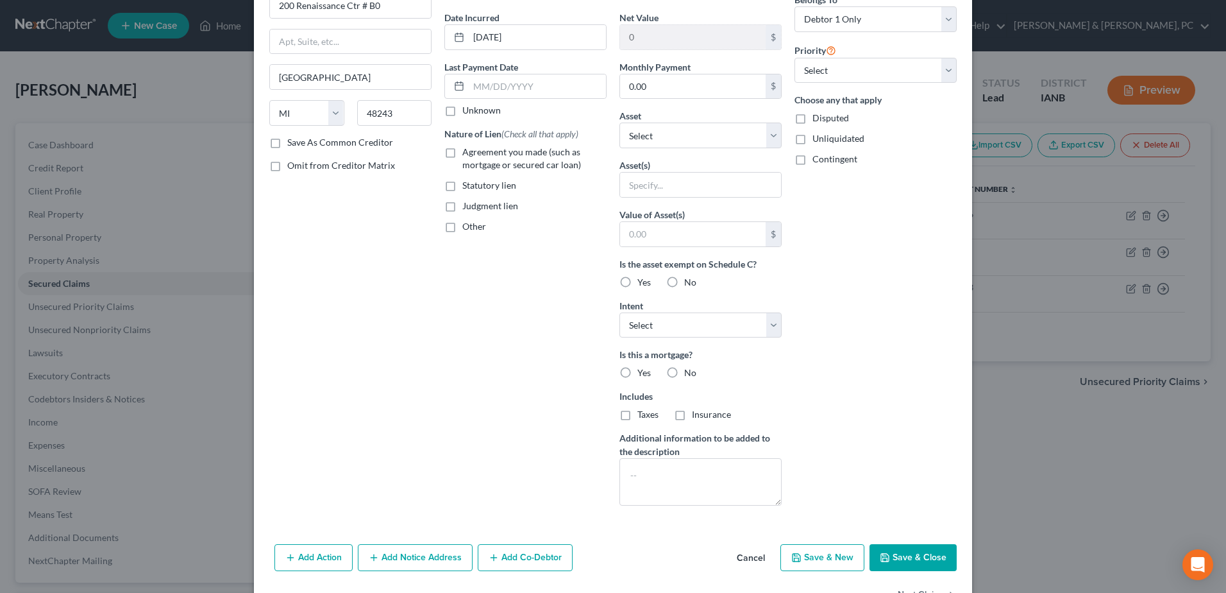
scroll to position [92, 0]
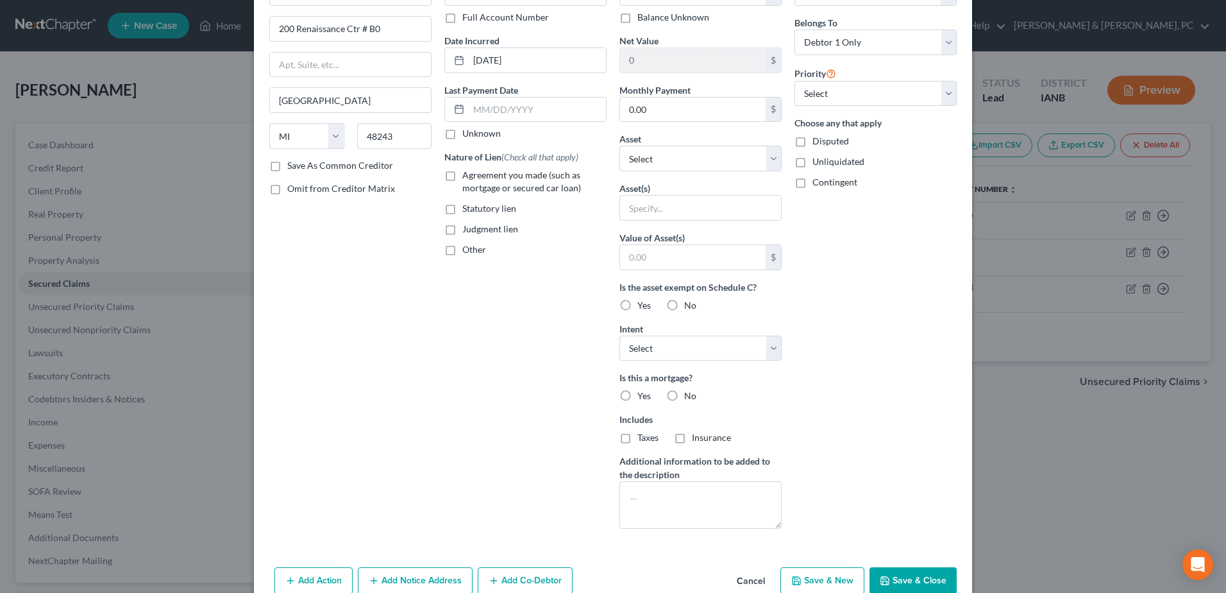
click at [315, 165] on label "Save As Common Creditor" at bounding box center [340, 165] width 106 height 13
click at [301, 165] on input "Save As Common Creditor" at bounding box center [296, 163] width 8 height 8
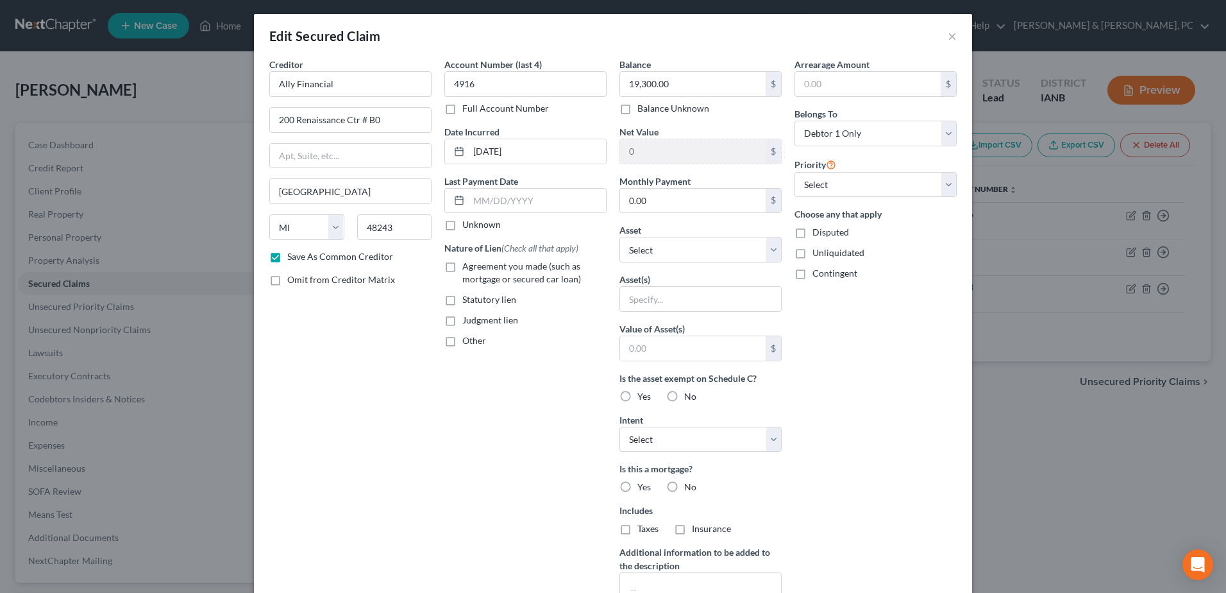
scroll to position [0, 0]
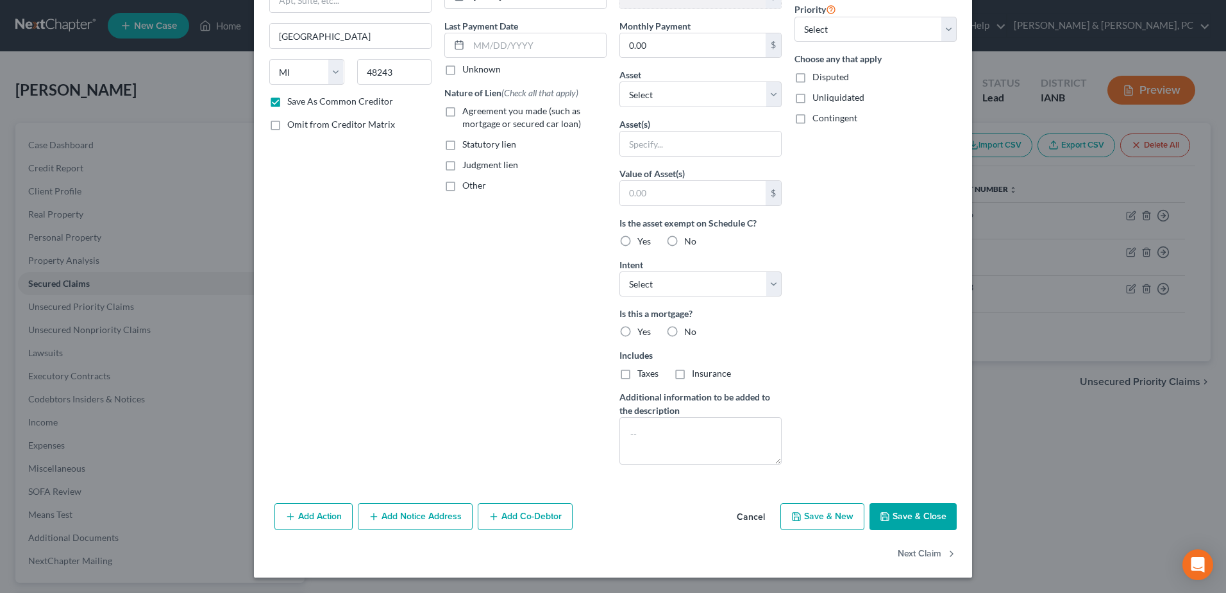
click at [885, 518] on icon "button" at bounding box center [885, 516] width 8 height 8
checkbox input "false"
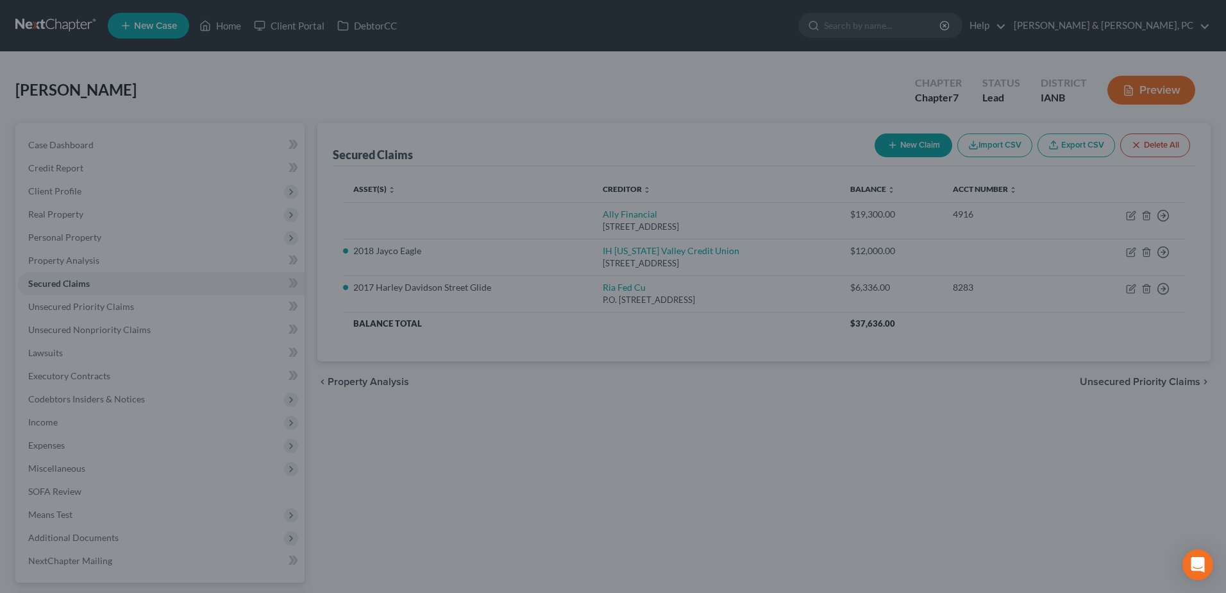
scroll to position [16, 0]
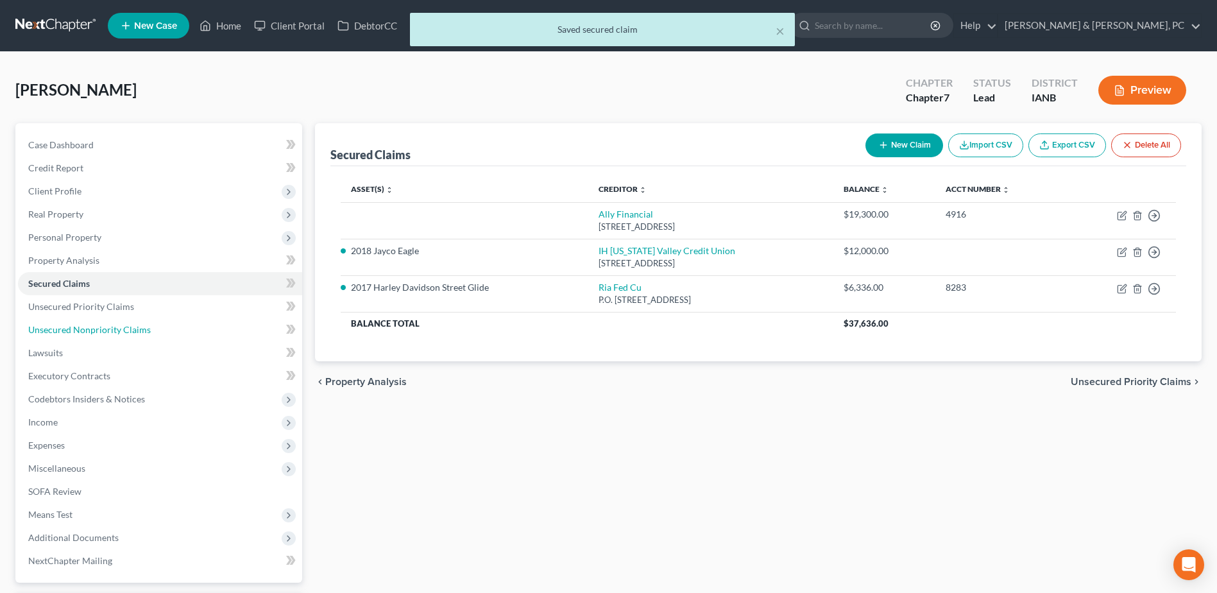
click at [159, 335] on link "Unsecured Nonpriority Claims" at bounding box center [160, 329] width 284 height 23
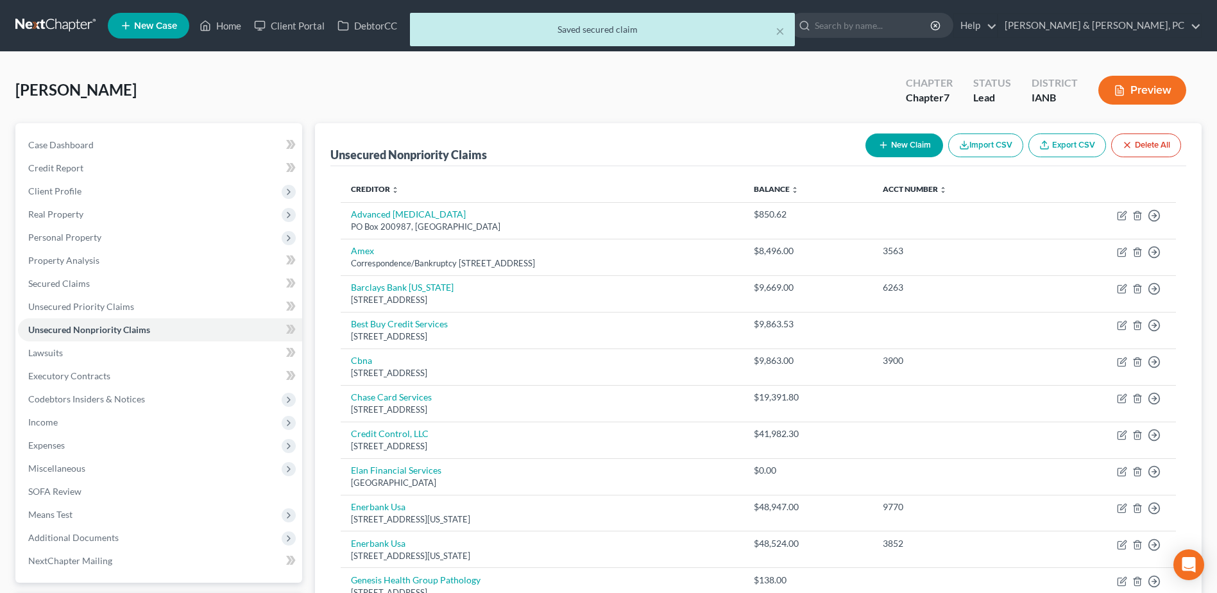
click at [918, 153] on button "New Claim" at bounding box center [904, 145] width 78 height 24
select select "0"
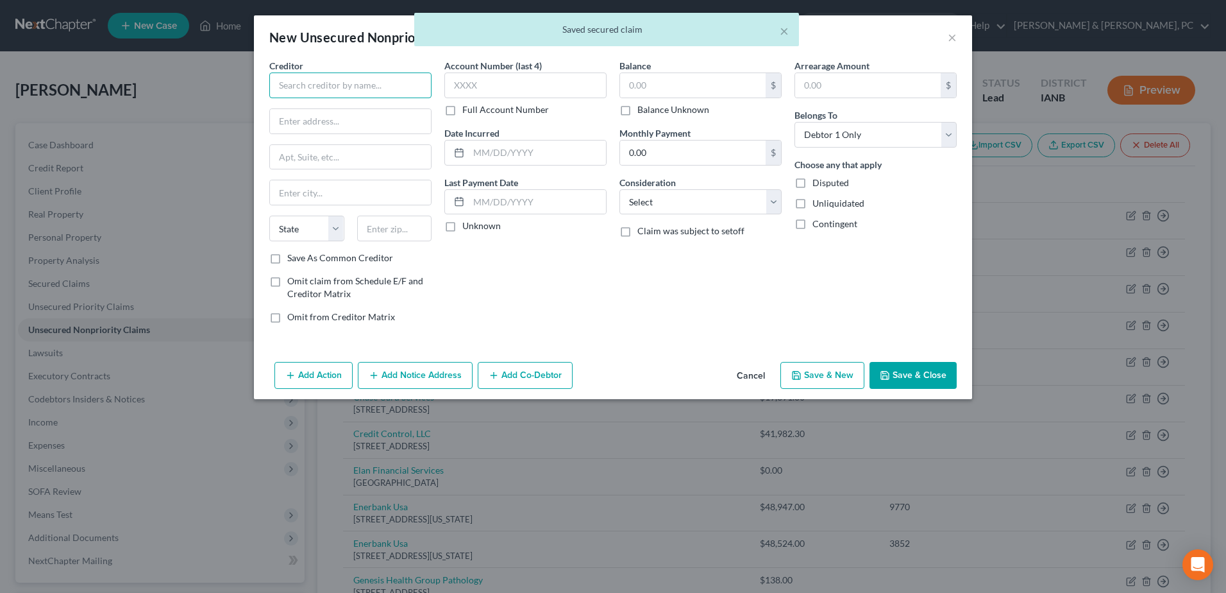
click at [325, 86] on input "text" at bounding box center [350, 85] width 162 height 26
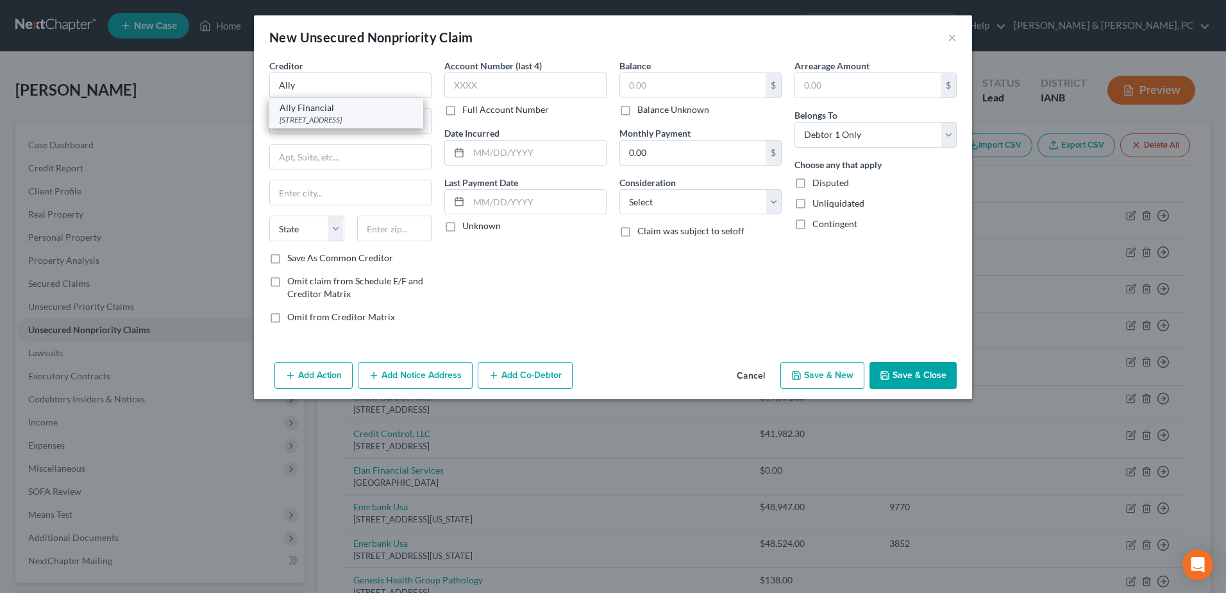
click at [316, 117] on div "200 Renaissance Ctr # B0, Detroit, MI 48243" at bounding box center [346, 119] width 133 height 11
type input "Ally Financial"
type input "200 Renaissance Ctr # B0"
type input "Detroit"
select select "23"
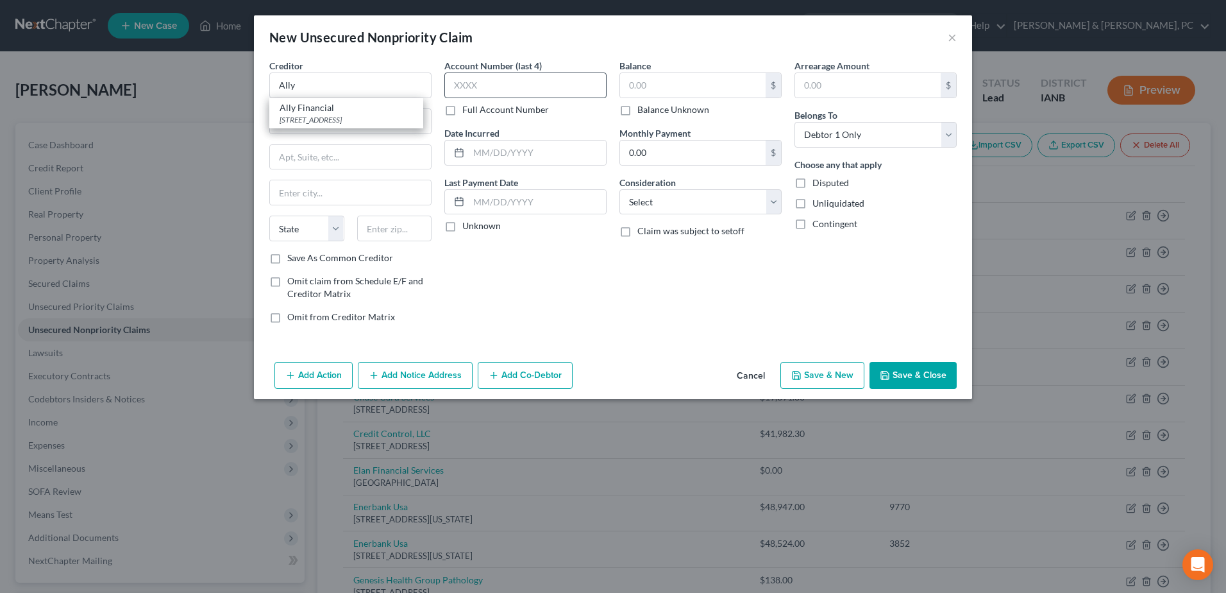
type input "48243"
click at [532, 77] on input "text" at bounding box center [525, 85] width 162 height 26
type input "4916"
click at [643, 96] on input "text" at bounding box center [693, 85] width 146 height 24
type input "9"
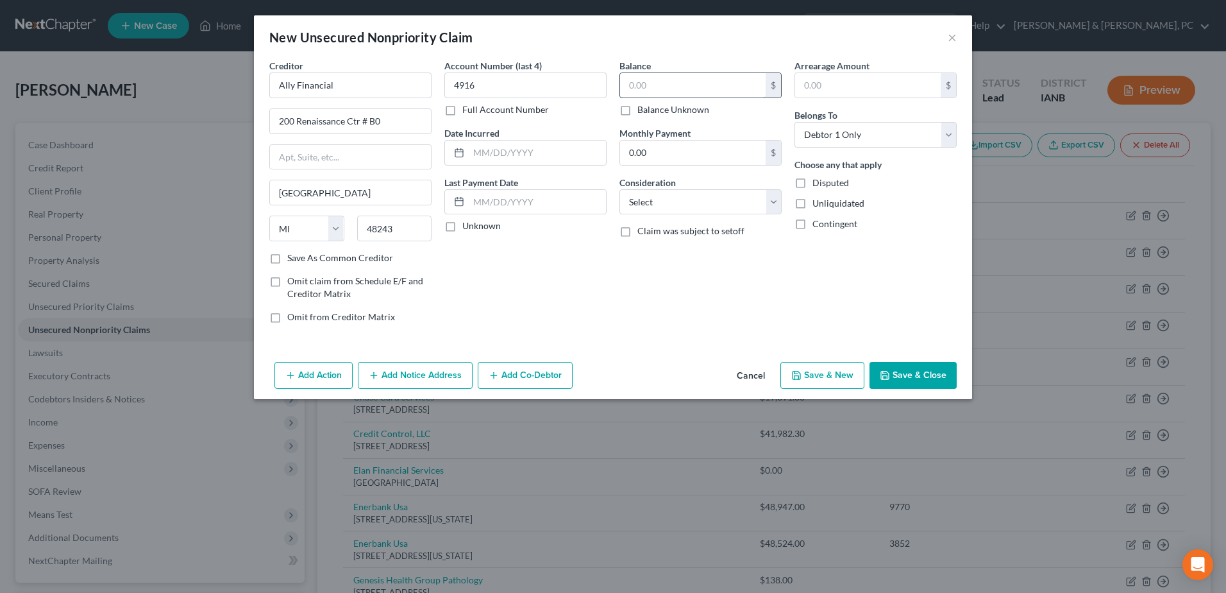
type input "9"
type input "19,300"
click at [578, 145] on input "text" at bounding box center [537, 152] width 137 height 24
type input "08/18/2021"
click at [310, 378] on button "Add Action" at bounding box center [314, 375] width 78 height 27
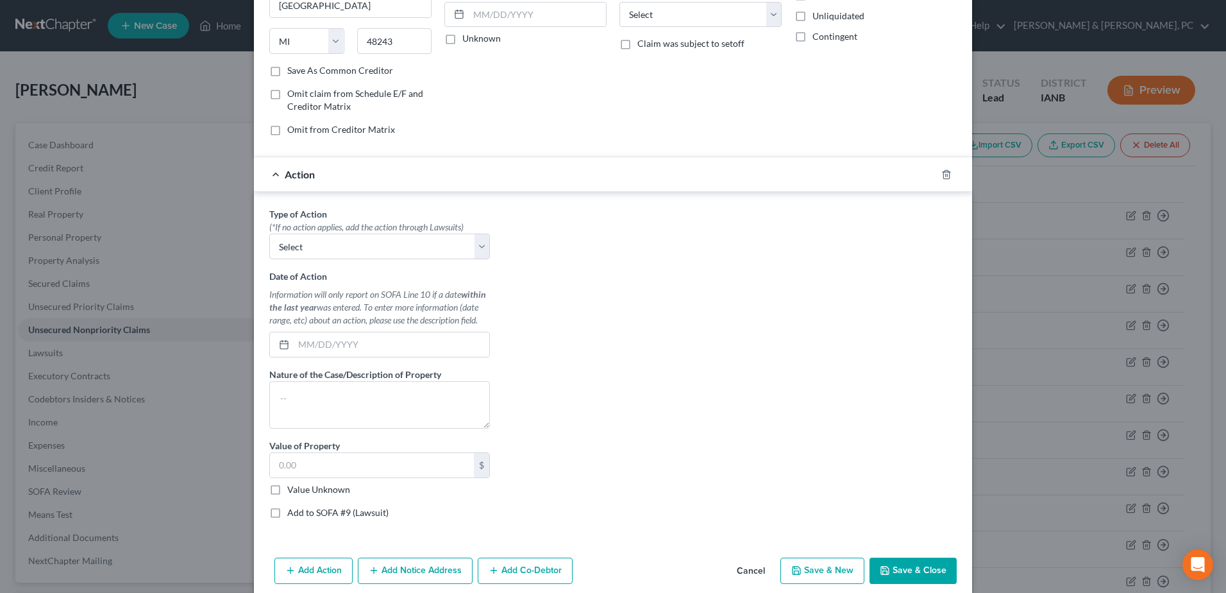
scroll to position [192, 0]
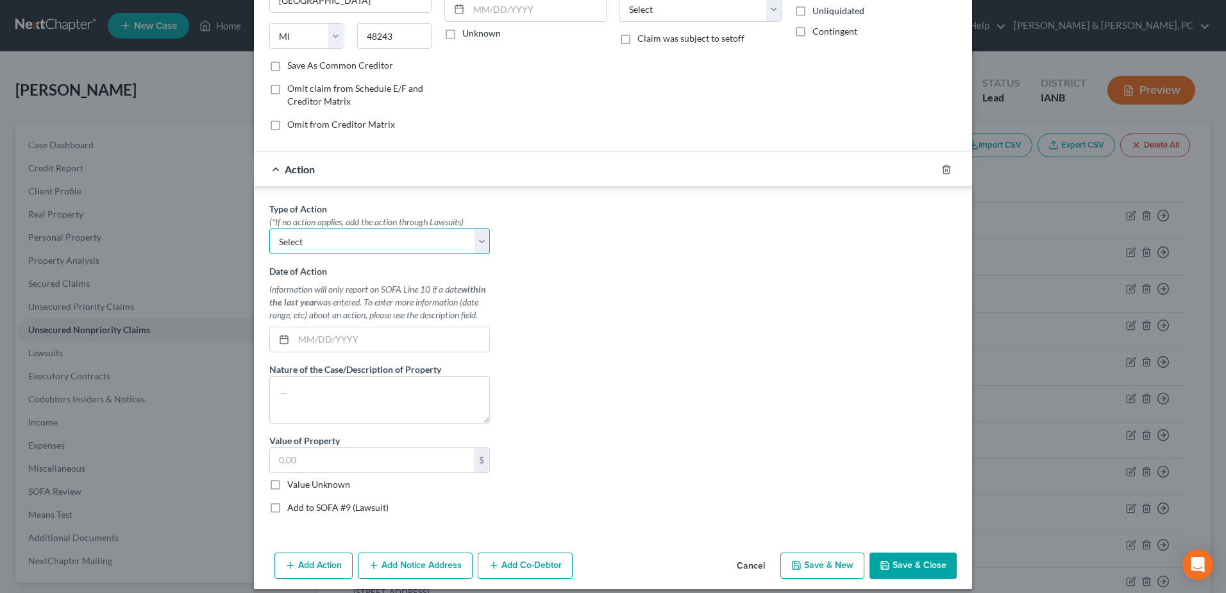
click at [315, 232] on select "Select Repossession Garnishment Foreclosure Personal Injury Attached, Seized, O…" at bounding box center [379, 241] width 221 height 26
select select "0"
click at [269, 228] on select "Select Repossession Garnishment Foreclosure Personal Injury Attached, Seized, O…" at bounding box center [379, 241] width 221 height 26
click at [314, 330] on input "text" at bounding box center [392, 339] width 196 height 24
type input "04/11/2025"
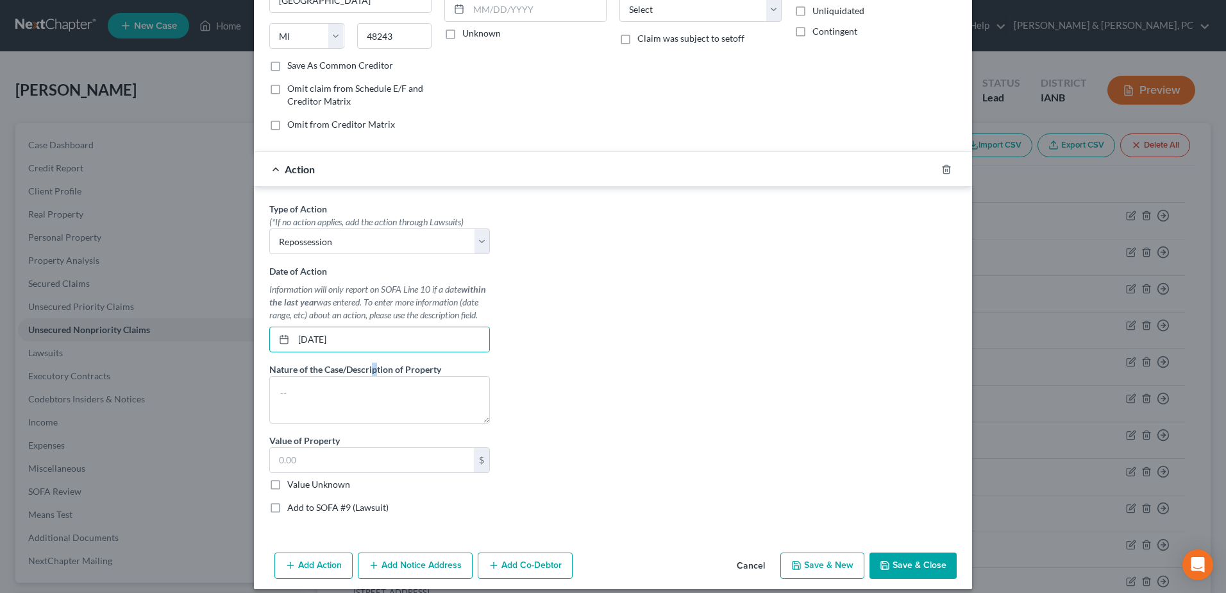
click at [371, 372] on label "Nature of the Case/Description of Property" at bounding box center [355, 368] width 172 height 13
click at [286, 409] on textarea at bounding box center [379, 399] width 221 height 47
paste textarea "2021 Ram 2500"
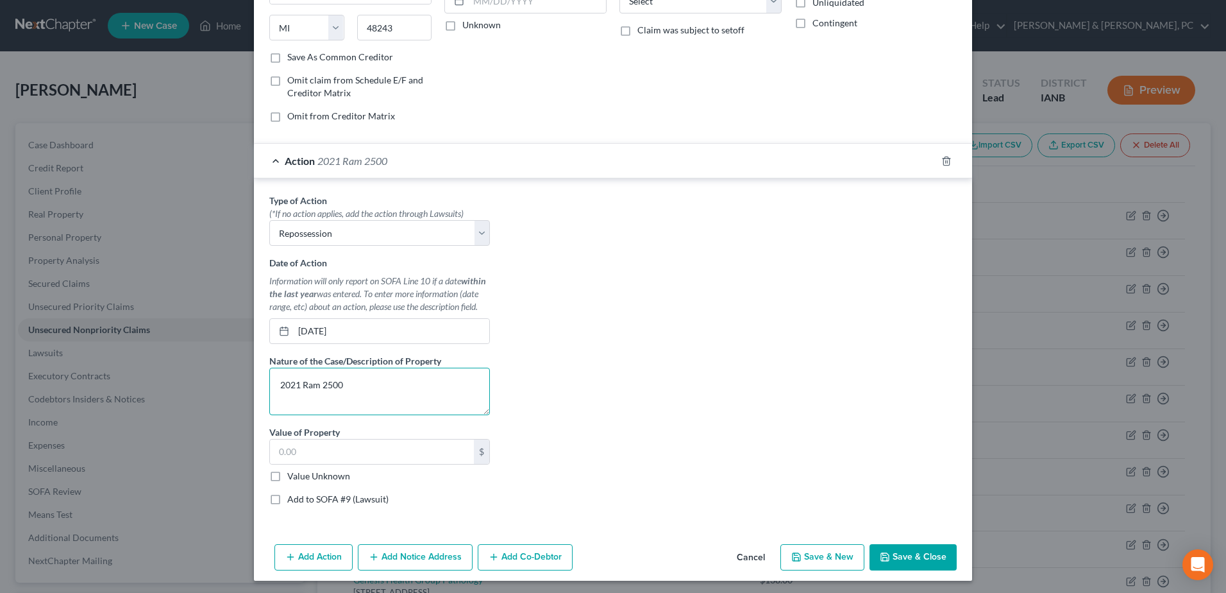
scroll to position [204, 0]
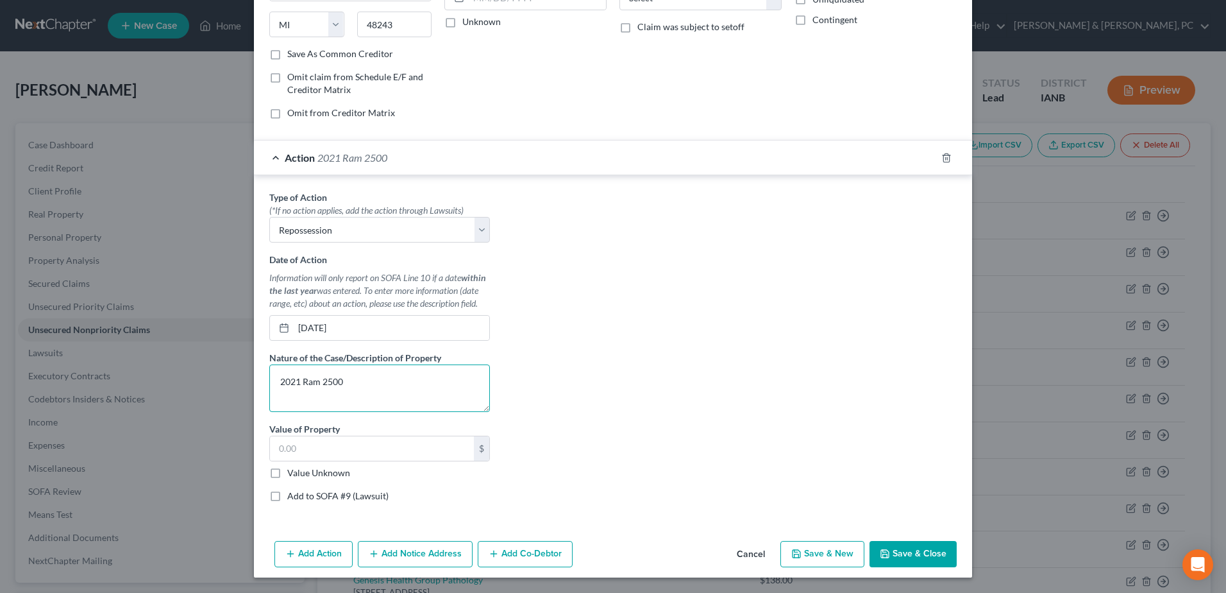
type textarea "2021 Ram 2500"
click at [959, 545] on div "Add Action Add Notice Address Add Co-Debtor Cancel Save & New Save & Close" at bounding box center [613, 557] width 718 height 42
click at [927, 555] on button "Save & Close" at bounding box center [913, 554] width 87 height 27
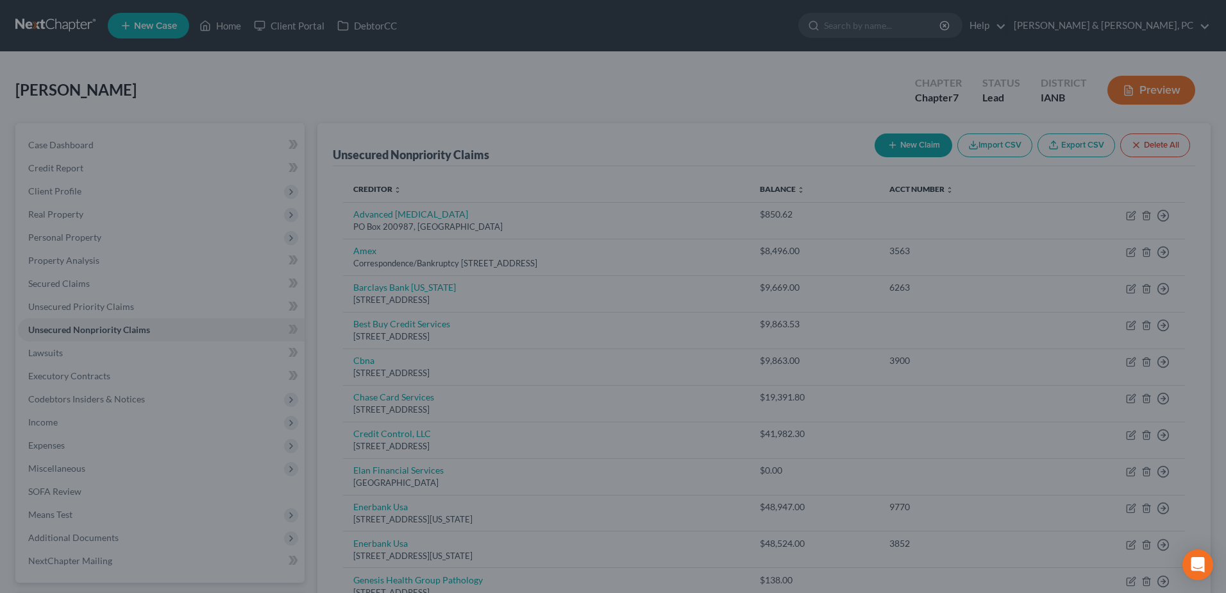
type input "19,300.00"
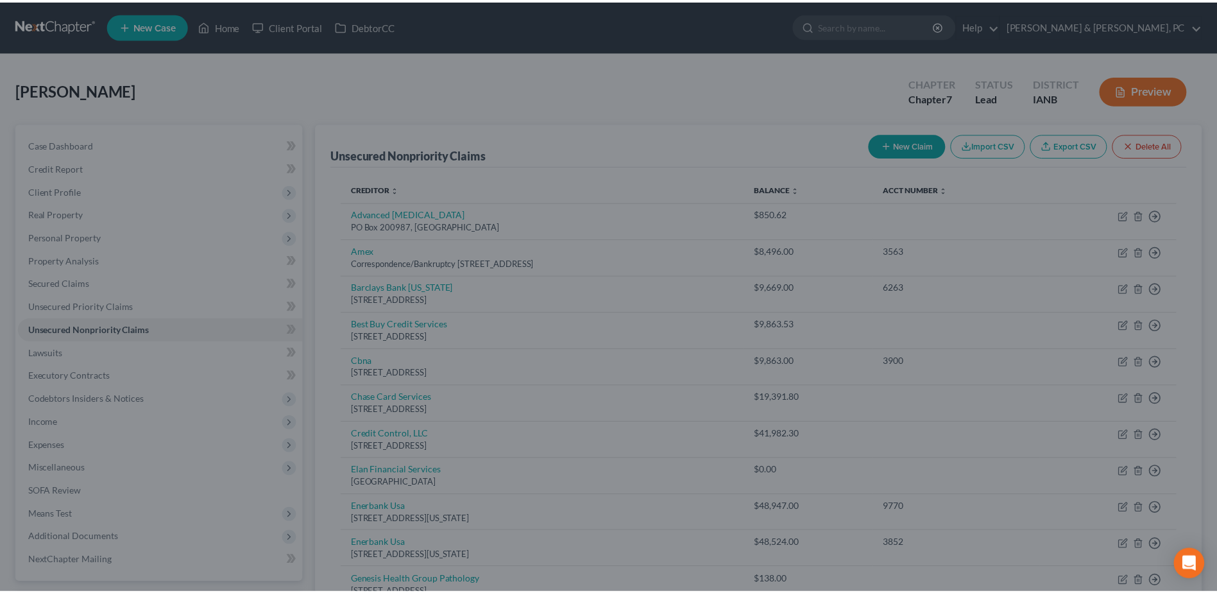
scroll to position [0, 0]
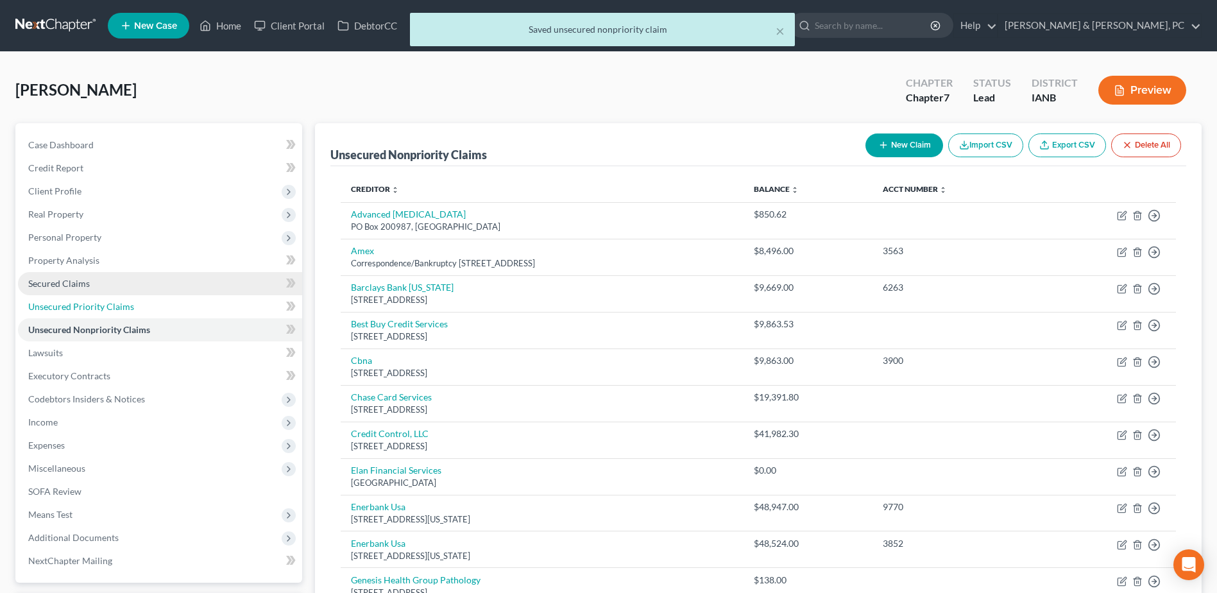
drag, startPoint x: 99, startPoint y: 300, endPoint x: 97, endPoint y: 294, distance: 6.7
click at [99, 301] on span "Unsecured Priority Claims" at bounding box center [81, 306] width 106 height 11
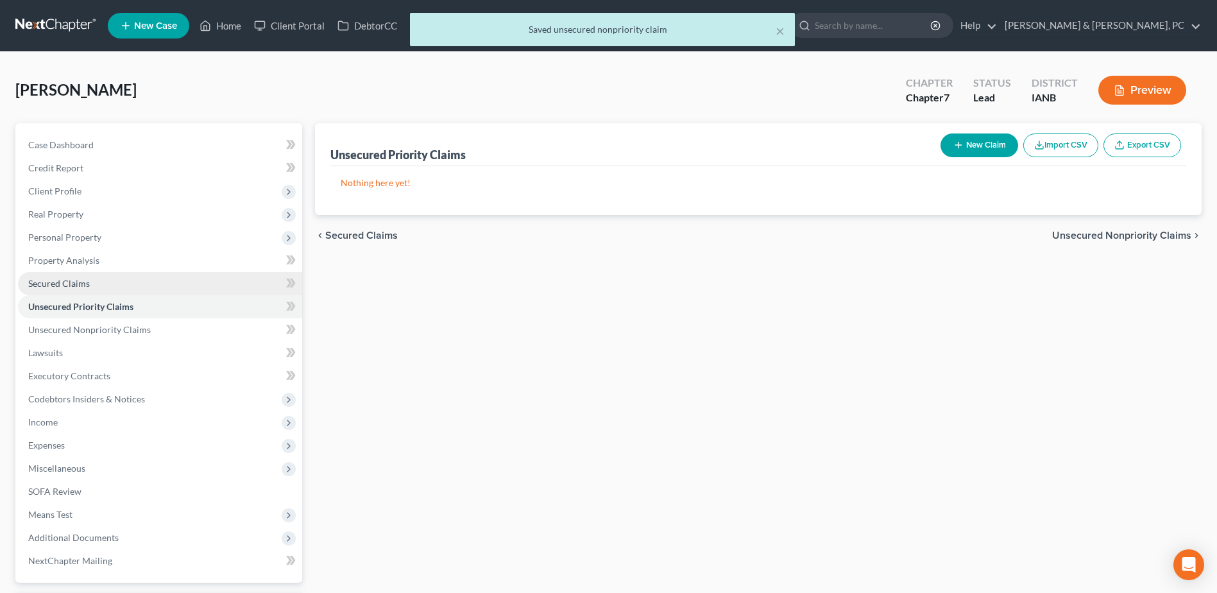
click at [95, 283] on link "Secured Claims" at bounding box center [160, 283] width 284 height 23
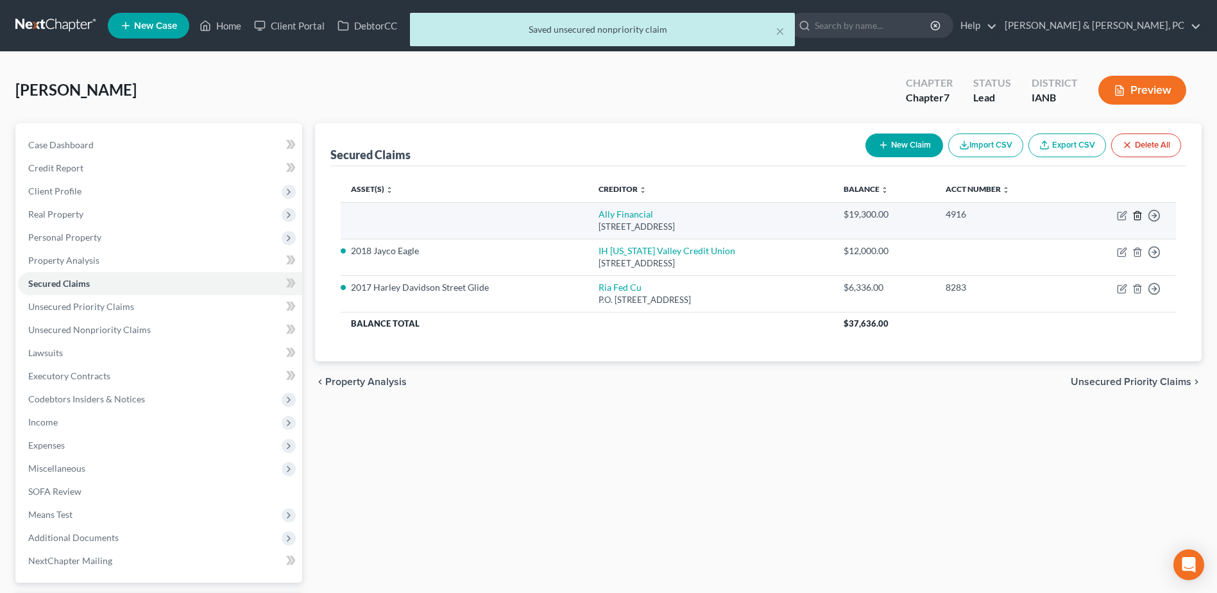
click at [1133, 216] on icon "button" at bounding box center [1137, 215] width 10 height 10
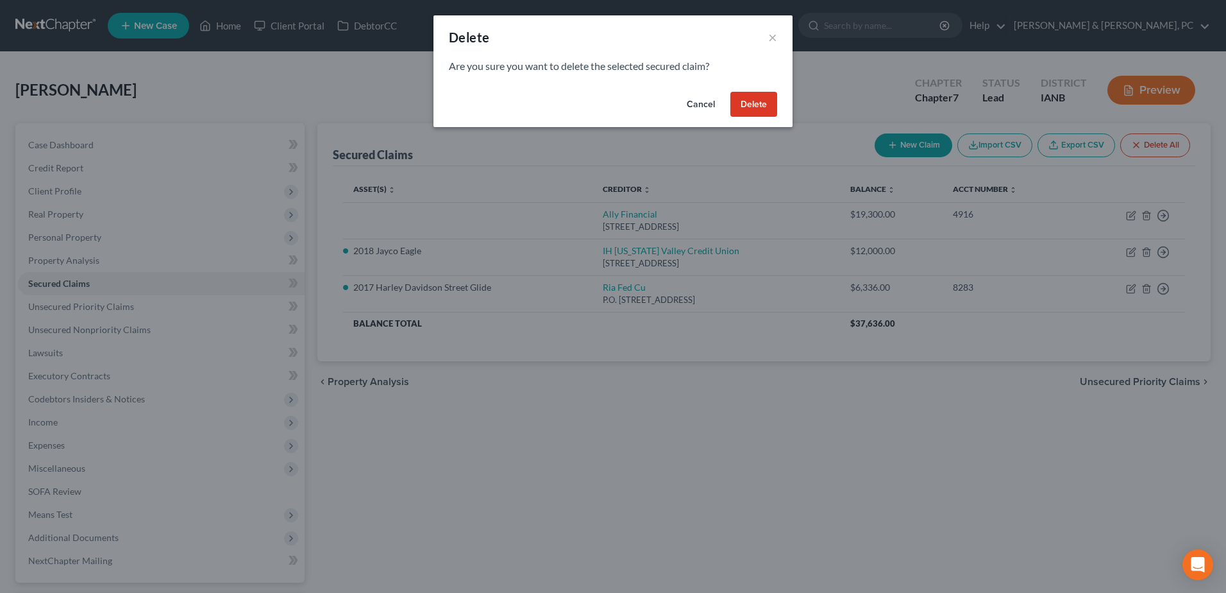
click at [756, 105] on button "Delete" at bounding box center [754, 105] width 47 height 26
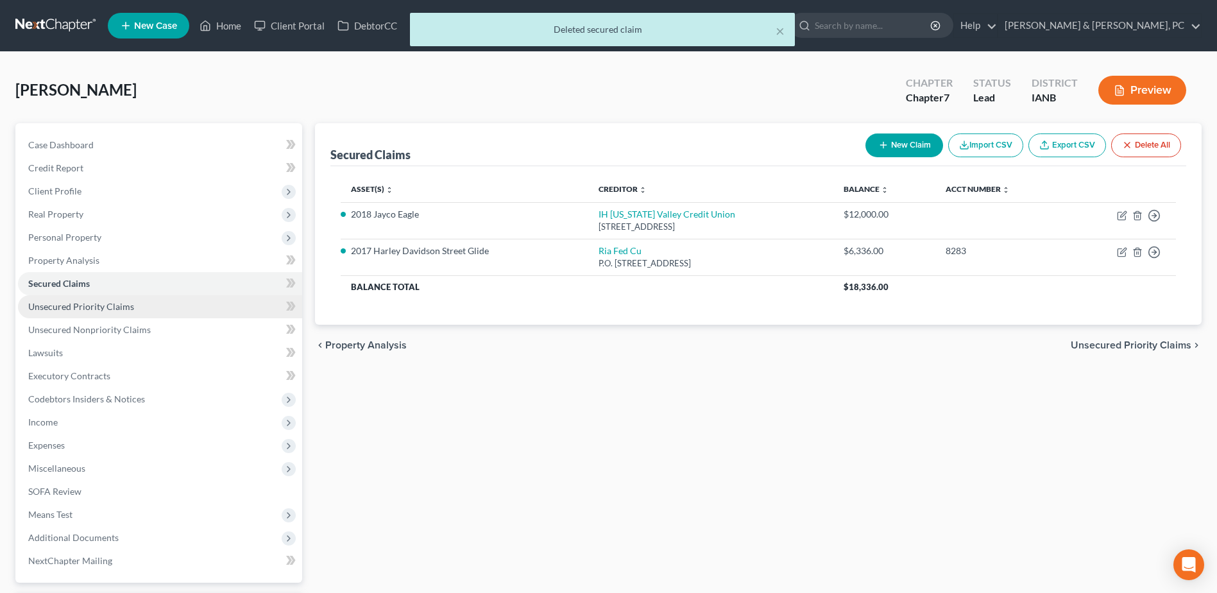
click at [162, 308] on link "Unsecured Priority Claims" at bounding box center [160, 306] width 284 height 23
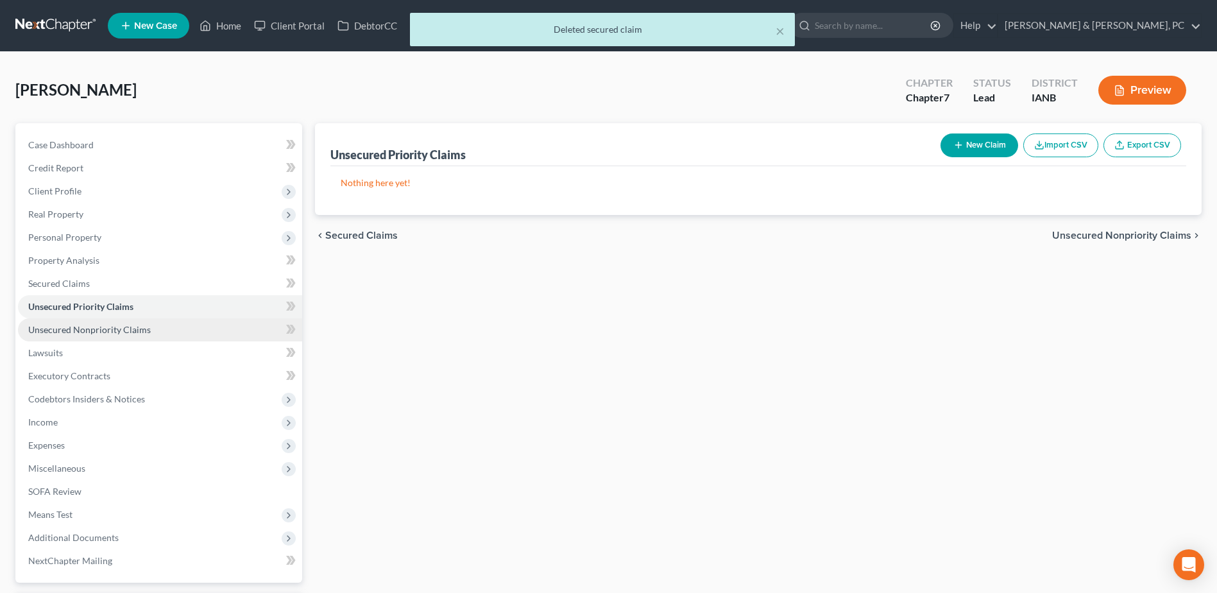
click at [159, 325] on link "Unsecured Nonpriority Claims" at bounding box center [160, 329] width 284 height 23
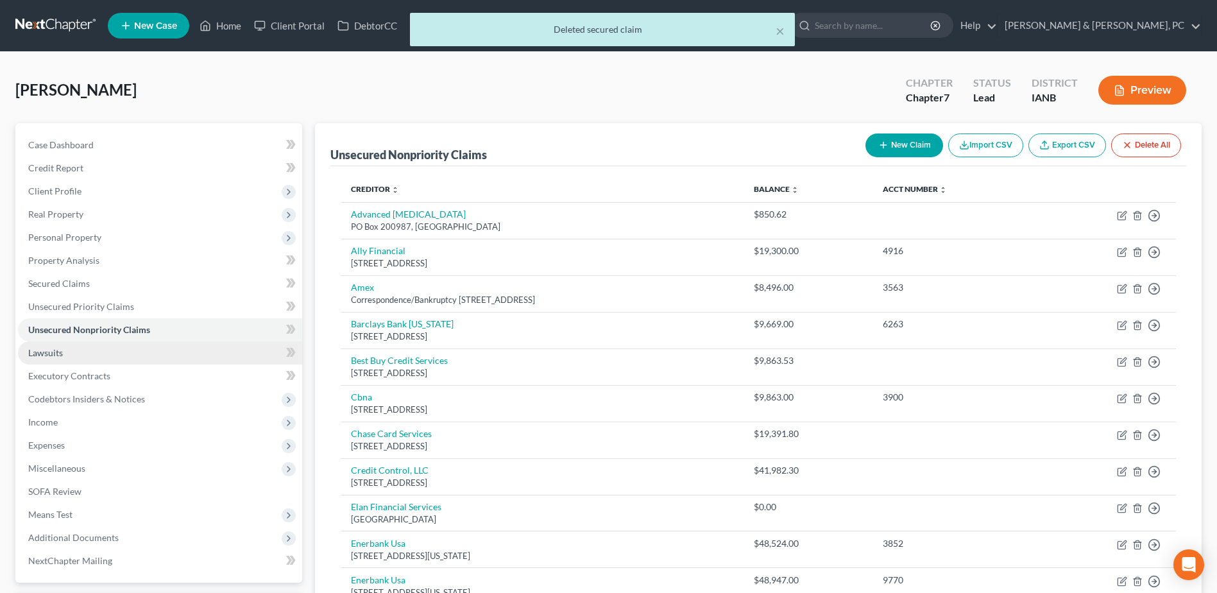
click at [160, 353] on link "Lawsuits" at bounding box center [160, 352] width 284 height 23
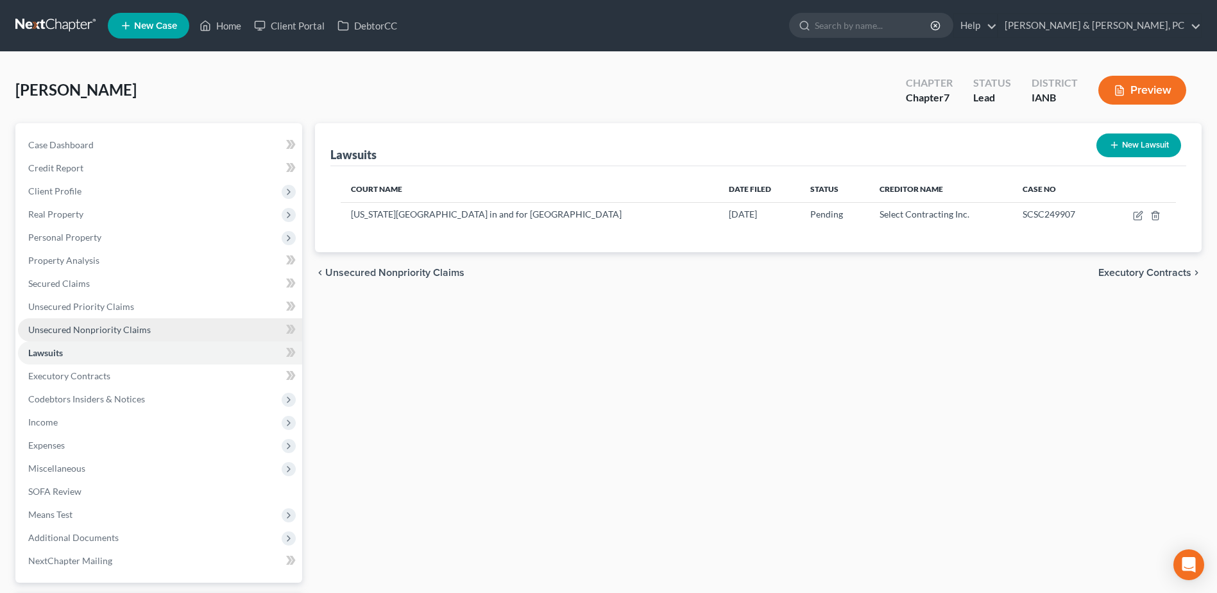
click at [161, 328] on link "Unsecured Nonpriority Claims" at bounding box center [160, 329] width 284 height 23
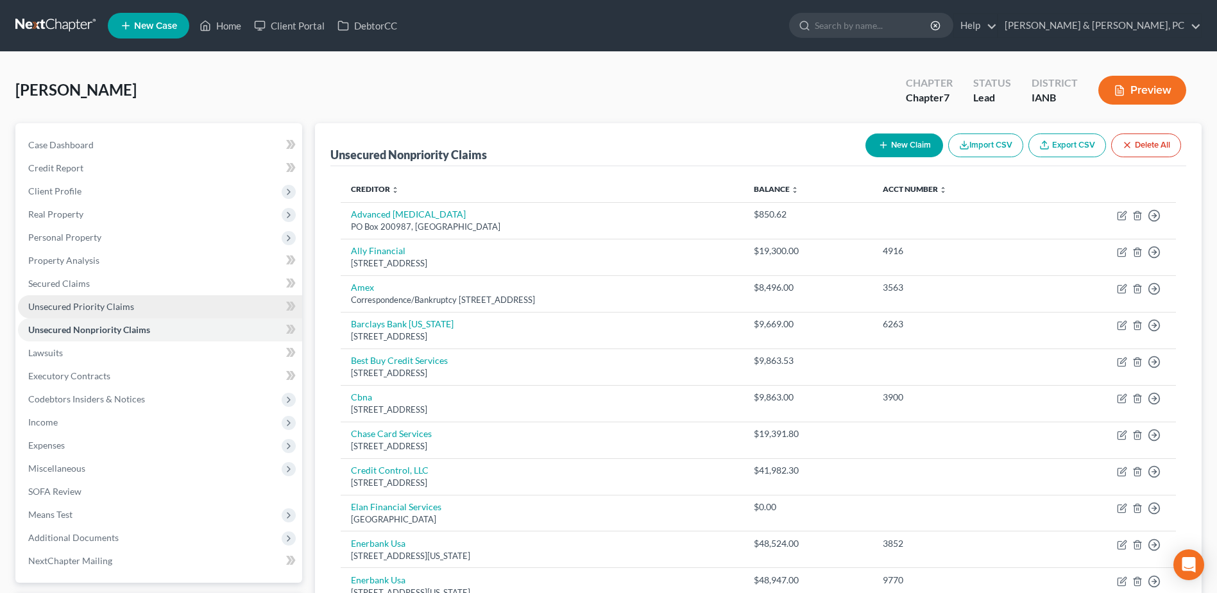
click at [158, 301] on link "Unsecured Priority Claims" at bounding box center [160, 306] width 284 height 23
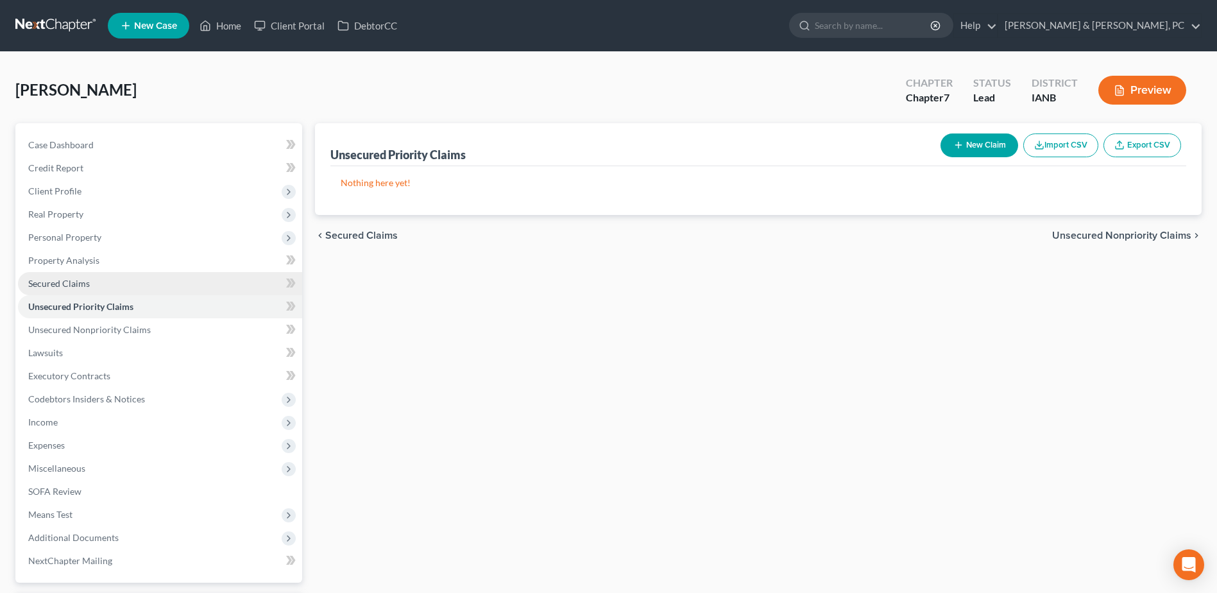
click at [153, 284] on link "Secured Claims" at bounding box center [160, 283] width 284 height 23
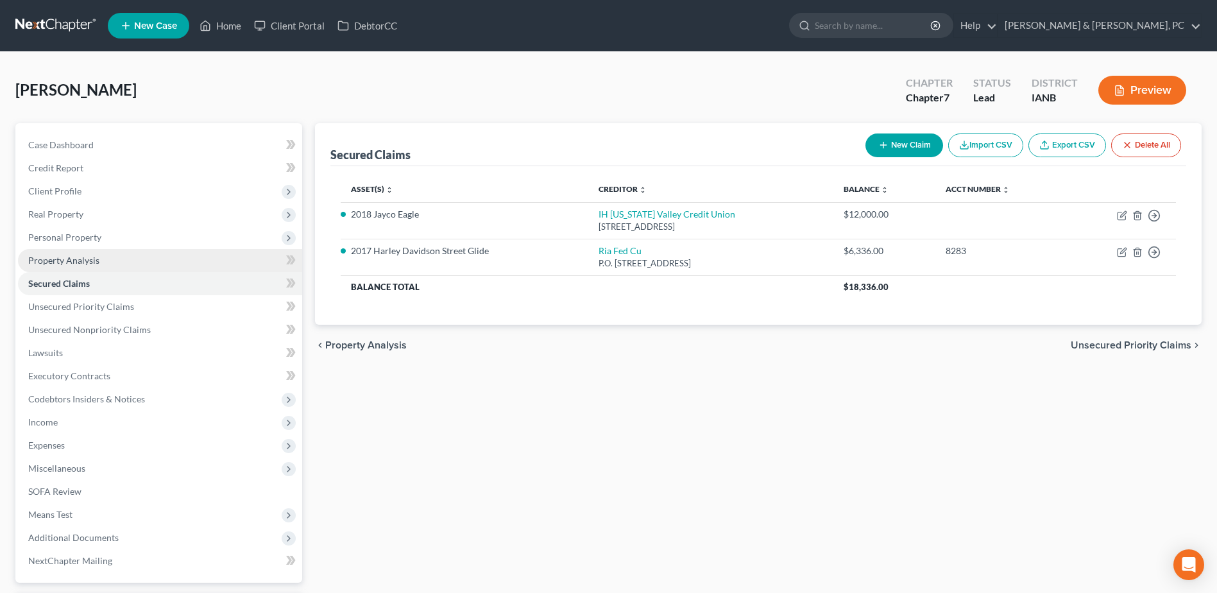
click at [152, 257] on link "Property Analysis" at bounding box center [160, 260] width 284 height 23
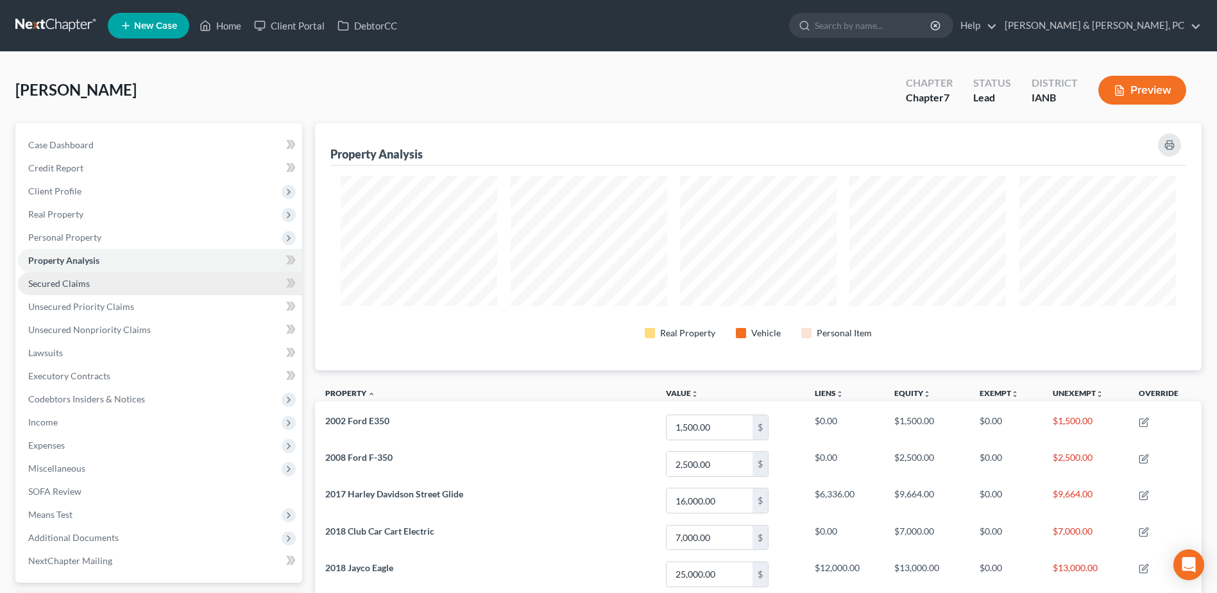
click at [144, 282] on link "Secured Claims" at bounding box center [160, 283] width 284 height 23
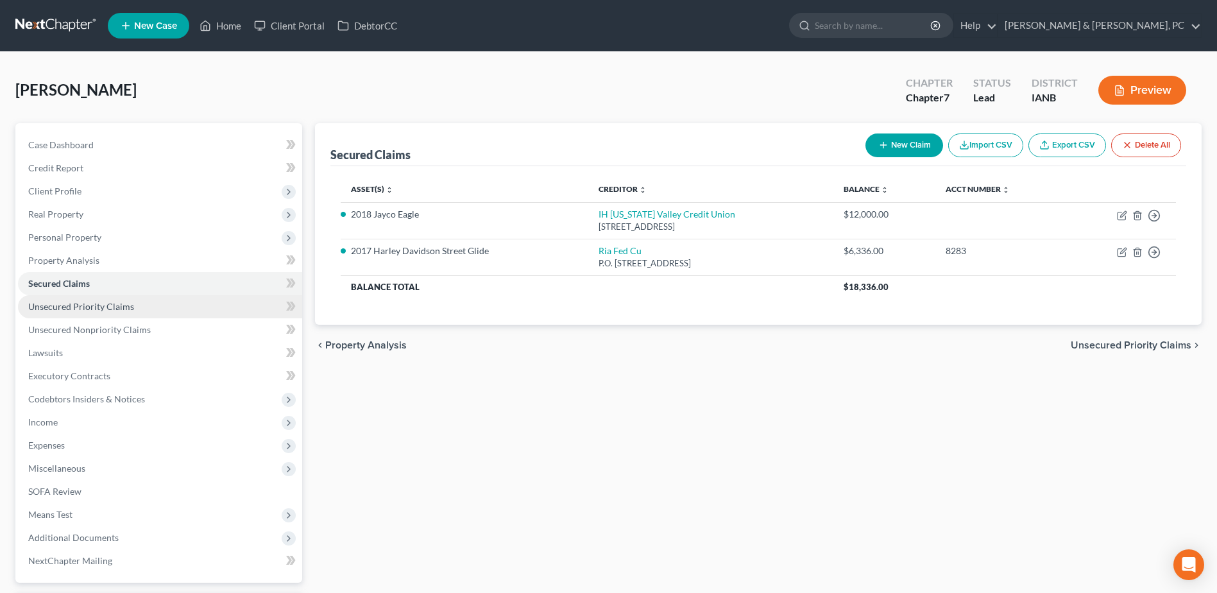
click at [155, 314] on link "Unsecured Priority Claims" at bounding box center [160, 306] width 284 height 23
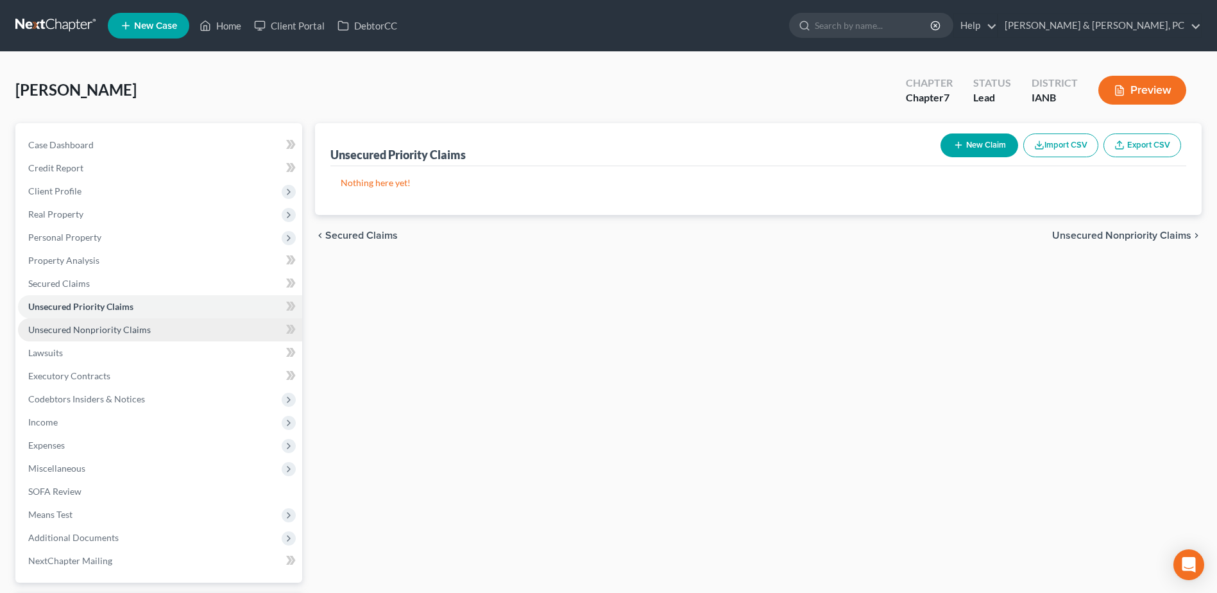
click at [140, 328] on span "Unsecured Nonpriority Claims" at bounding box center [89, 329] width 123 height 11
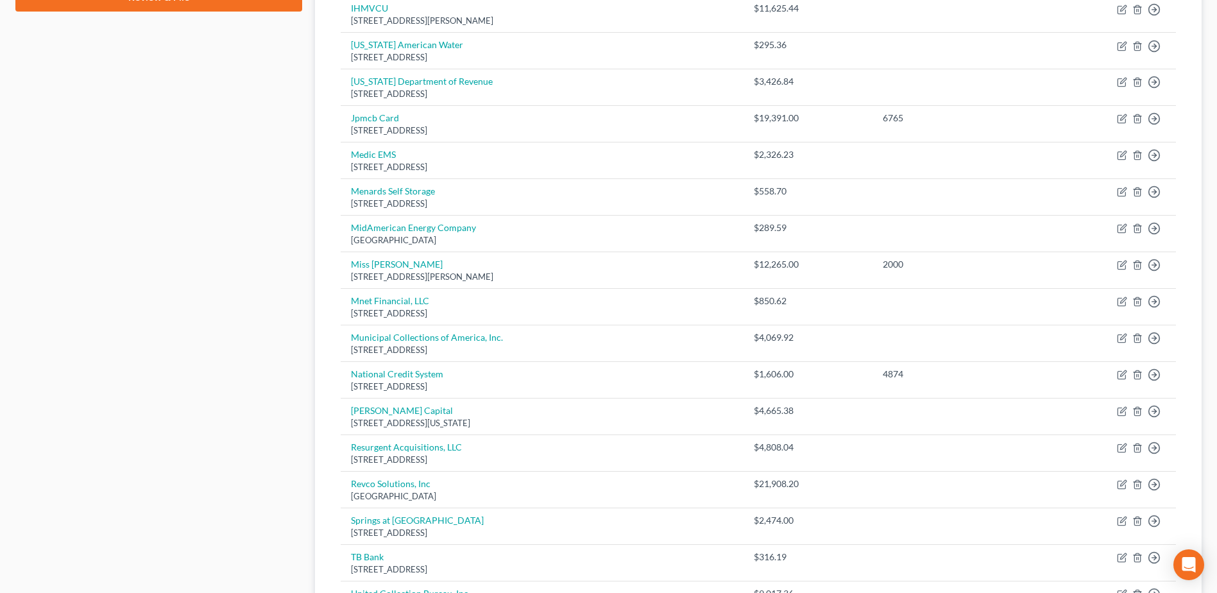
scroll to position [888, 0]
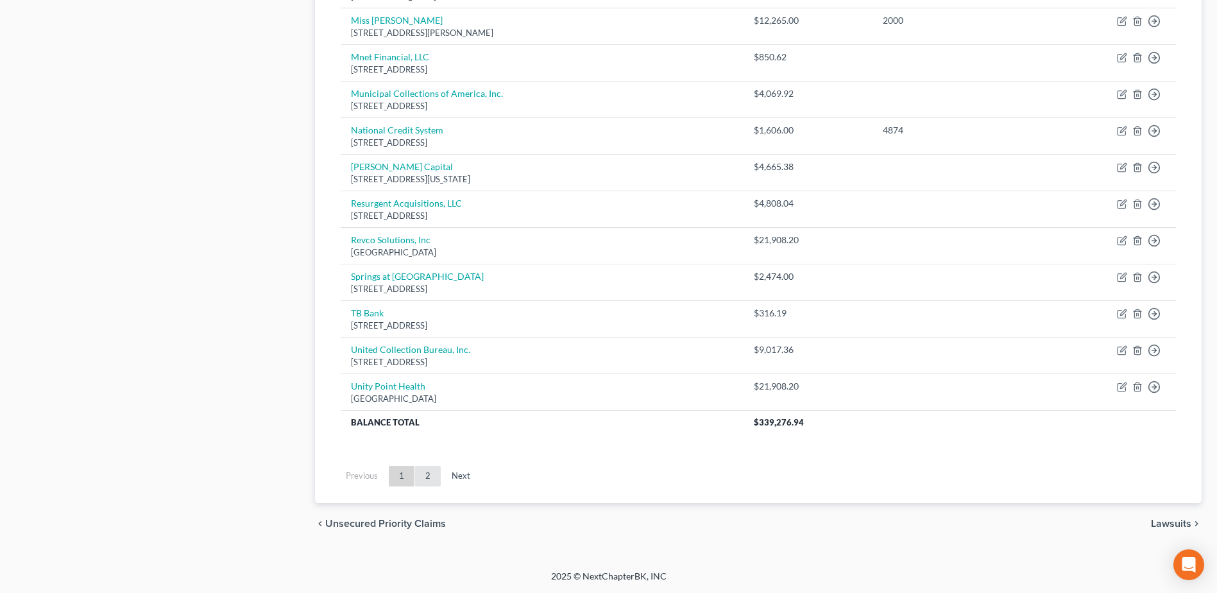
click at [421, 470] on link "2" at bounding box center [428, 476] width 26 height 21
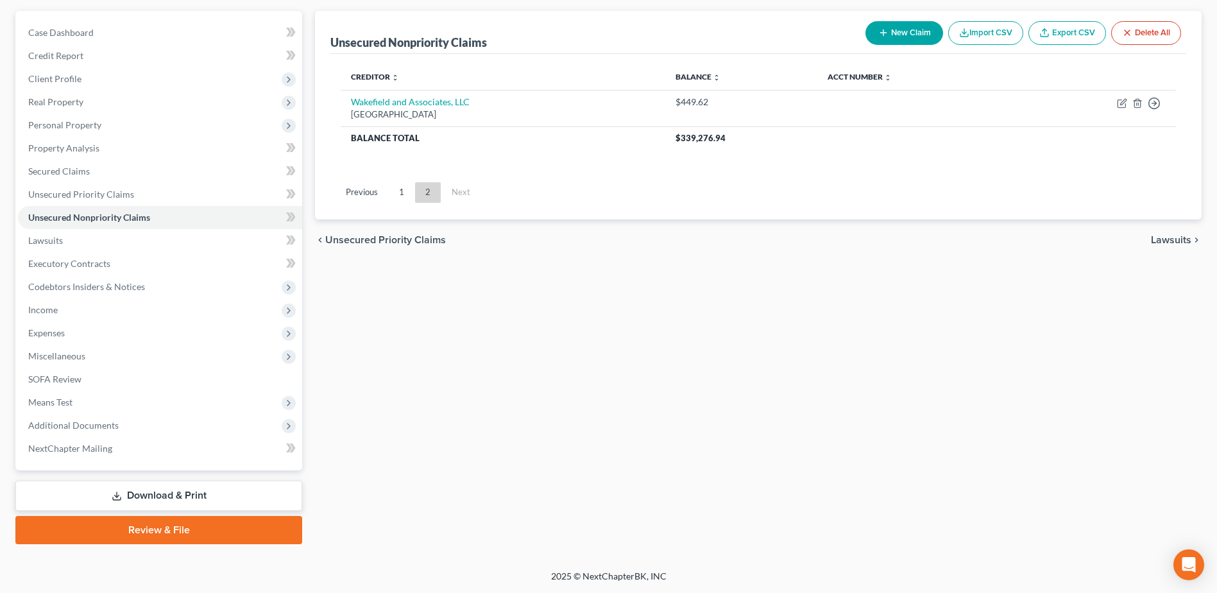
scroll to position [112, 0]
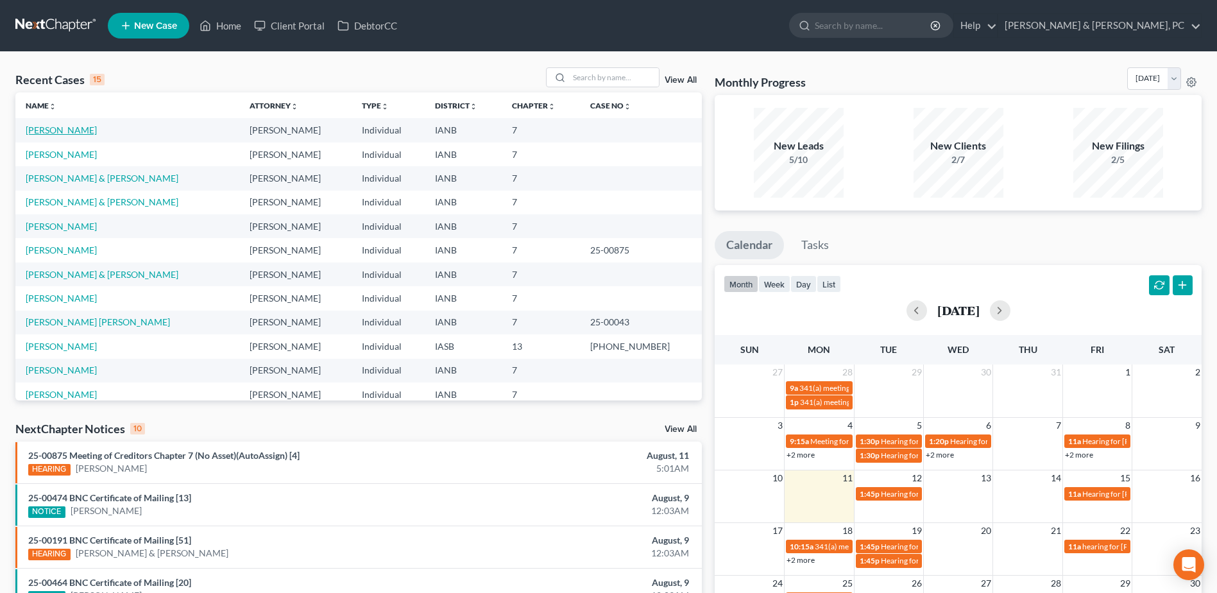
click at [45, 131] on link "[PERSON_NAME]" at bounding box center [61, 129] width 71 height 11
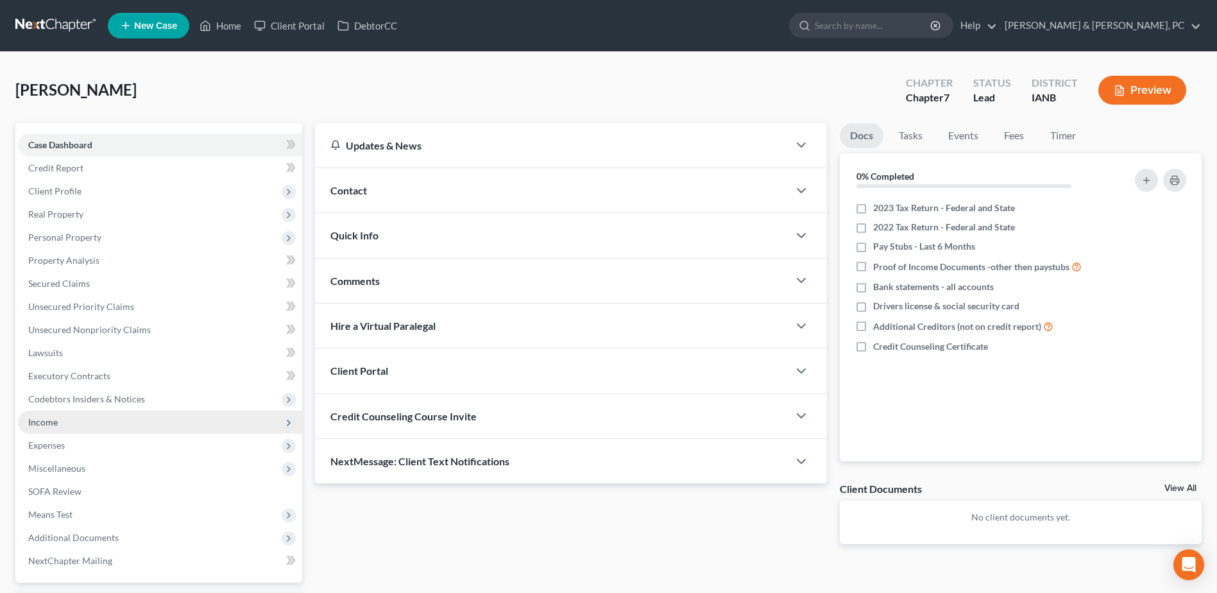
click at [50, 419] on span "Income" at bounding box center [43, 421] width 30 height 11
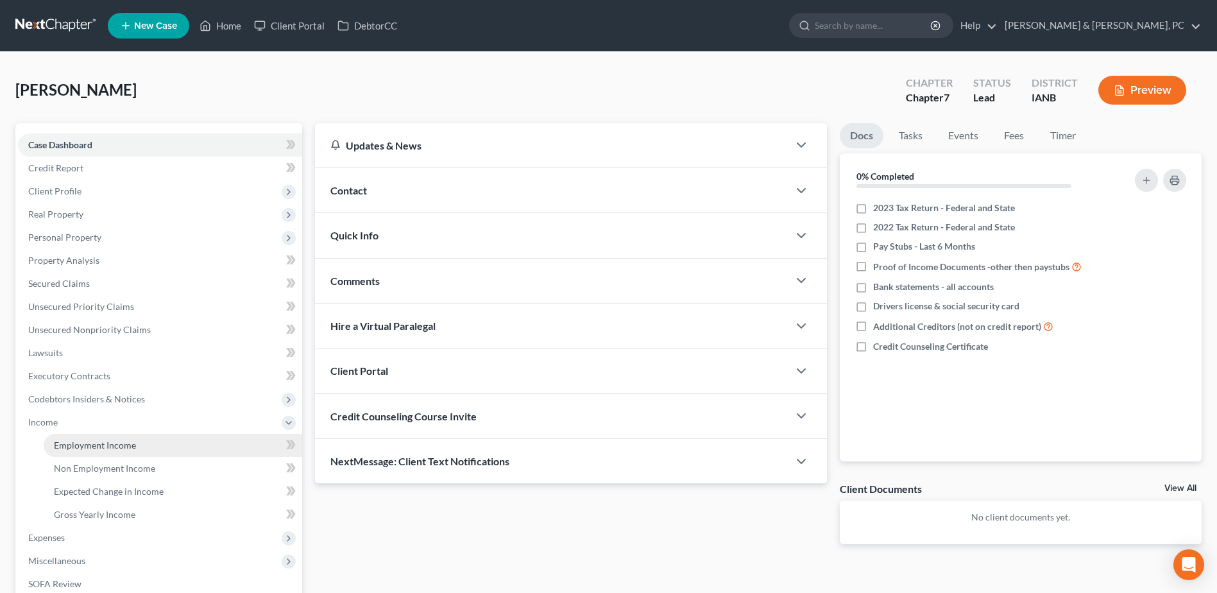
click at [85, 448] on span "Employment Income" at bounding box center [95, 444] width 82 height 11
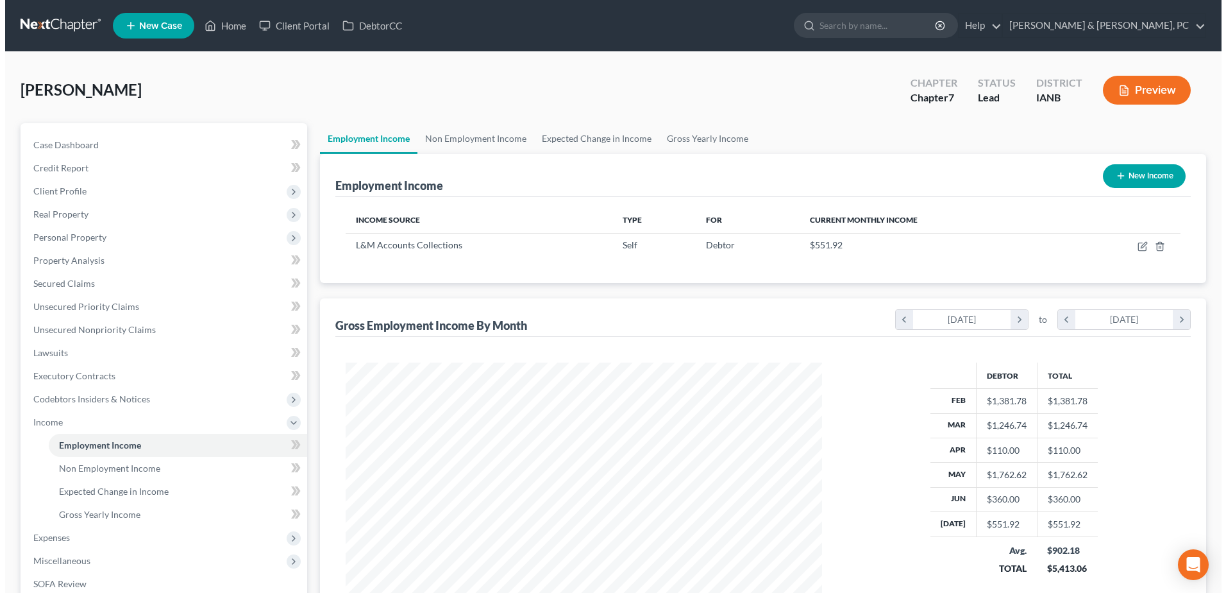
scroll to position [238, 502]
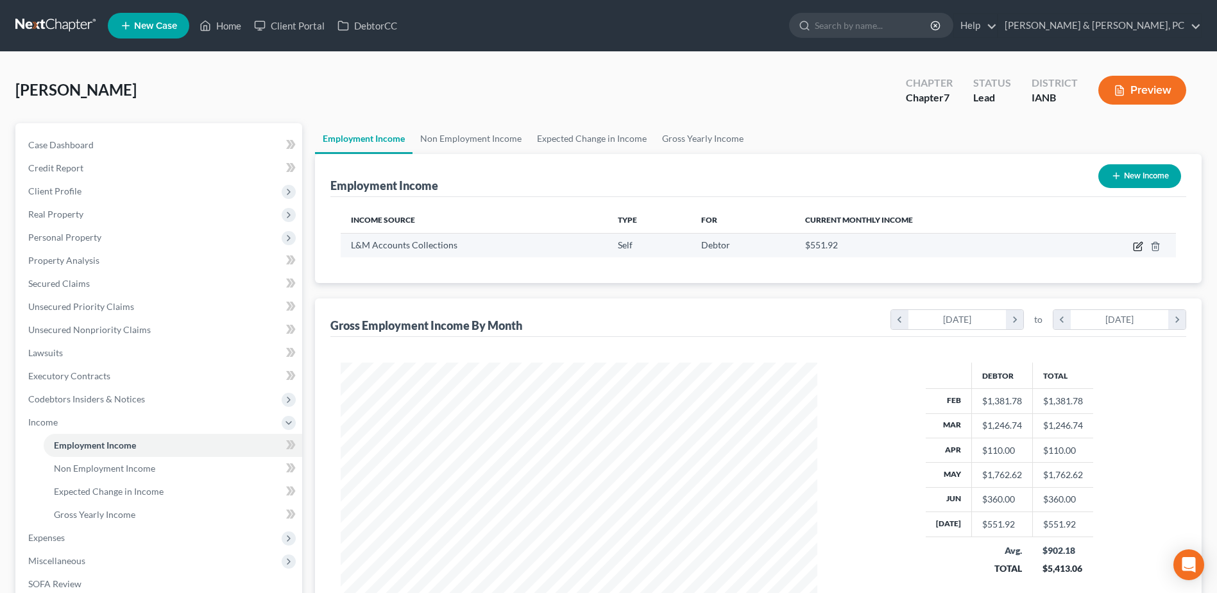
click at [1137, 246] on icon "button" at bounding box center [1139, 245] width 6 height 6
select select "1"
select select "0"
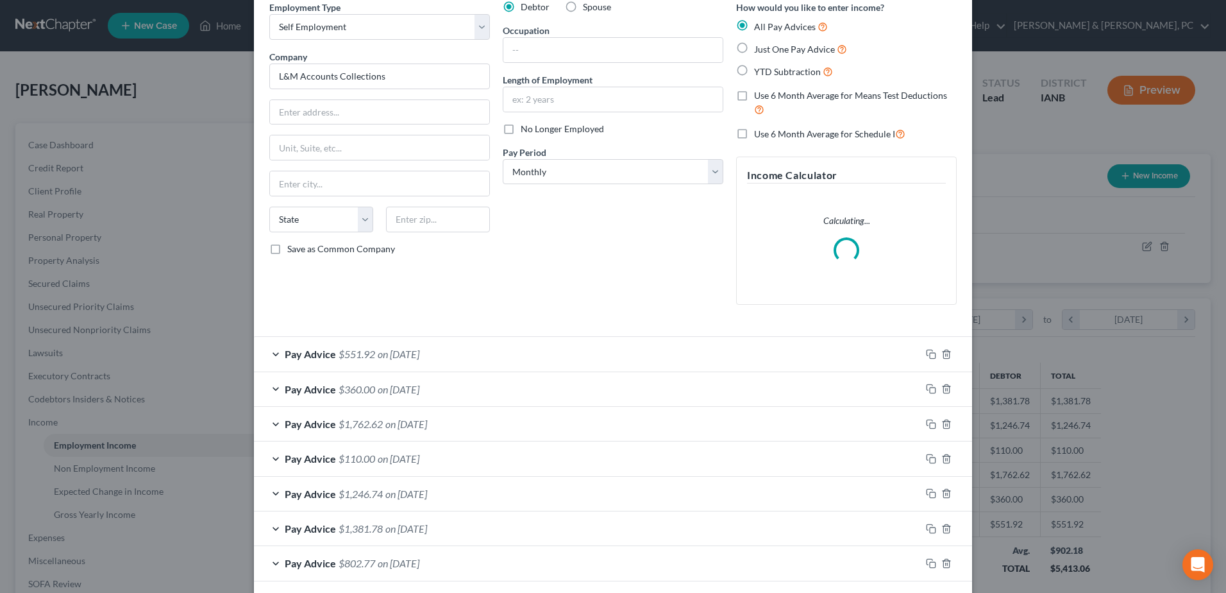
scroll to position [117, 0]
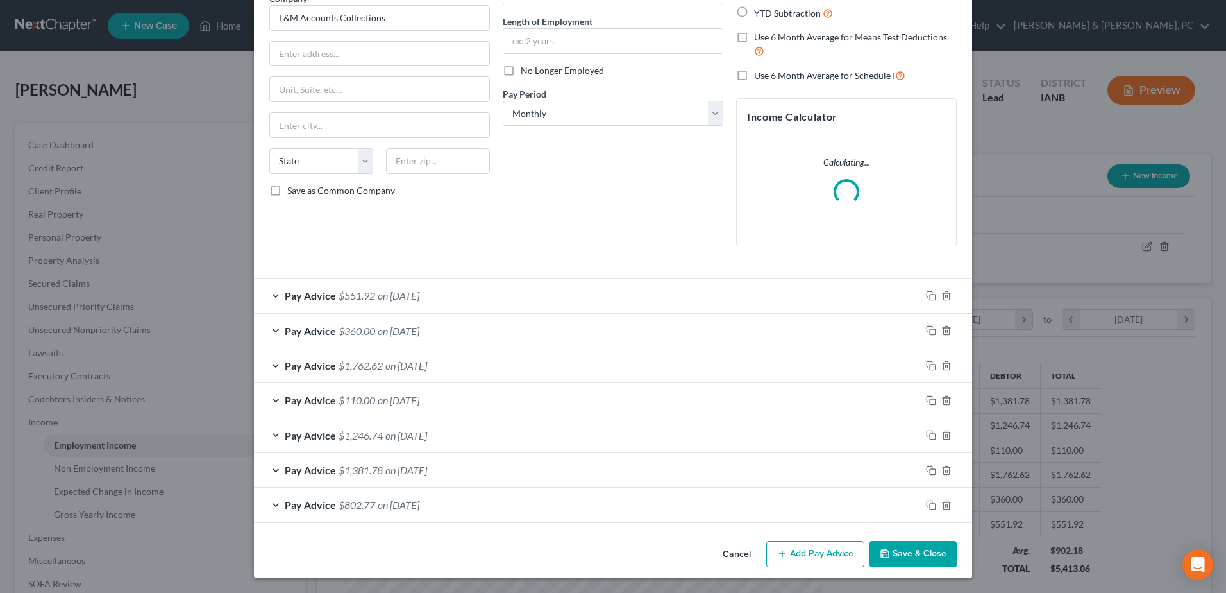
click at [595, 523] on div "Employment Type * Select Full or [DEMOGRAPHIC_DATA] Employment Self Employment …" at bounding box center [613, 238] width 718 height 593
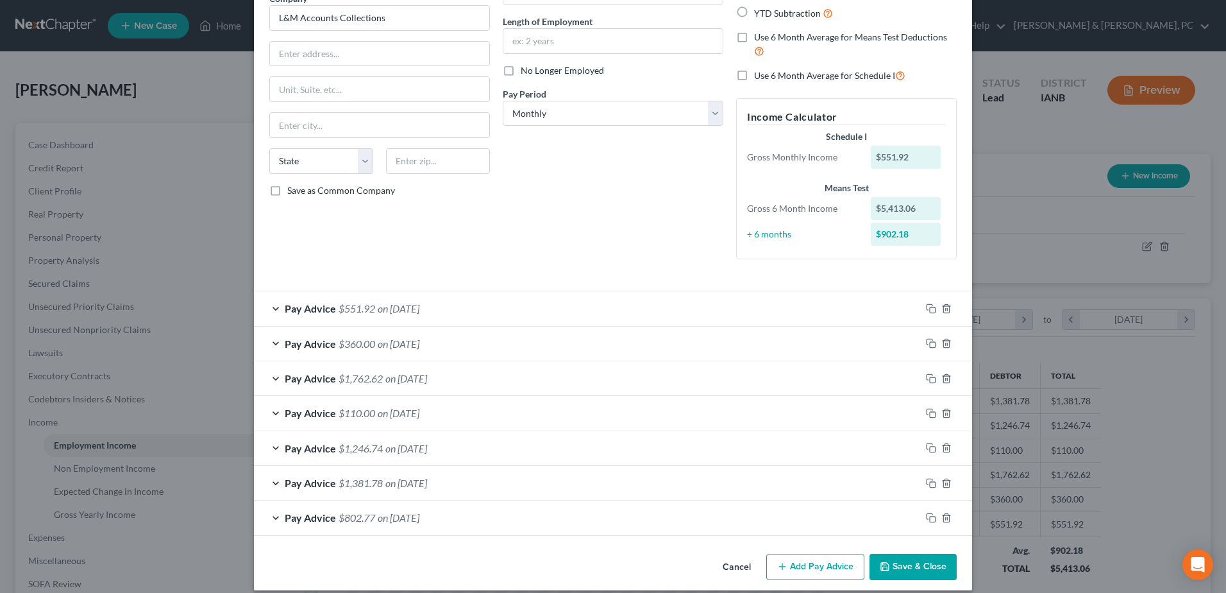
click at [599, 514] on div "Pay Advice $802.77 on [DATE]" at bounding box center [587, 517] width 667 height 34
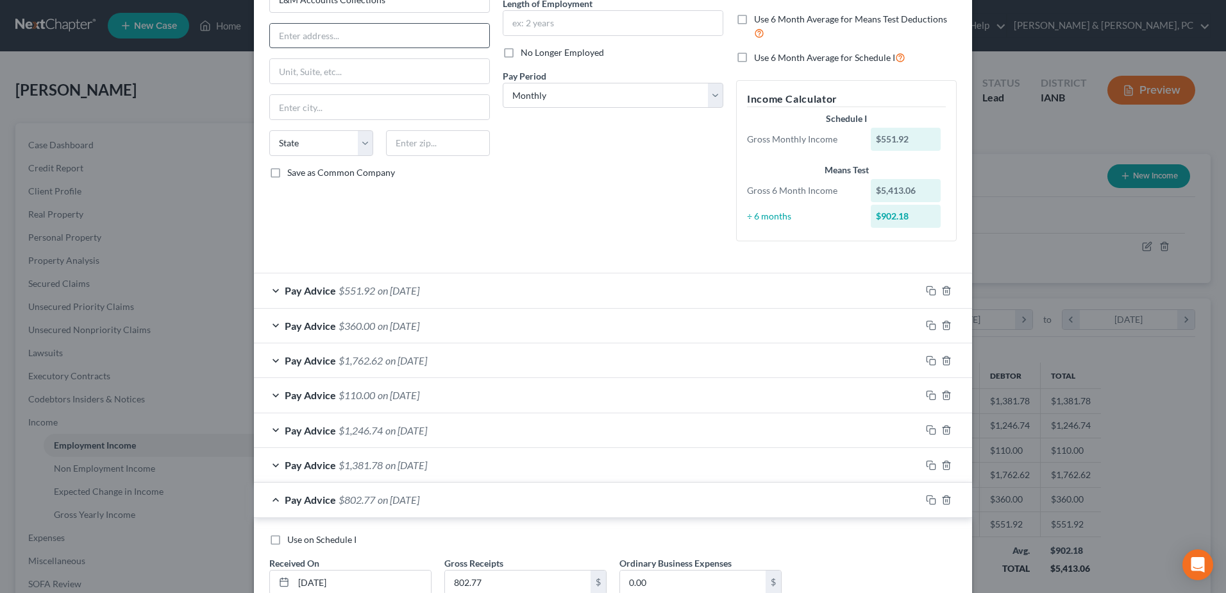
scroll to position [0, 0]
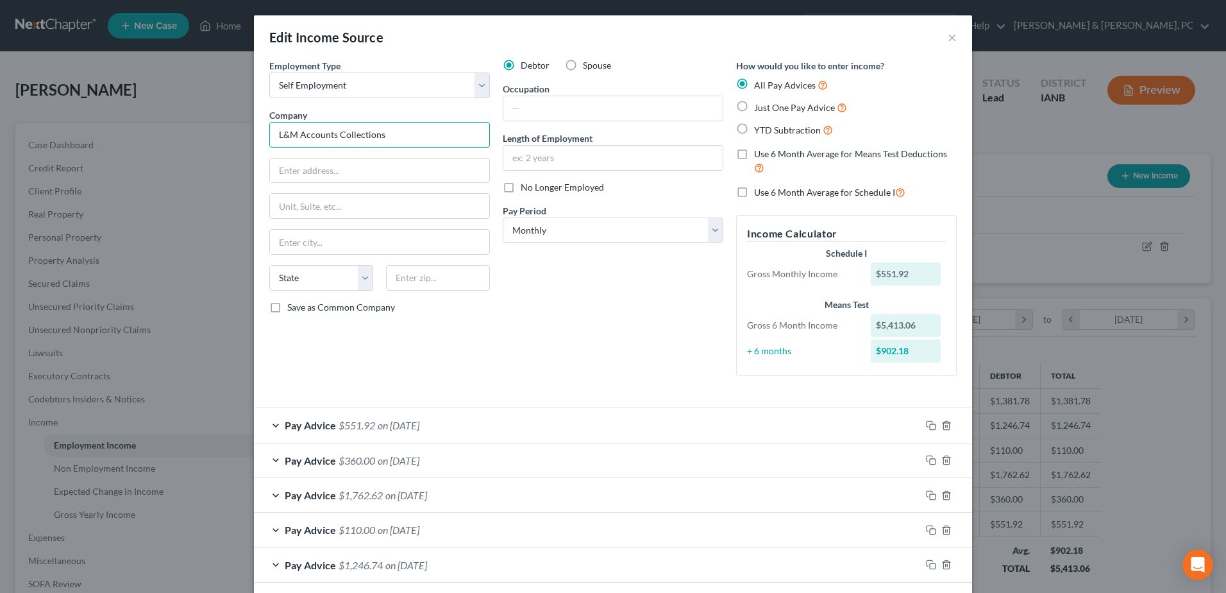
drag, startPoint x: 401, startPoint y: 139, endPoint x: 245, endPoint y: 133, distance: 155.9
click at [245, 133] on div "Edit Income Source × Employment Type * Select Full or [DEMOGRAPHIC_DATA] Employ…" at bounding box center [613, 296] width 1226 height 593
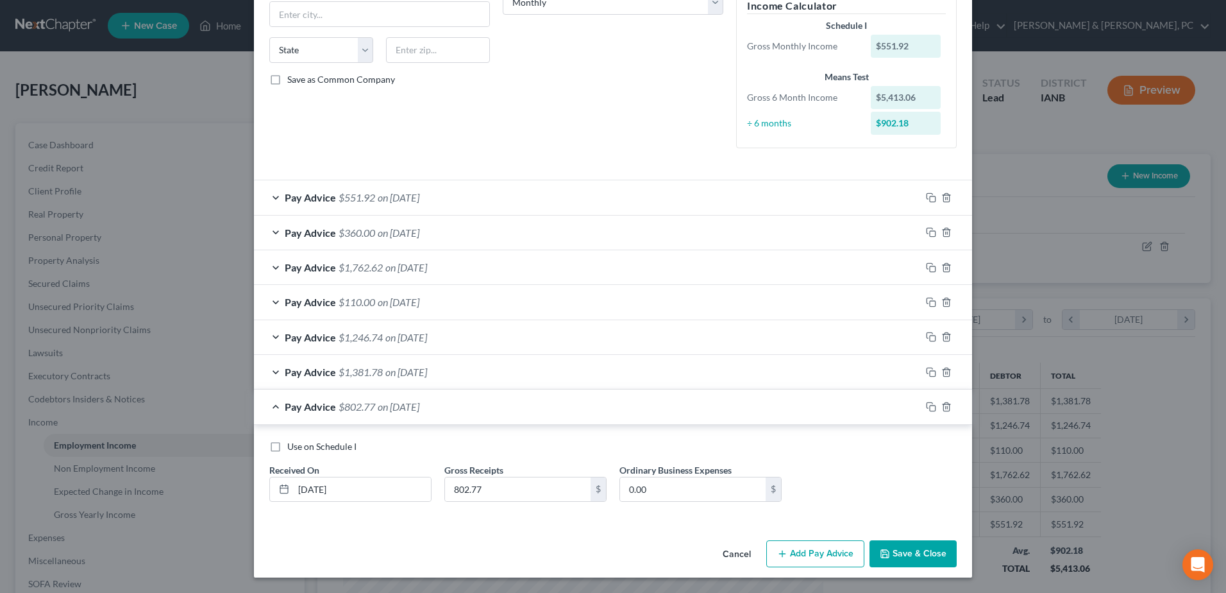
click at [385, 369] on span "on [DATE]" at bounding box center [406, 372] width 42 height 12
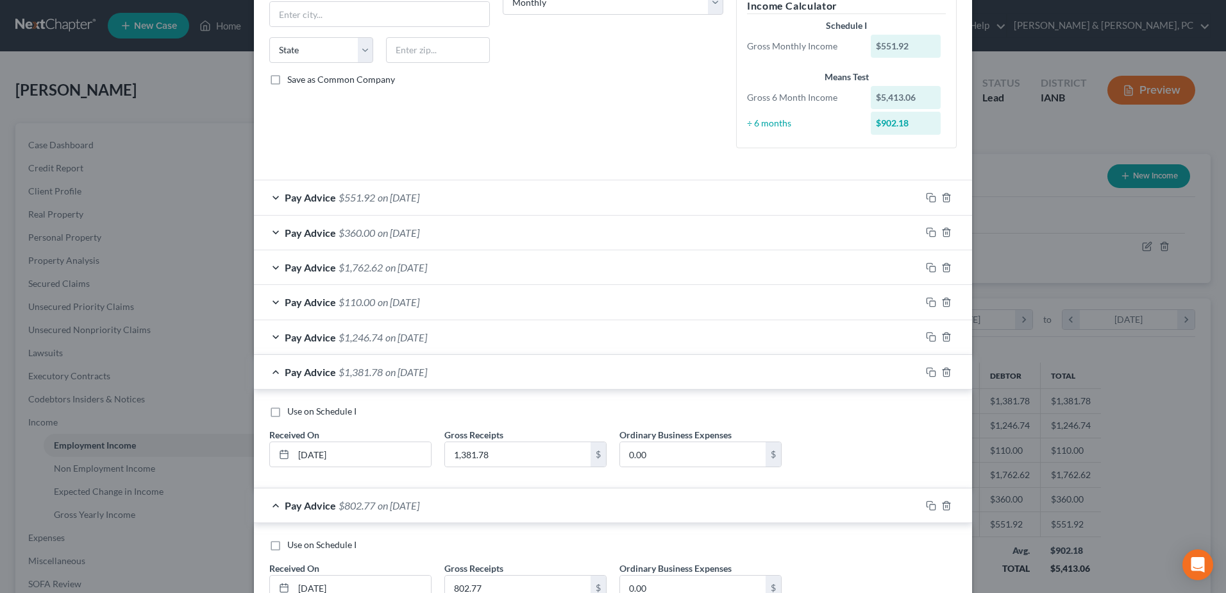
click at [506, 337] on div "Pay Advice $1,246.74 on [DATE]" at bounding box center [587, 337] width 667 height 34
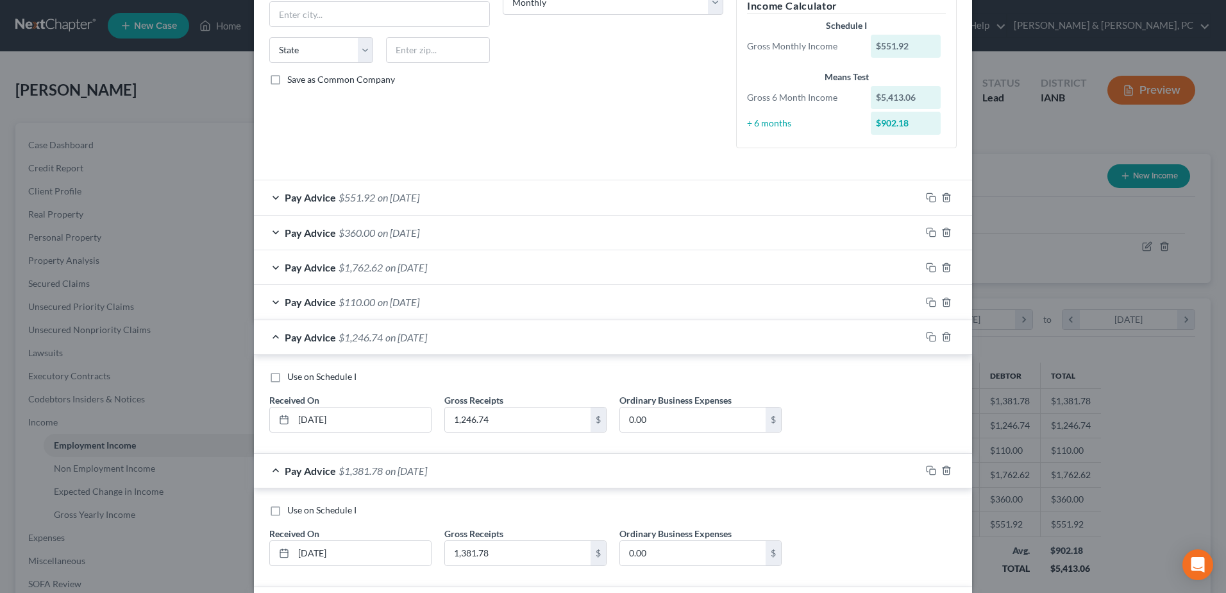
click at [524, 312] on div "Pay Advice $110.00 on [DATE]" at bounding box center [587, 302] width 667 height 34
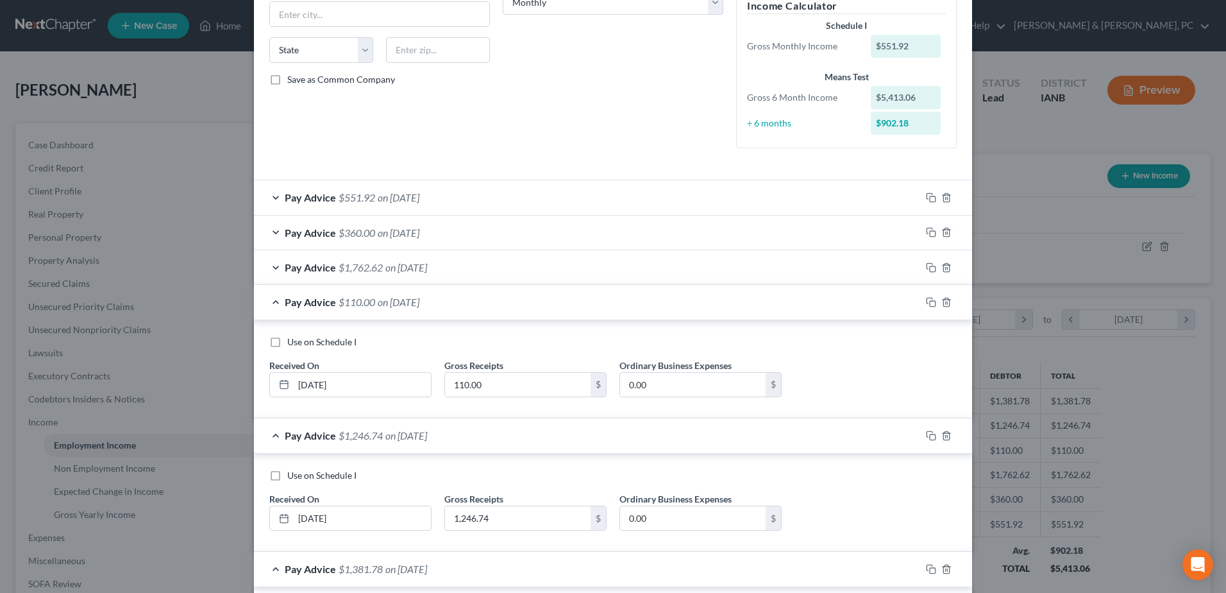
click at [427, 266] on span "on [DATE]" at bounding box center [406, 267] width 42 height 12
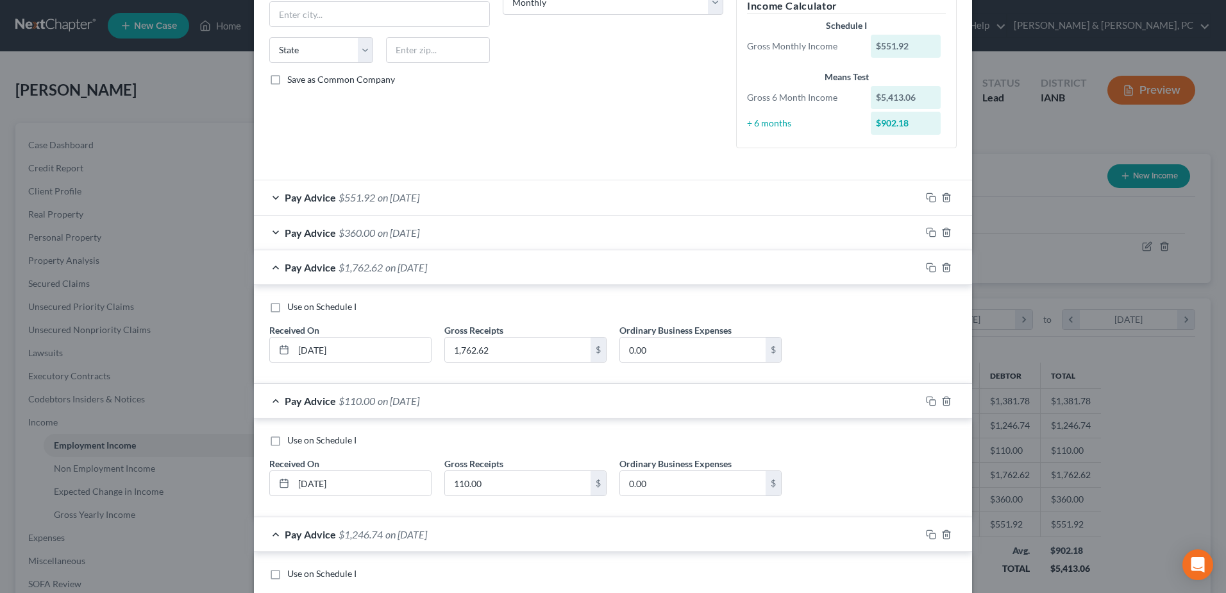
click at [500, 231] on div "Pay Advice $360.00 on [DATE]" at bounding box center [587, 233] width 667 height 34
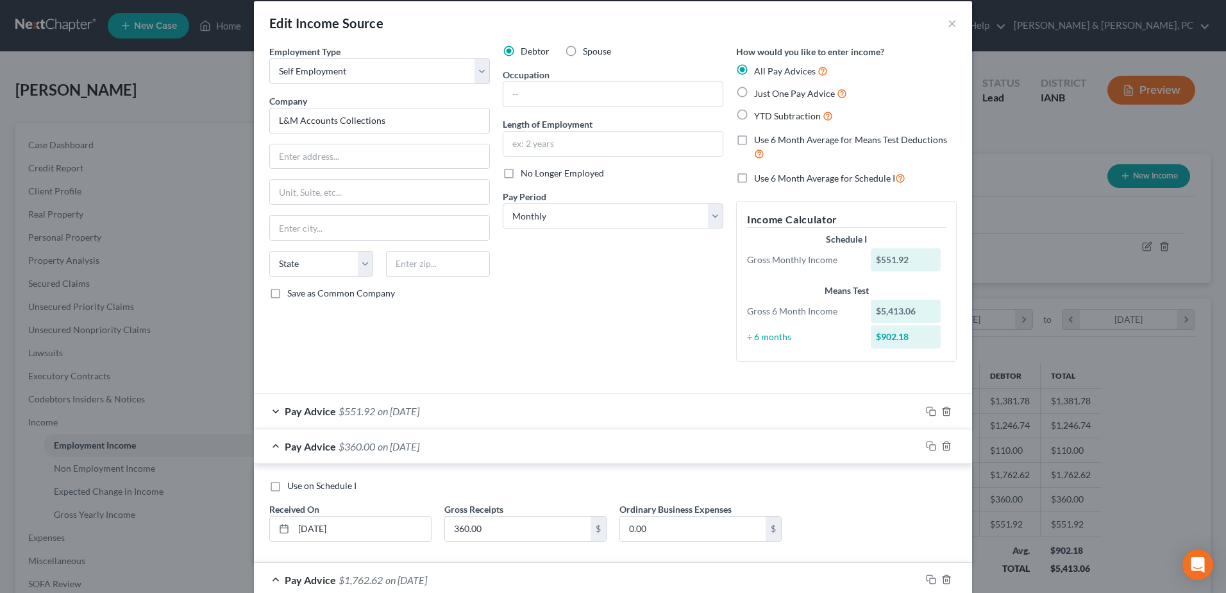
scroll to position [0, 0]
